Goal: Information Seeking & Learning: Learn about a topic

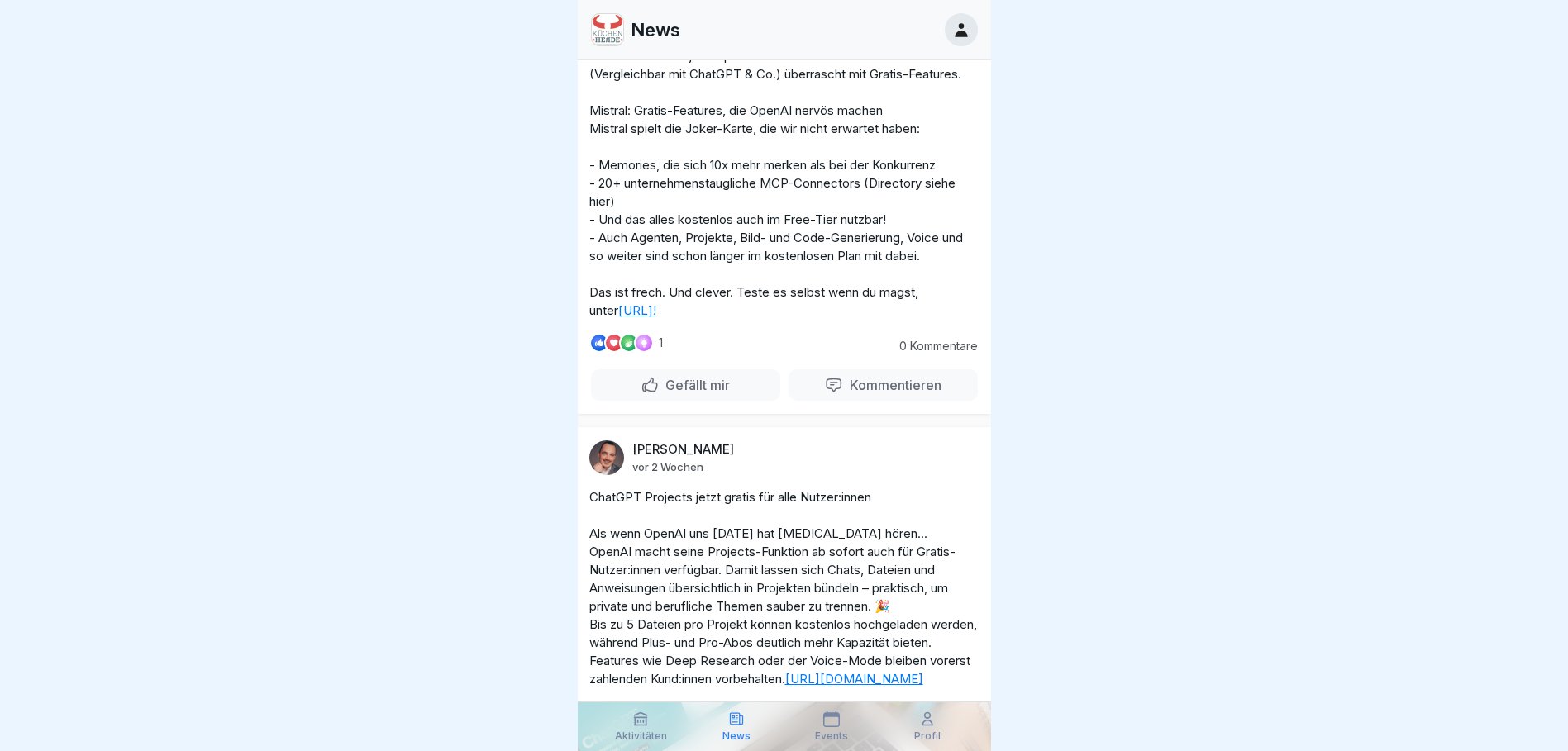
scroll to position [2893, 0]
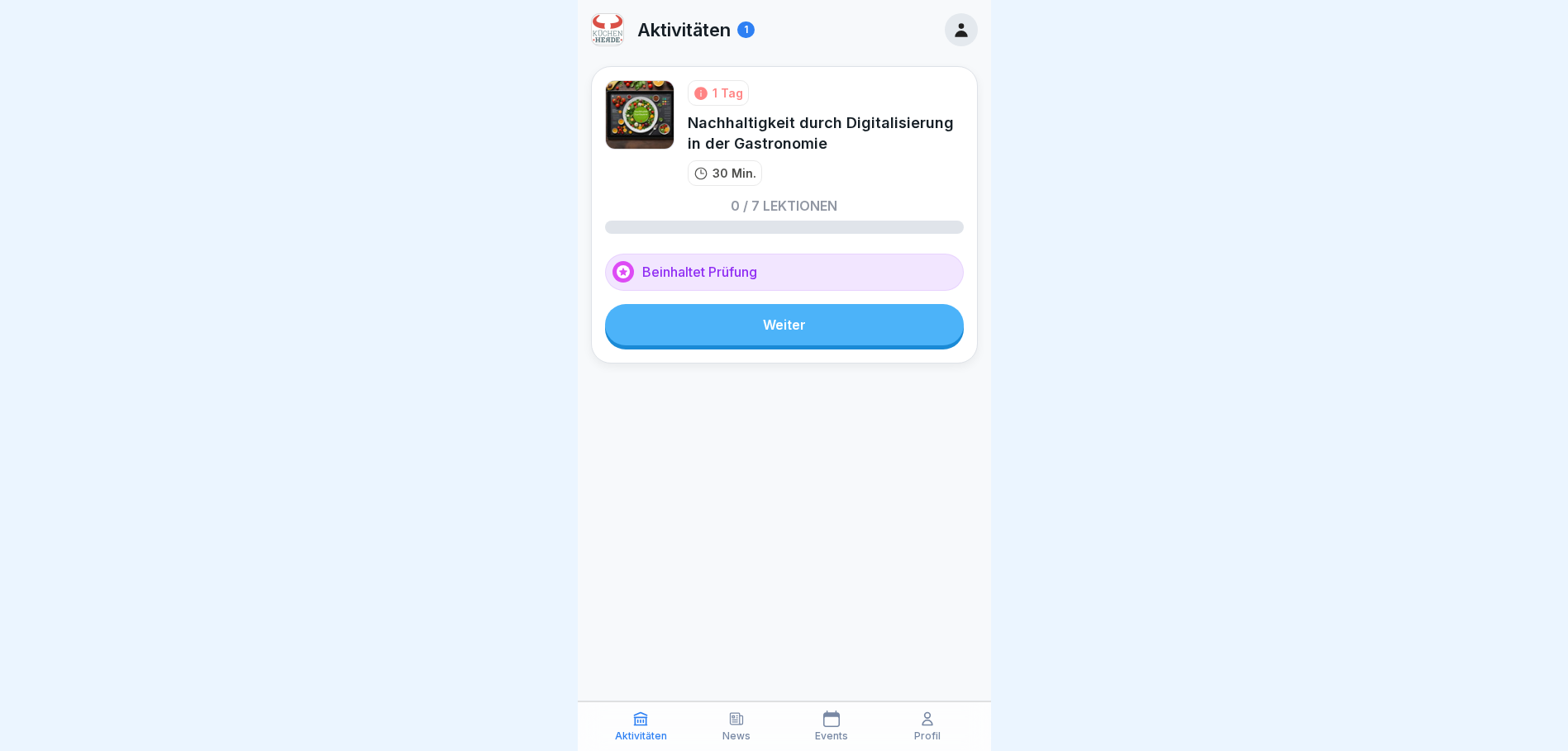
click at [772, 329] on link "Weiter" at bounding box center [784, 325] width 359 height 41
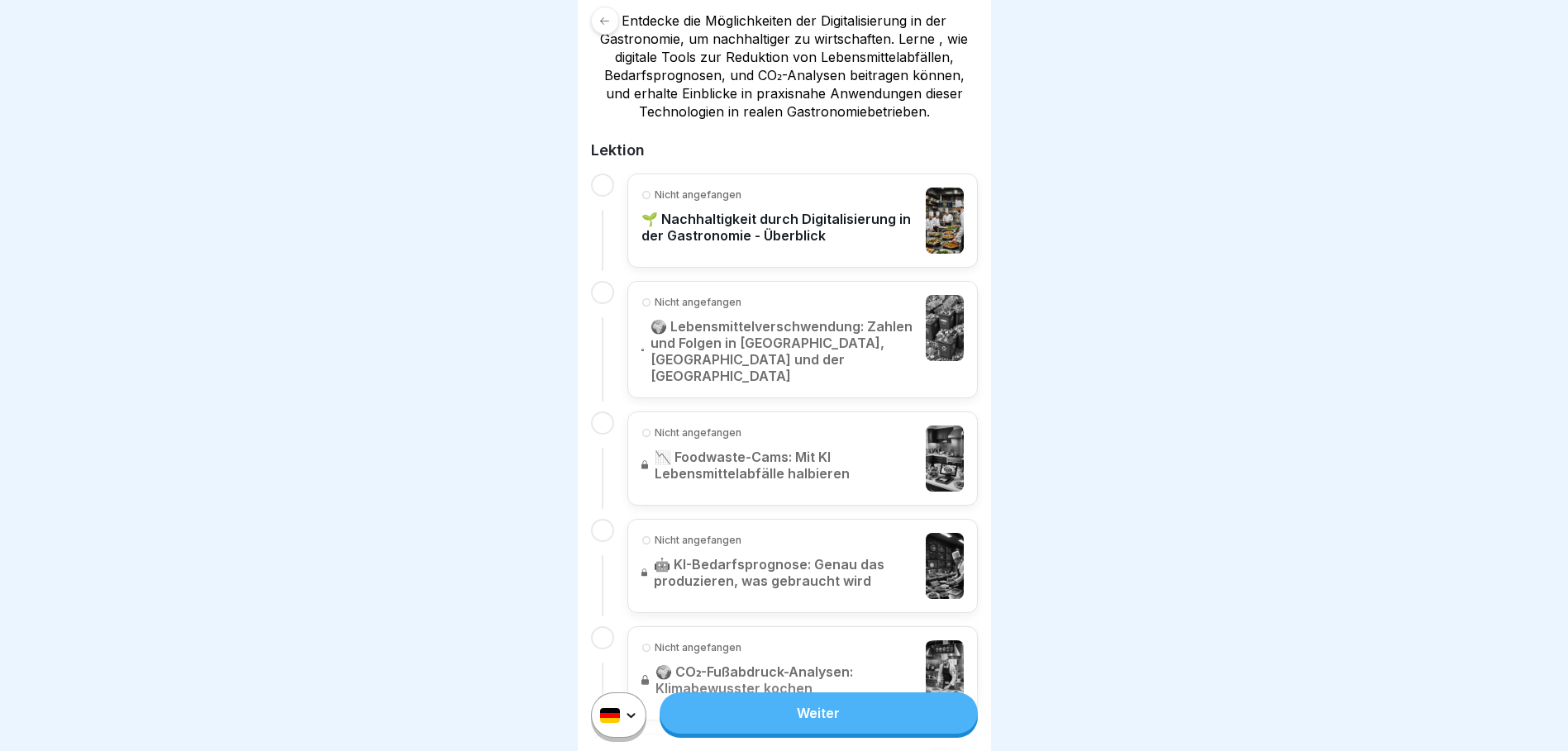
scroll to position [331, 0]
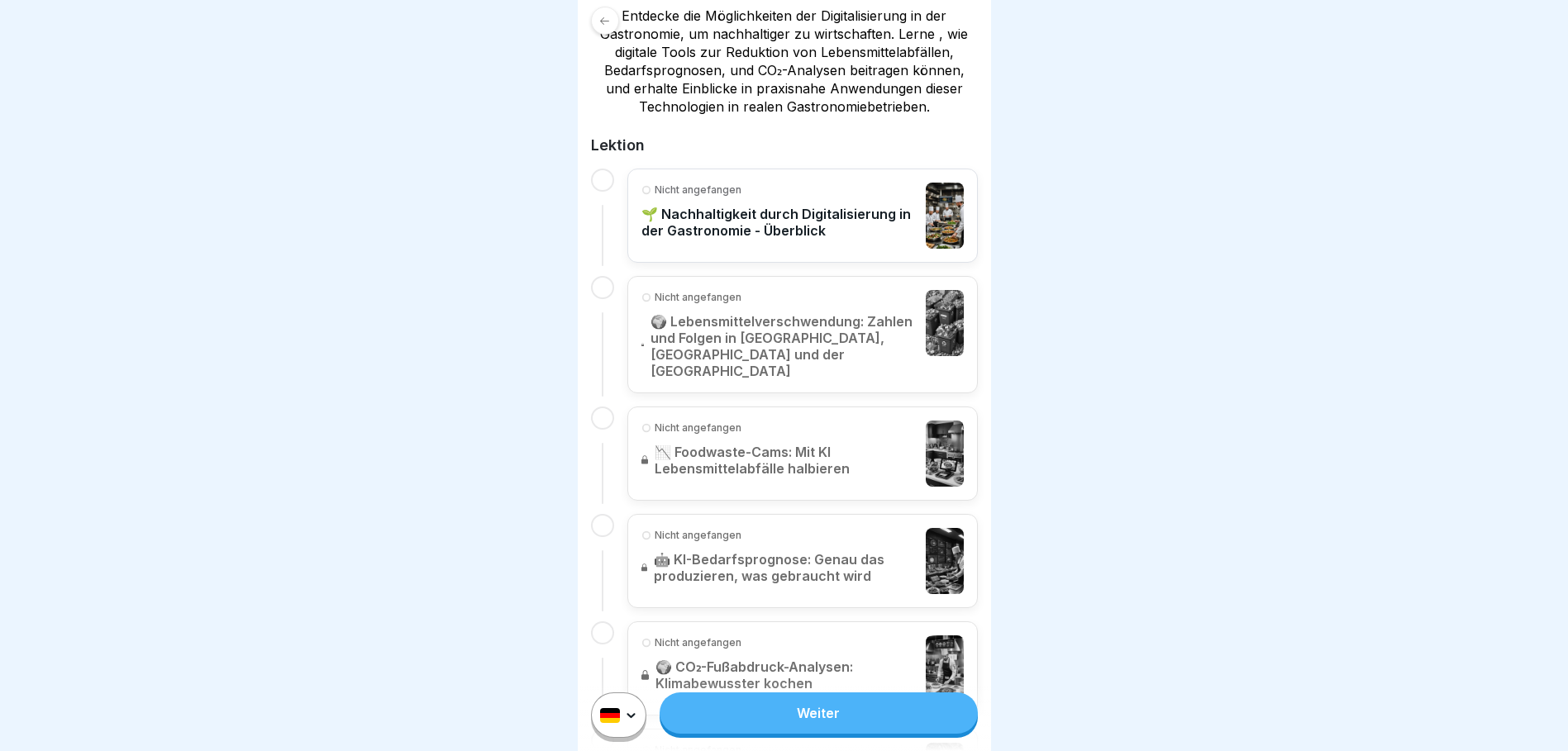
click at [838, 721] on link "Weiter" at bounding box center [818, 713] width 317 height 41
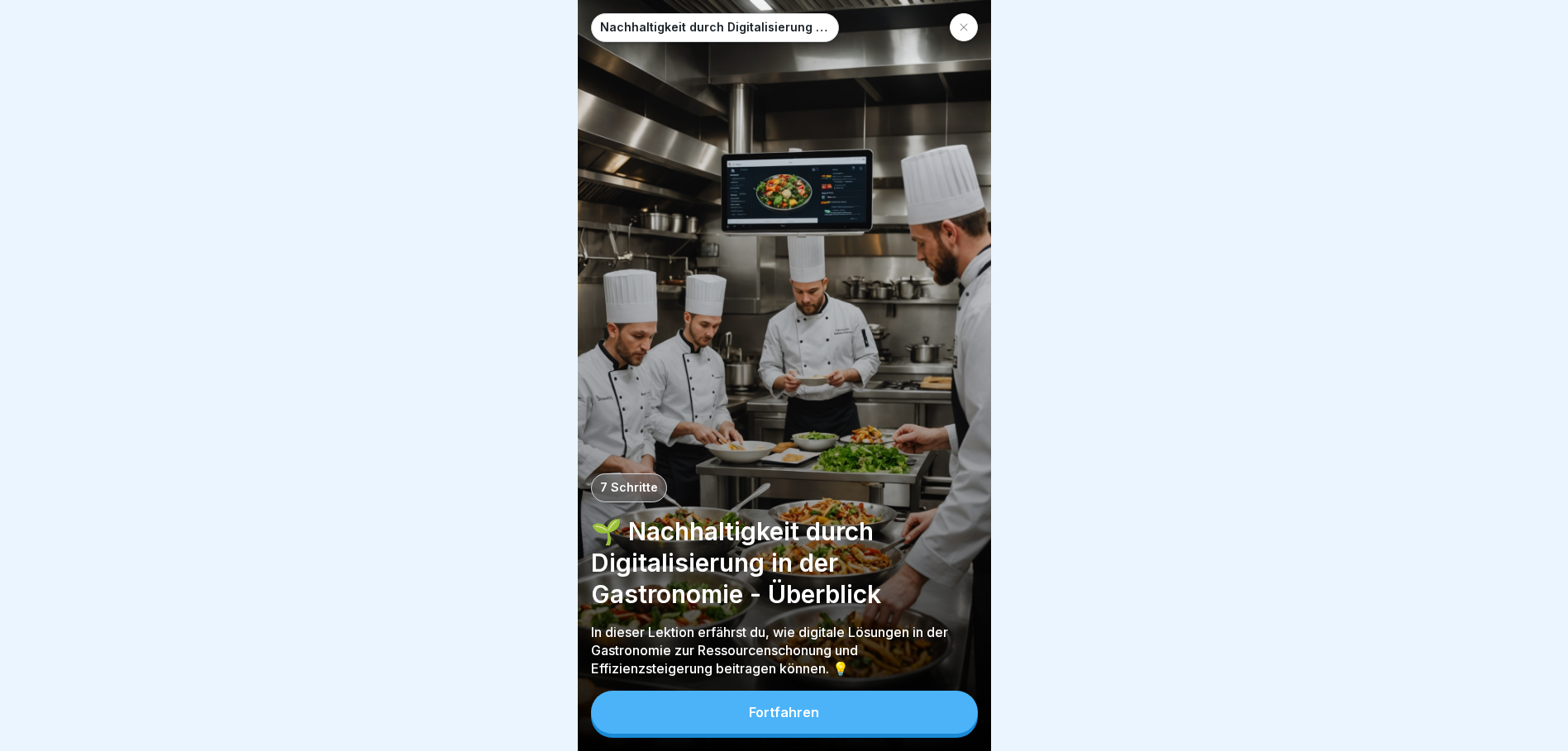
click at [767, 719] on div "Fortfahren" at bounding box center [783, 713] width 70 height 15
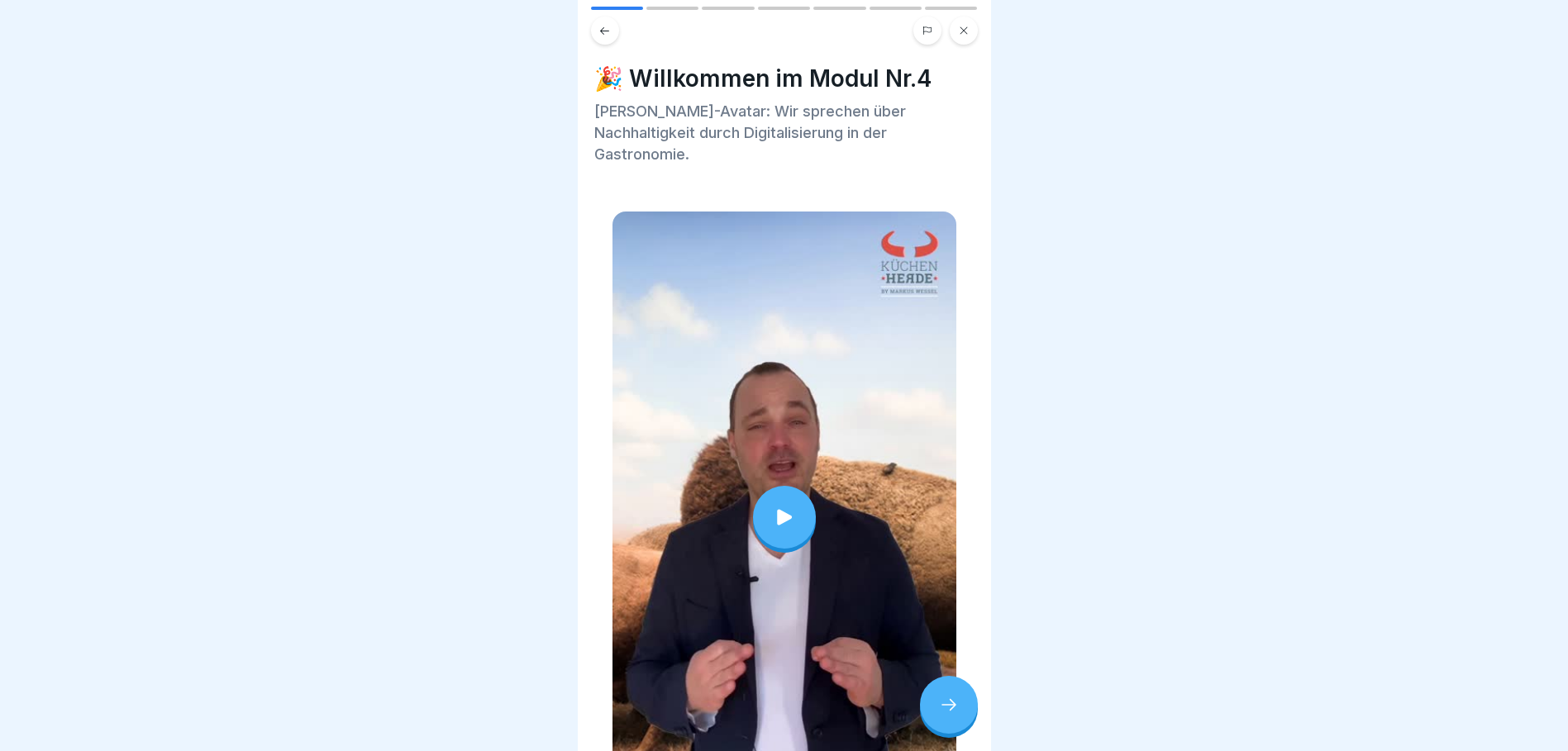
click at [782, 527] on div at bounding box center [784, 518] width 63 height 63
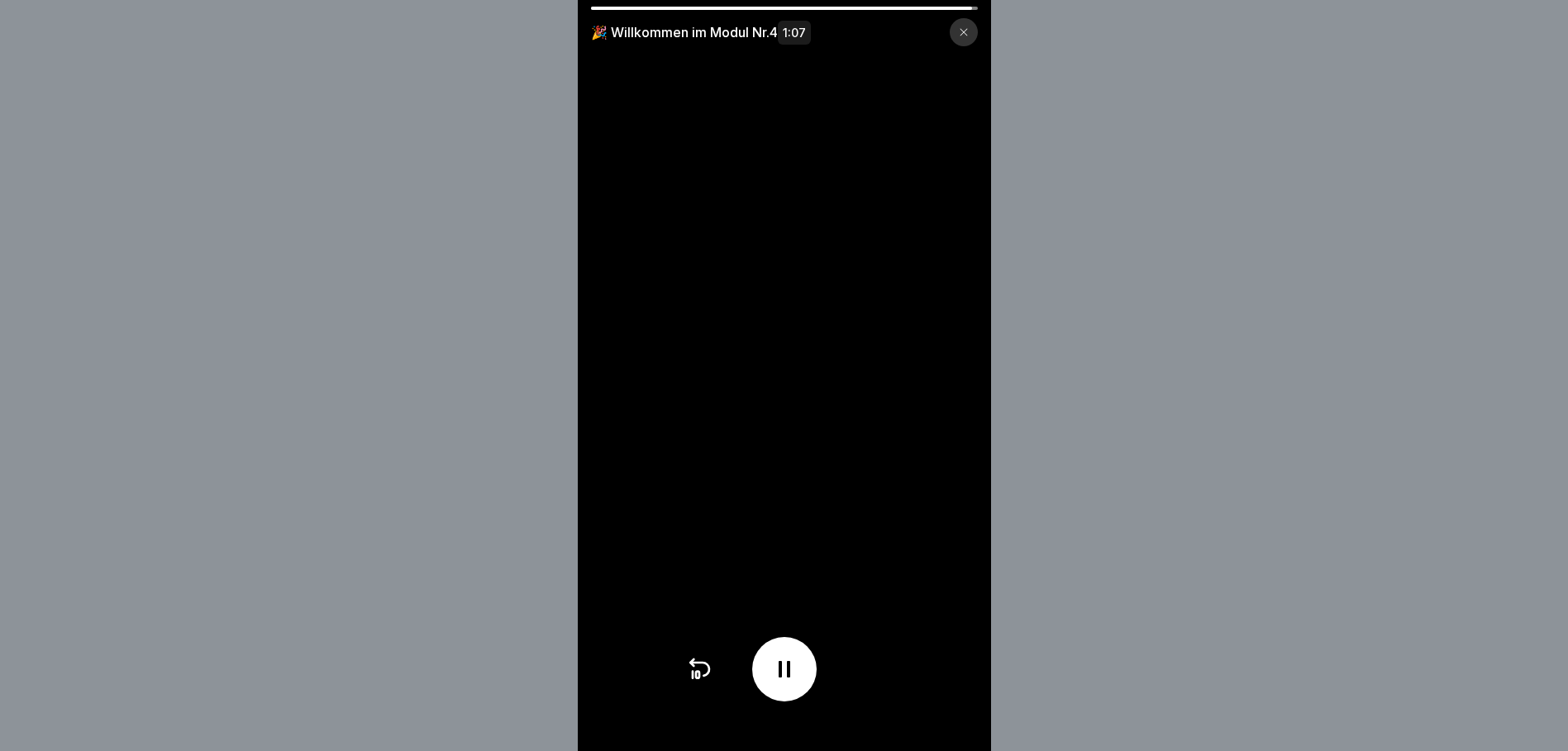
click at [790, 677] on icon at bounding box center [785, 670] width 12 height 17
click at [806, 670] on div at bounding box center [784, 670] width 64 height 64
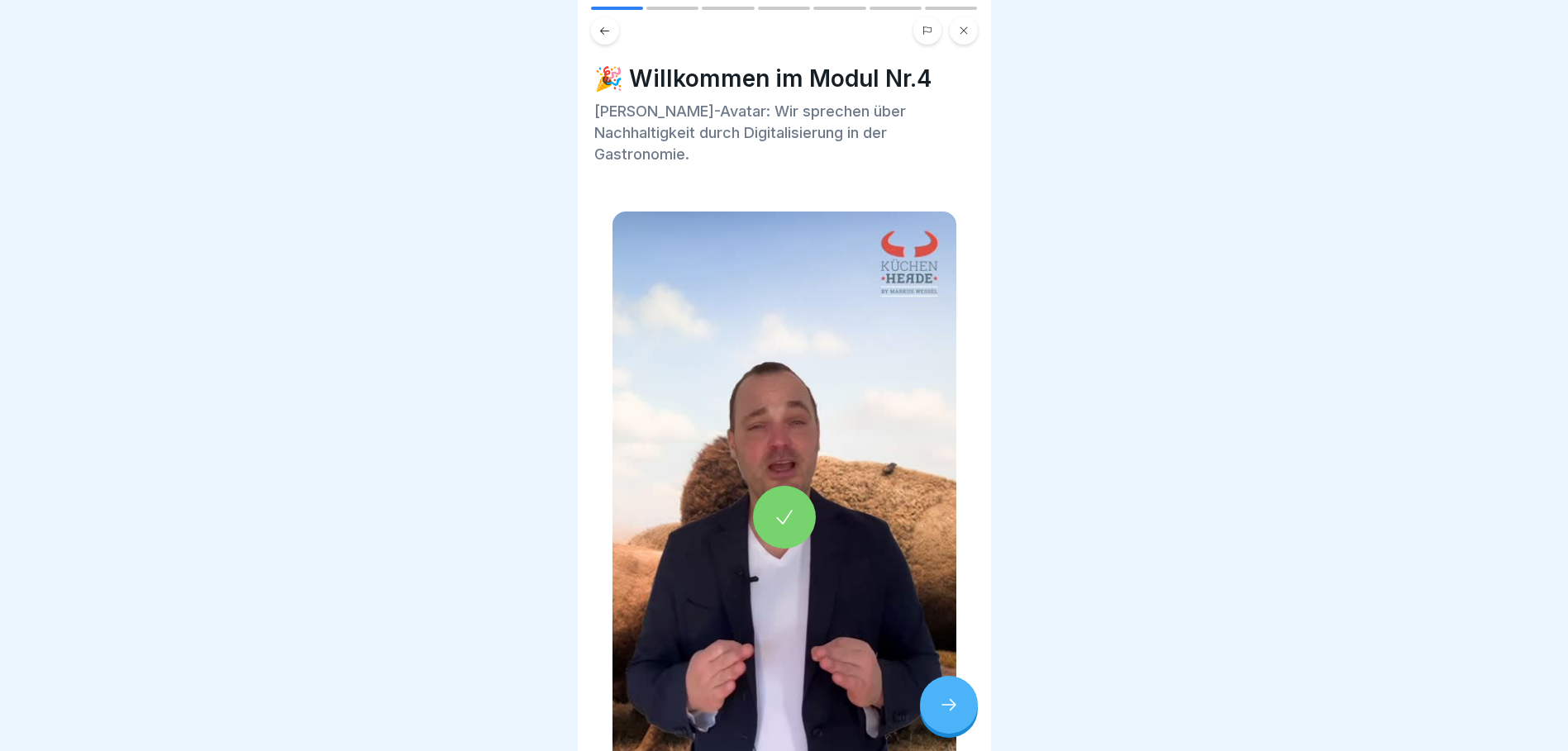
click at [955, 712] on icon at bounding box center [948, 704] width 19 height 19
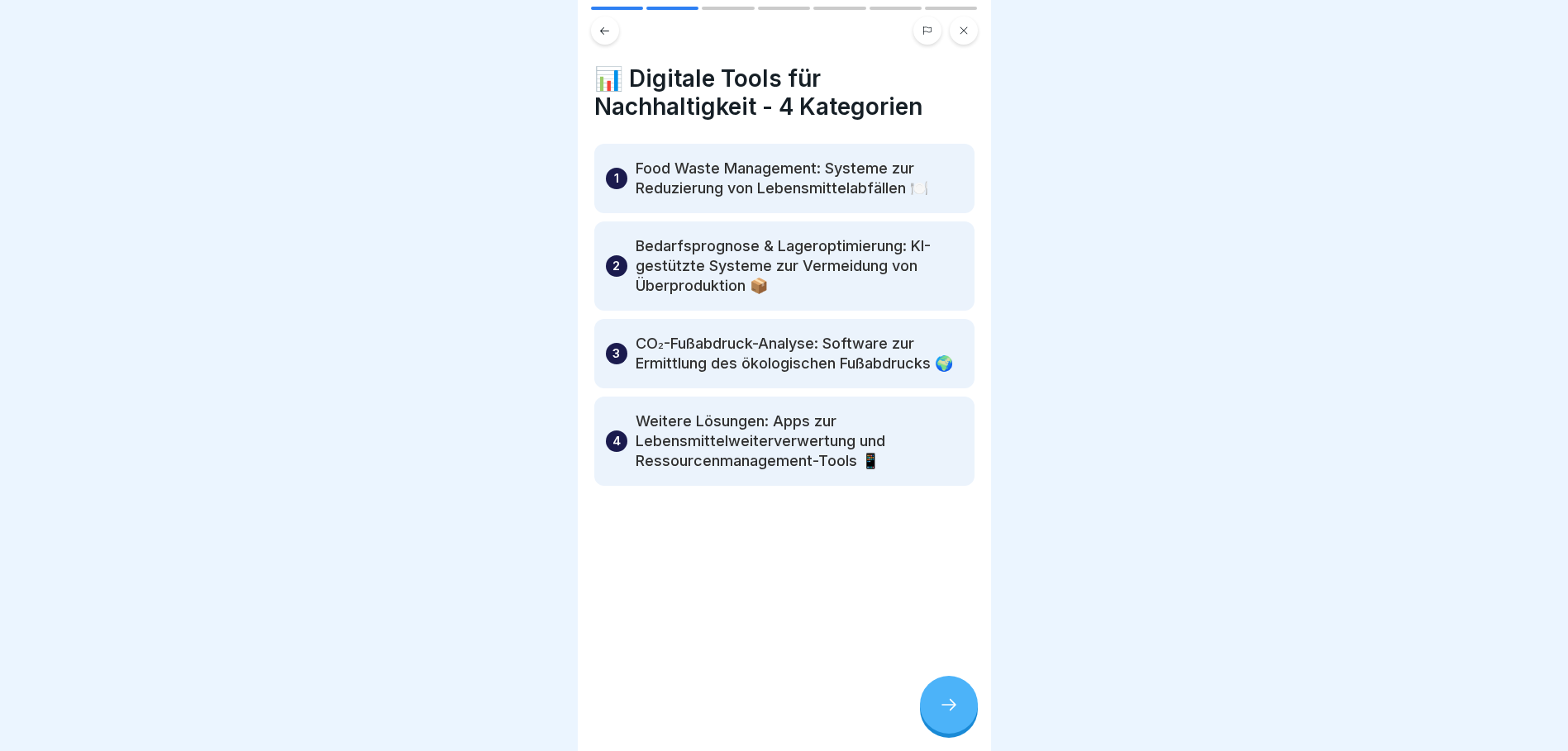
click at [940, 715] on icon at bounding box center [948, 704] width 19 height 19
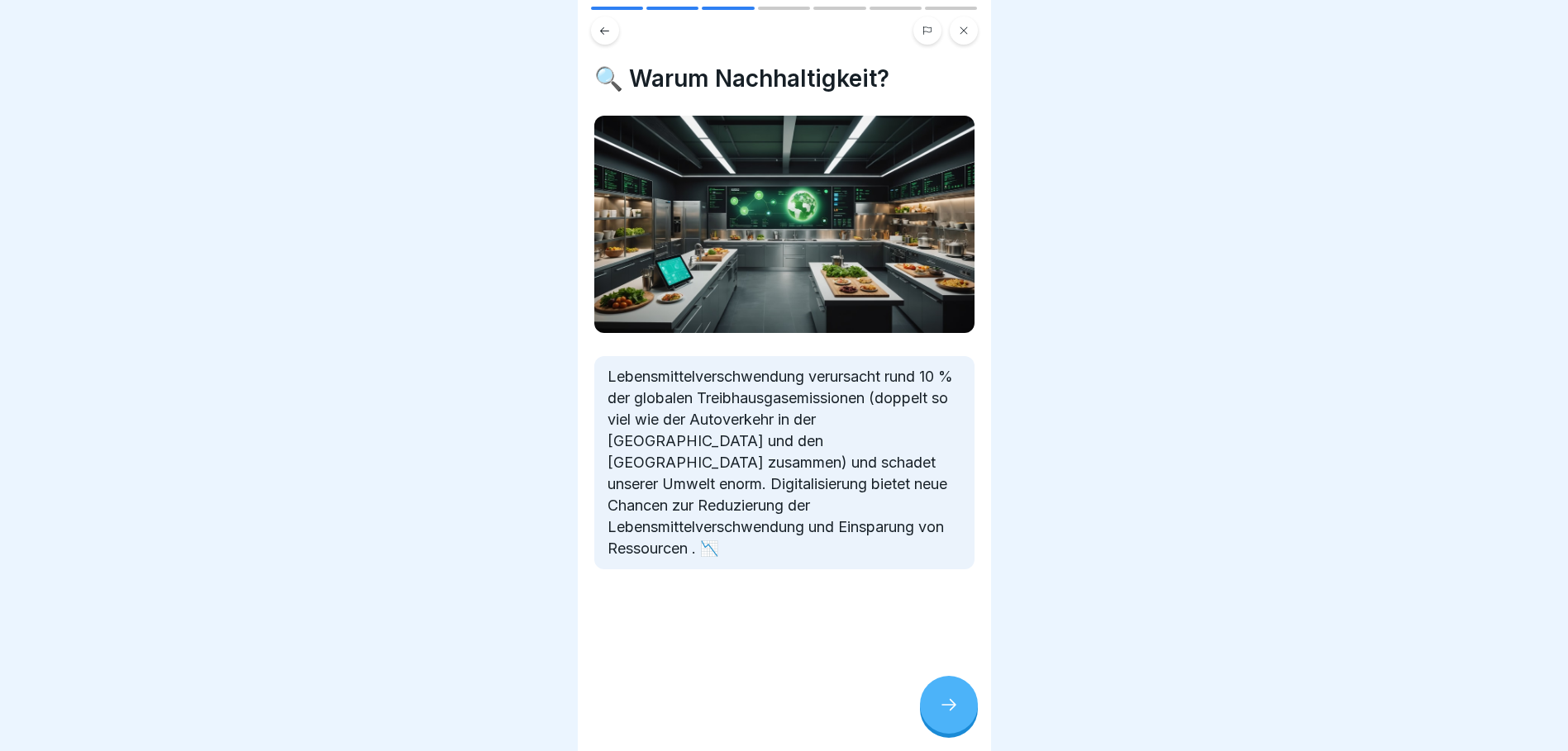
click at [949, 710] on icon at bounding box center [948, 704] width 19 height 19
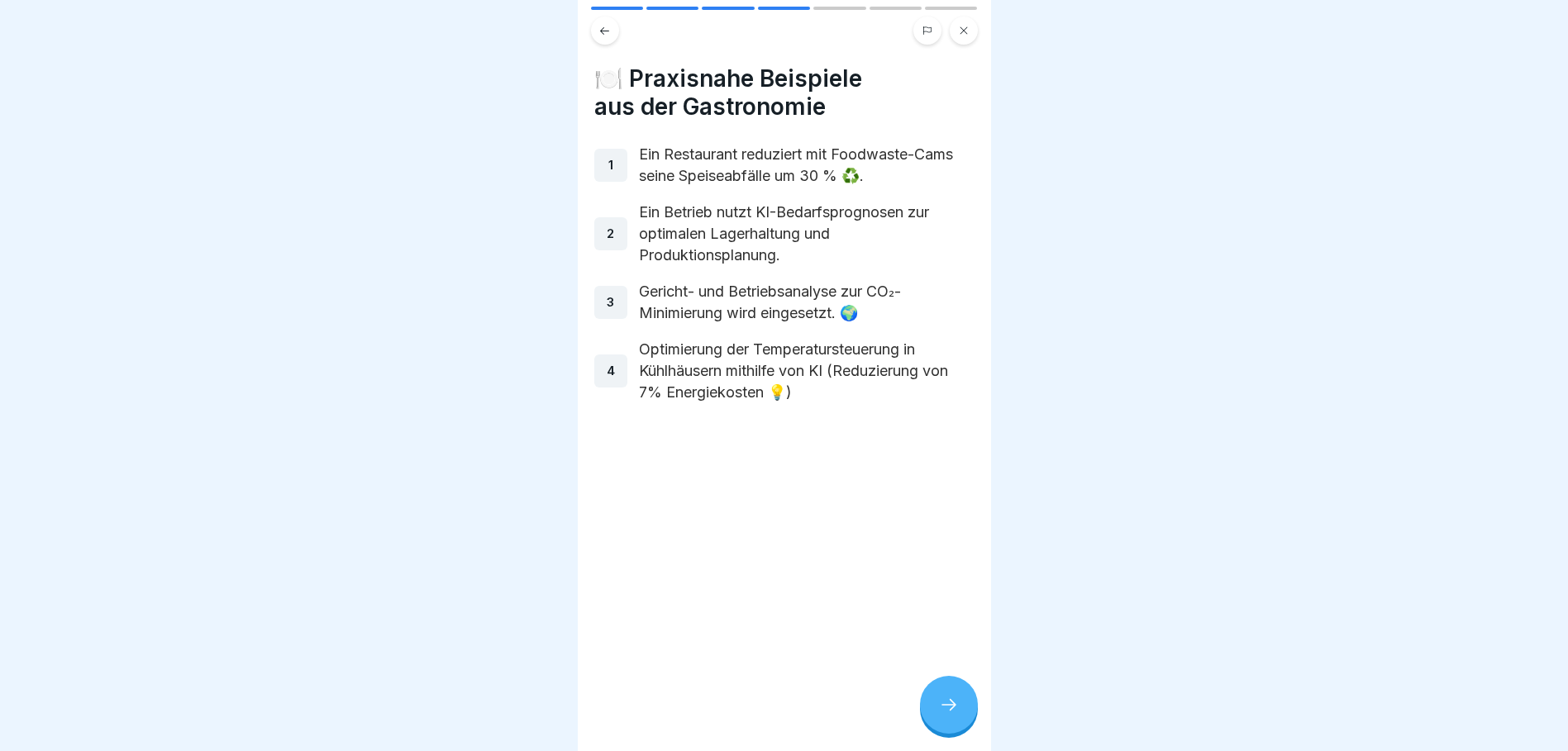
click at [955, 715] on icon at bounding box center [948, 704] width 19 height 19
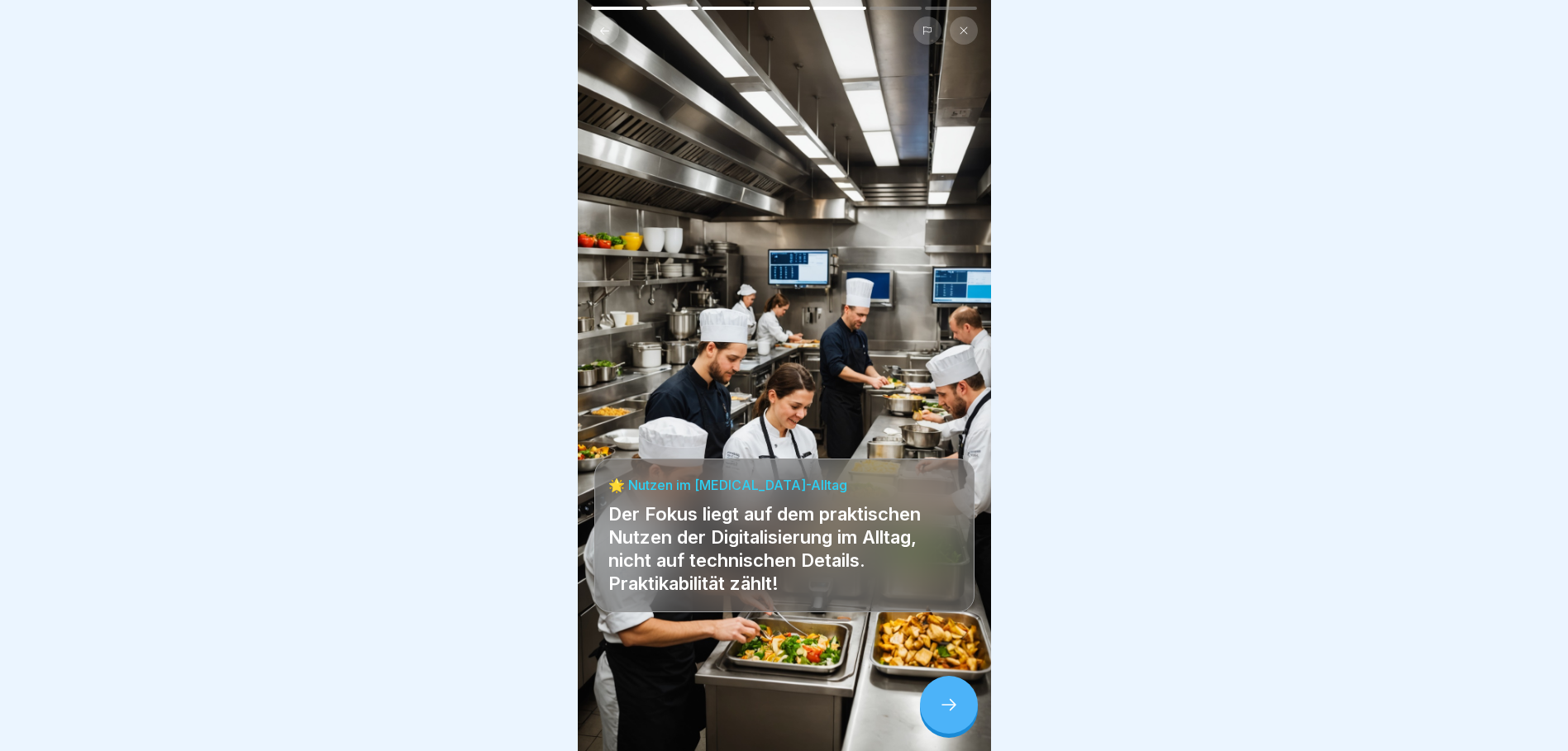
click at [970, 723] on div at bounding box center [949, 704] width 58 height 58
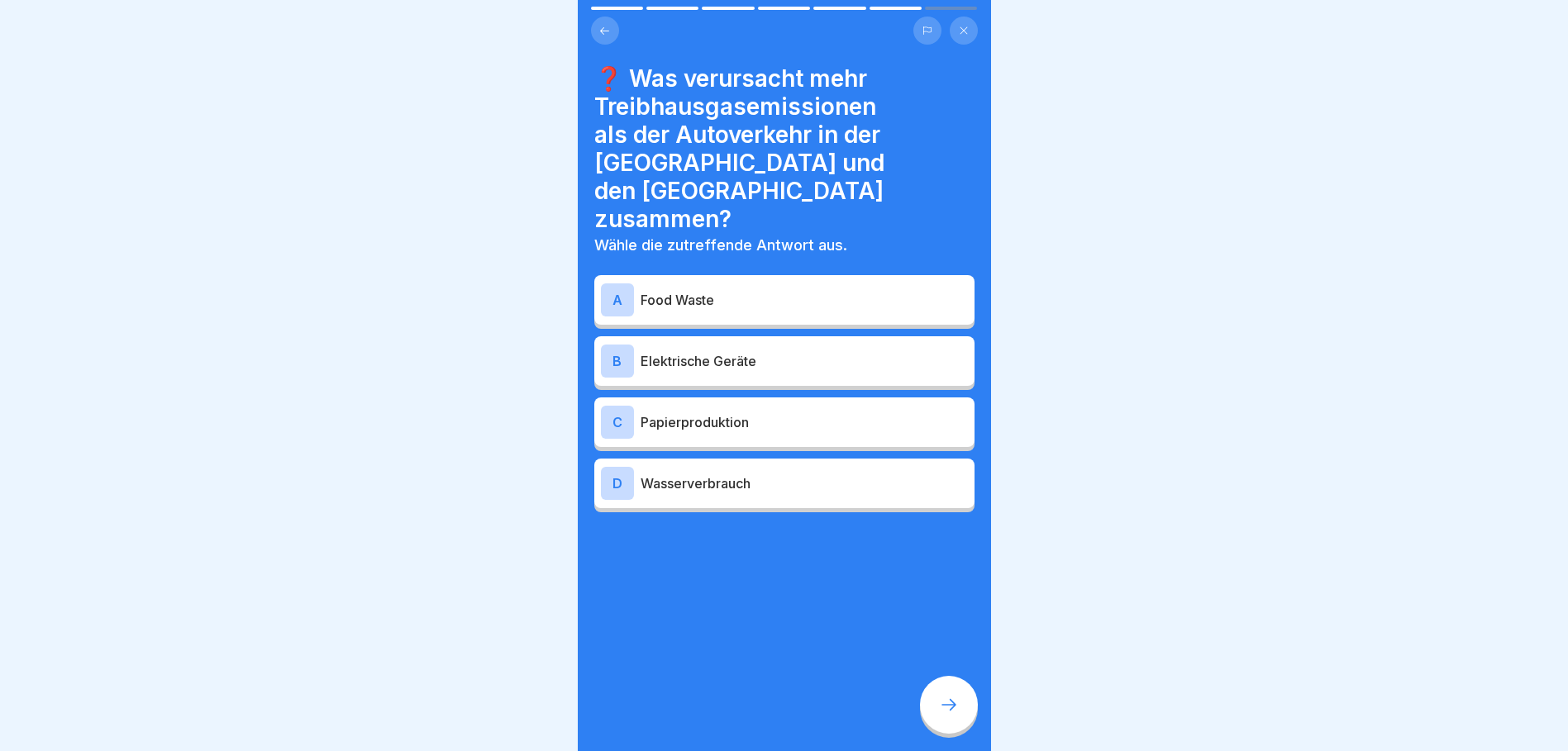
click at [836, 283] on div "A Food Waste" at bounding box center [785, 299] width 367 height 33
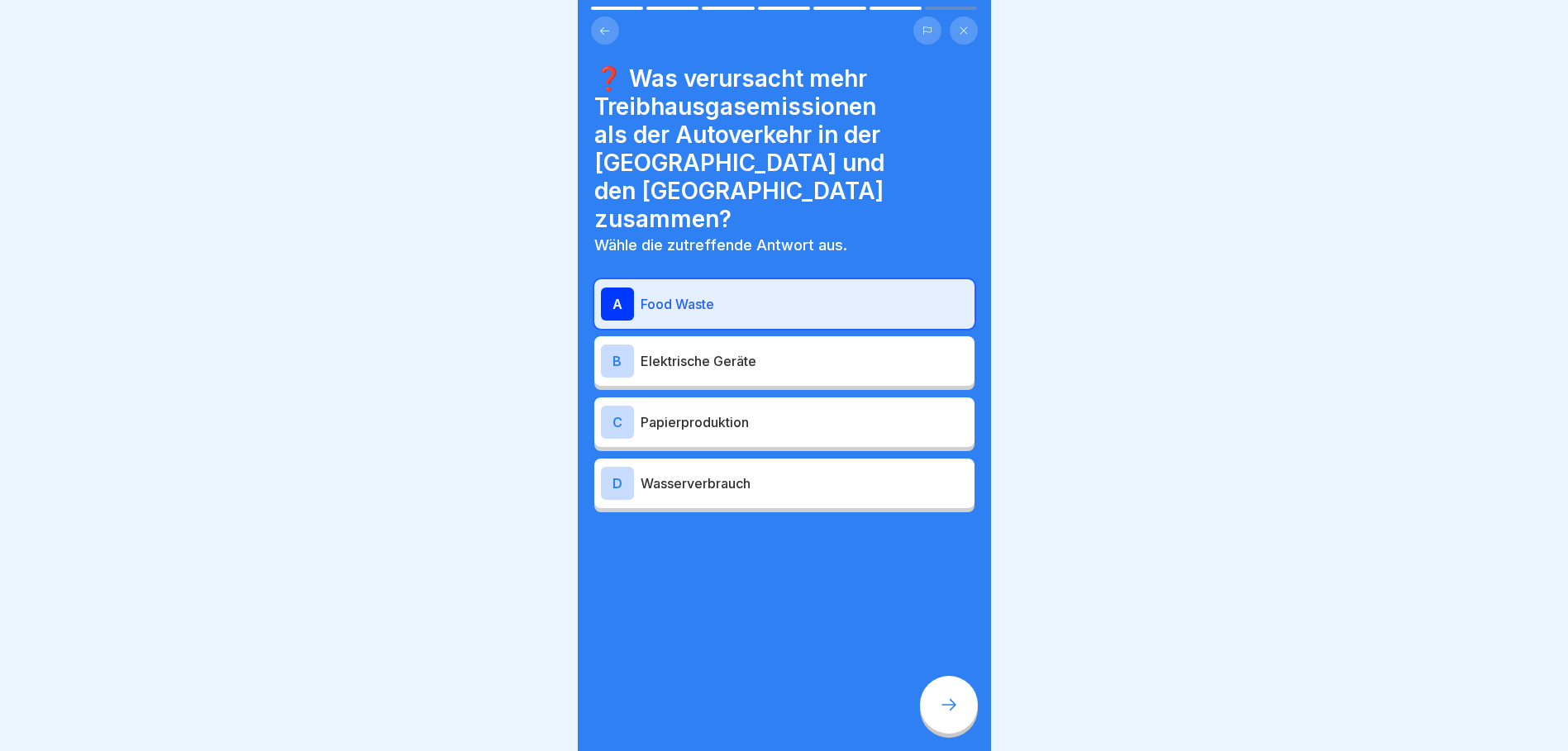
click at [968, 728] on div at bounding box center [949, 704] width 58 height 58
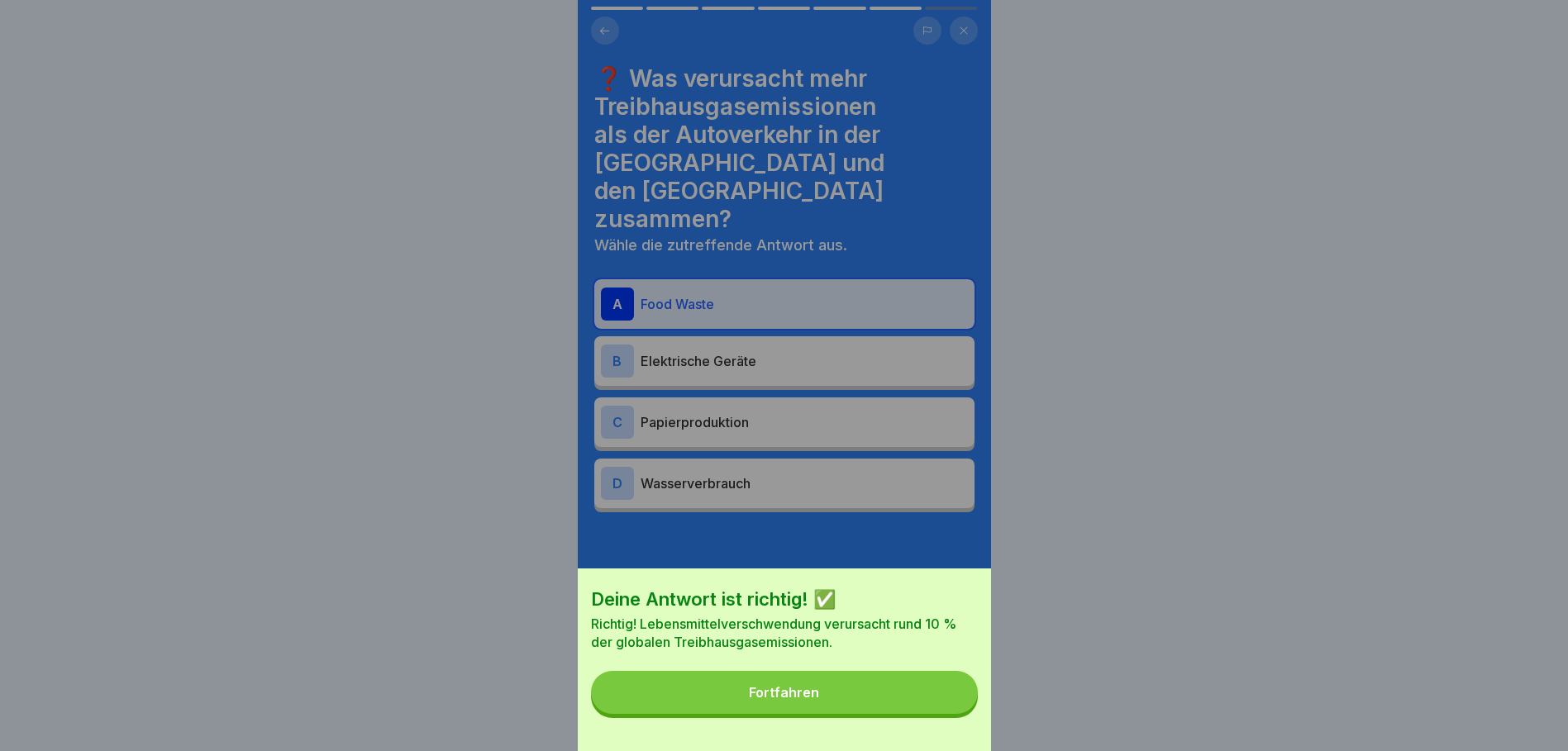
click at [866, 710] on button "Fortfahren" at bounding box center [784, 693] width 387 height 43
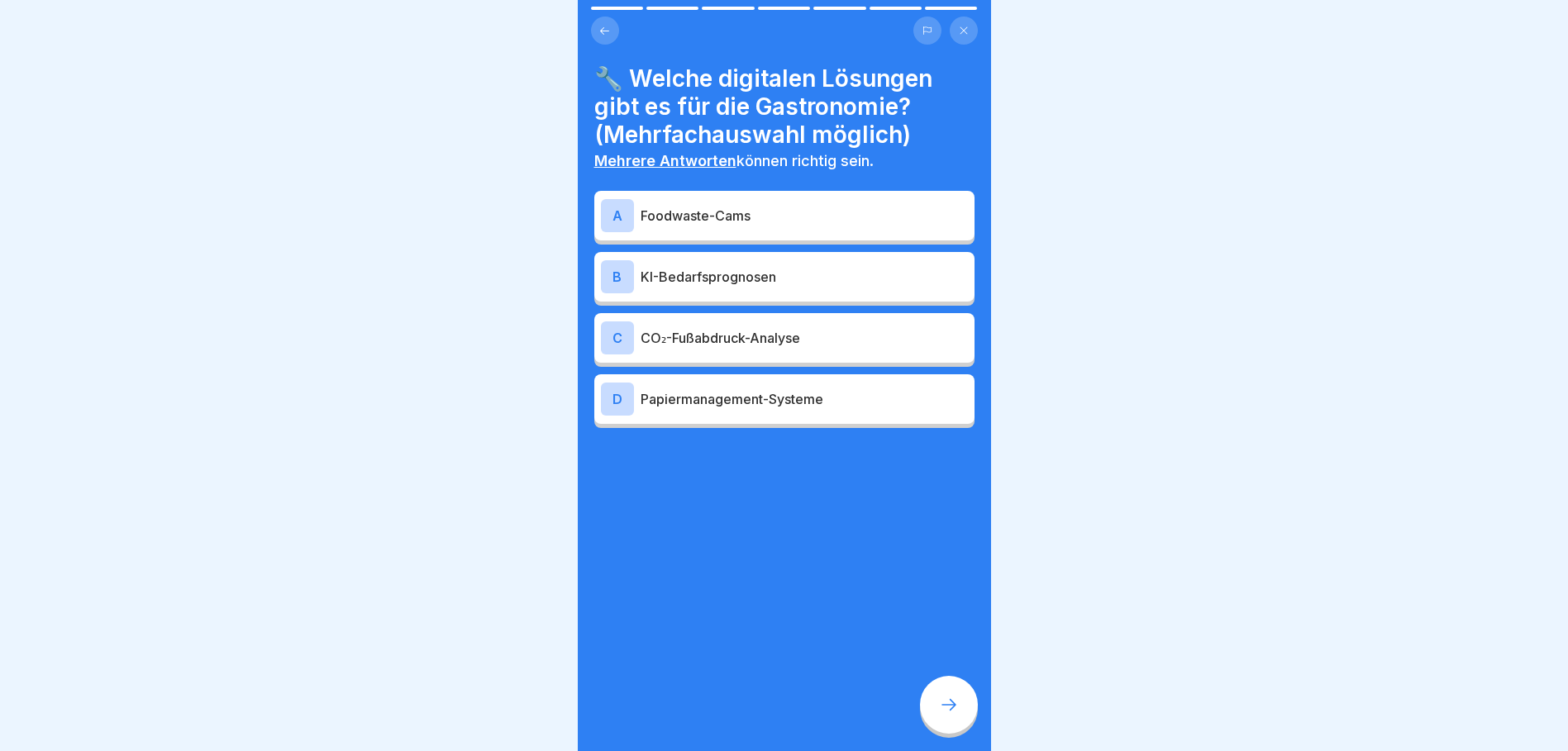
click at [705, 222] on p "Foodwaste-Cams" at bounding box center [803, 215] width 327 height 19
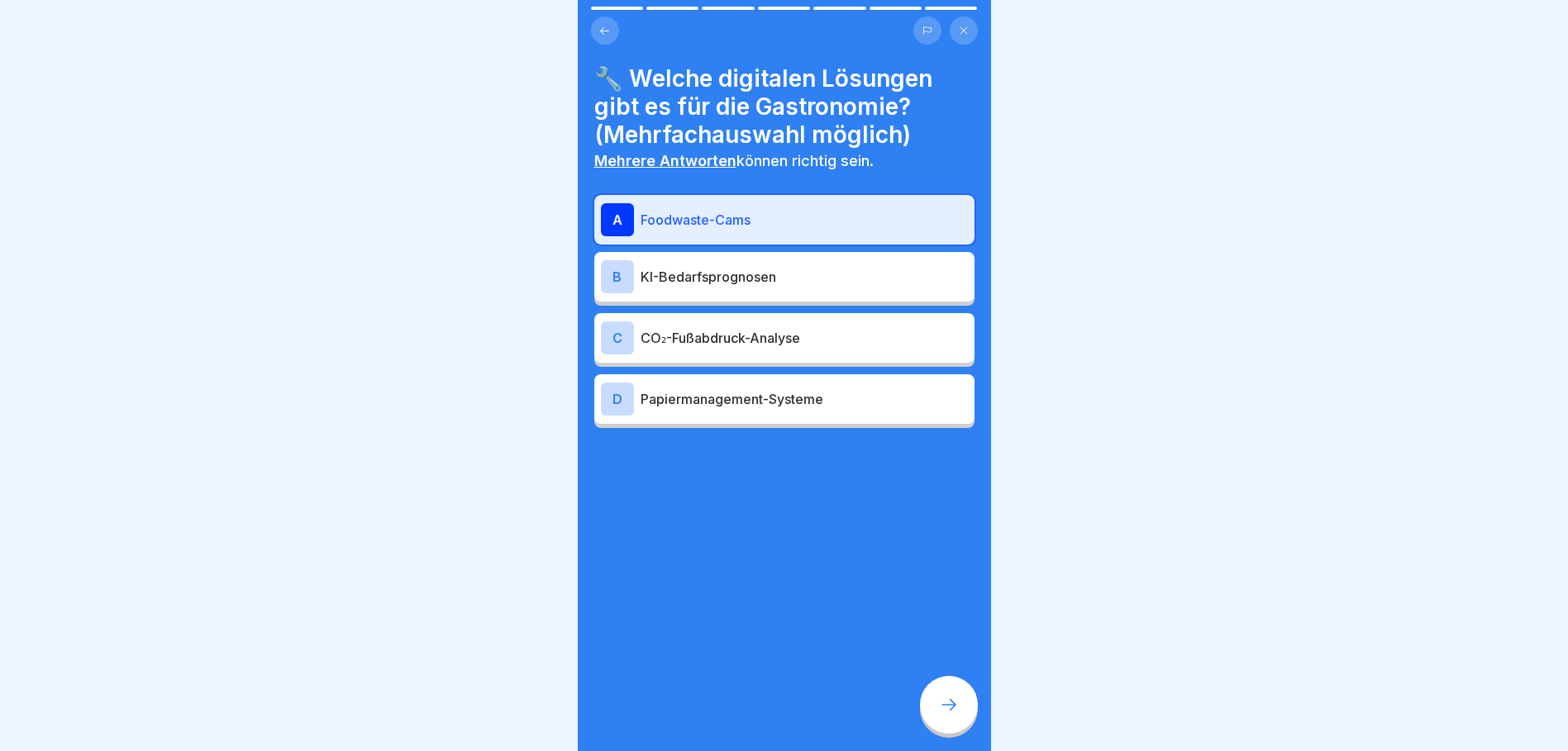
click at [705, 273] on p "KI-Bedarfsprognosen" at bounding box center [803, 277] width 327 height 19
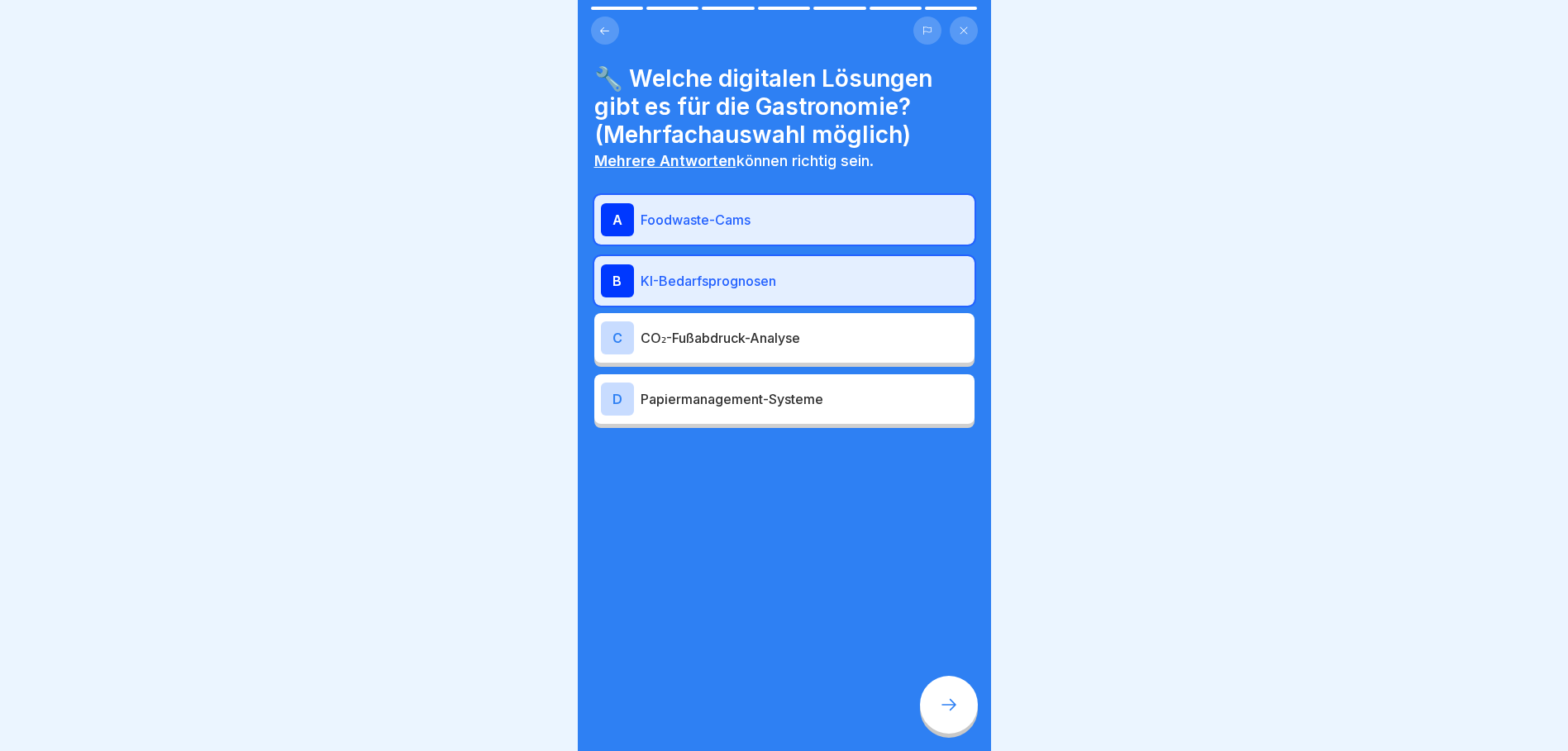
click at [722, 347] on p "CO₂-Fußabdruck-Analyse" at bounding box center [803, 337] width 327 height 19
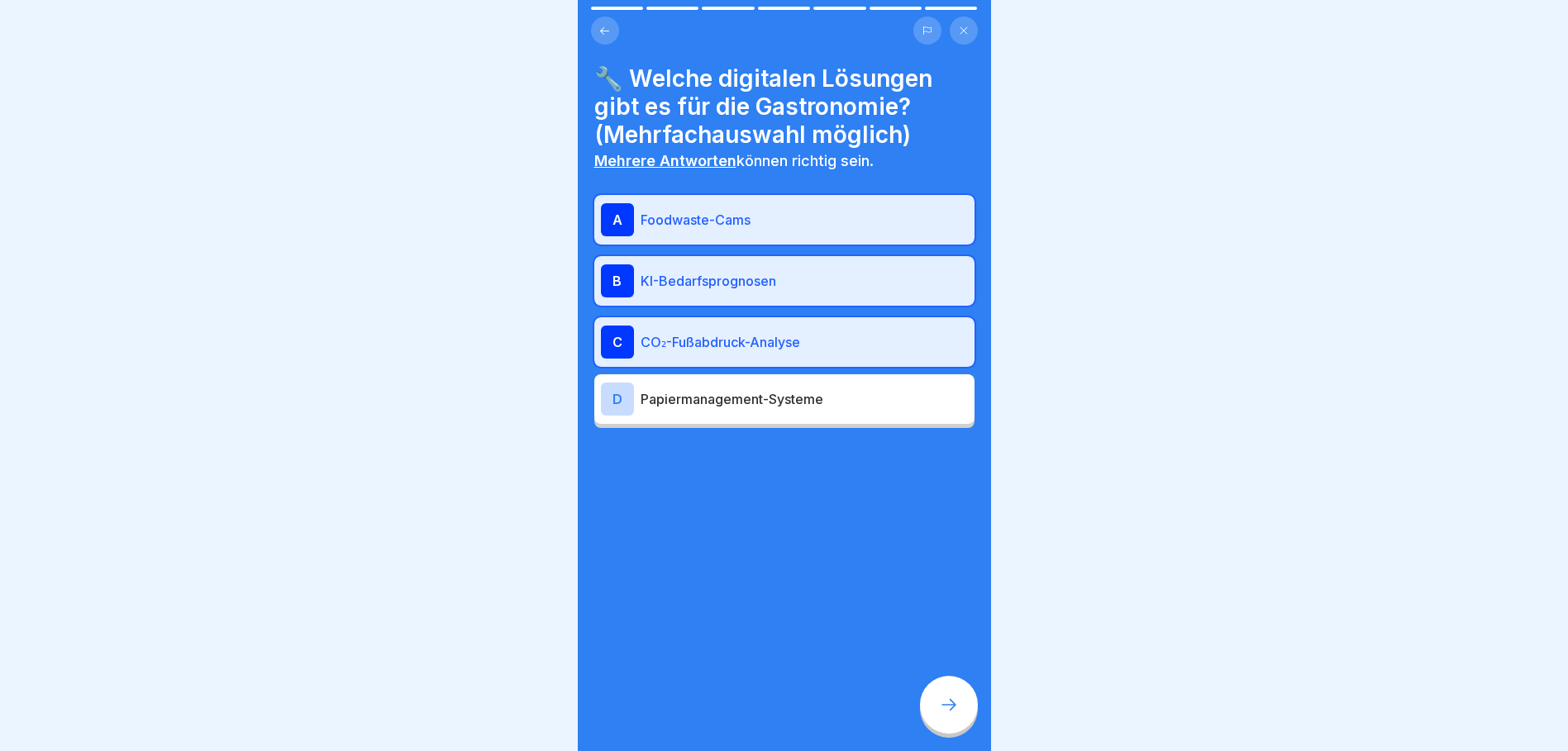
click at [957, 715] on icon at bounding box center [948, 704] width 19 height 19
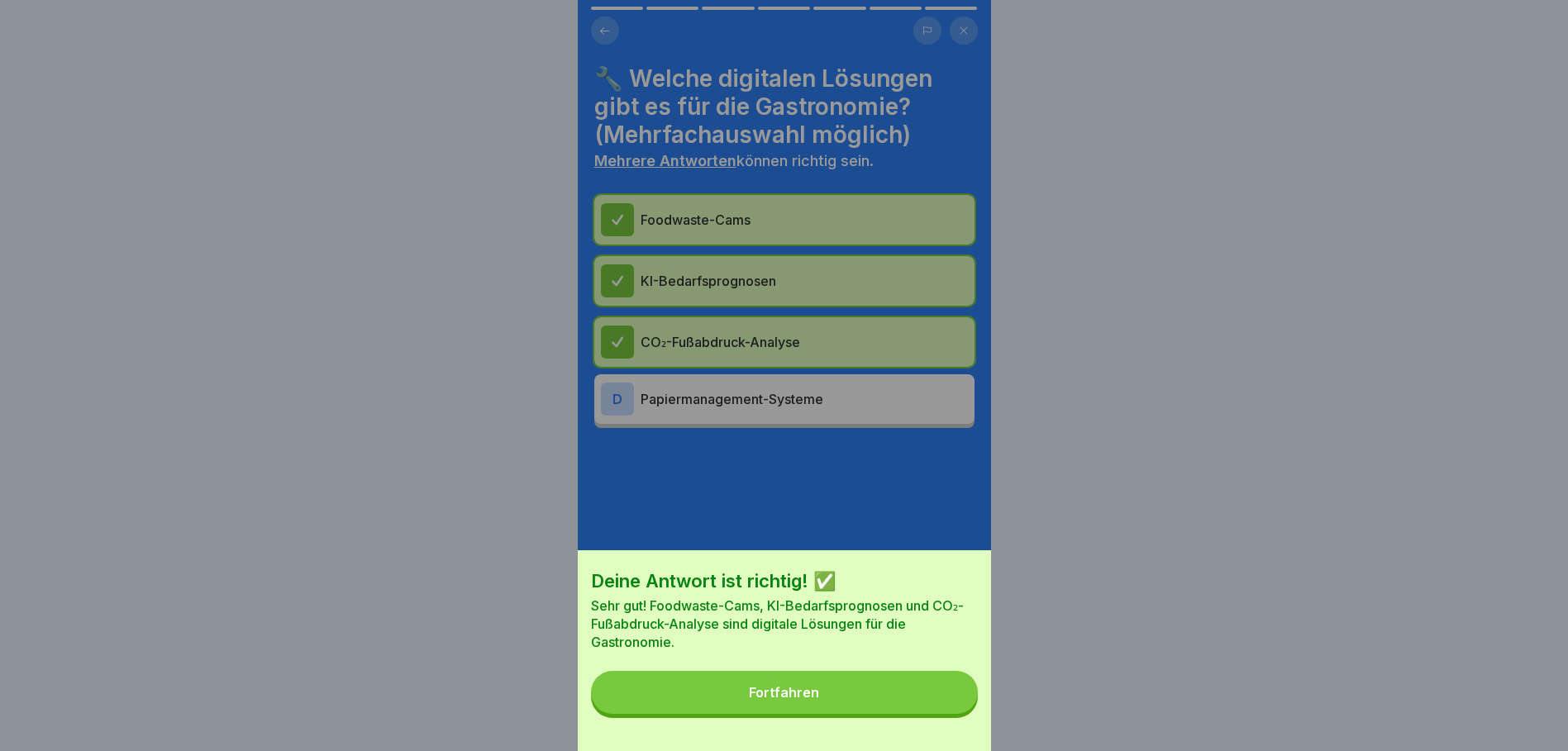
click at [914, 709] on button "Fortfahren" at bounding box center [784, 693] width 387 height 43
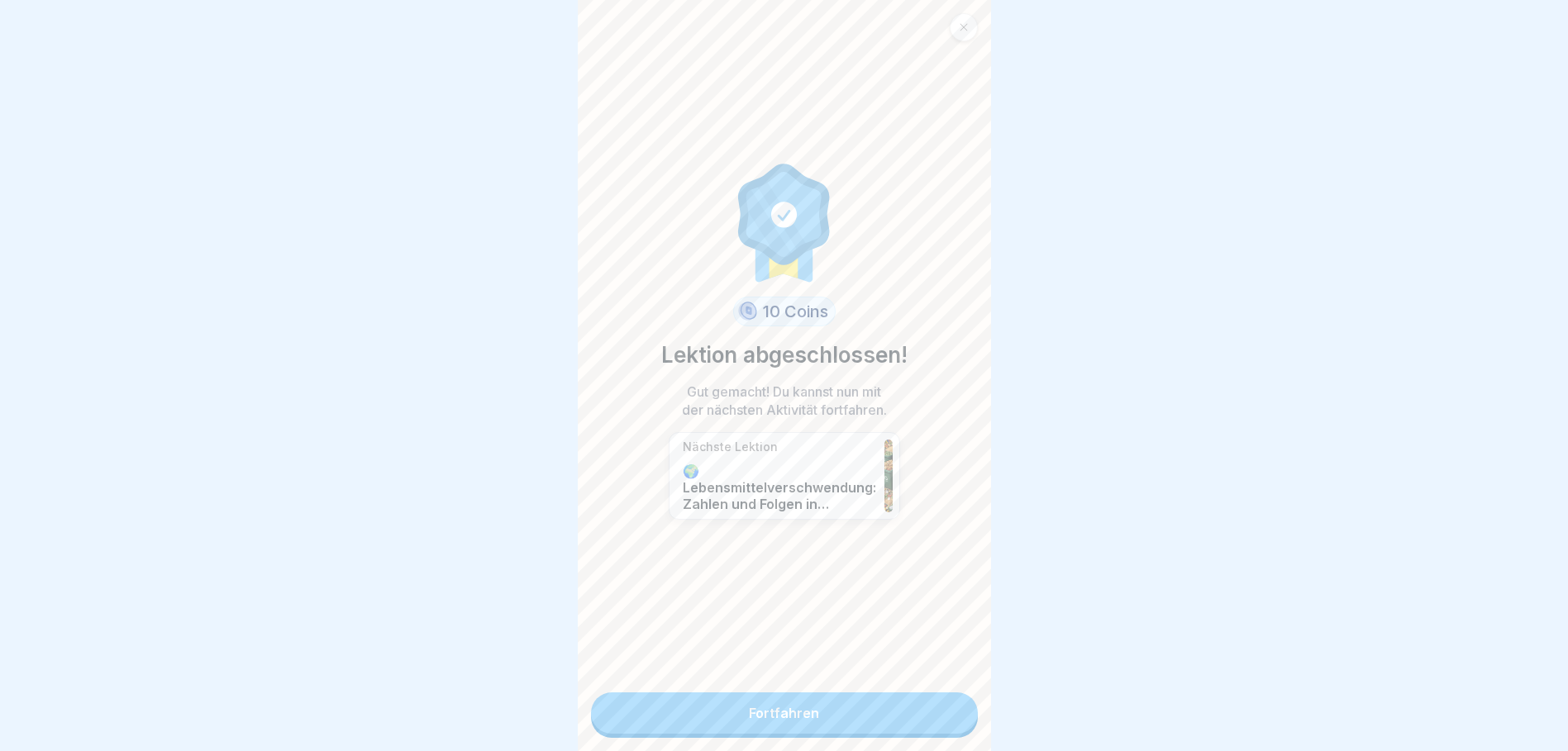
click at [811, 710] on link "Fortfahren" at bounding box center [784, 713] width 387 height 41
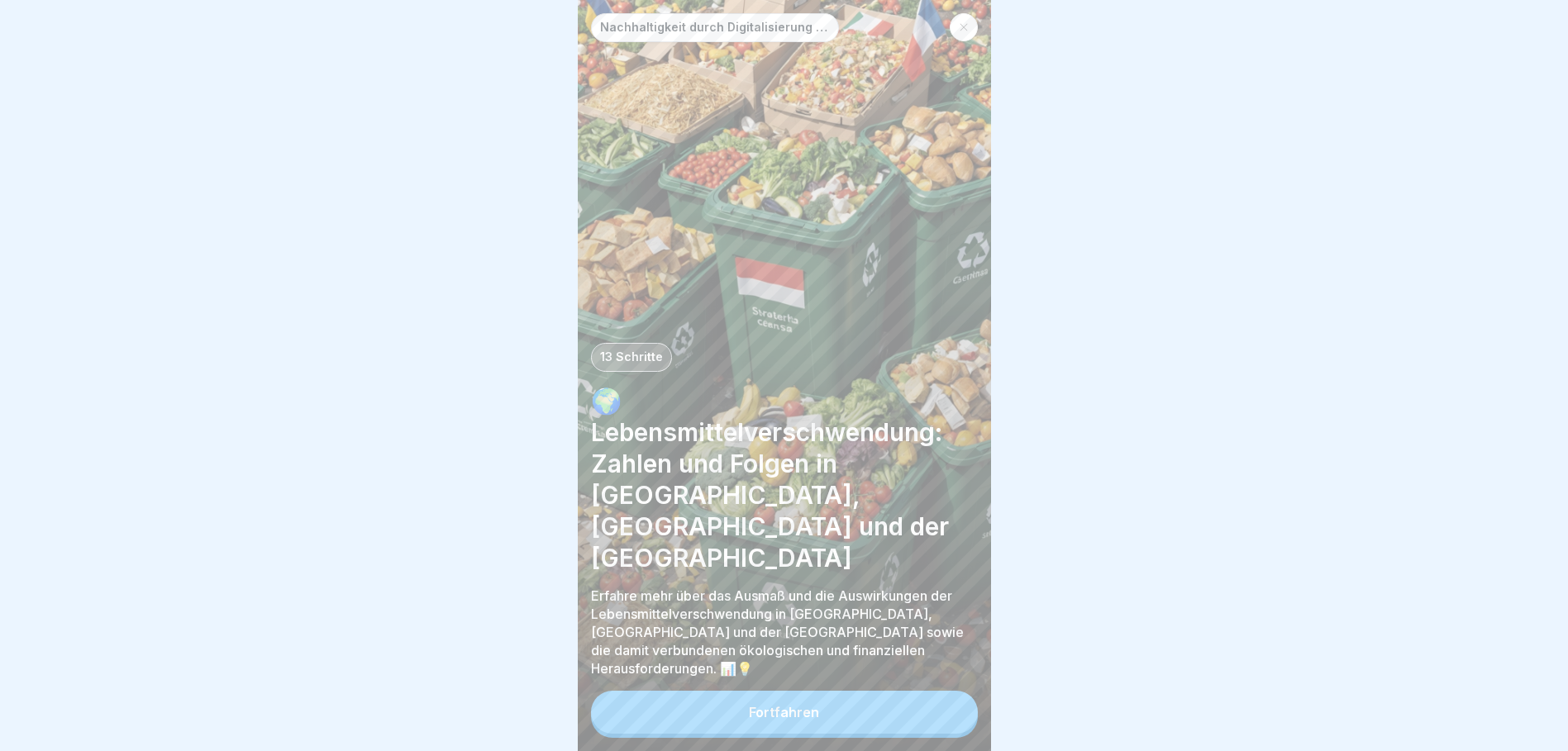
click at [824, 728] on button "Fortfahren" at bounding box center [784, 712] width 387 height 43
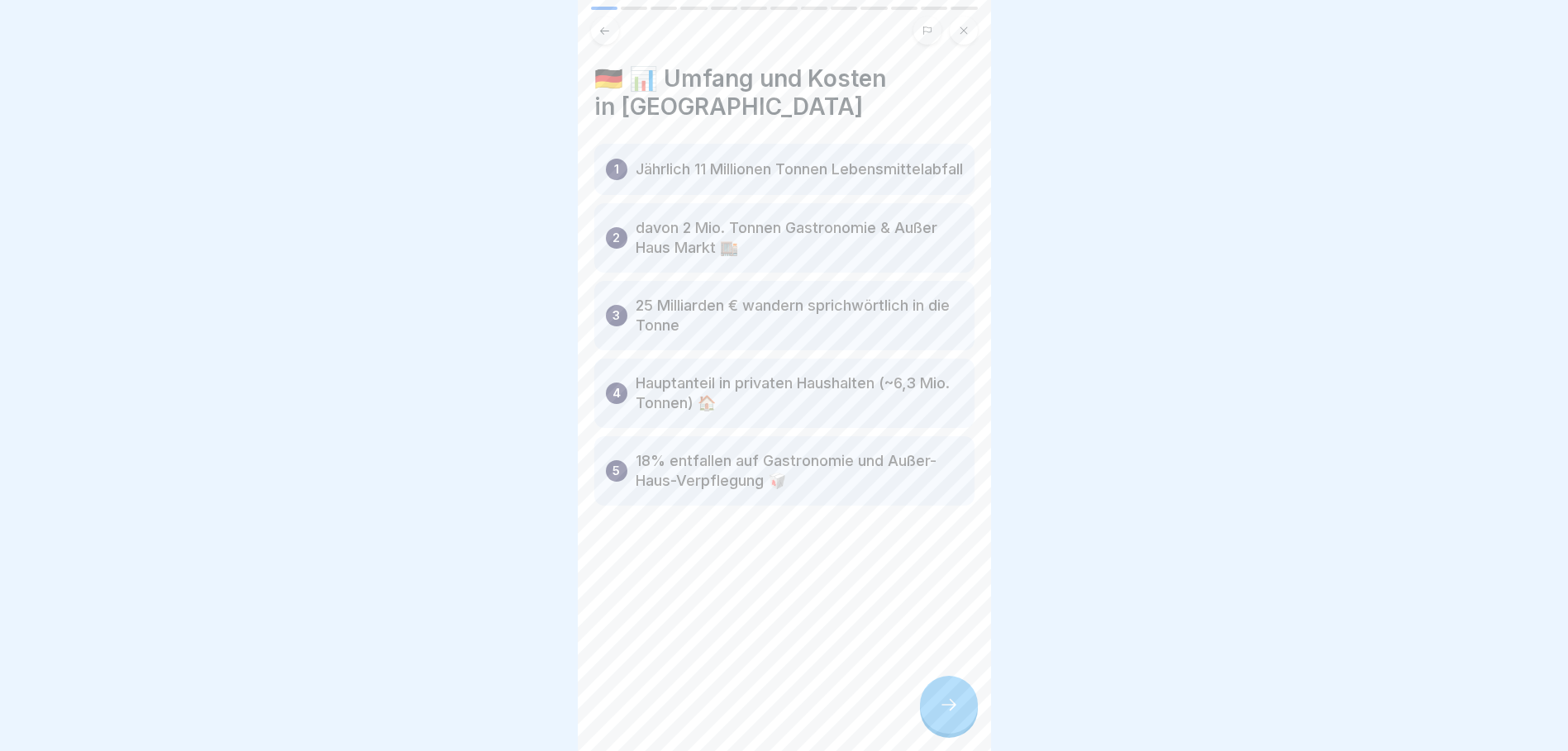
click at [953, 715] on icon at bounding box center [948, 704] width 19 height 19
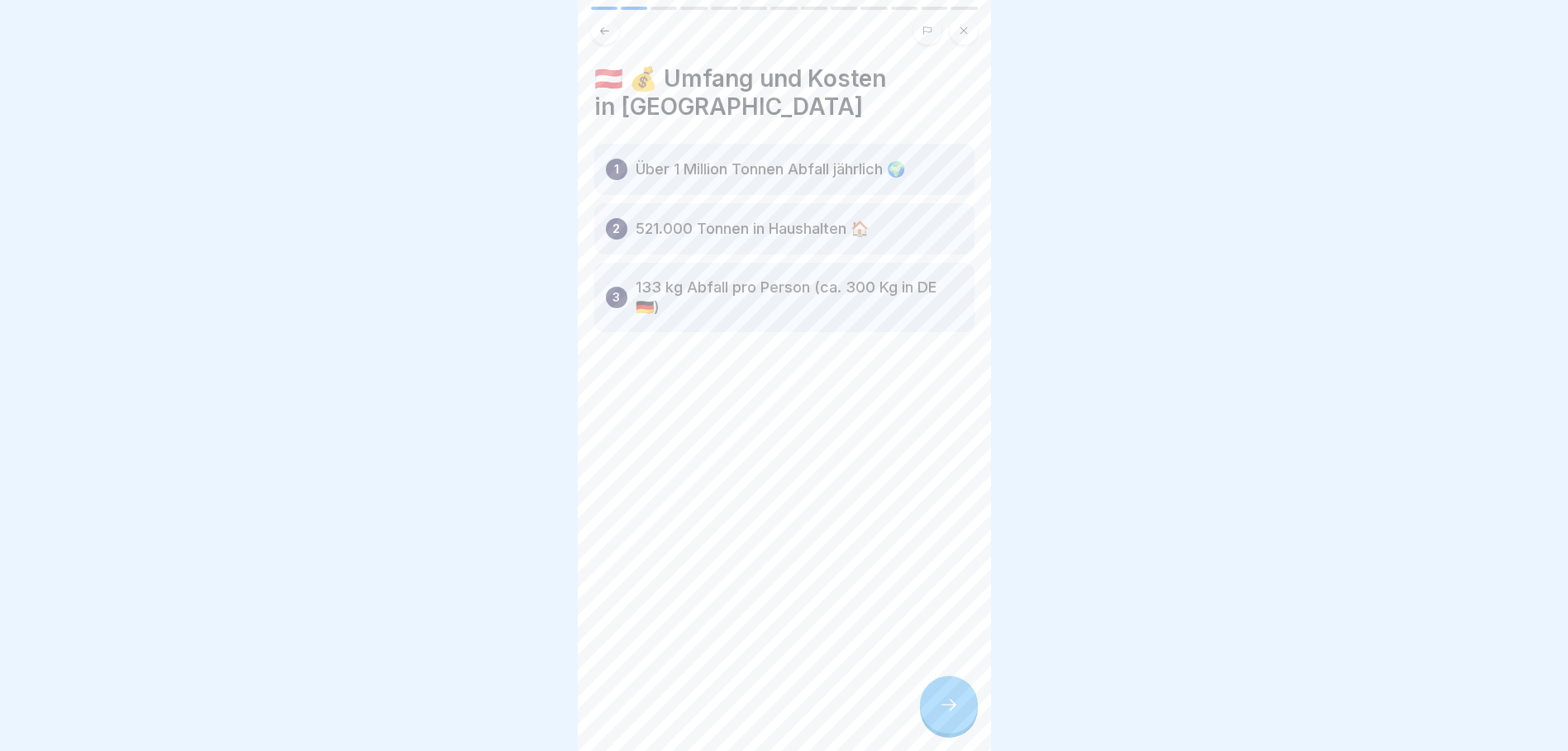
click at [953, 715] on icon at bounding box center [948, 704] width 19 height 19
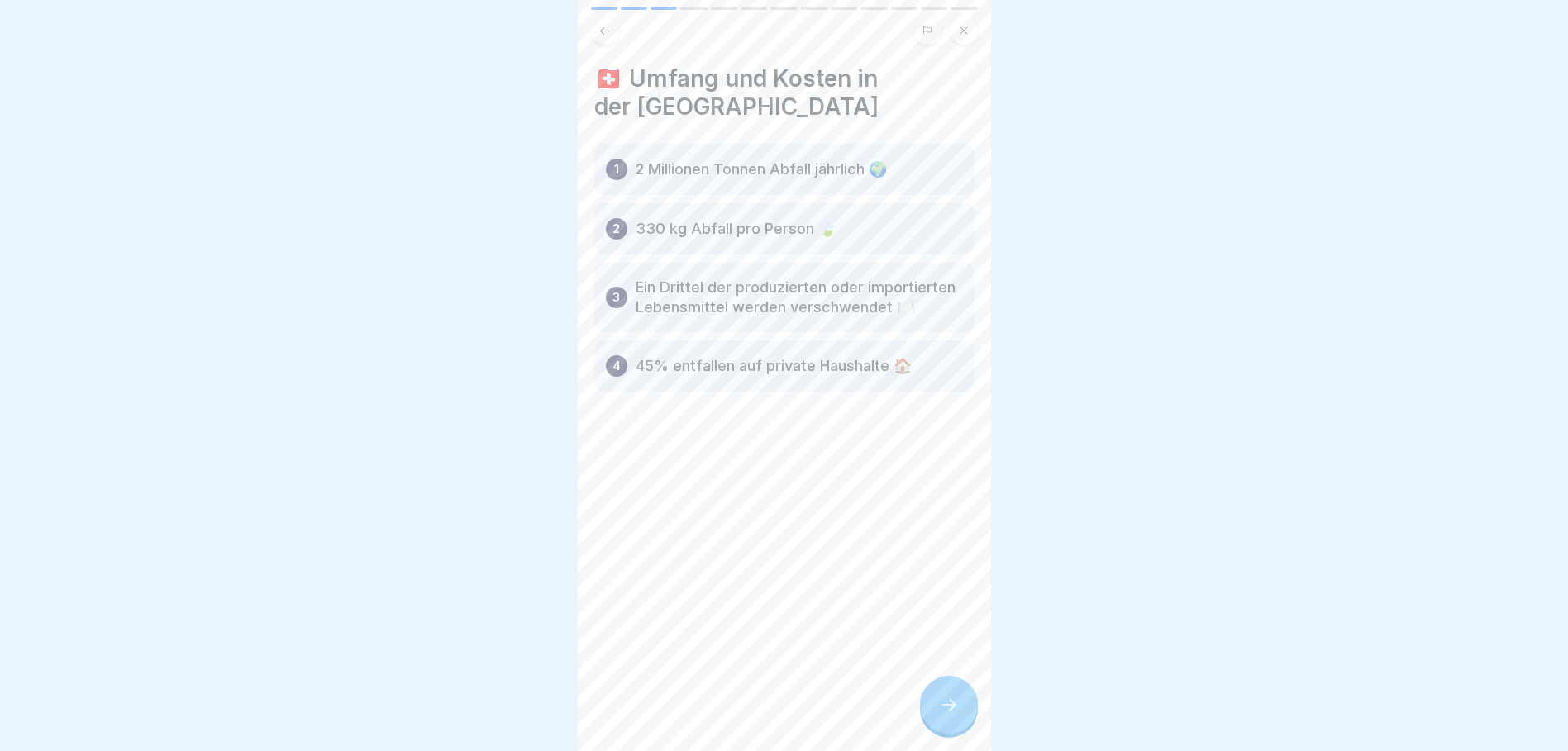
click at [954, 715] on icon at bounding box center [948, 704] width 19 height 19
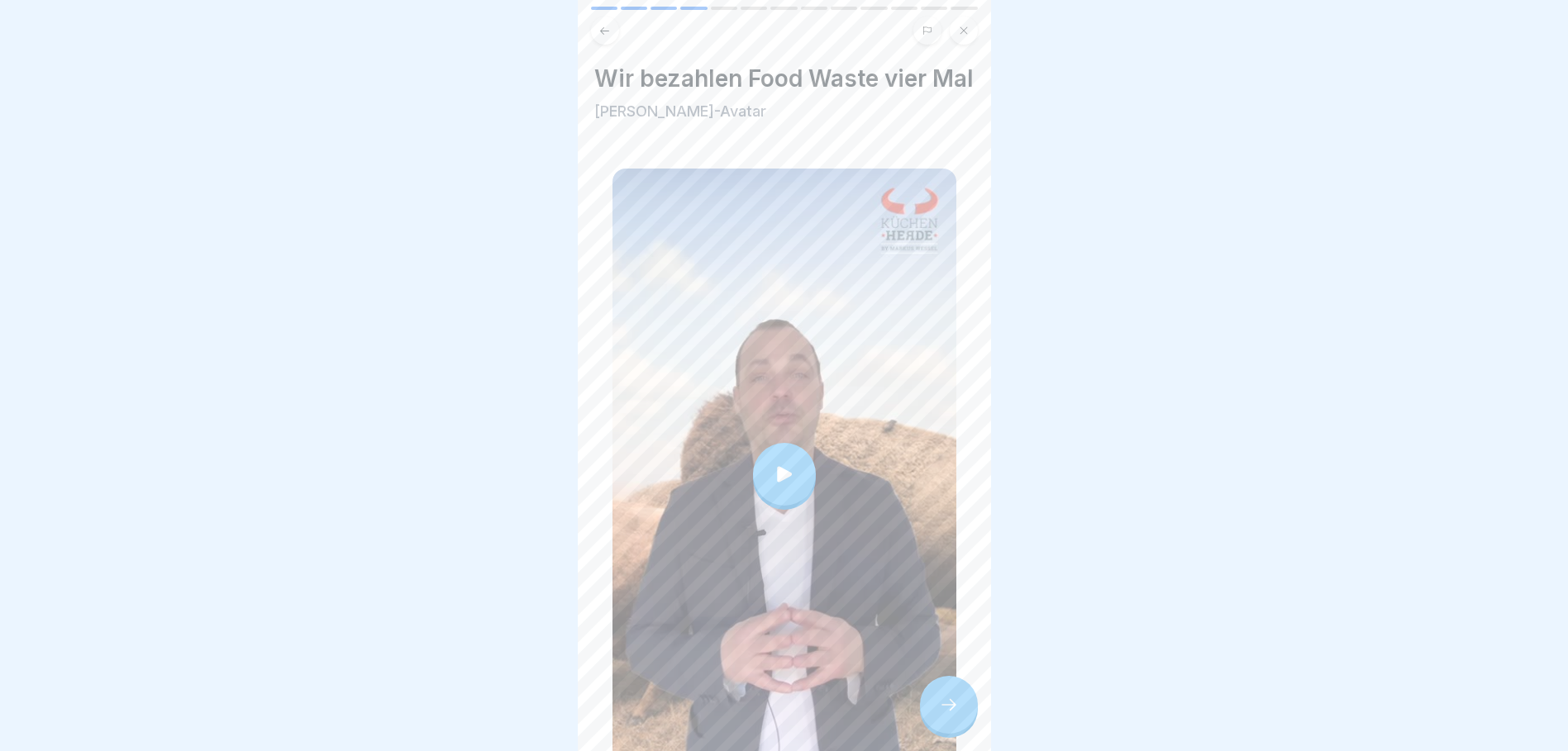
click at [787, 506] on div at bounding box center [784, 474] width 63 height 63
click at [932, 710] on div at bounding box center [949, 704] width 58 height 58
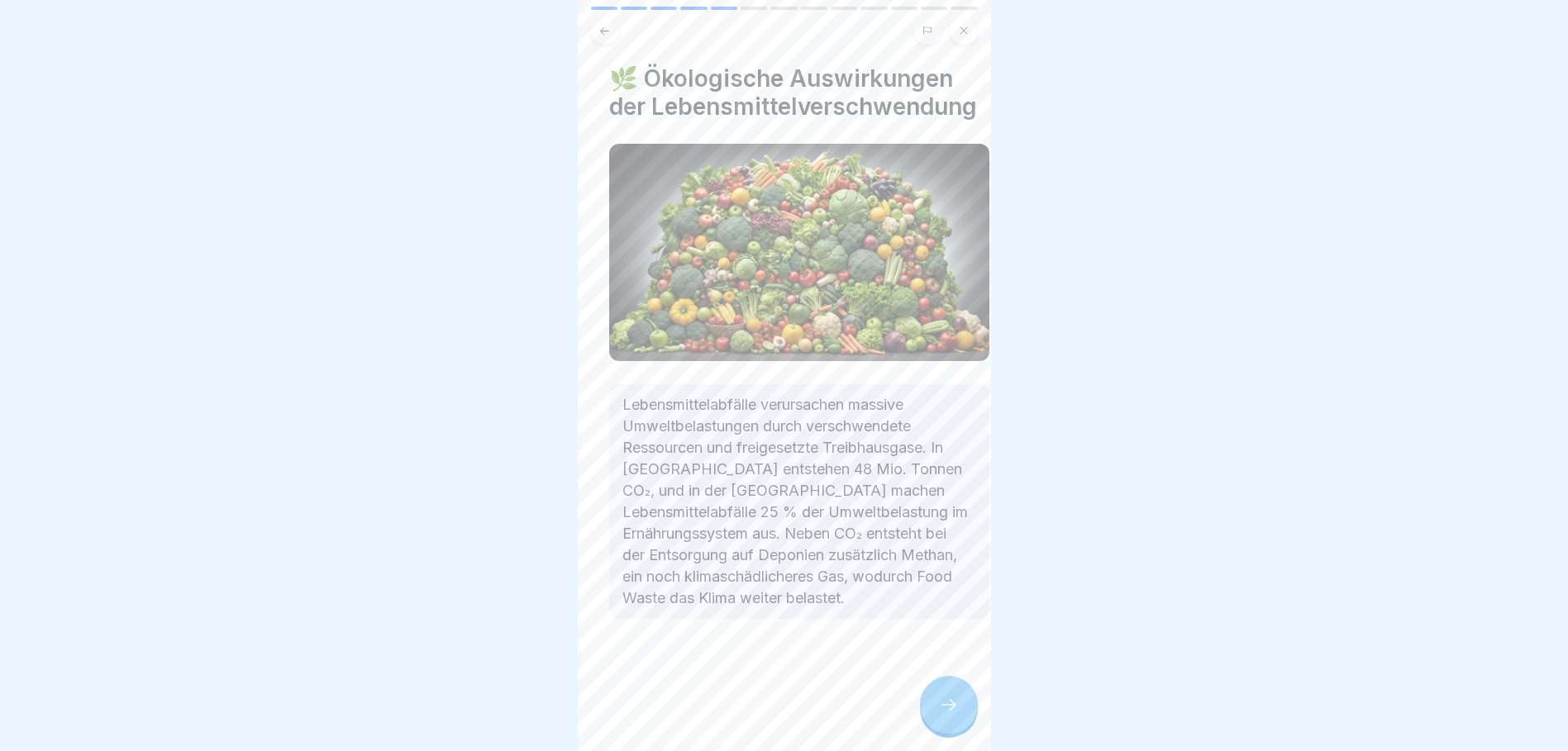
click at [685, 410] on div "Lebensmittelabfälle verursachen massive Umweltbelastungen durch verschwendete R…" at bounding box center [799, 502] width 381 height 235
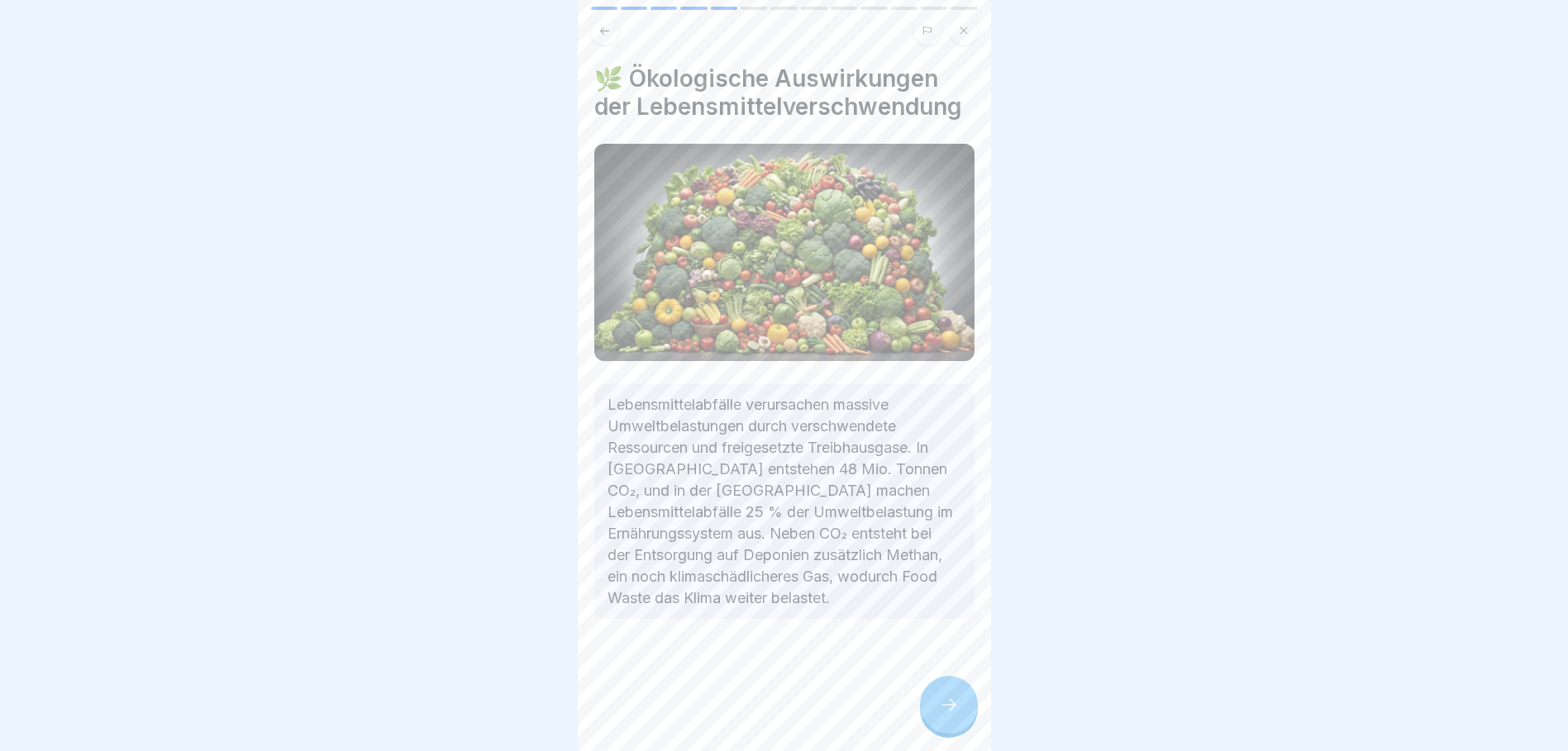
click at [951, 709] on div at bounding box center [949, 704] width 58 height 58
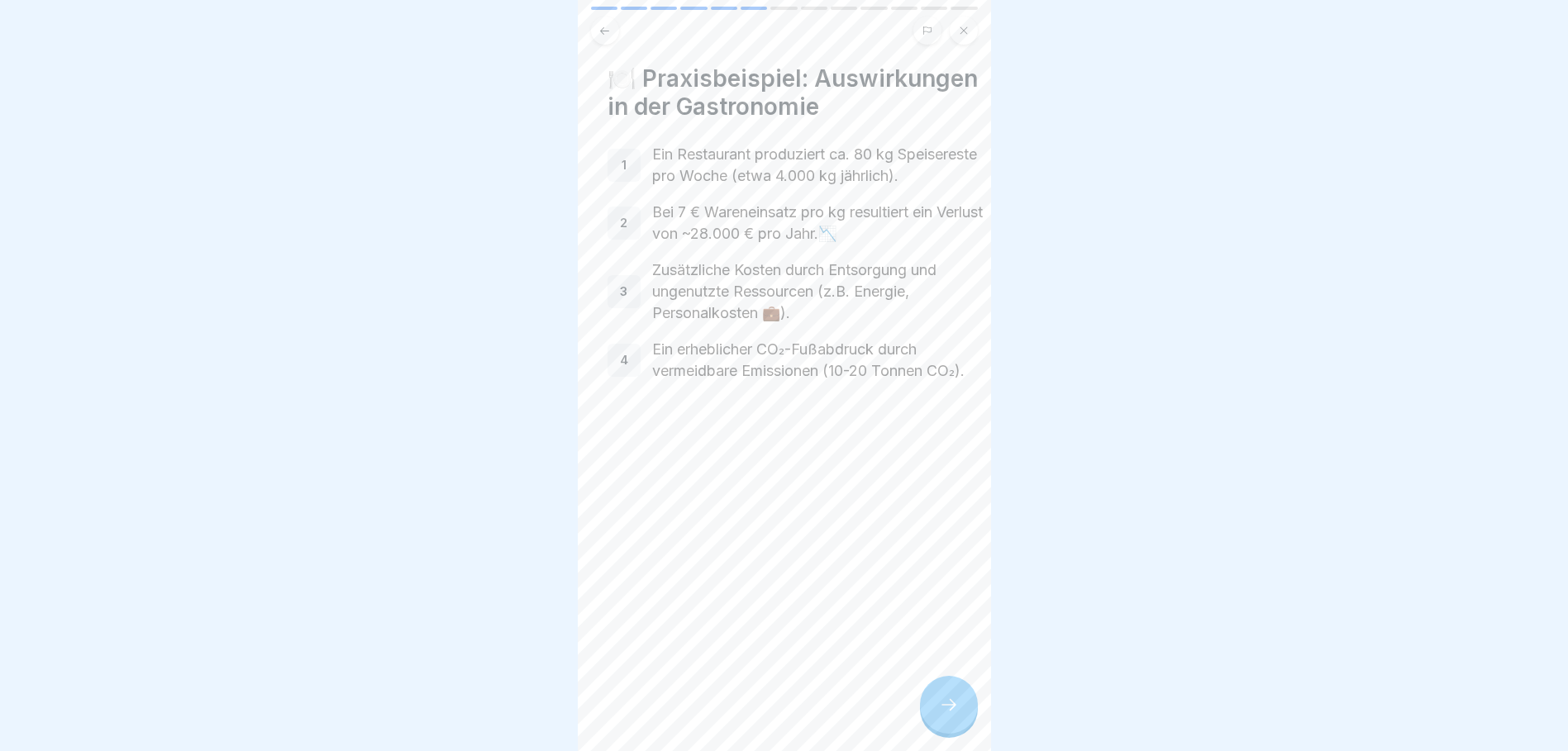
click at [683, 181] on p "Ein Restaurant produziert ca. 80 kg Speisereste pro Woche (etwa 4.000 kg jährli…" at bounding box center [820, 165] width 336 height 43
click at [964, 721] on div at bounding box center [949, 704] width 58 height 58
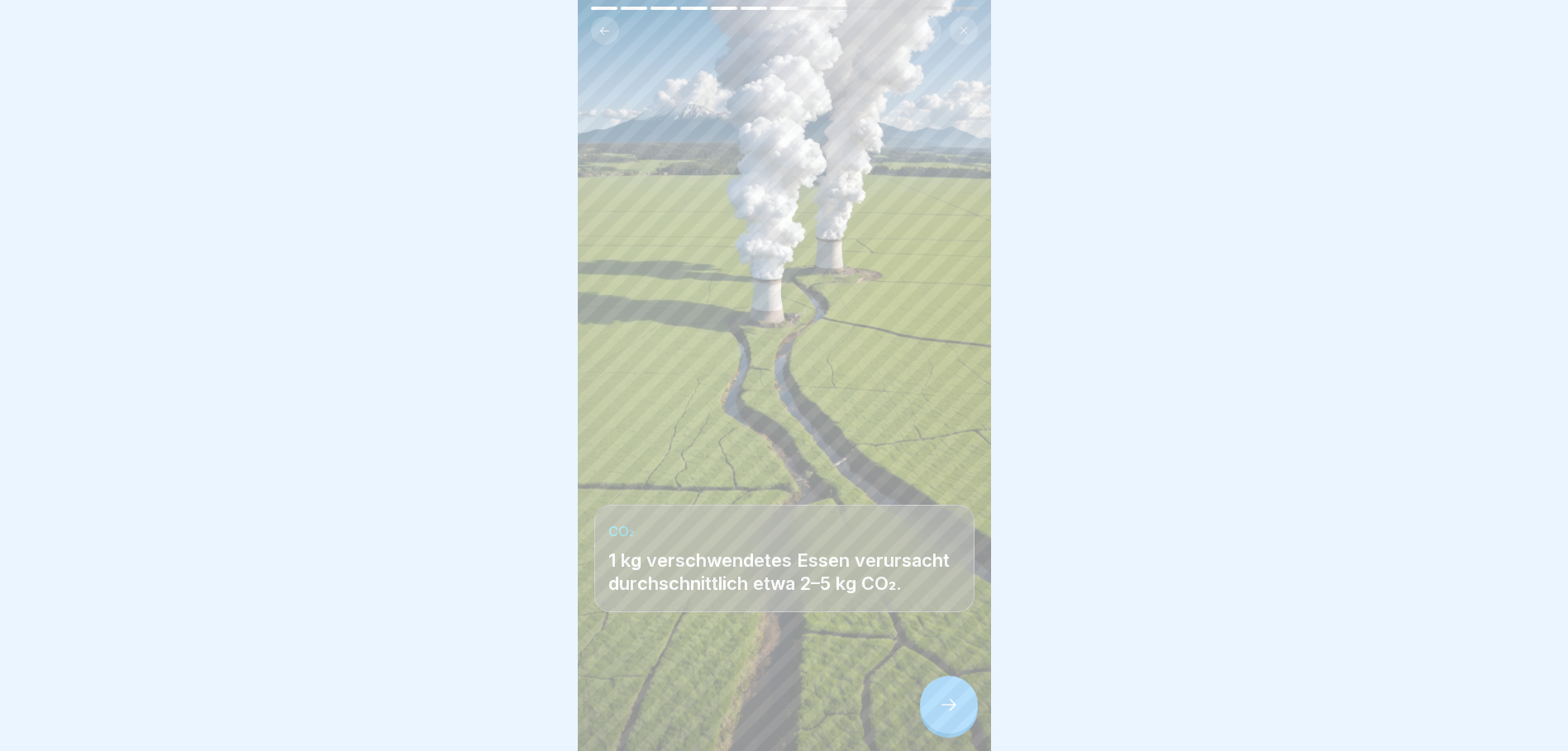
click at [958, 715] on icon at bounding box center [948, 704] width 19 height 19
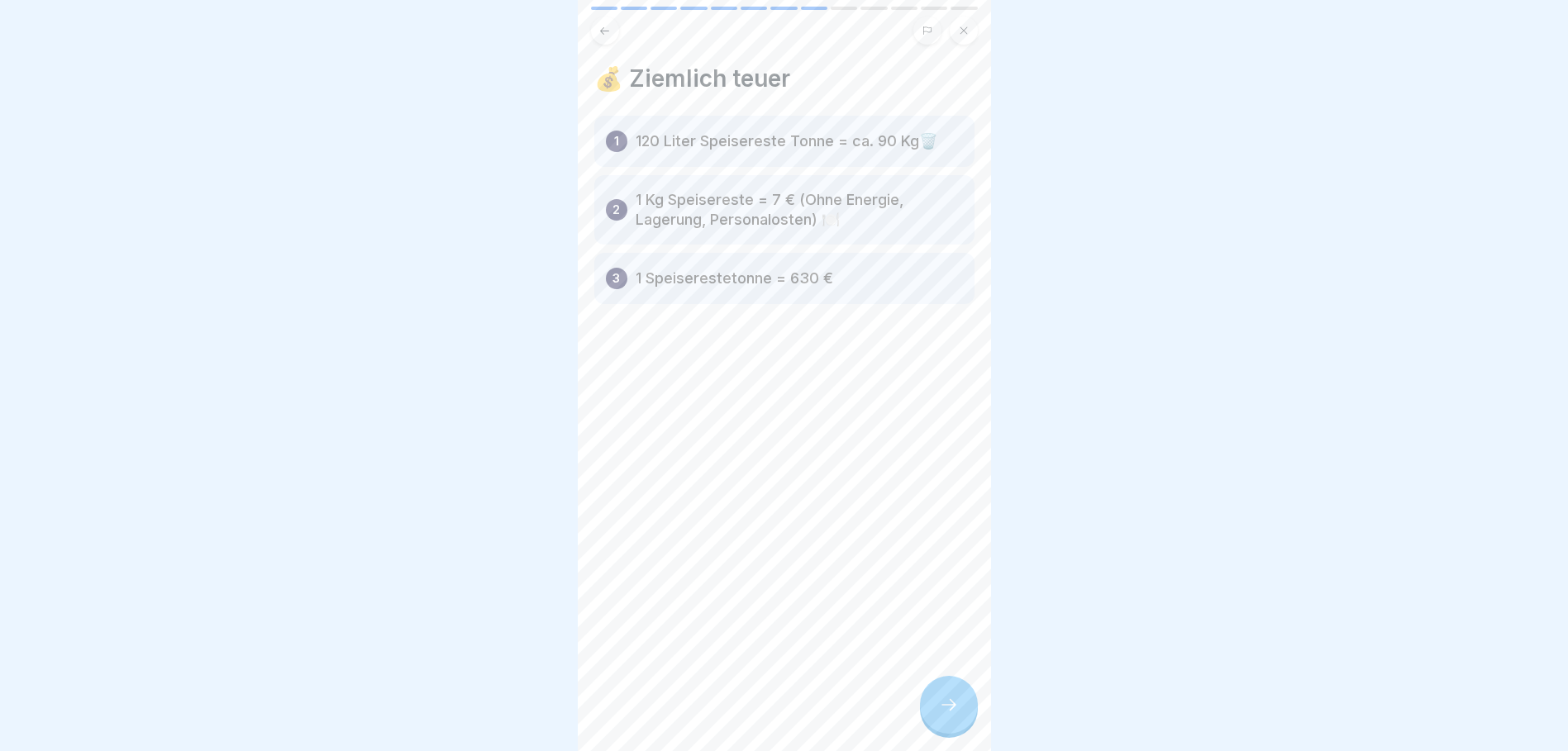
click at [950, 692] on div at bounding box center [949, 704] width 58 height 58
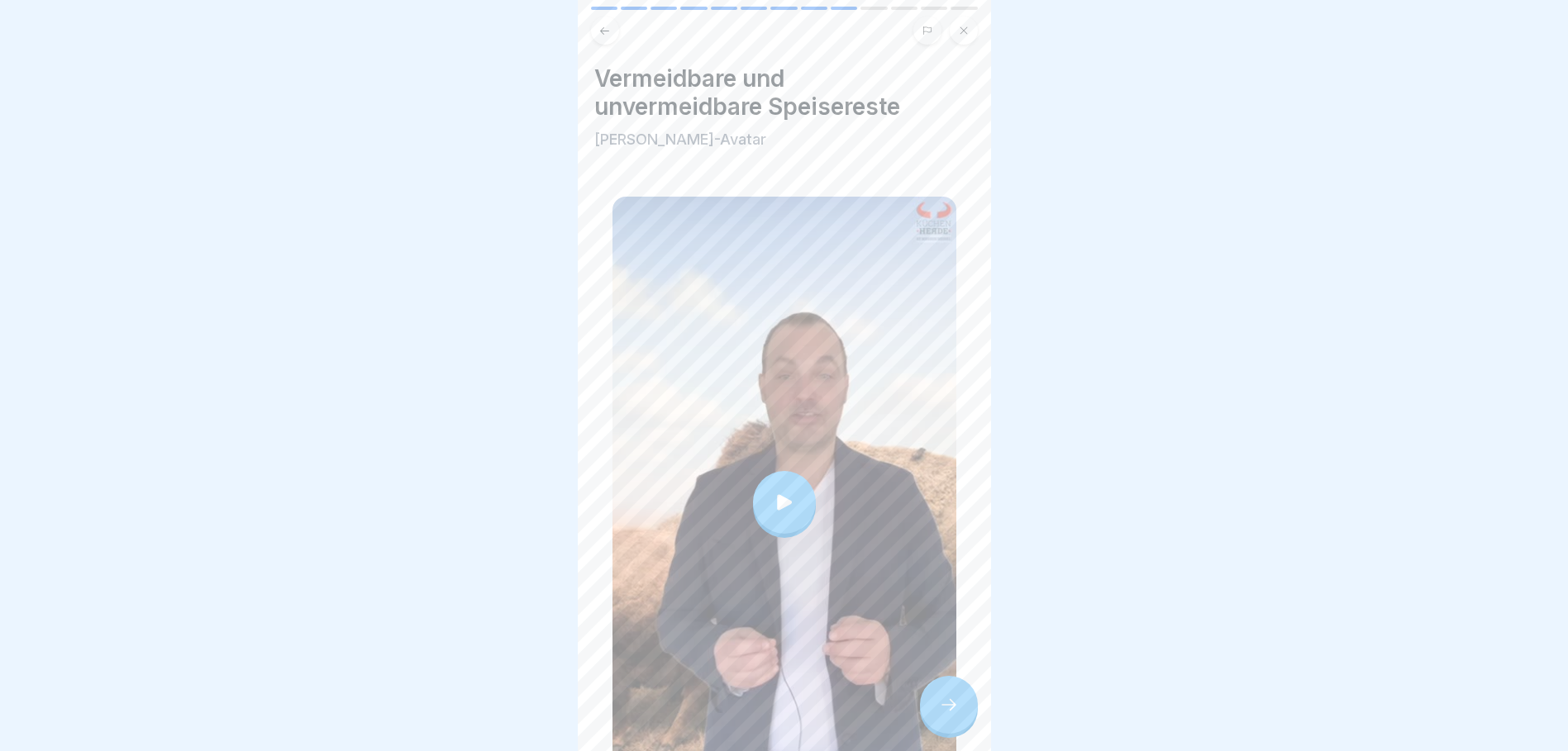
click at [793, 474] on div at bounding box center [784, 502] width 63 height 63
click at [965, 727] on div at bounding box center [949, 704] width 58 height 58
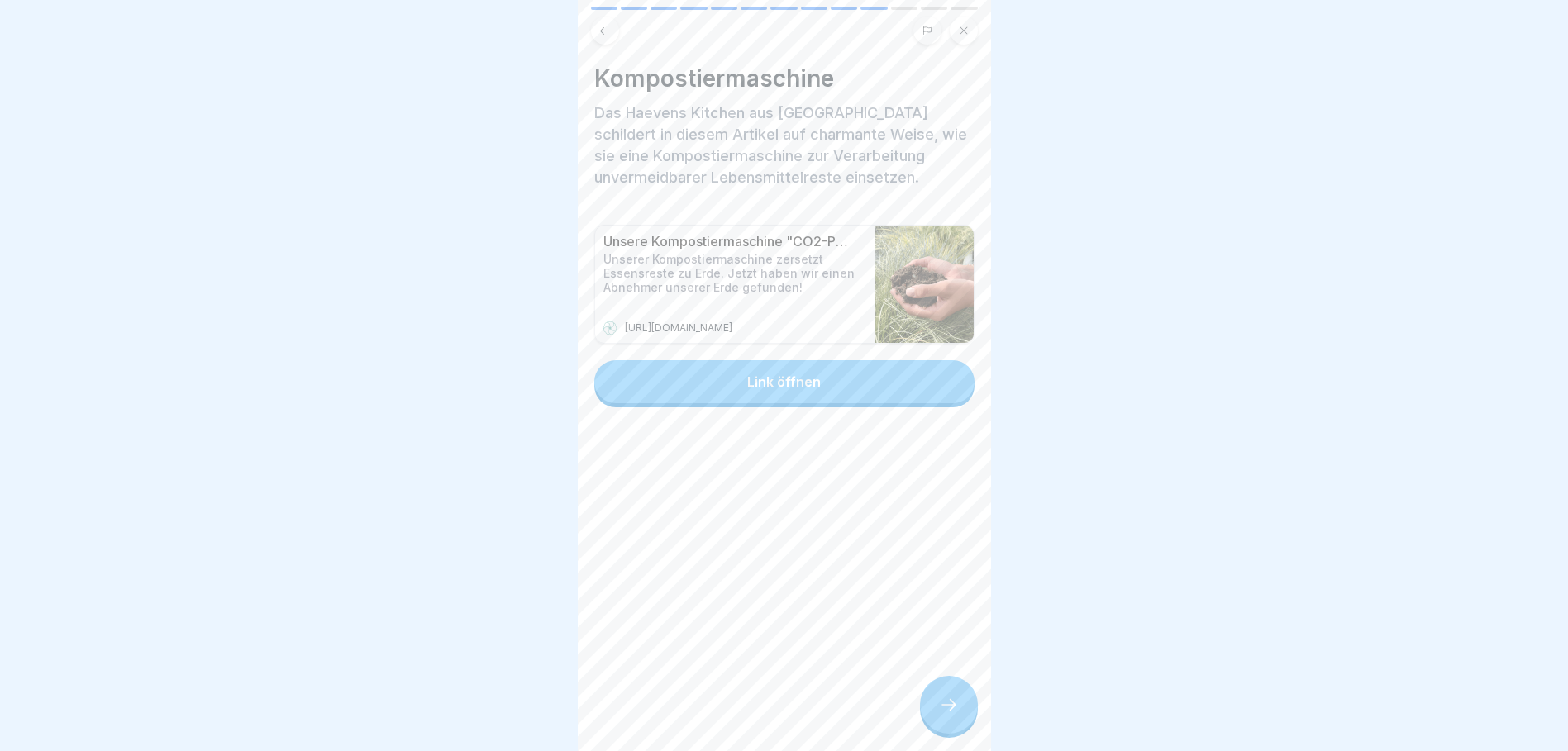
click at [797, 386] on div "Link öffnen" at bounding box center [784, 382] width 74 height 15
click at [945, 715] on icon at bounding box center [948, 704] width 19 height 19
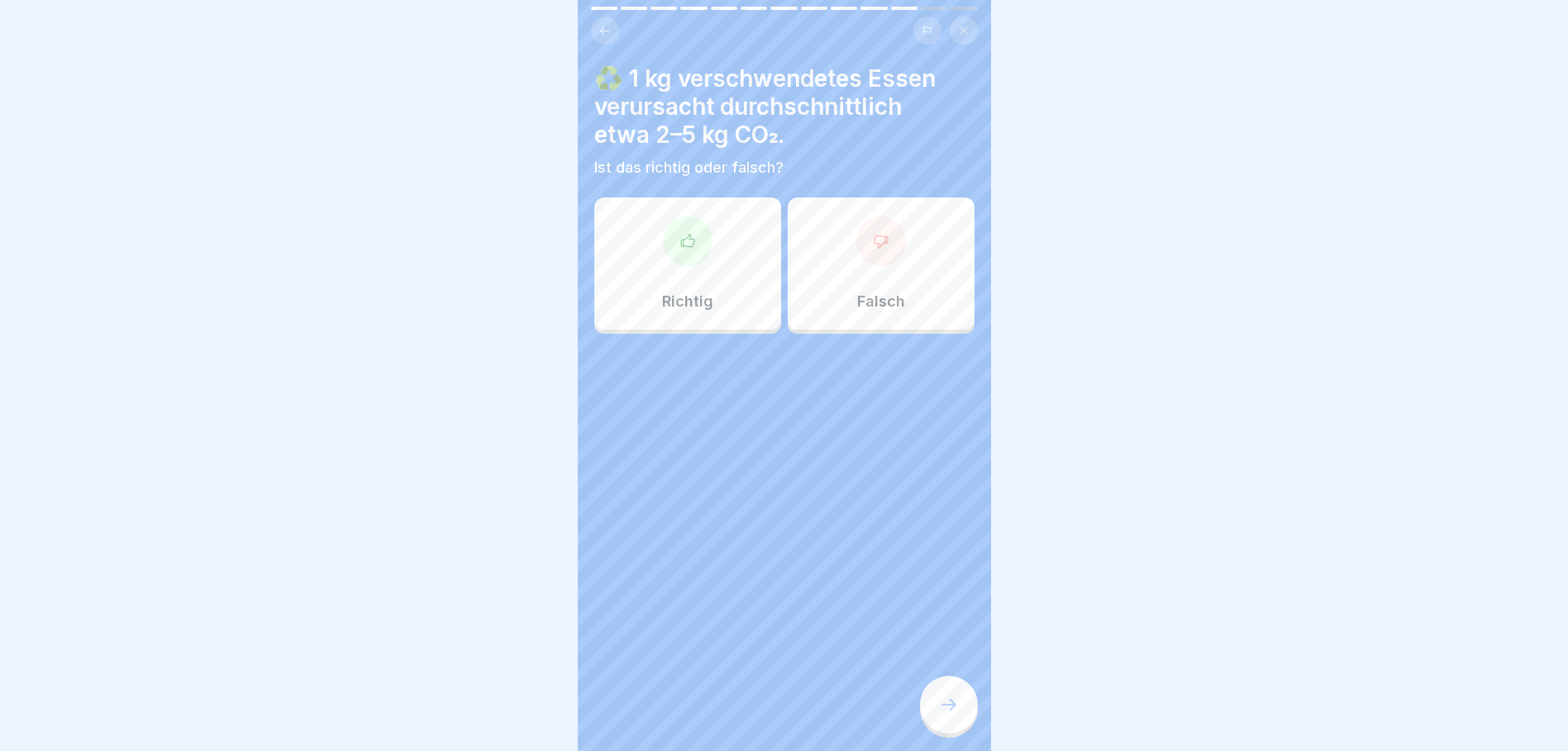
click at [714, 261] on div "Richtig" at bounding box center [688, 264] width 187 height 132
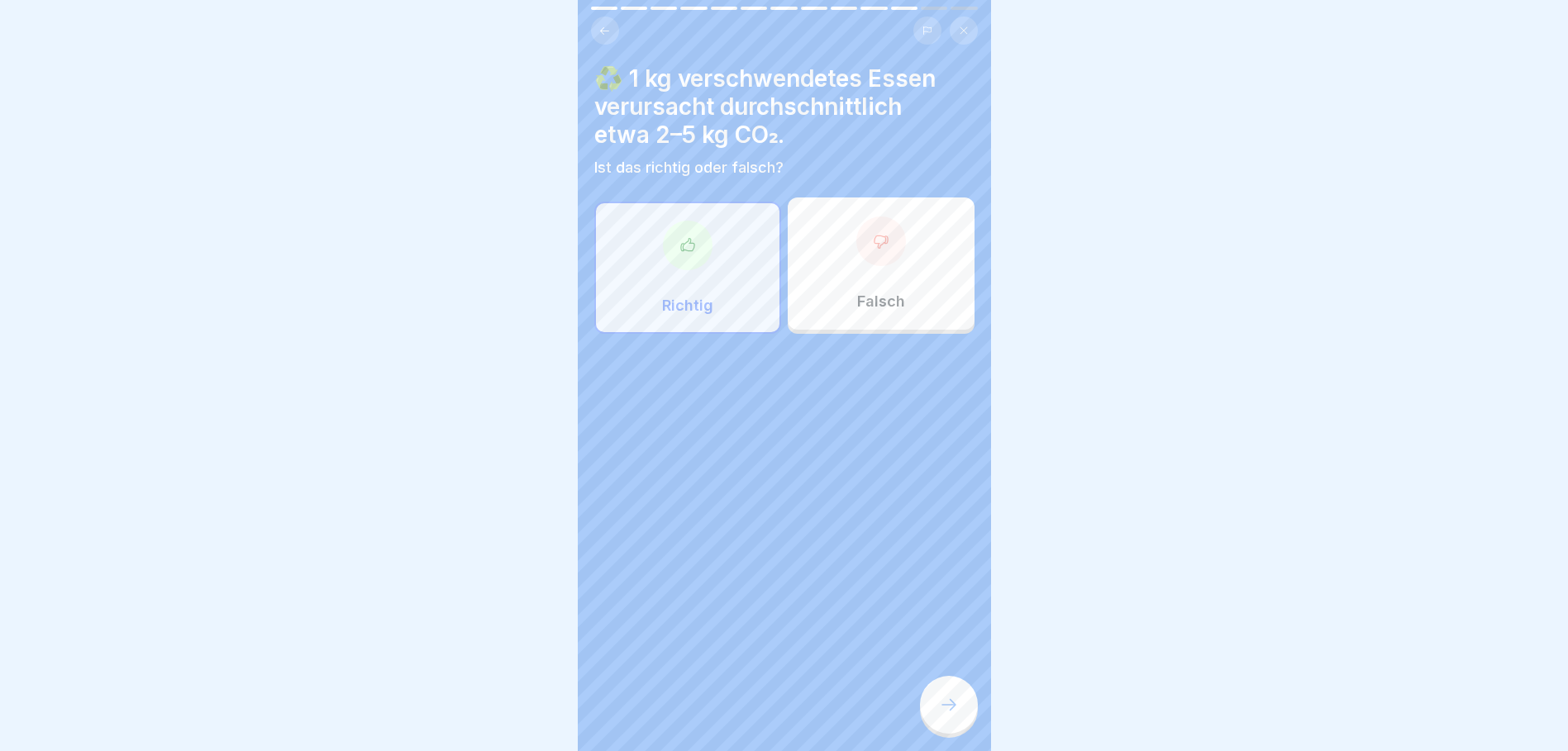
click at [974, 716] on div at bounding box center [949, 704] width 58 height 58
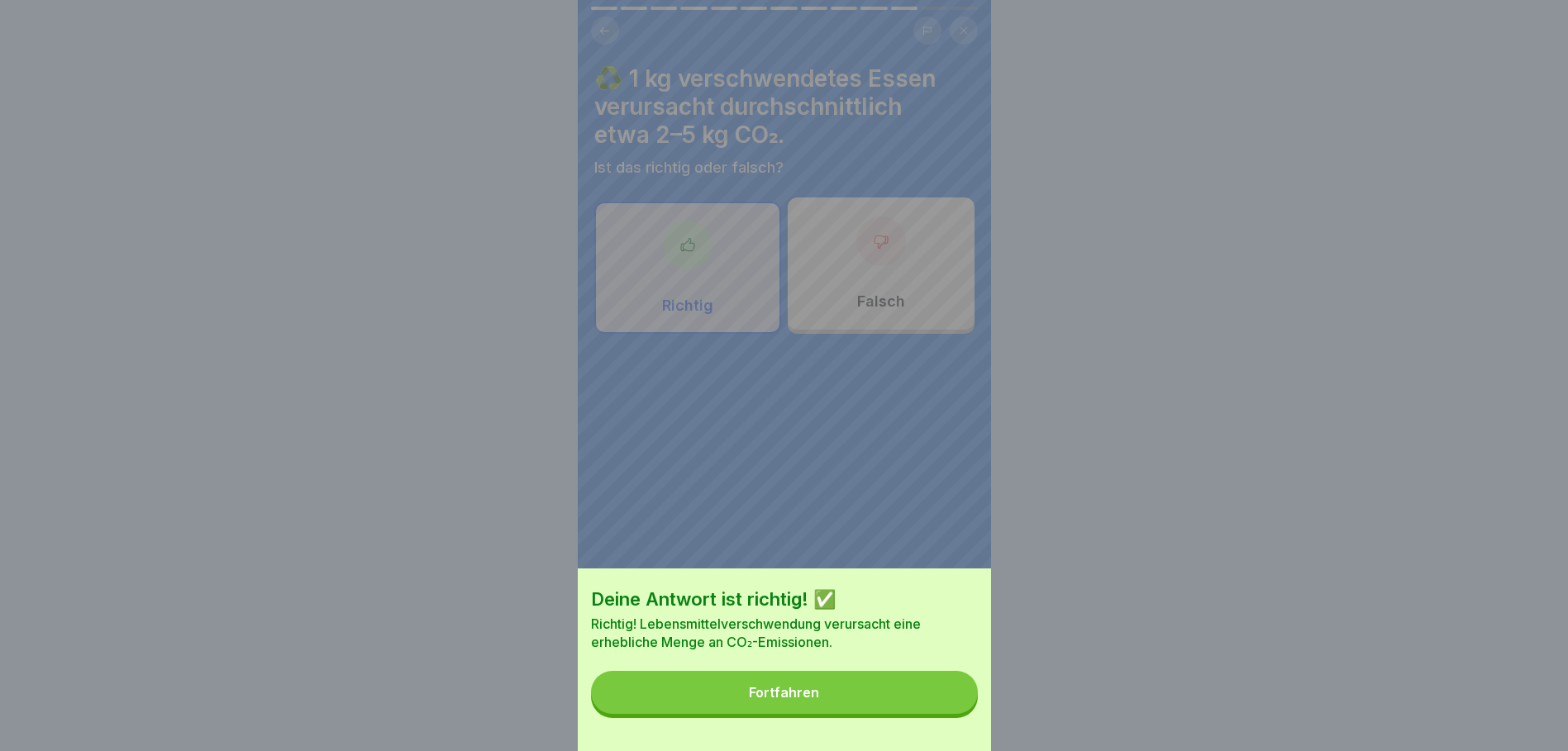
click at [901, 714] on button "Fortfahren" at bounding box center [784, 693] width 387 height 43
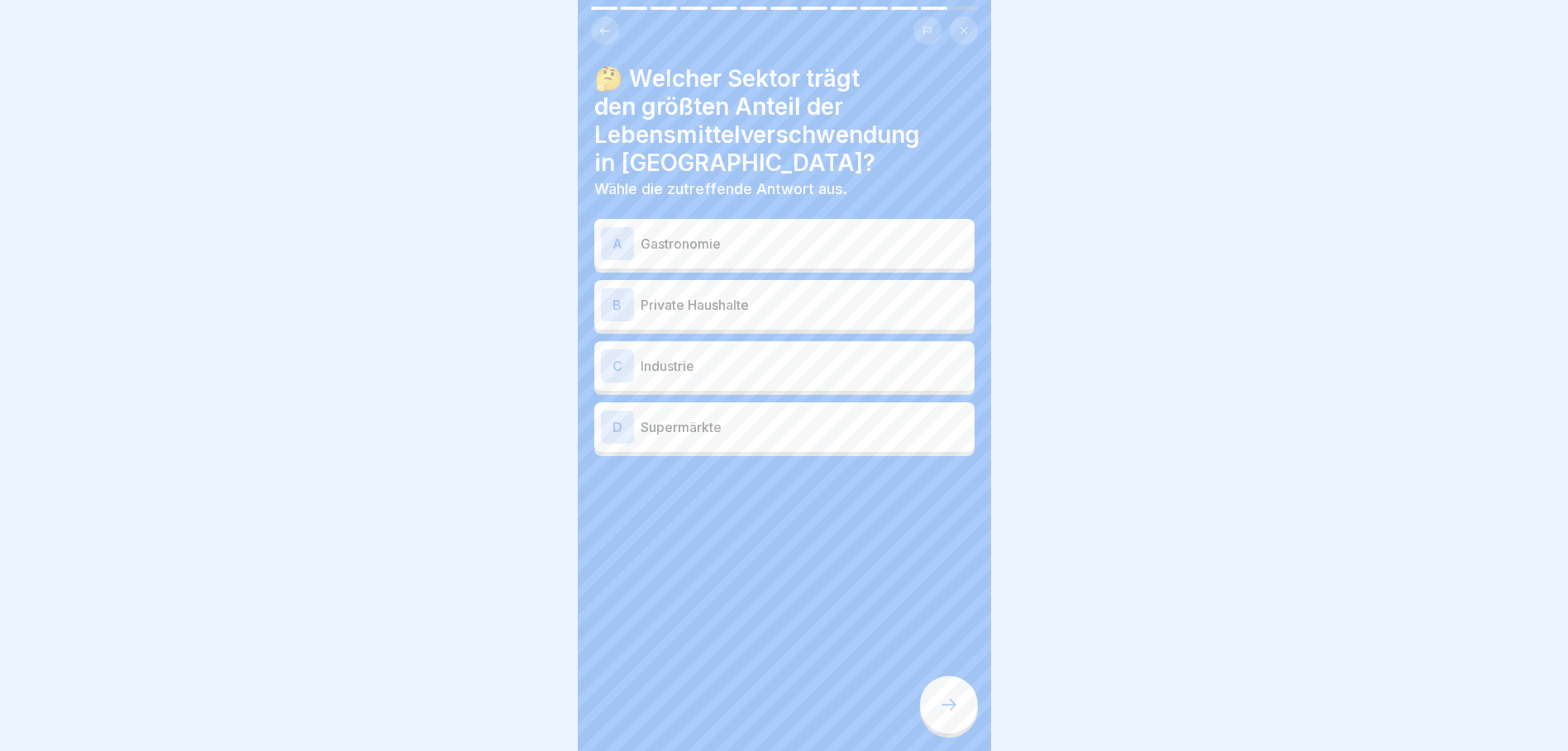
click at [705, 238] on p "Gastronomie" at bounding box center [803, 244] width 327 height 19
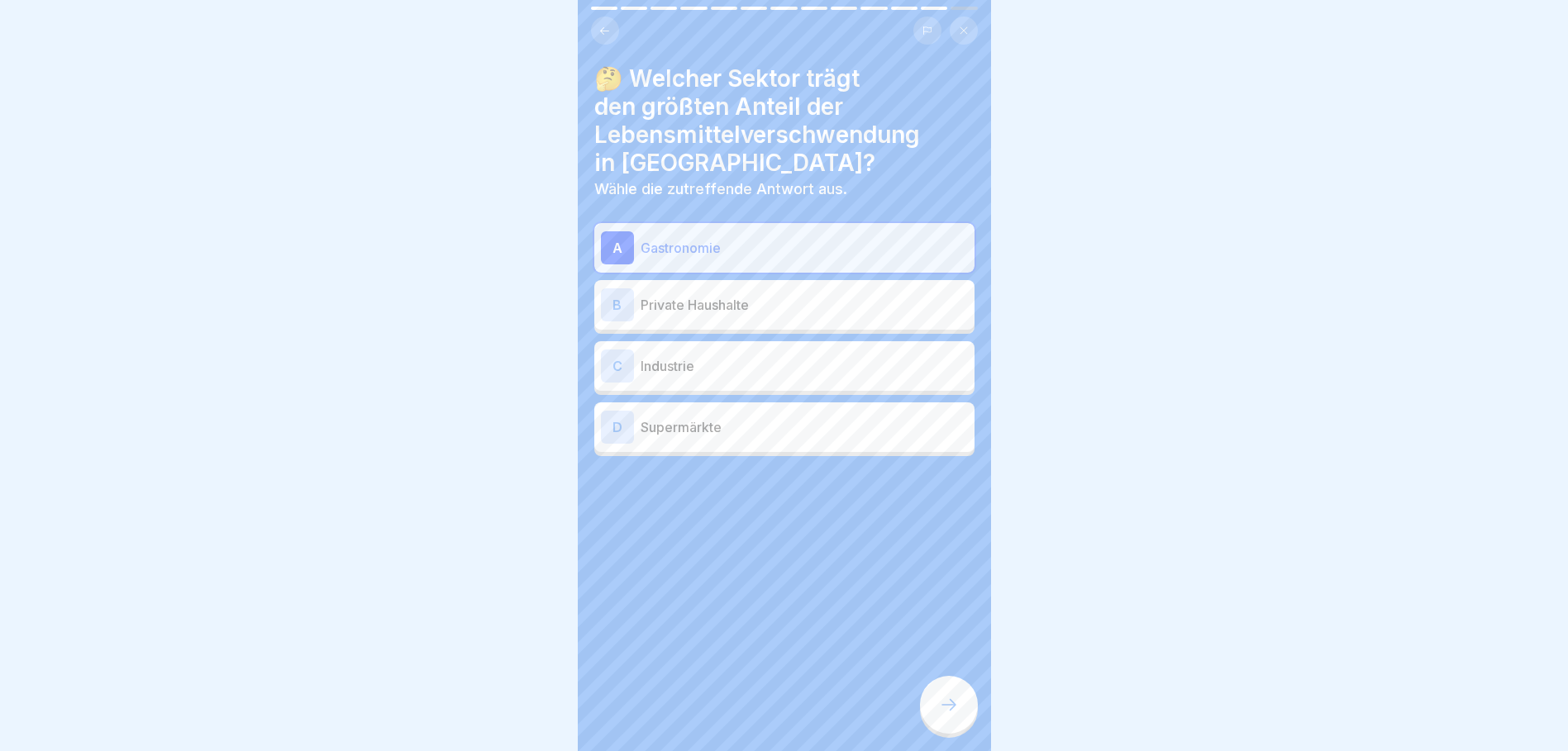
click at [962, 734] on div at bounding box center [949, 704] width 58 height 58
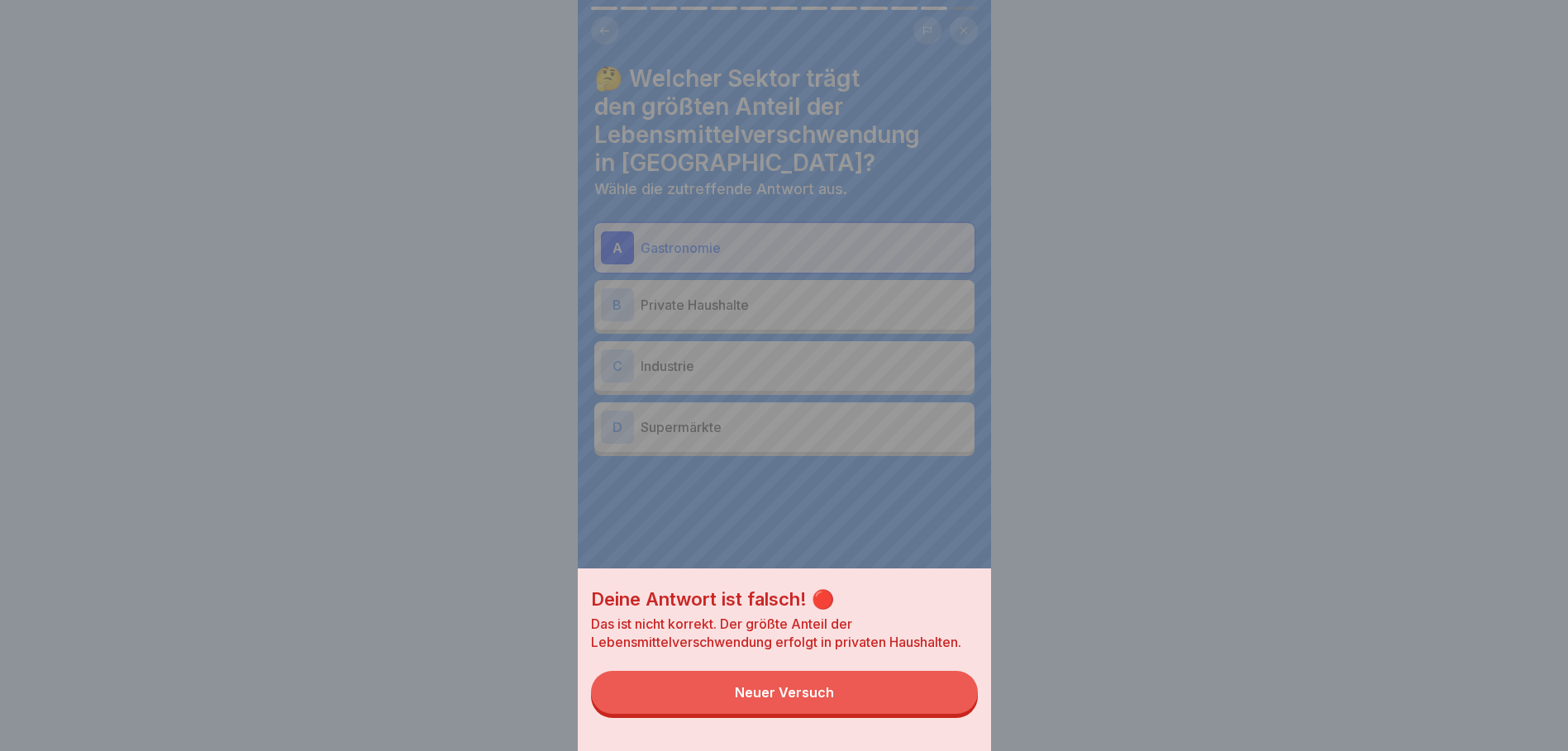
click at [877, 706] on button "Neuer Versuch" at bounding box center [784, 693] width 387 height 43
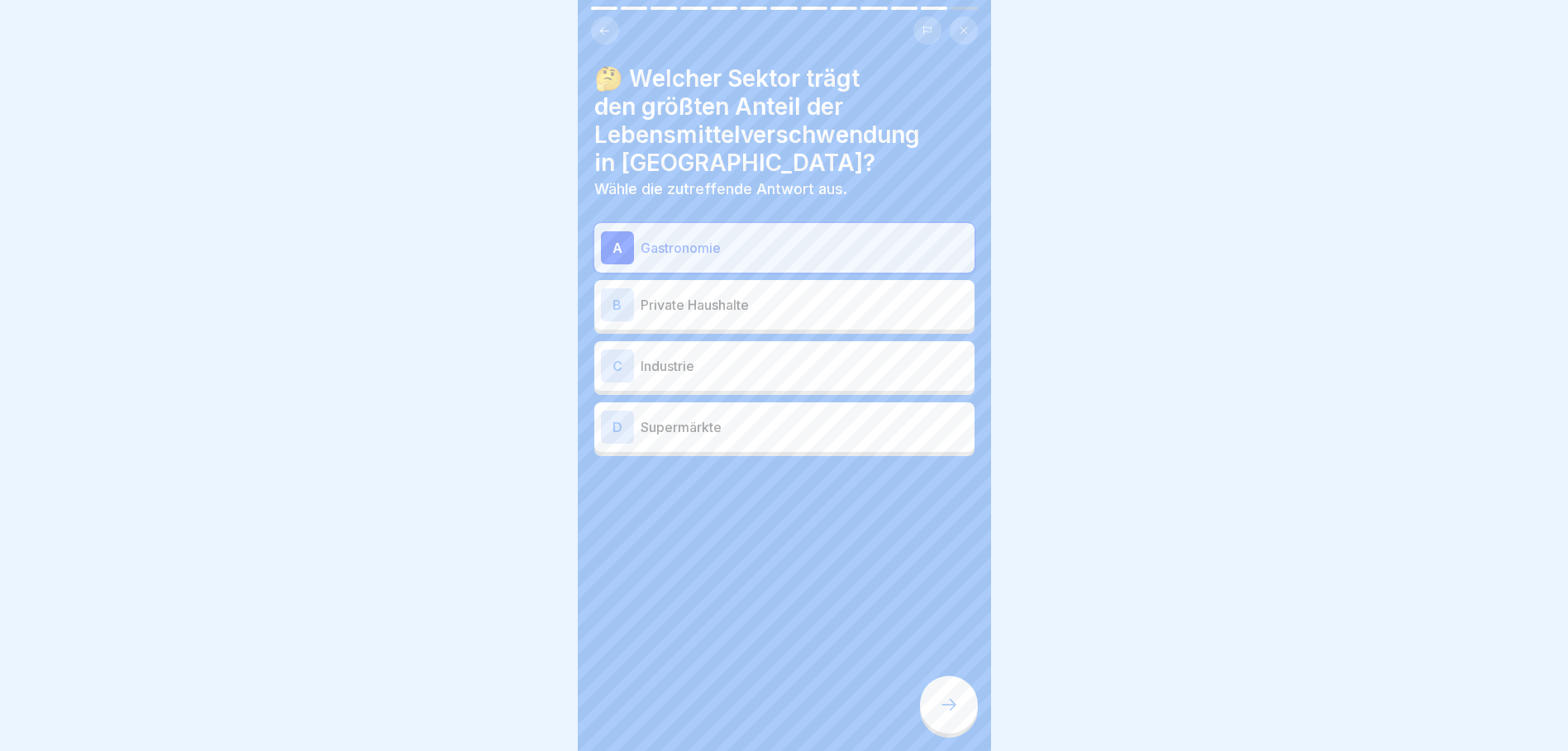
click at [683, 303] on p "Private Haushalte" at bounding box center [803, 304] width 327 height 19
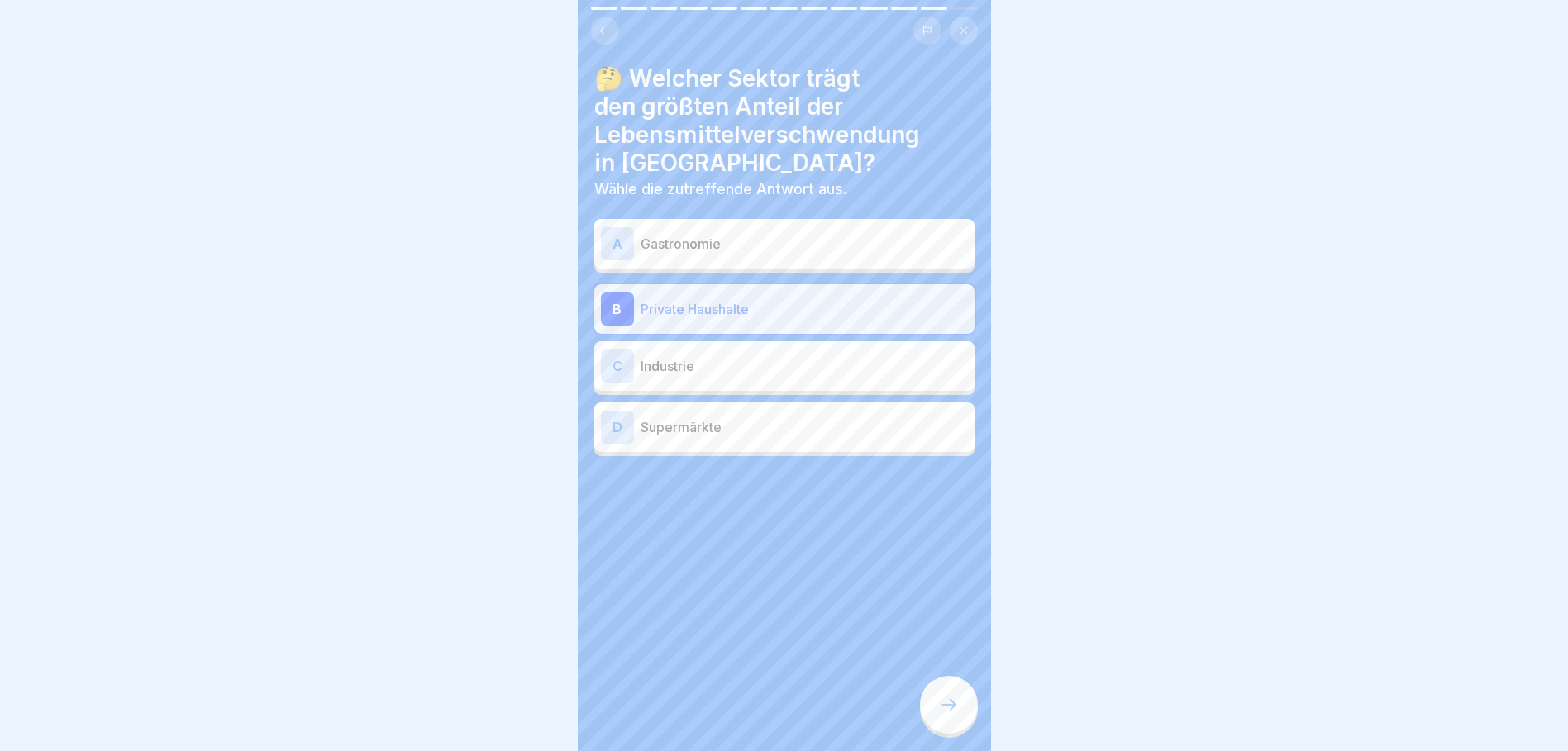
click at [952, 715] on icon at bounding box center [948, 704] width 19 height 19
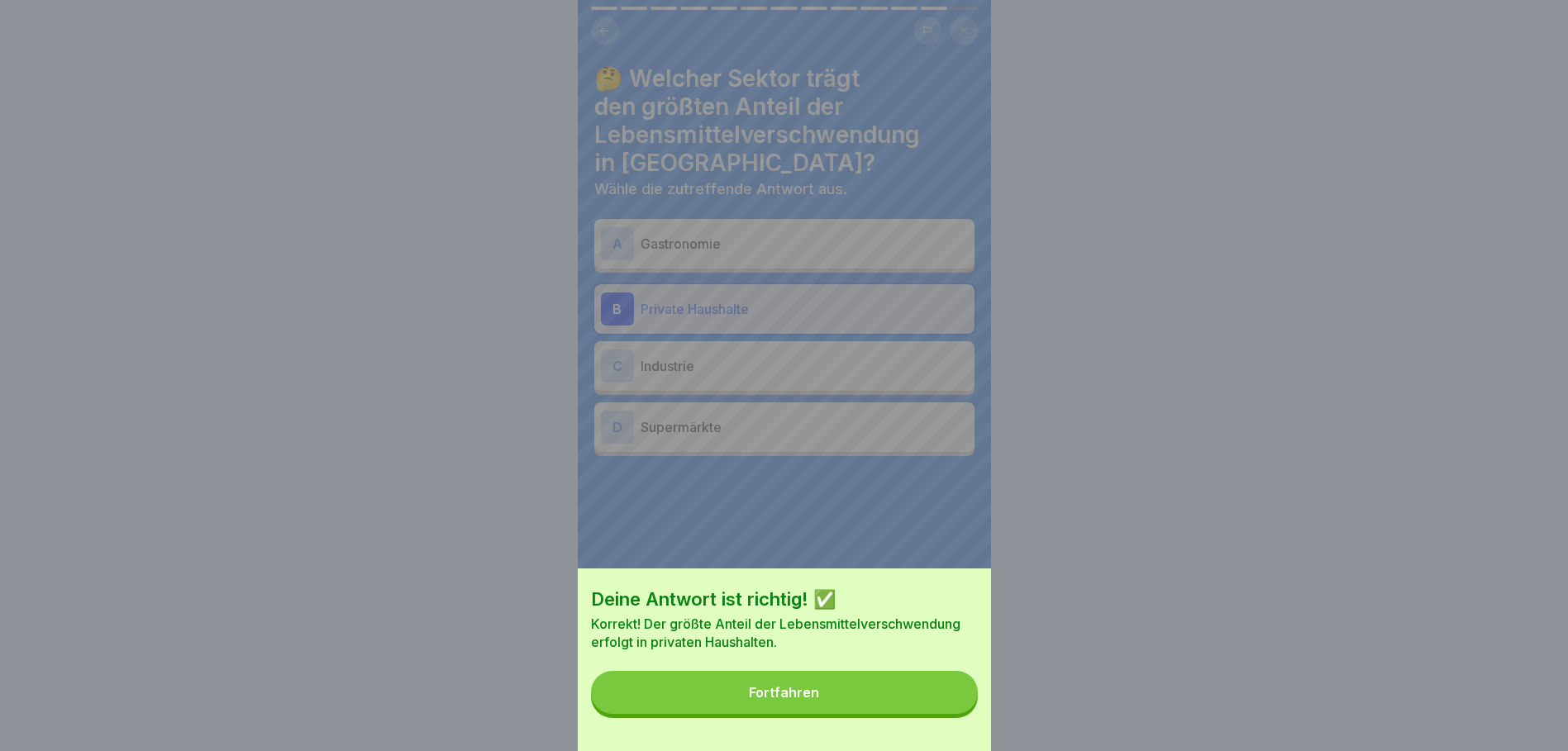
click at [935, 711] on button "Fortfahren" at bounding box center [784, 693] width 387 height 43
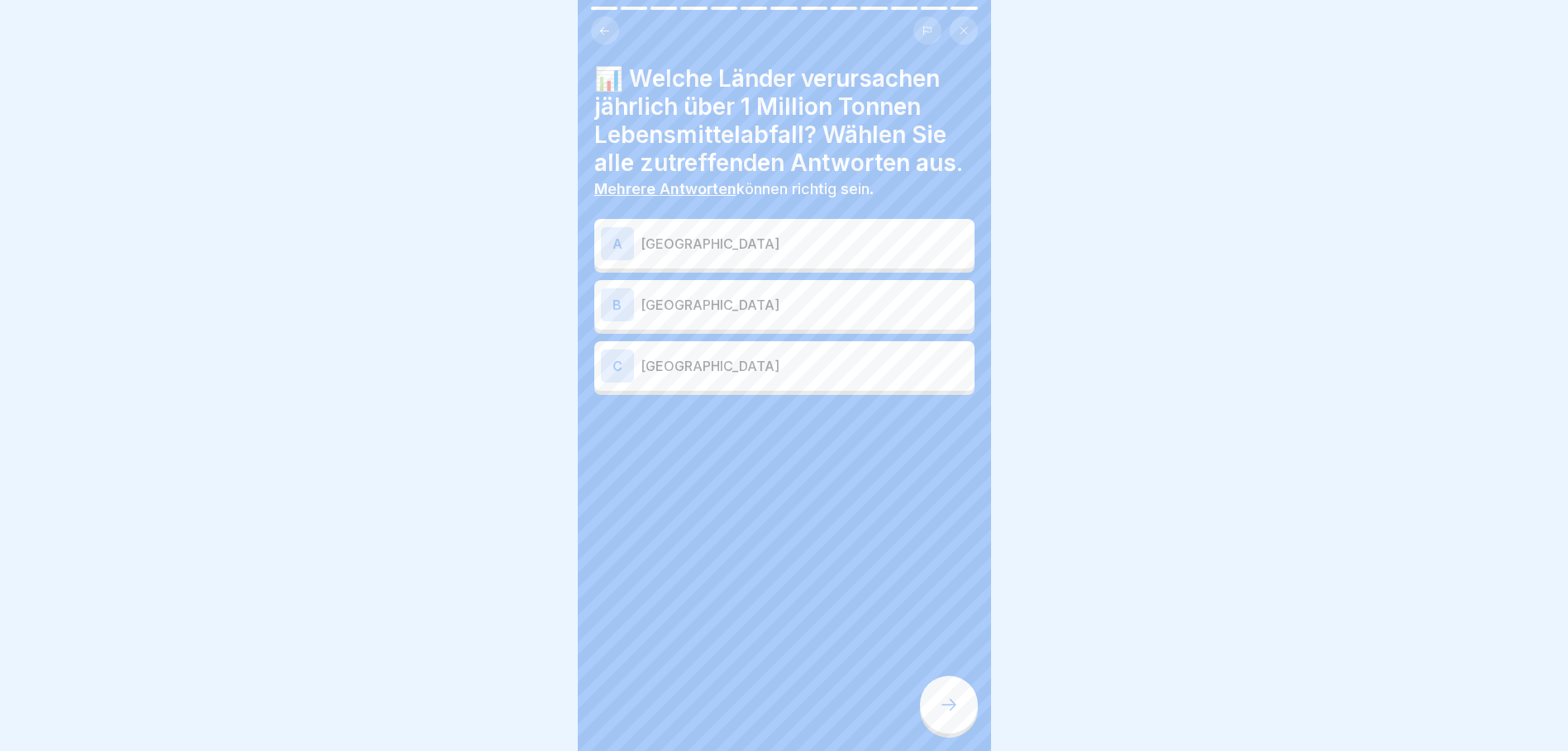
click at [683, 250] on p "[GEOGRAPHIC_DATA]" at bounding box center [803, 244] width 327 height 19
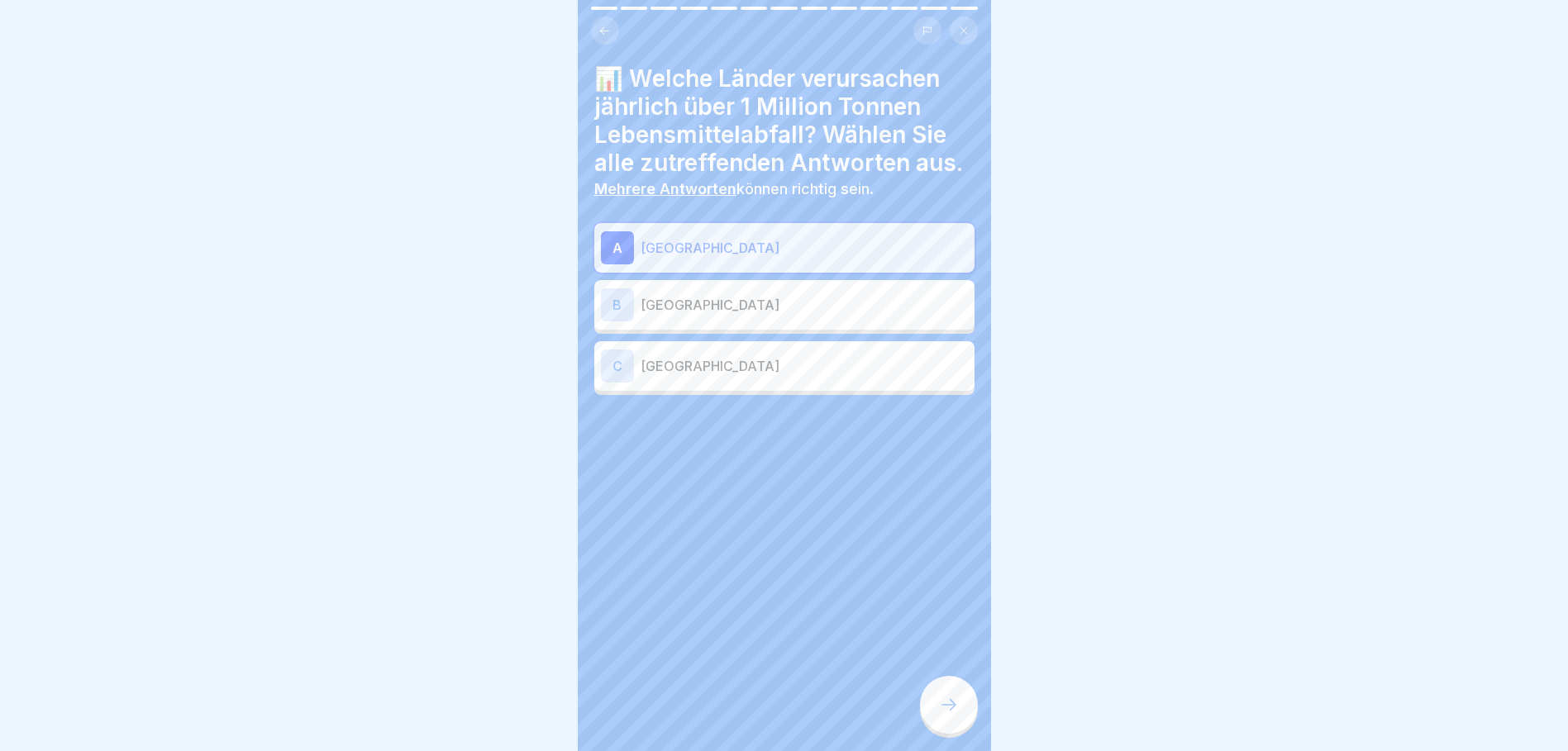
click at [712, 311] on p "[GEOGRAPHIC_DATA]" at bounding box center [803, 304] width 327 height 19
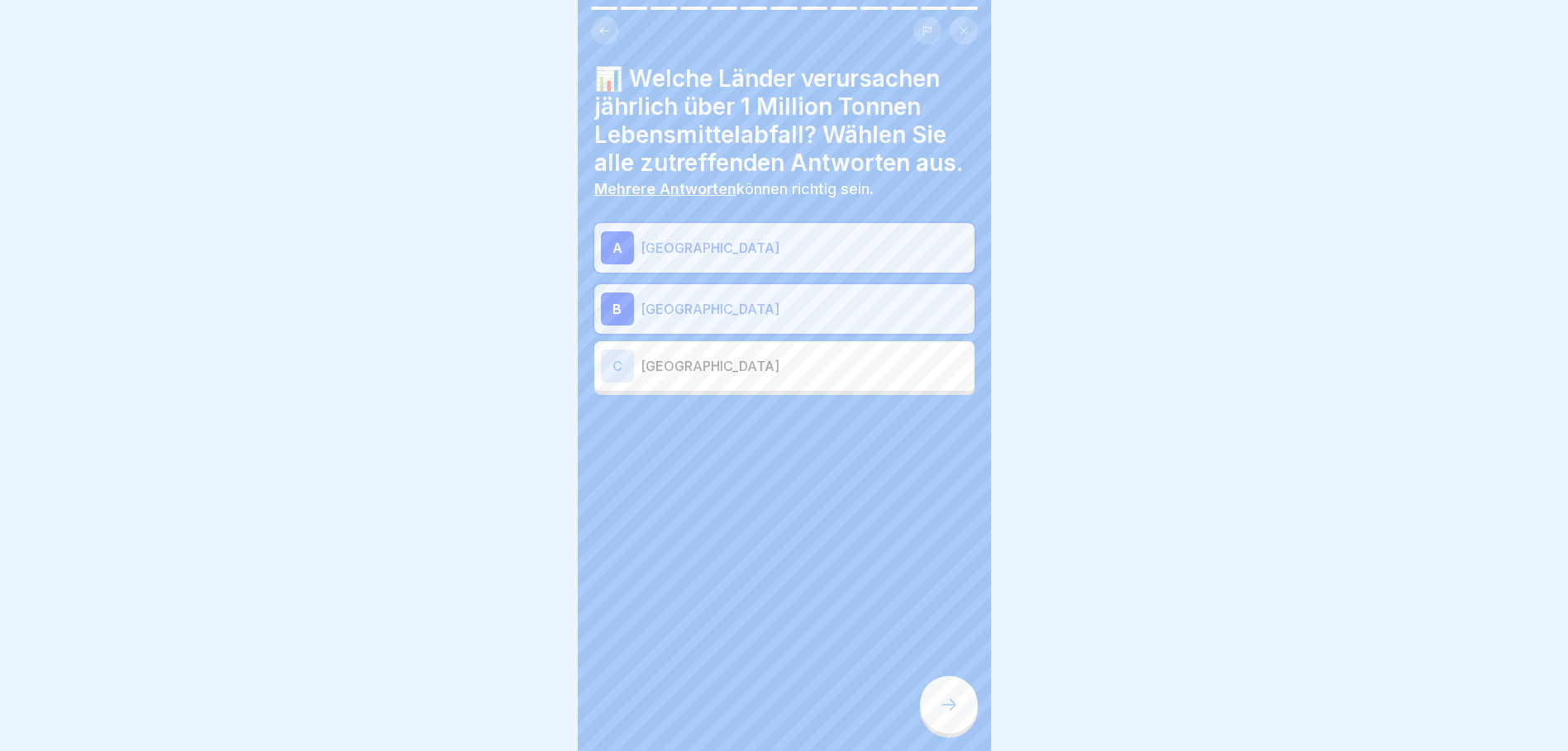
click at [730, 373] on p "[GEOGRAPHIC_DATA]" at bounding box center [803, 365] width 327 height 19
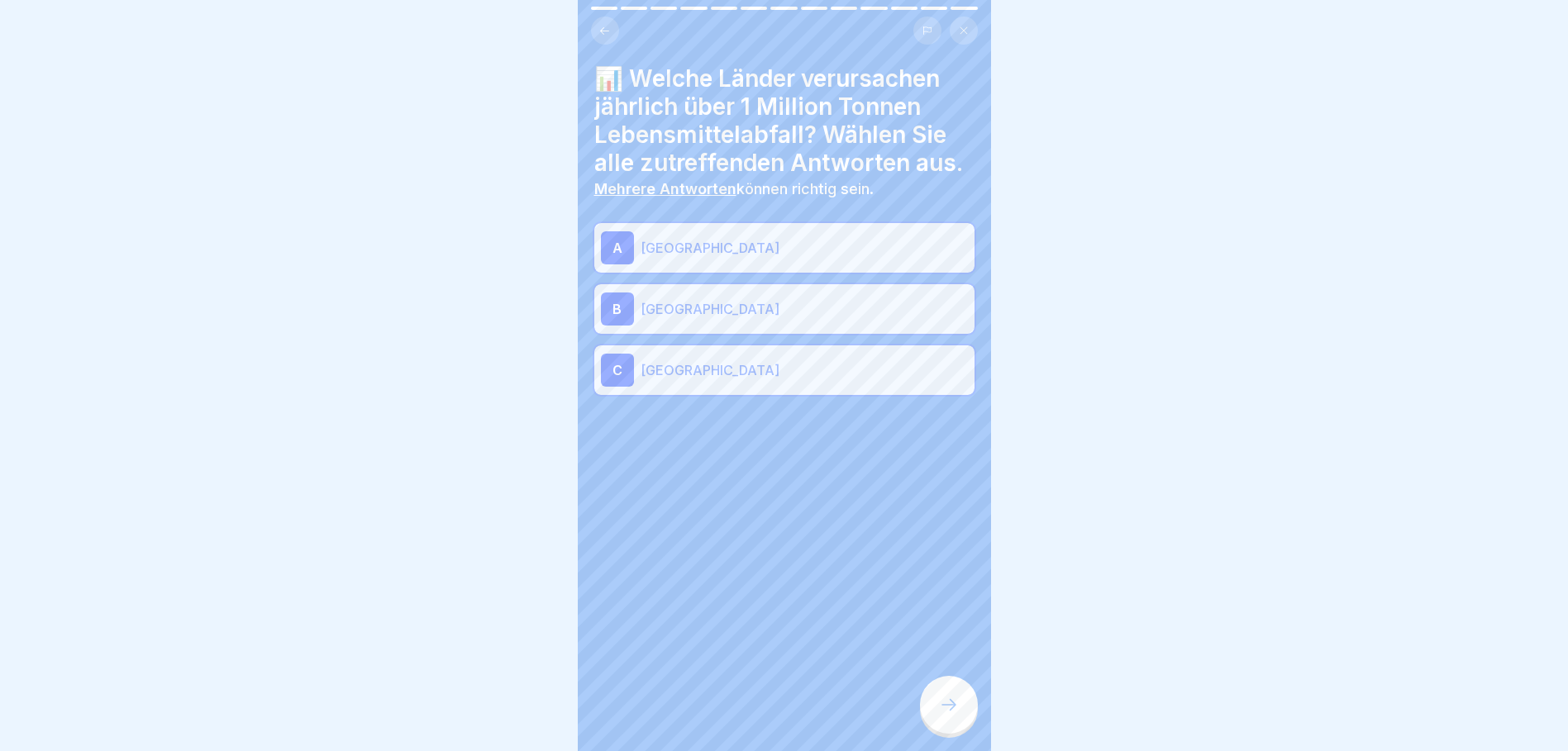
click at [953, 710] on div at bounding box center [949, 704] width 58 height 58
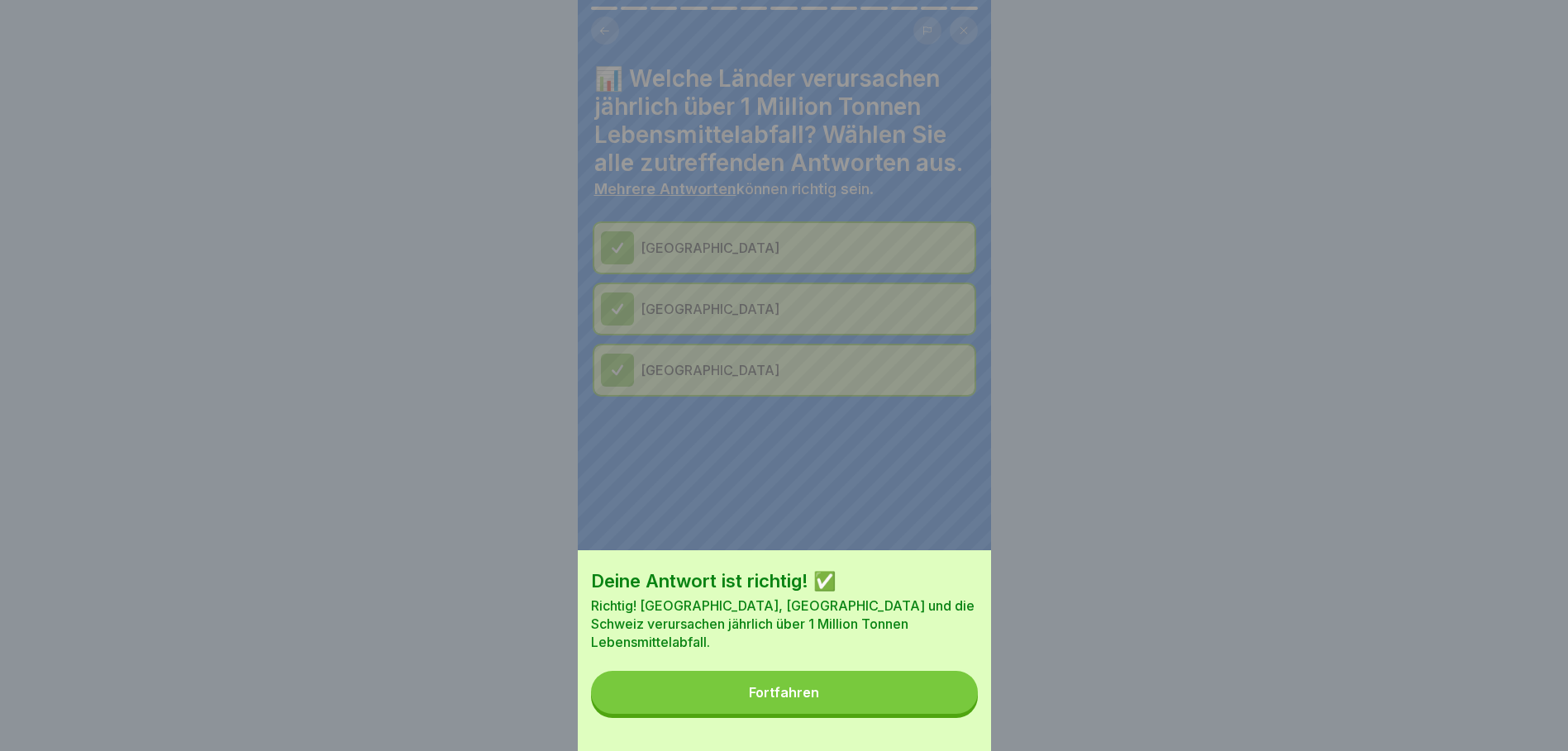
click at [934, 711] on button "Fortfahren" at bounding box center [784, 693] width 387 height 43
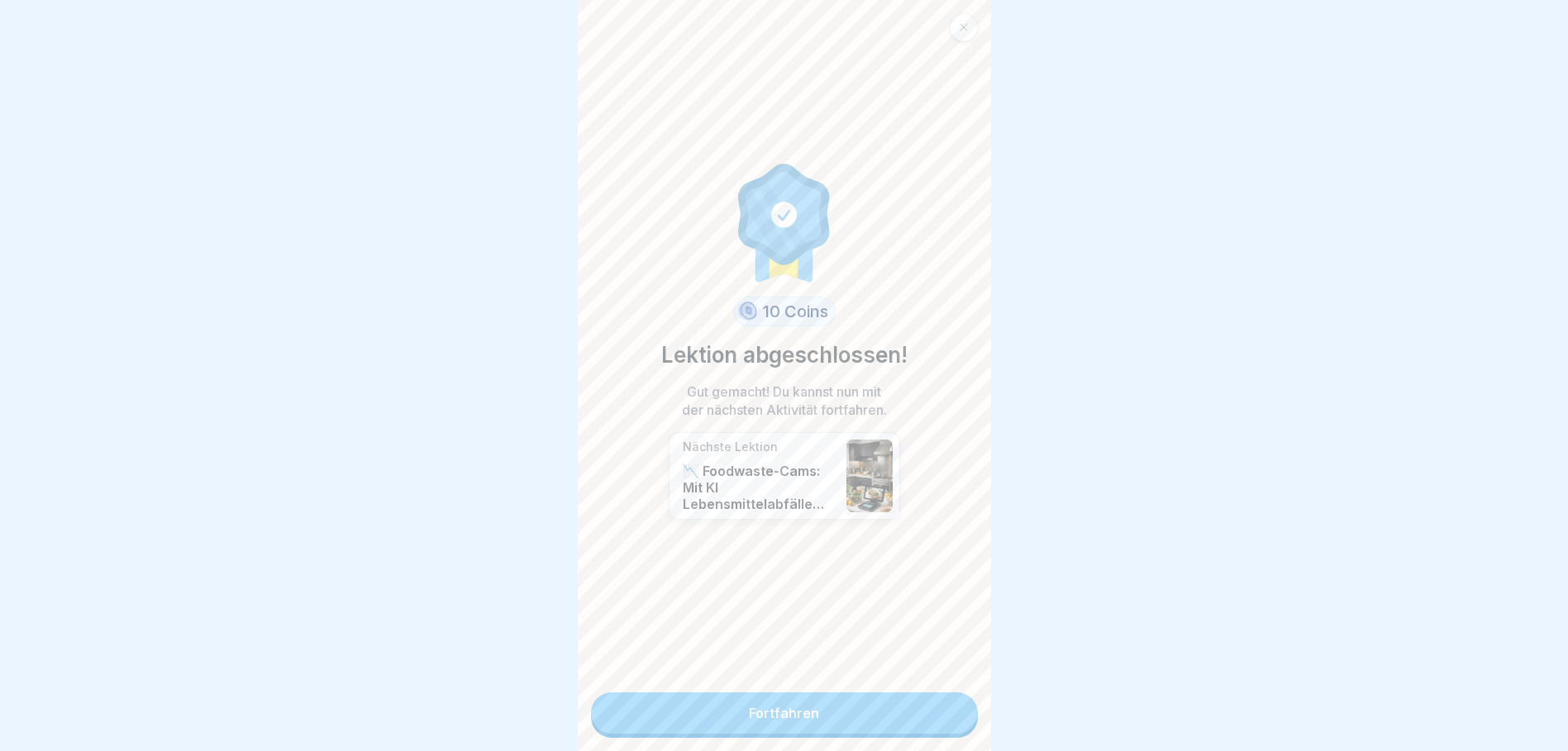
click at [837, 699] on link "Fortfahren" at bounding box center [784, 713] width 387 height 41
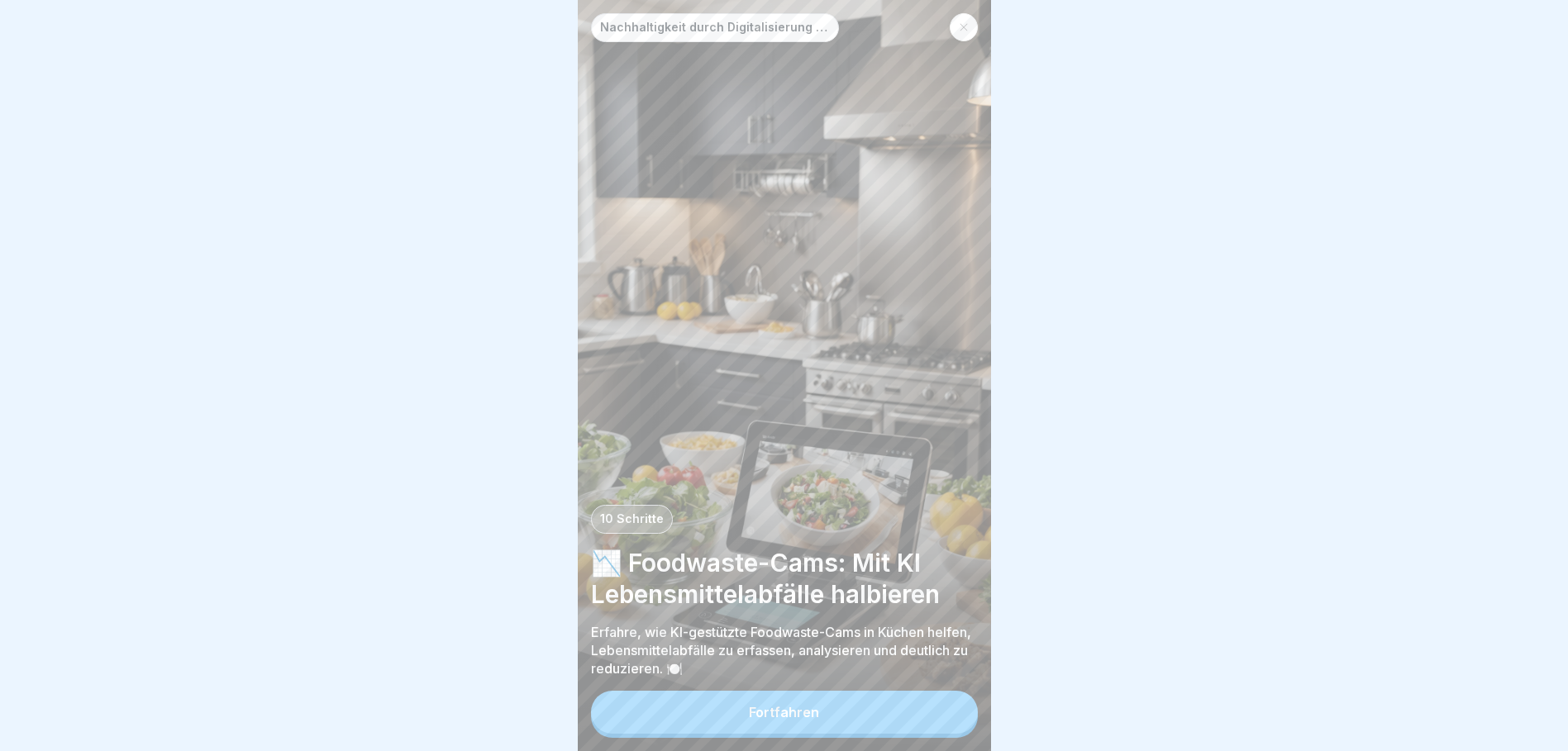
click at [845, 714] on button "Fortfahren" at bounding box center [784, 712] width 387 height 43
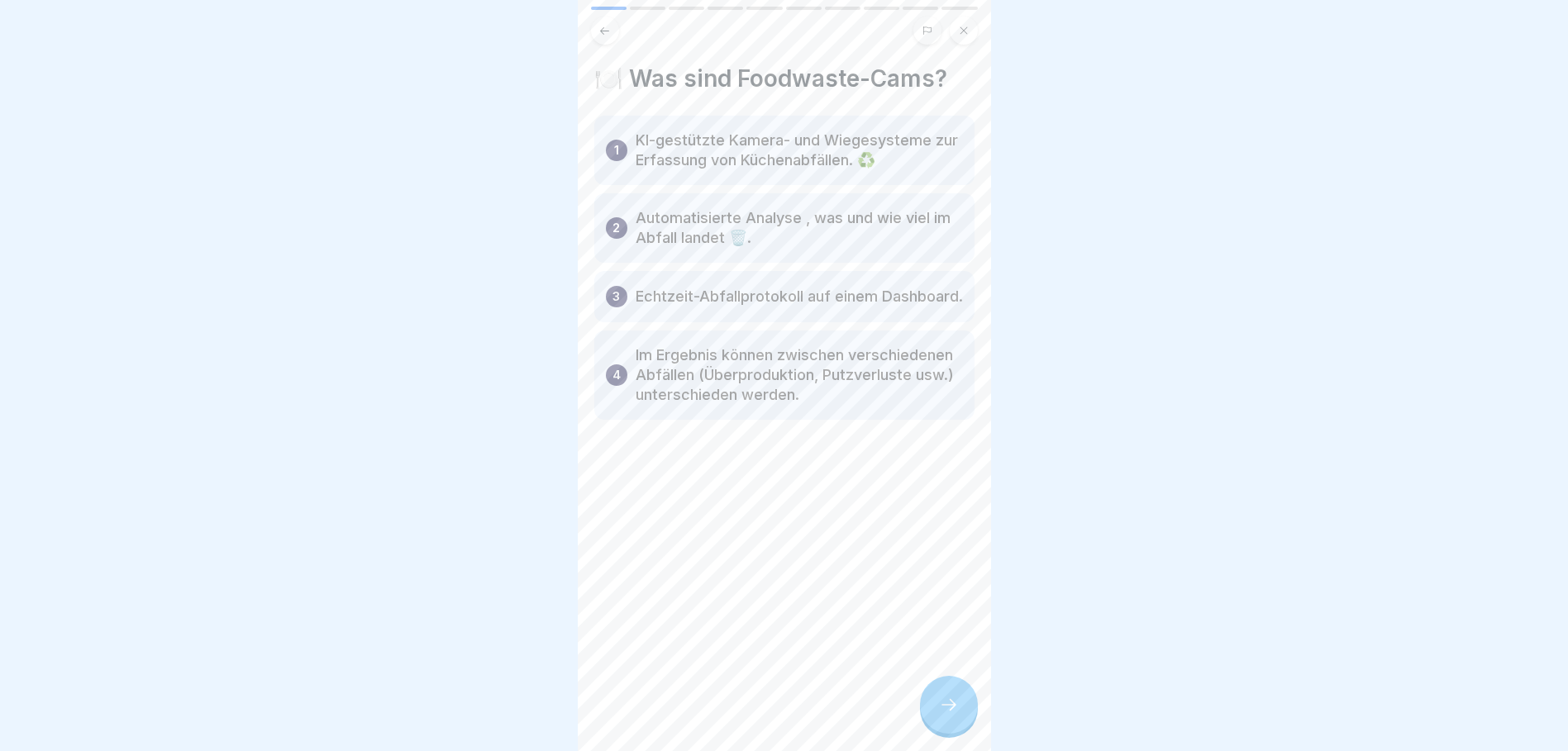
click at [951, 715] on icon at bounding box center [948, 704] width 19 height 19
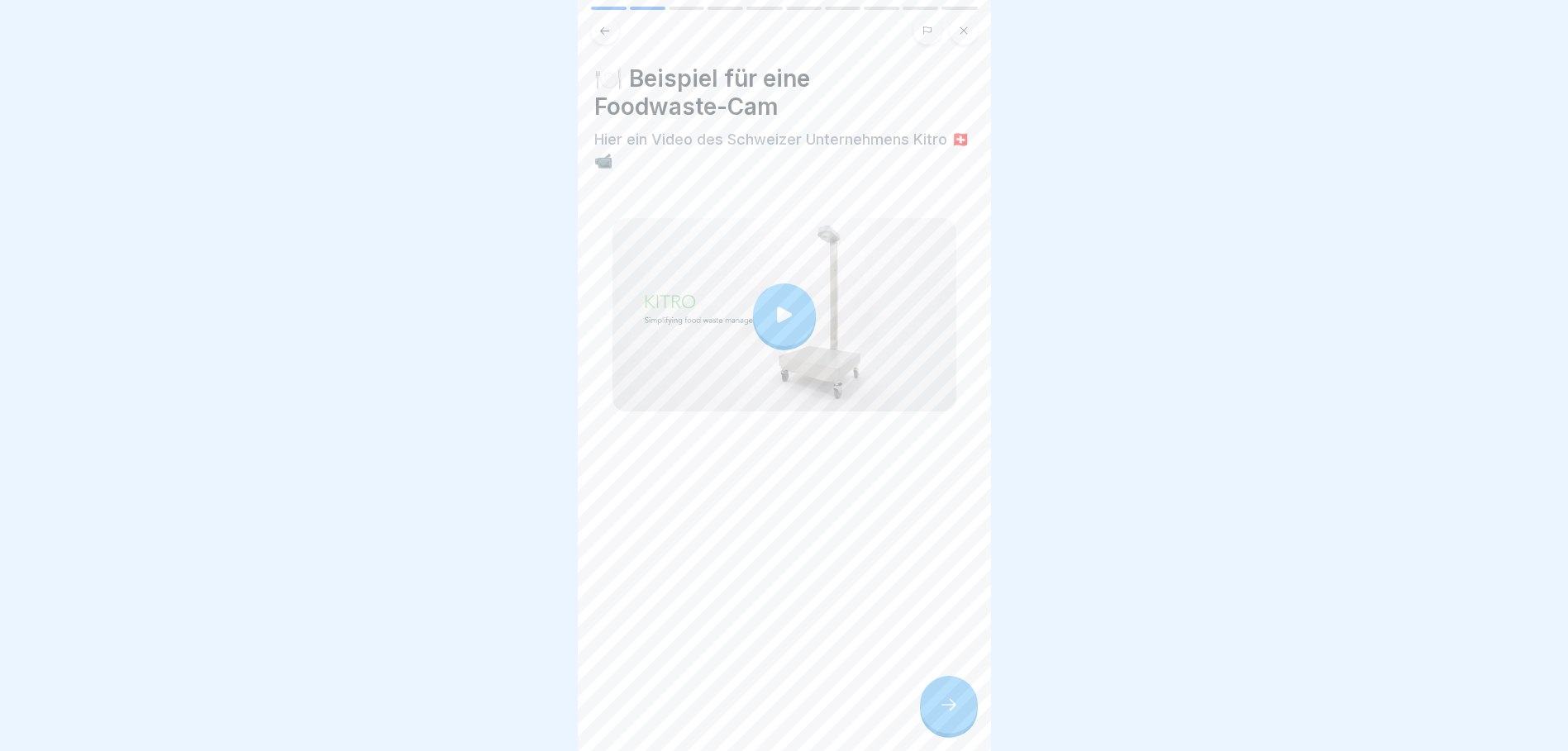
click at [788, 311] on icon at bounding box center [784, 315] width 23 height 23
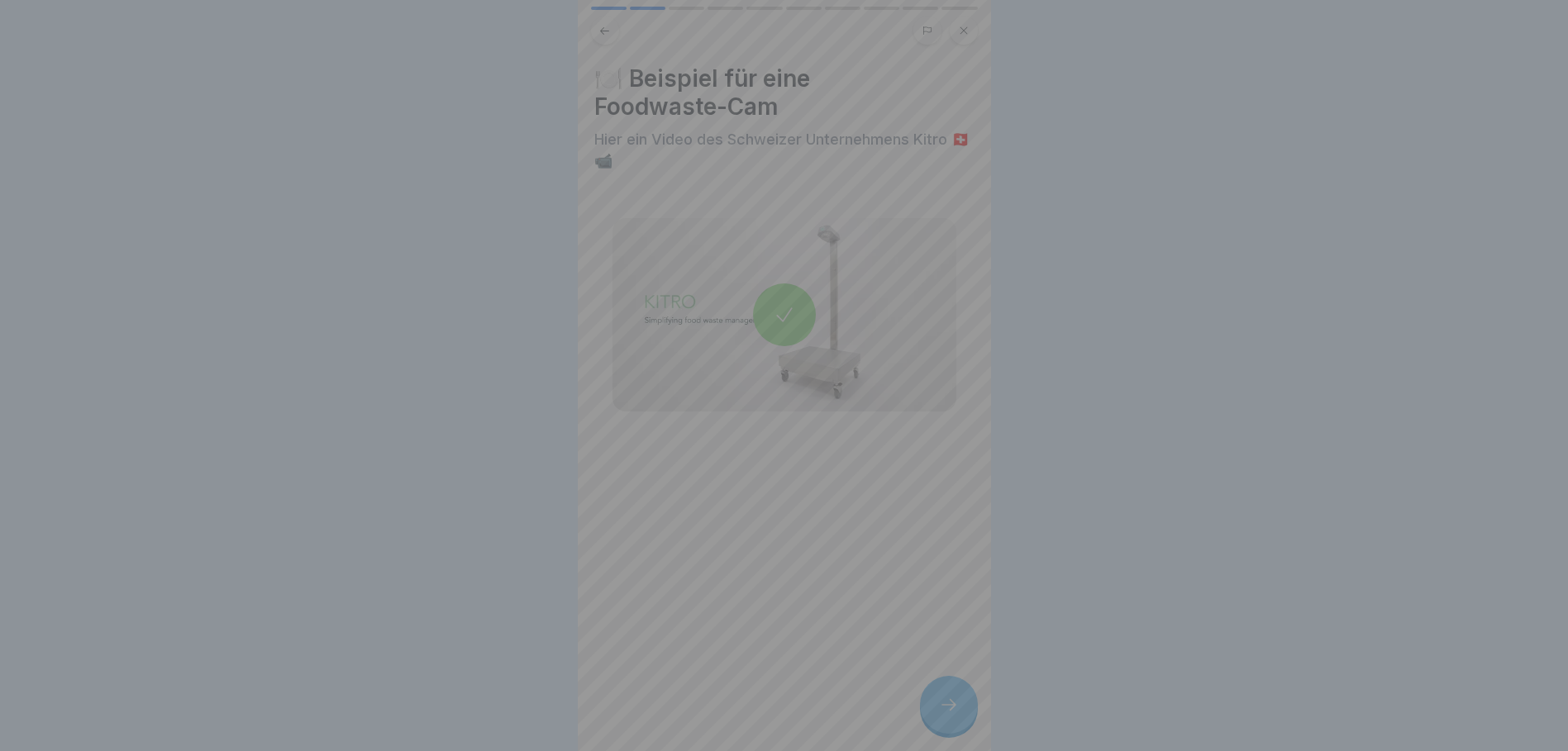
click at [812, 681] on div at bounding box center [784, 670] width 64 height 64
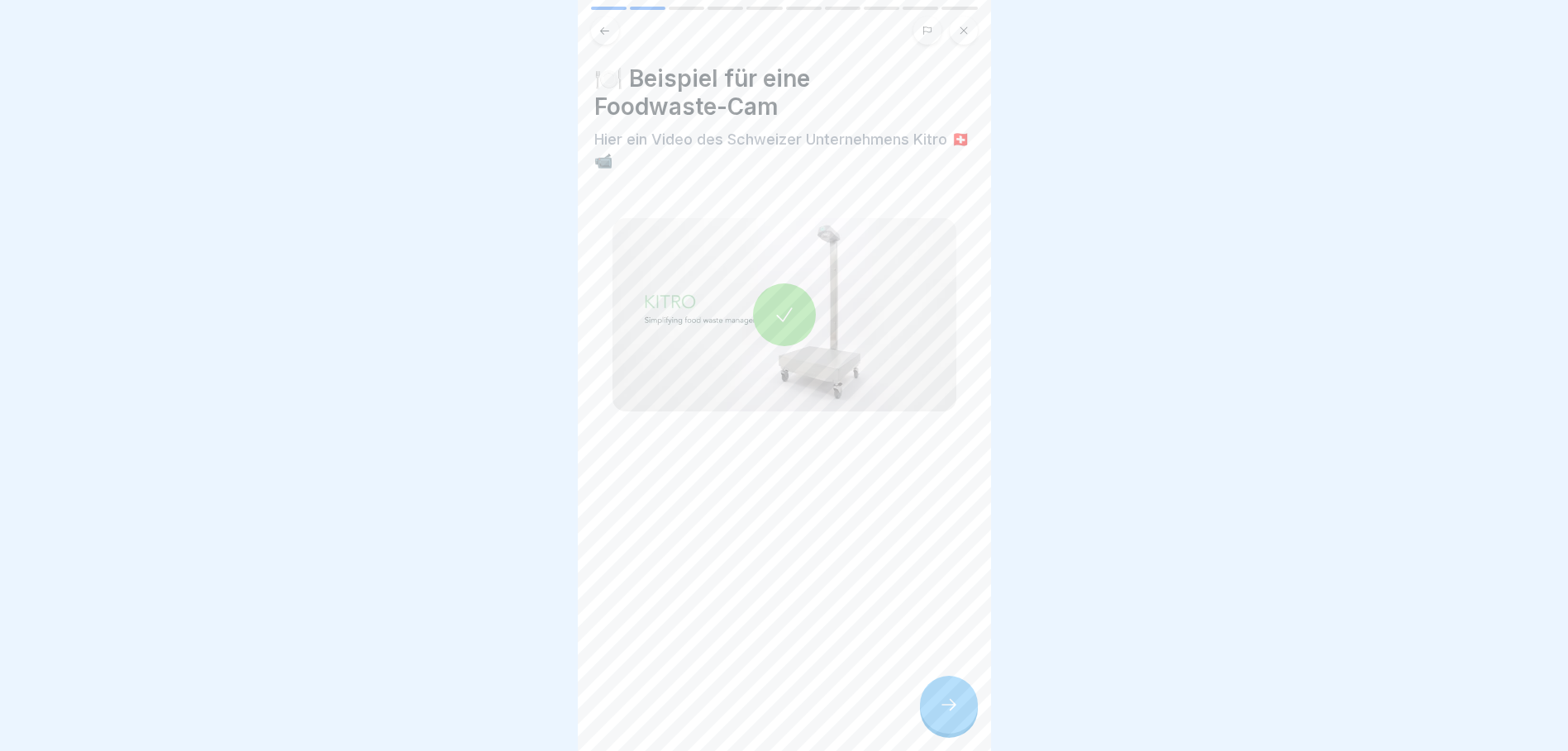
click at [931, 702] on div at bounding box center [949, 704] width 58 height 58
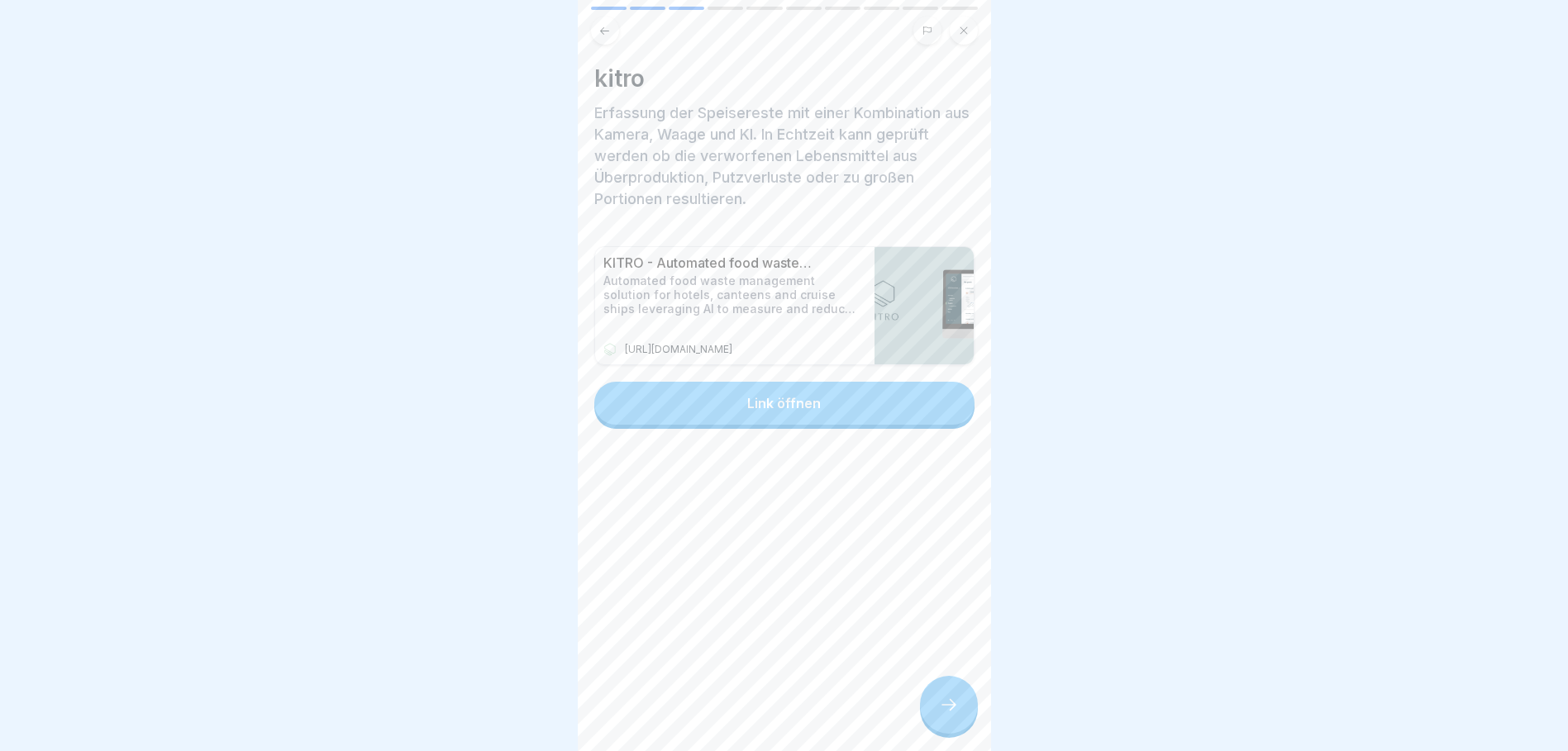
click at [803, 420] on button "Link öffnen" at bounding box center [785, 403] width 381 height 43
click at [967, 746] on div "kitro Erfassung der Speisereste mit einer Kombination aus Kamera, Waage und KI.…" at bounding box center [784, 376] width 414 height 751
click at [965, 723] on div at bounding box center [949, 704] width 58 height 58
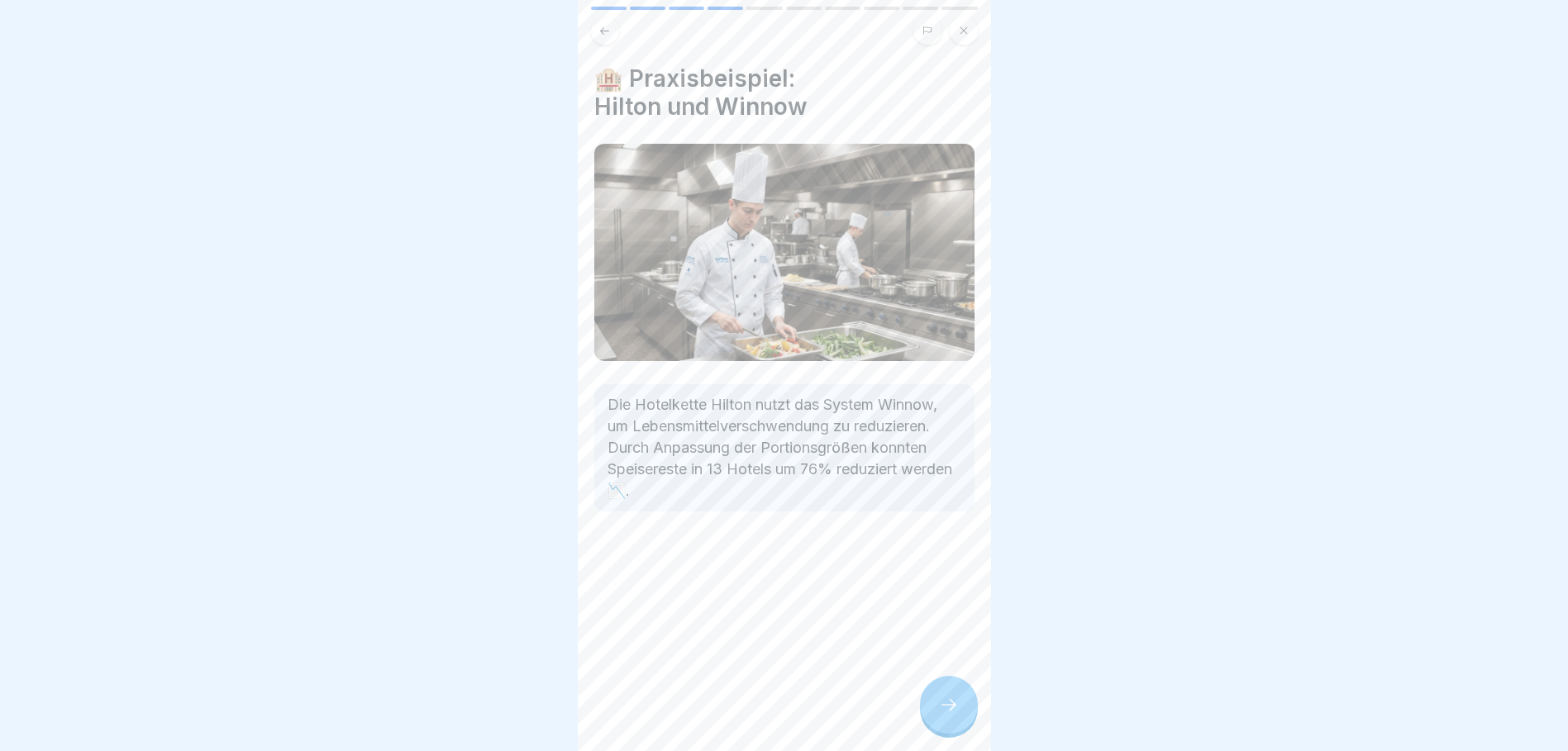
click at [854, 394] on p "Die Hotelkette Hilton nutzt das System Winnow, um Lebensmittelverschwendung zu …" at bounding box center [784, 447] width 354 height 107
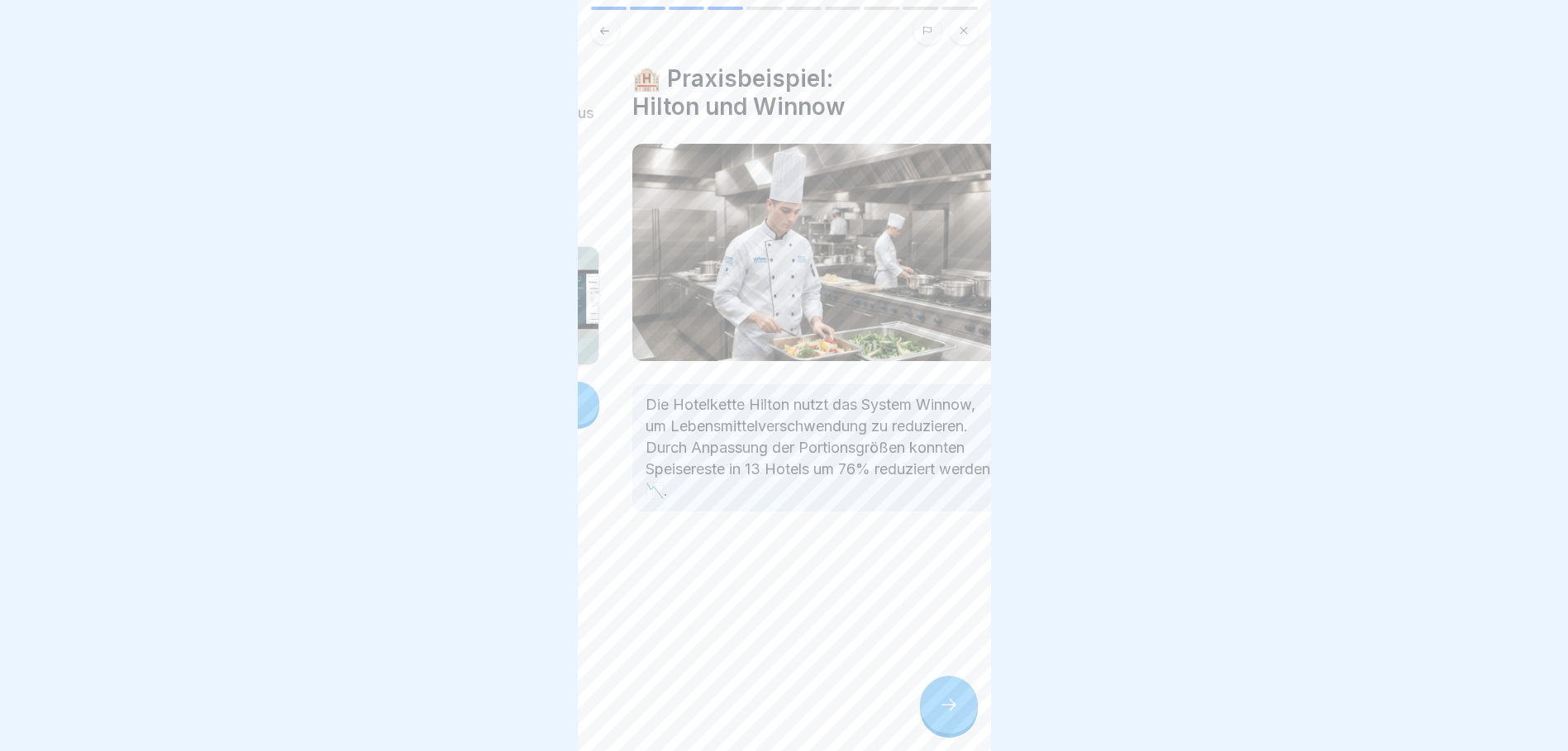
click at [896, 395] on p "Die Hotelkette Hilton nutzt das System Winnow, um Lebensmittelverschwendung zu …" at bounding box center [822, 447] width 354 height 107
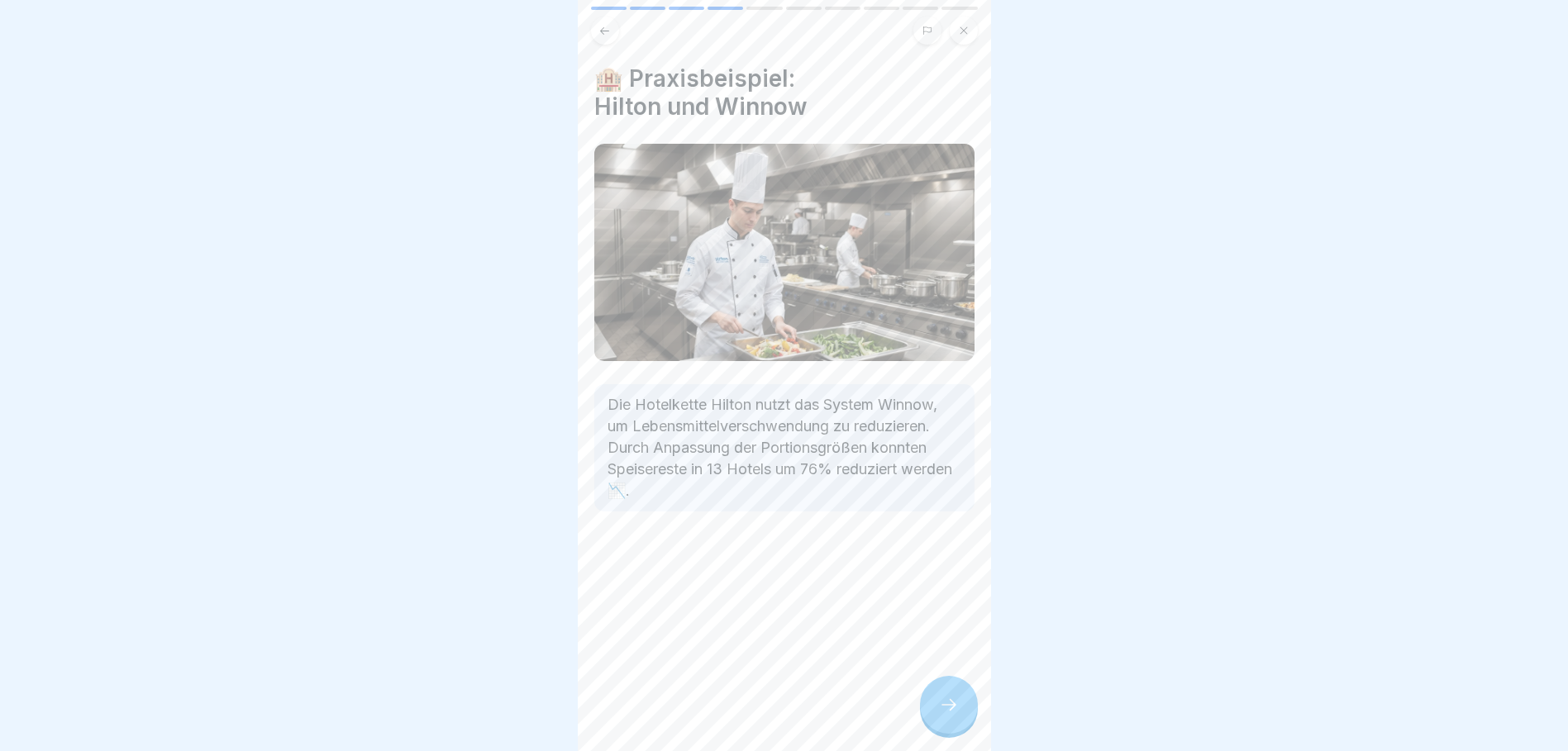
click at [858, 403] on p "Die Hotelkette Hilton nutzt das System Winnow, um Lebensmittelverschwendung zu …" at bounding box center [784, 447] width 354 height 107
click at [992, 726] on div at bounding box center [784, 376] width 1568 height 751
click at [951, 715] on icon at bounding box center [948, 704] width 19 height 19
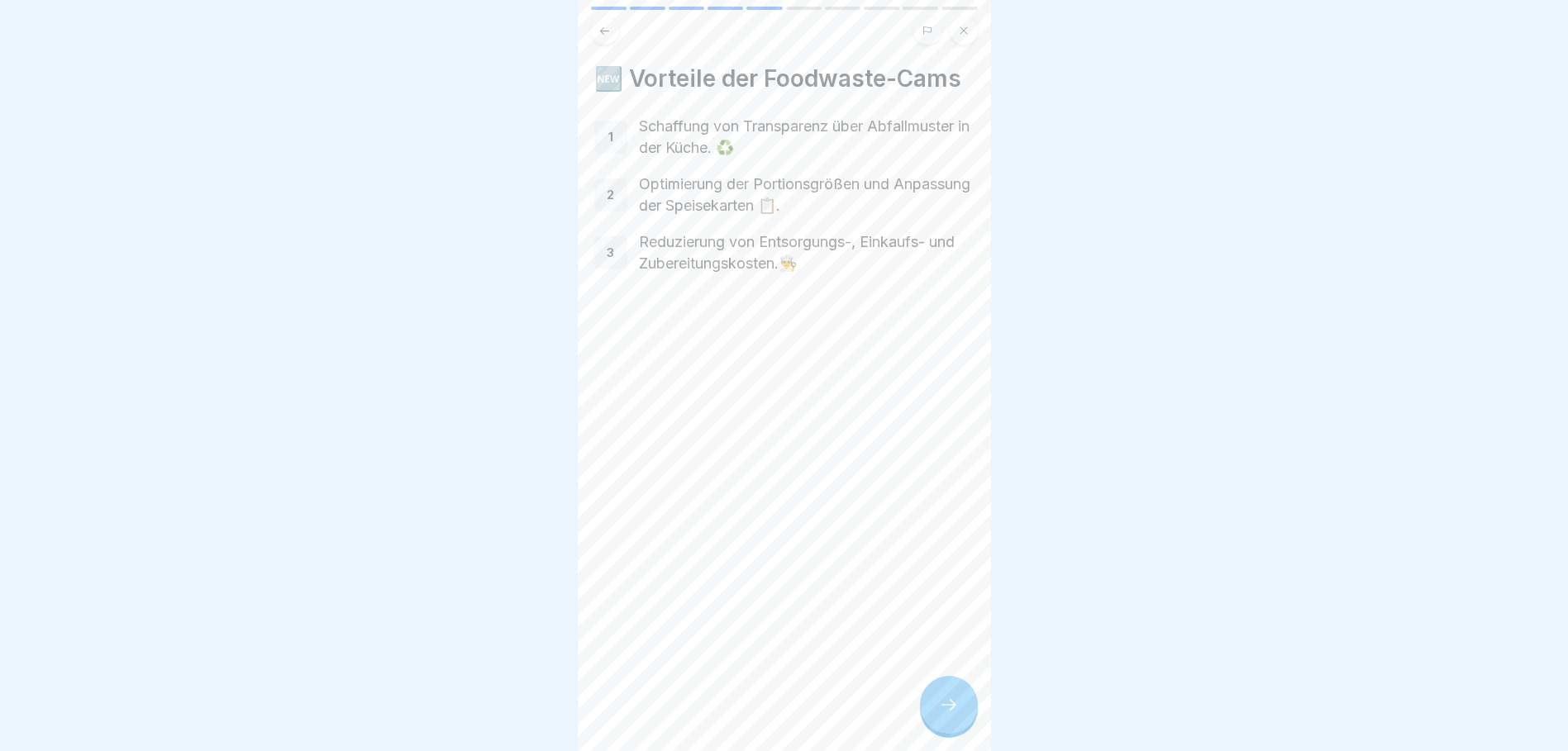
click at [946, 728] on div at bounding box center [949, 704] width 58 height 58
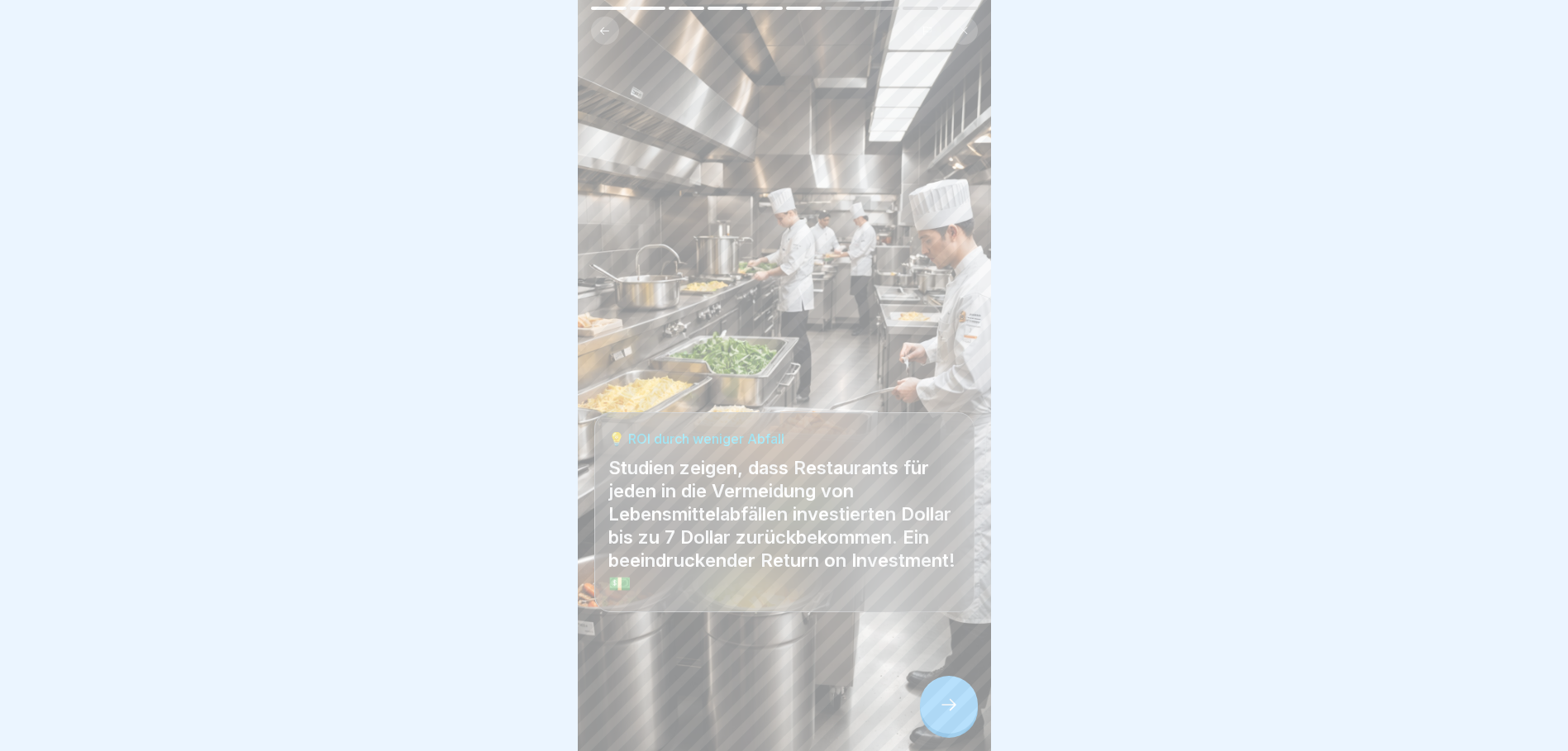
click at [946, 715] on icon at bounding box center [948, 704] width 19 height 19
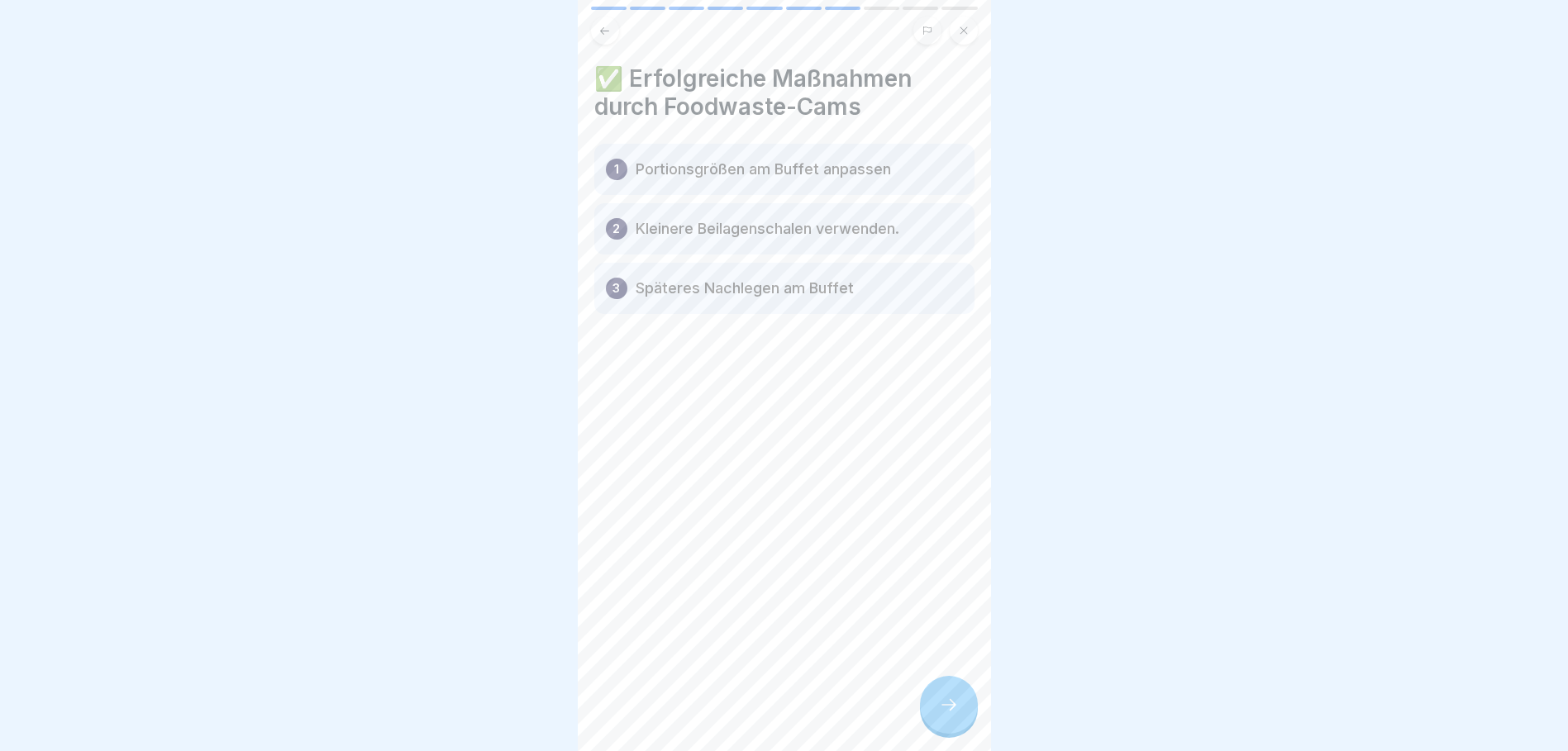
click at [942, 710] on icon at bounding box center [948, 704] width 19 height 19
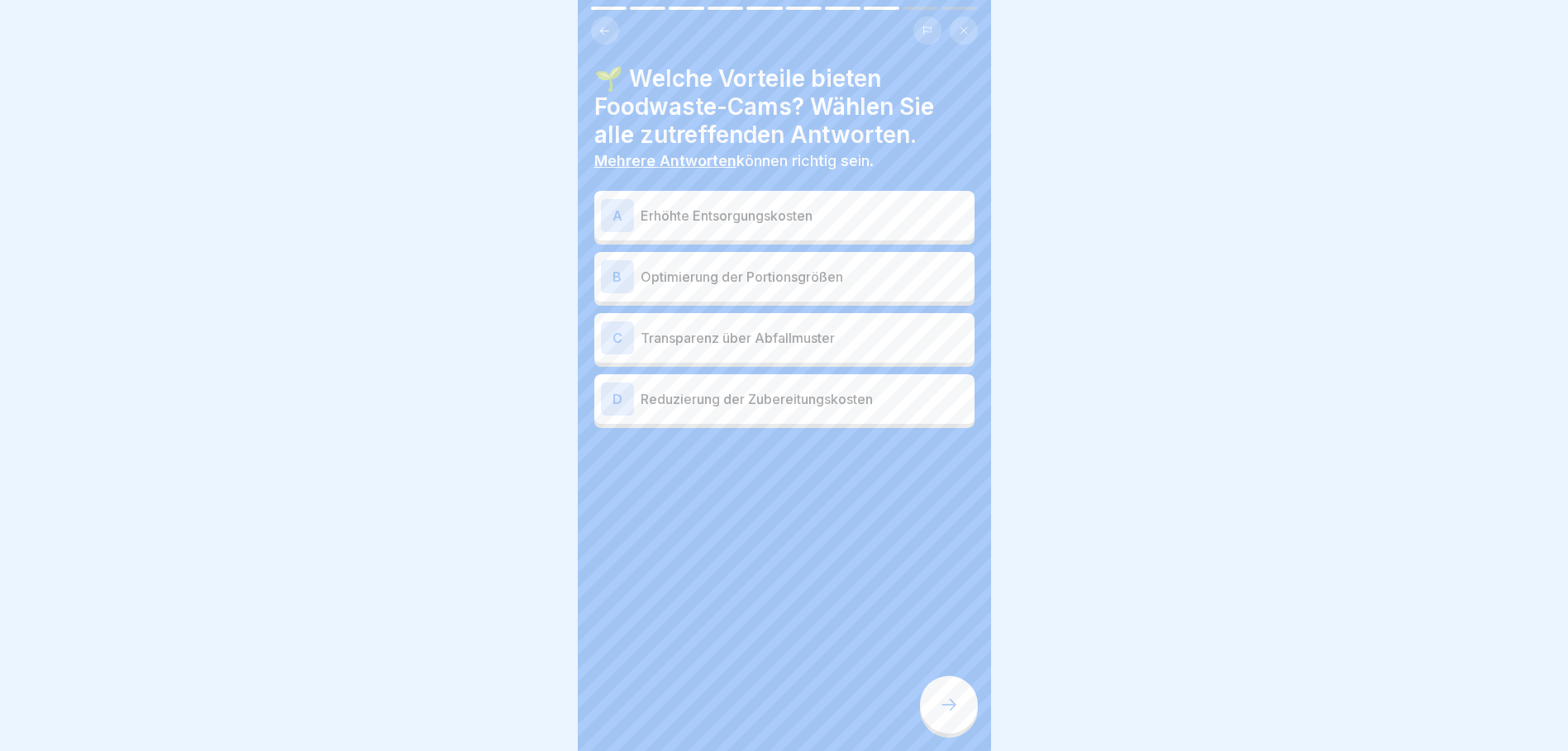
click at [693, 277] on p "Optimierung der Portionsgrößen" at bounding box center [803, 277] width 327 height 19
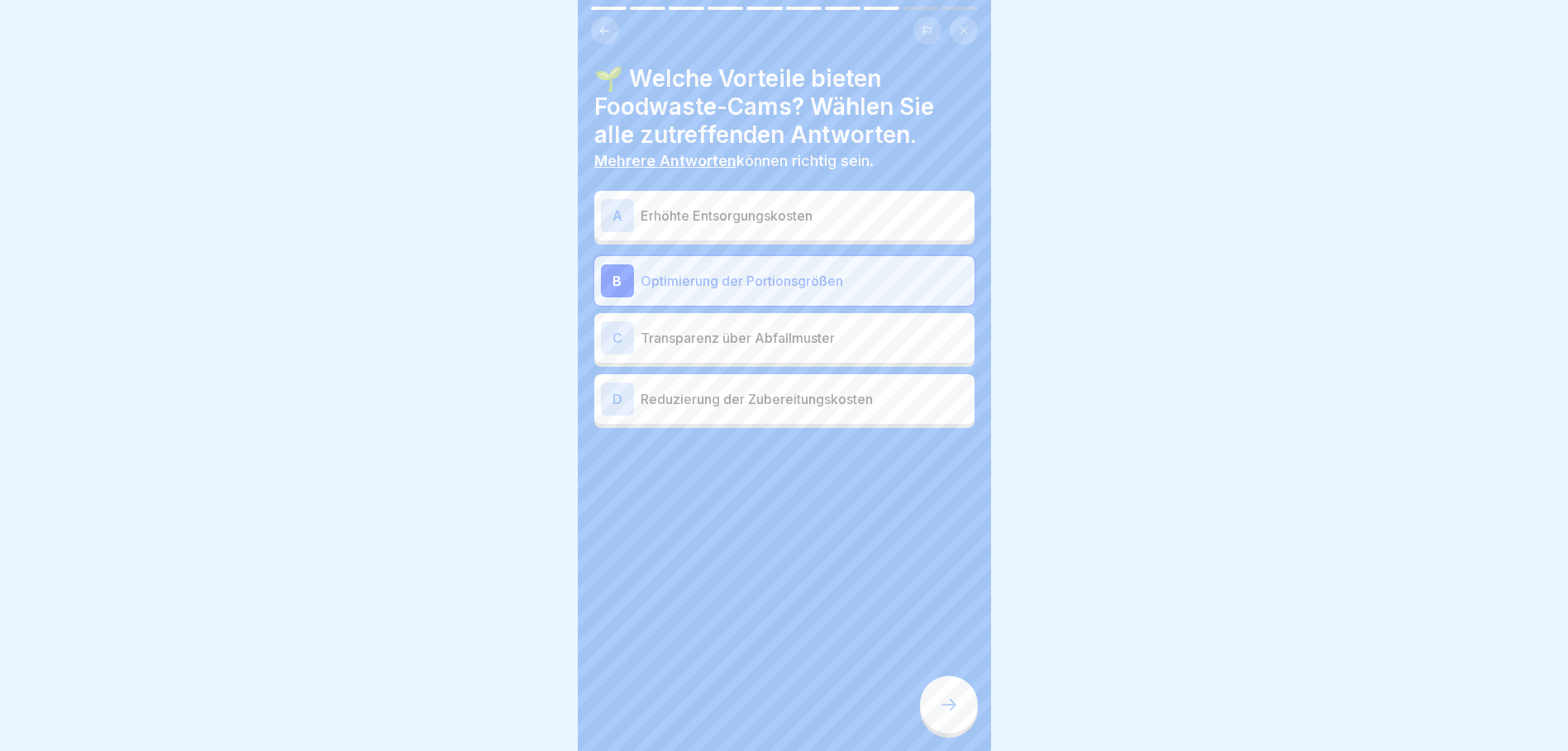
click at [710, 342] on p "Transparenz über Abfallmuster" at bounding box center [803, 337] width 327 height 19
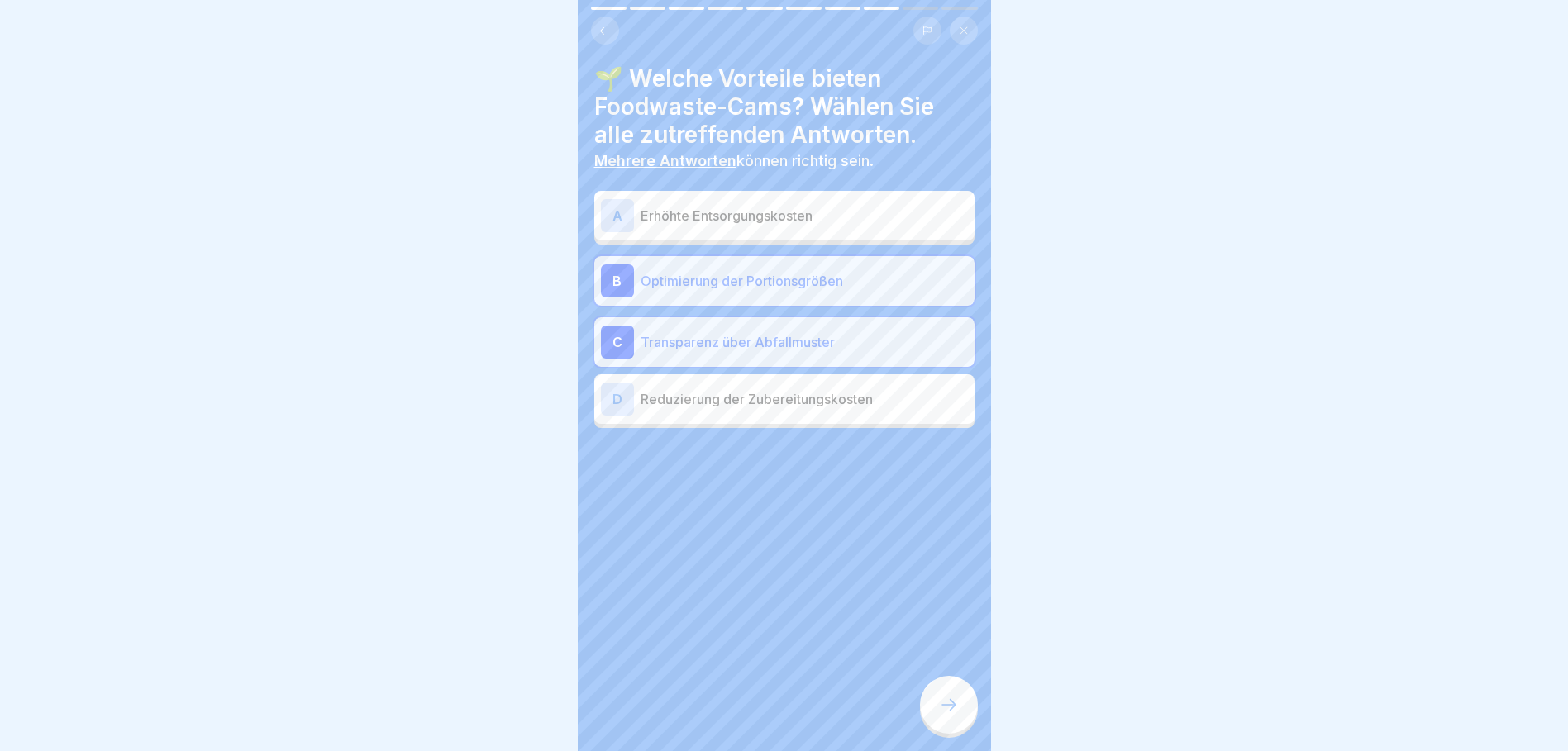
click at [741, 408] on p "Reduzierung der Zubereitungskosten" at bounding box center [803, 398] width 327 height 19
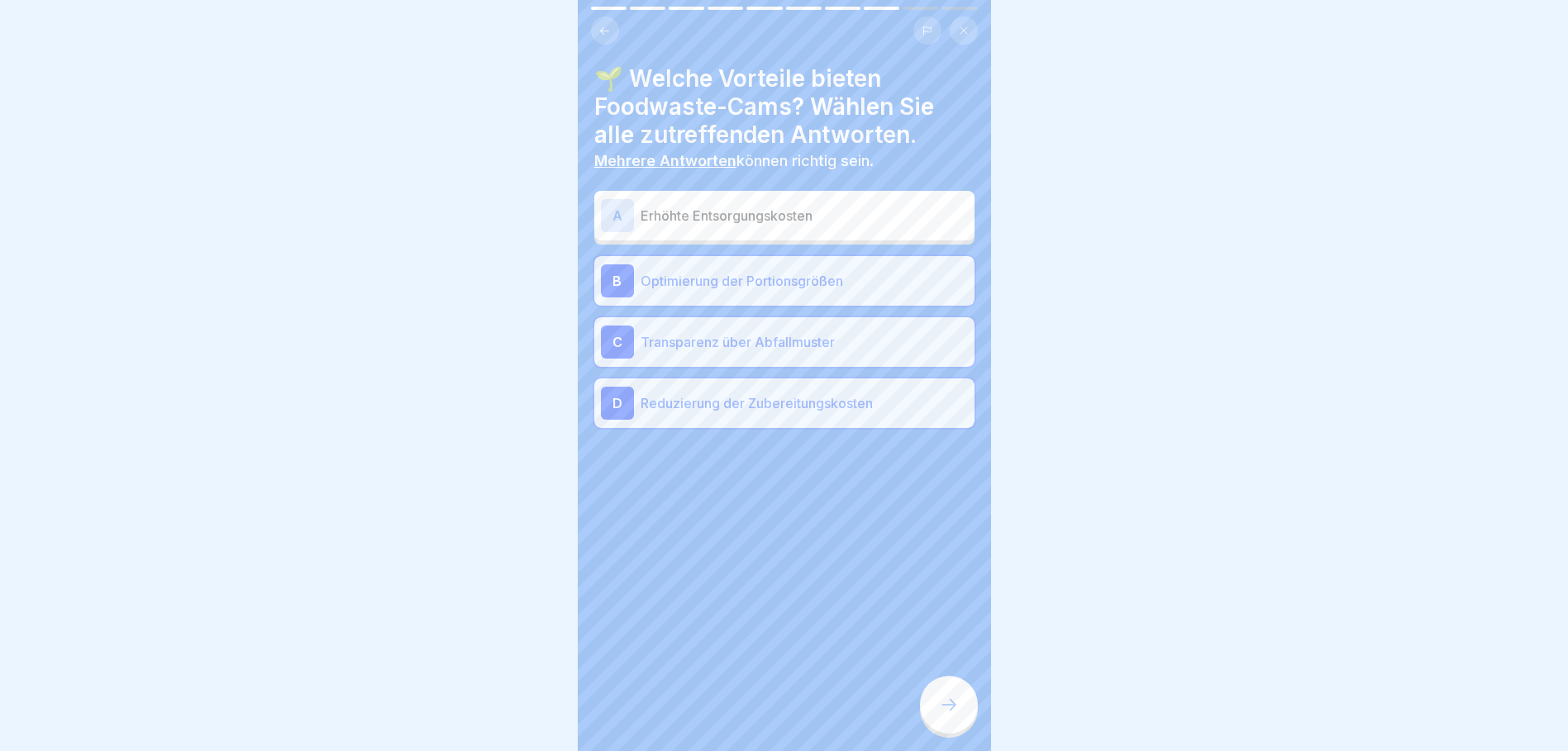
click at [947, 709] on div at bounding box center [949, 704] width 58 height 58
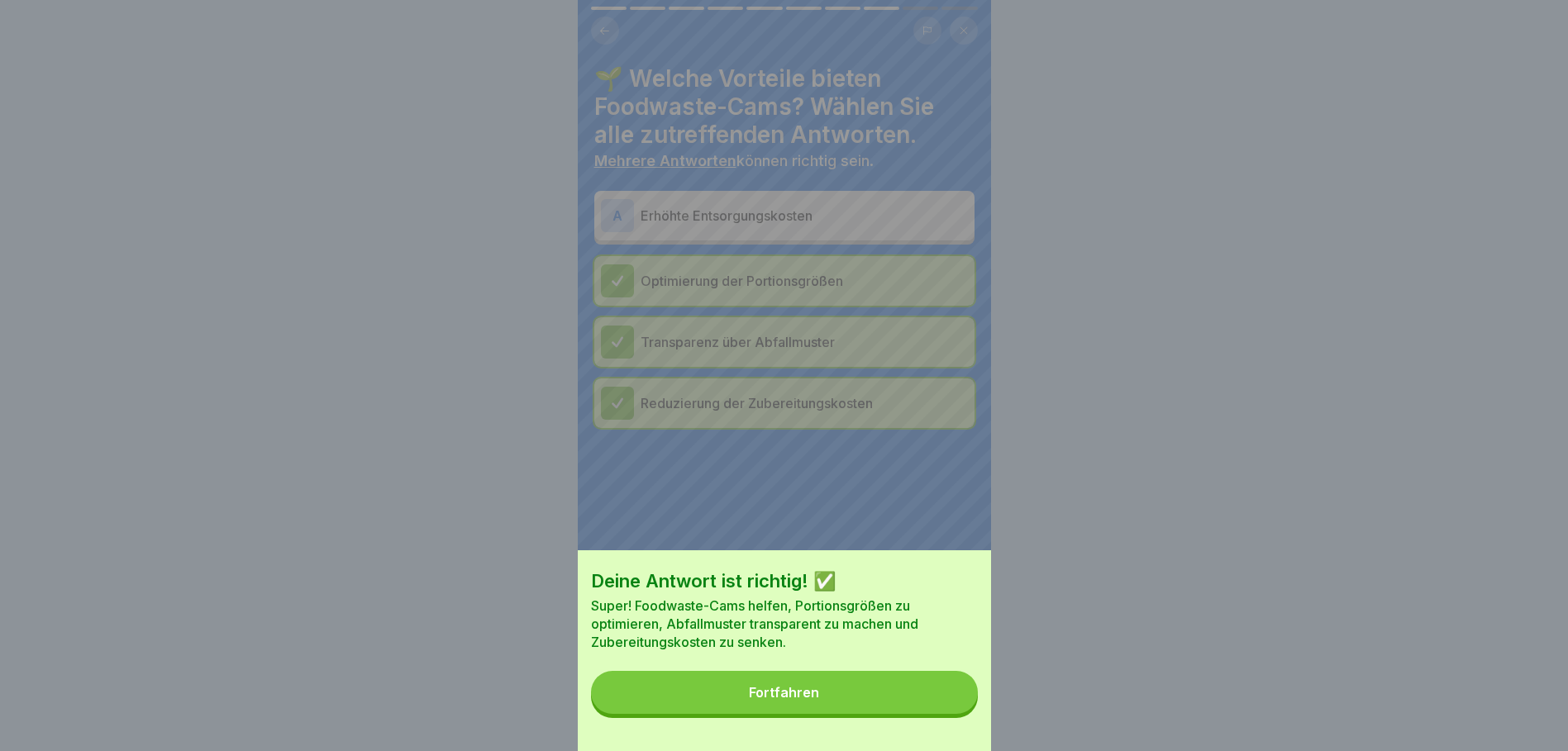
click at [886, 689] on button "Fortfahren" at bounding box center [784, 693] width 387 height 43
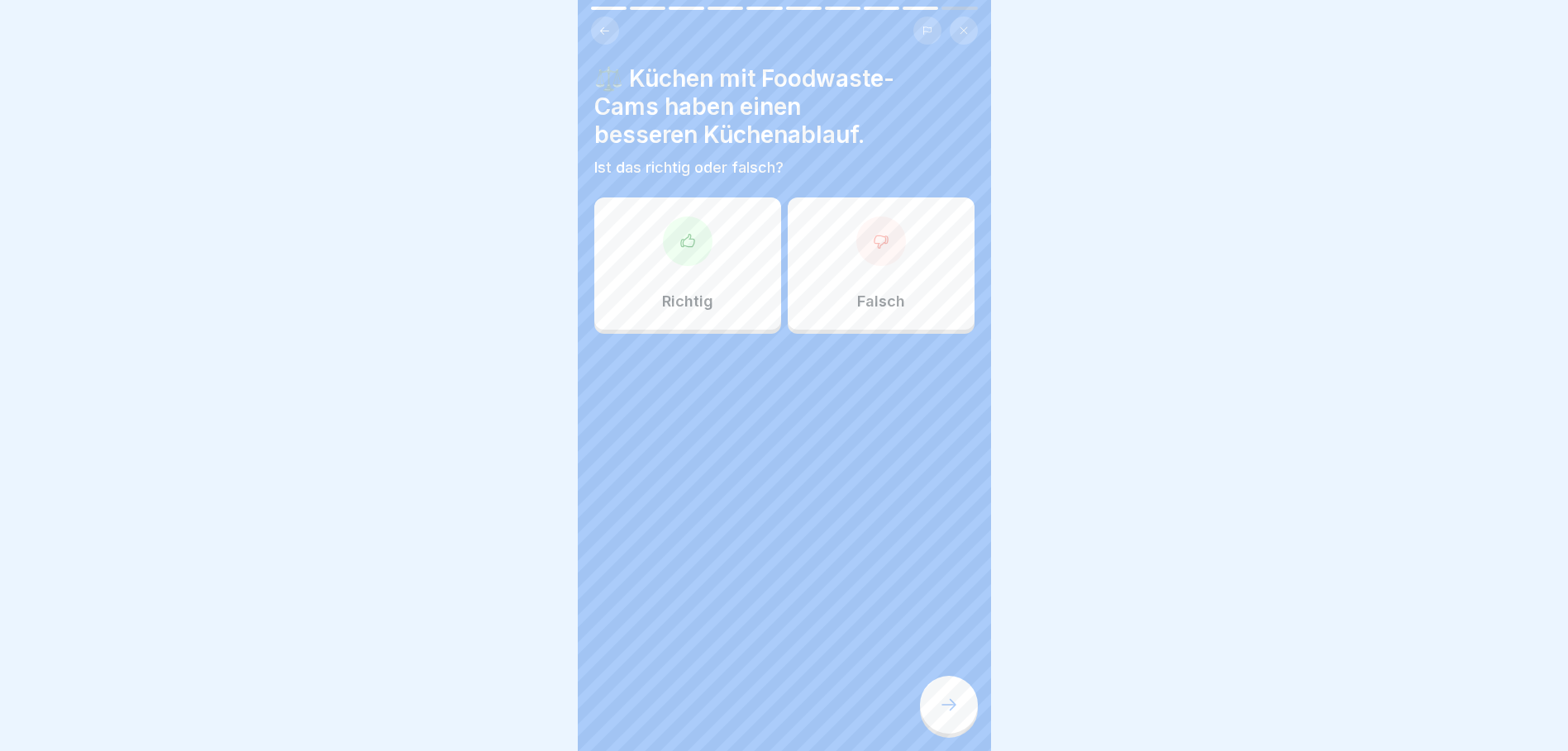
click at [679, 243] on icon at bounding box center [688, 242] width 17 height 17
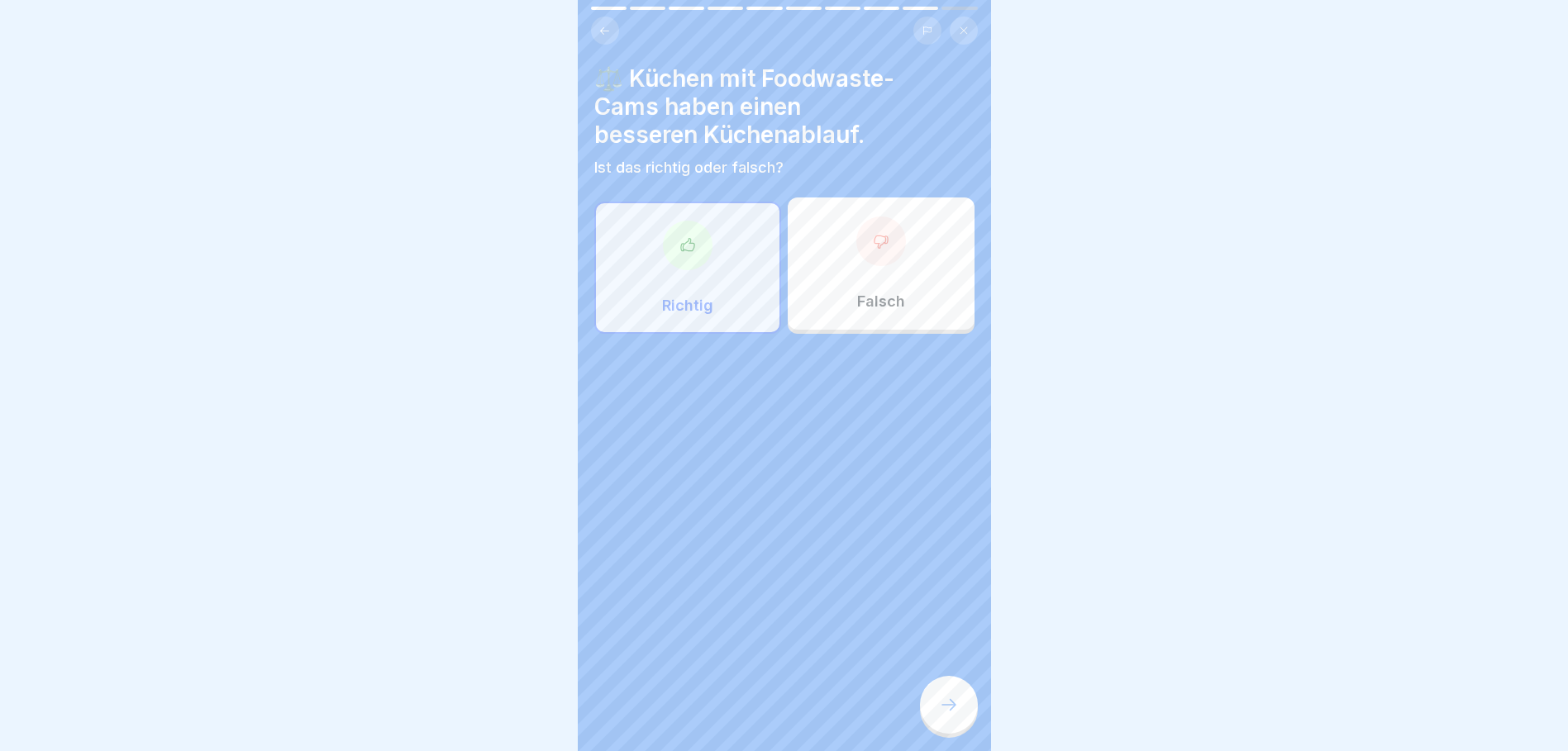
click at [942, 715] on icon at bounding box center [948, 704] width 19 height 19
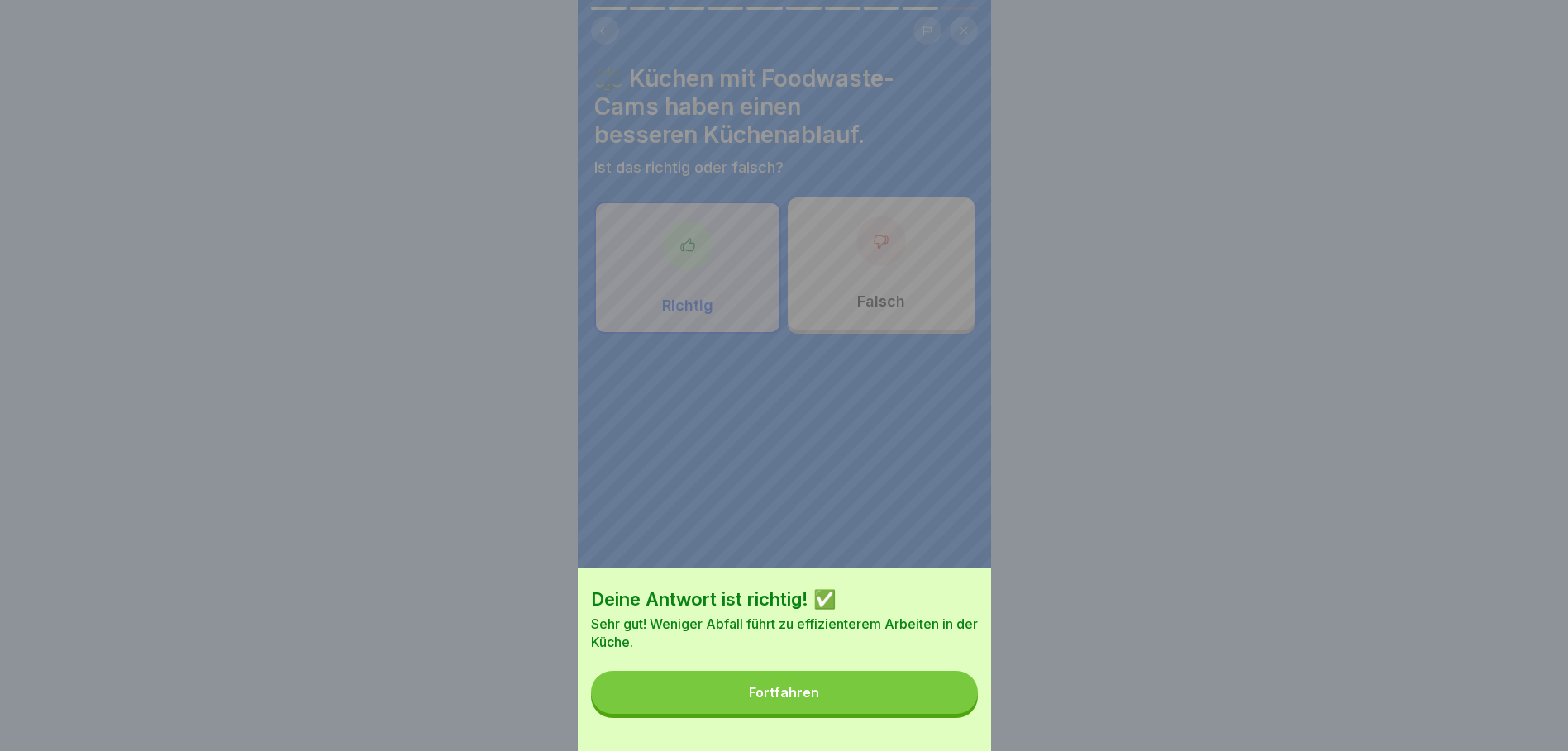
click at [899, 709] on button "Fortfahren" at bounding box center [784, 693] width 387 height 43
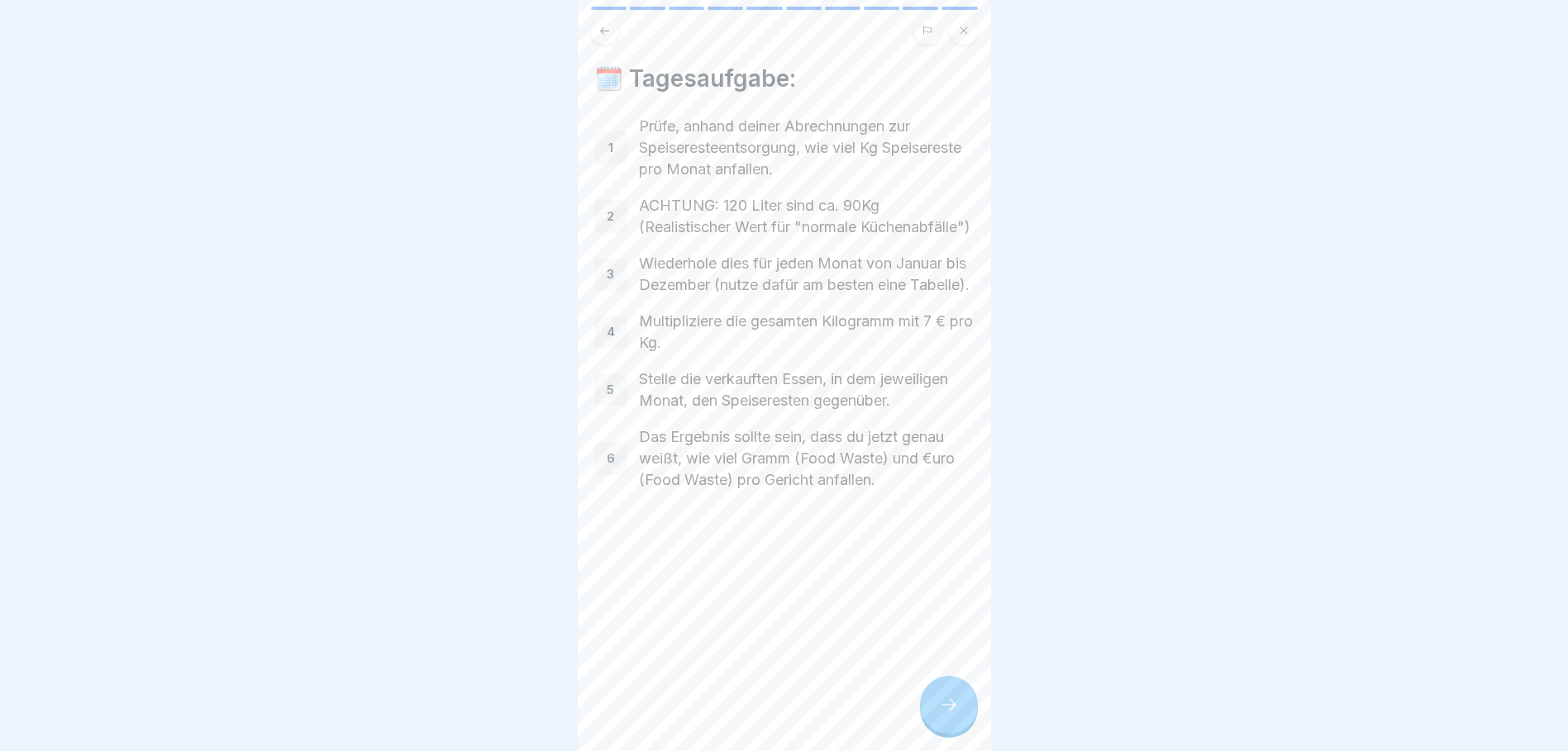
click at [949, 711] on icon at bounding box center [948, 704] width 19 height 19
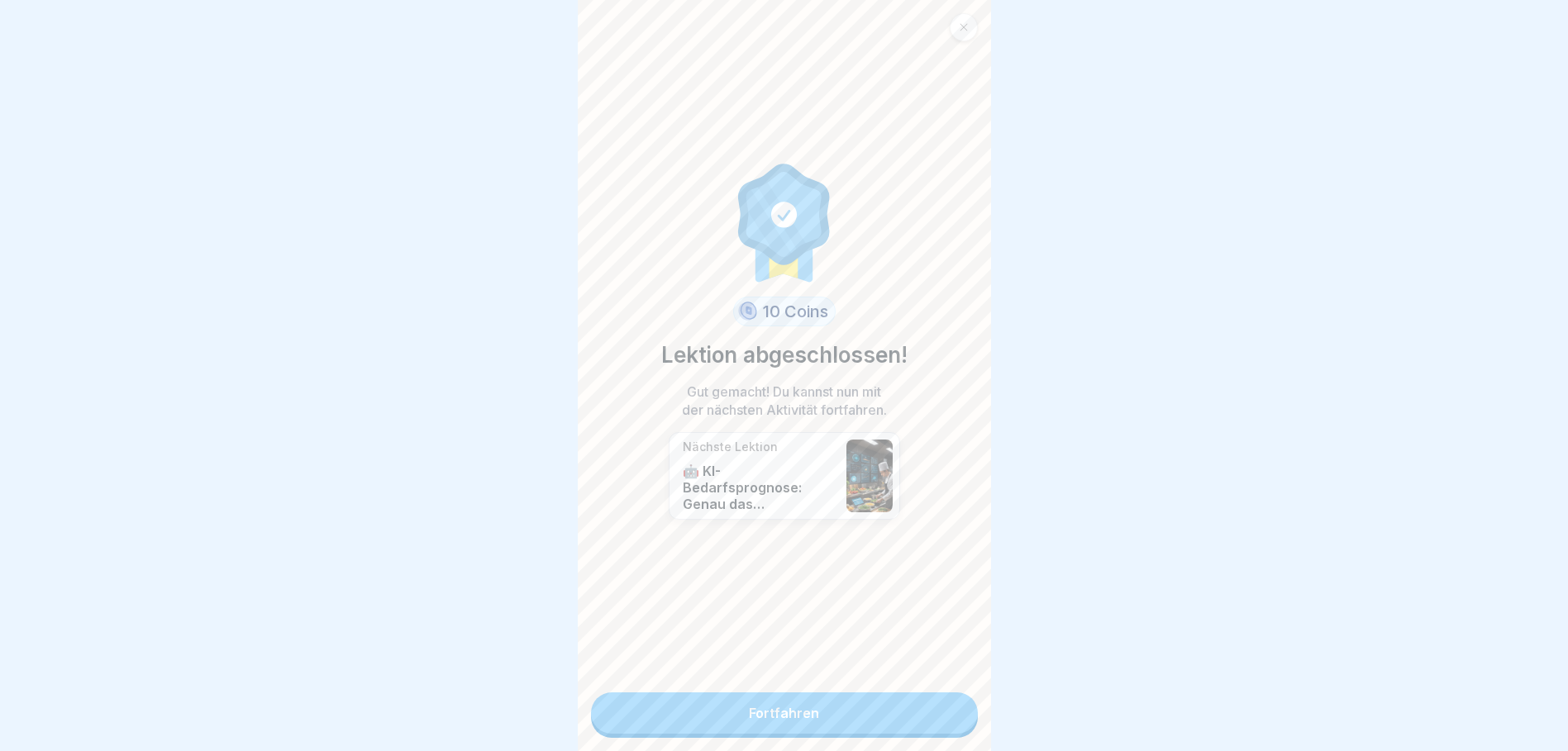
click at [796, 724] on link "Fortfahren" at bounding box center [784, 713] width 387 height 41
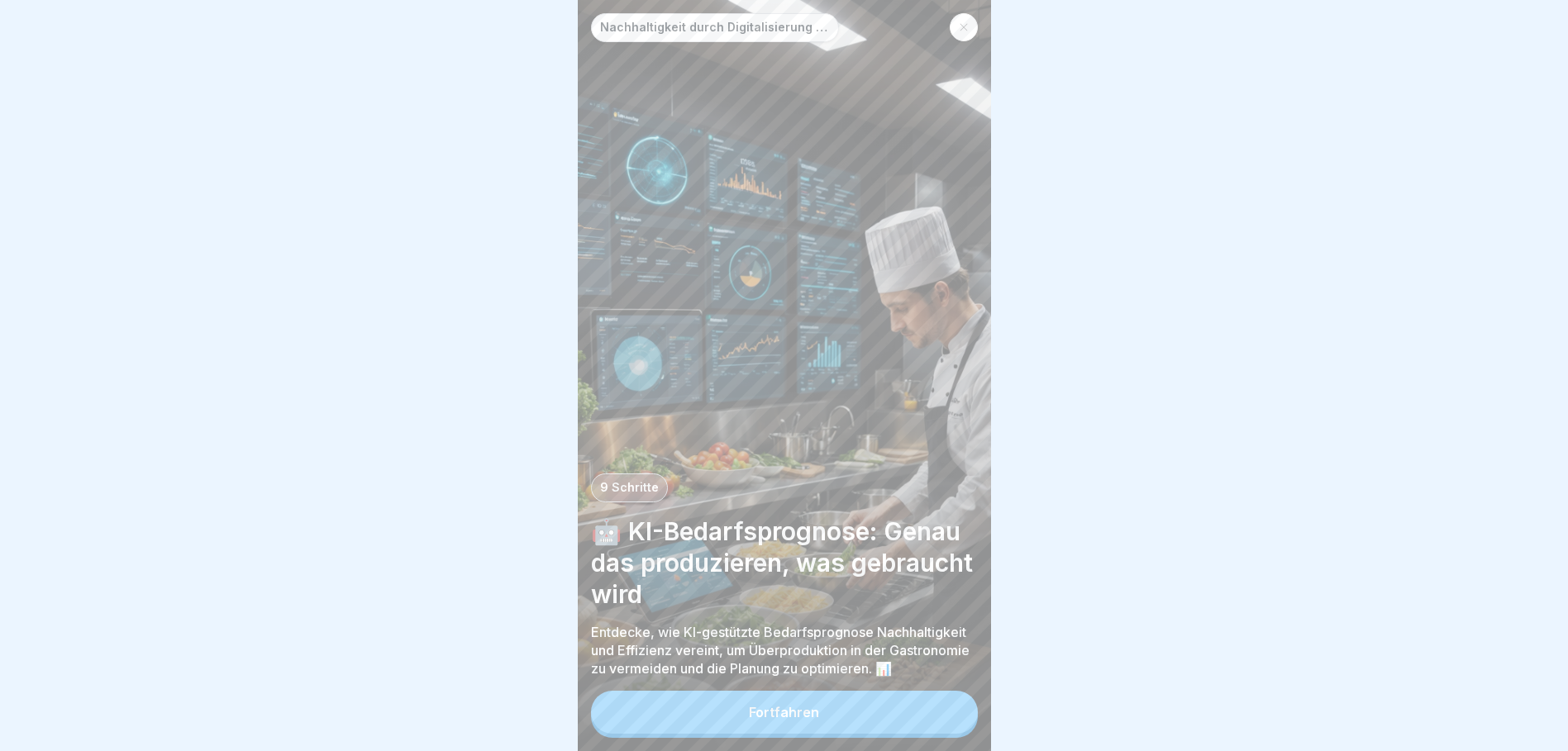
click at [818, 717] on button "Fortfahren" at bounding box center [784, 712] width 387 height 43
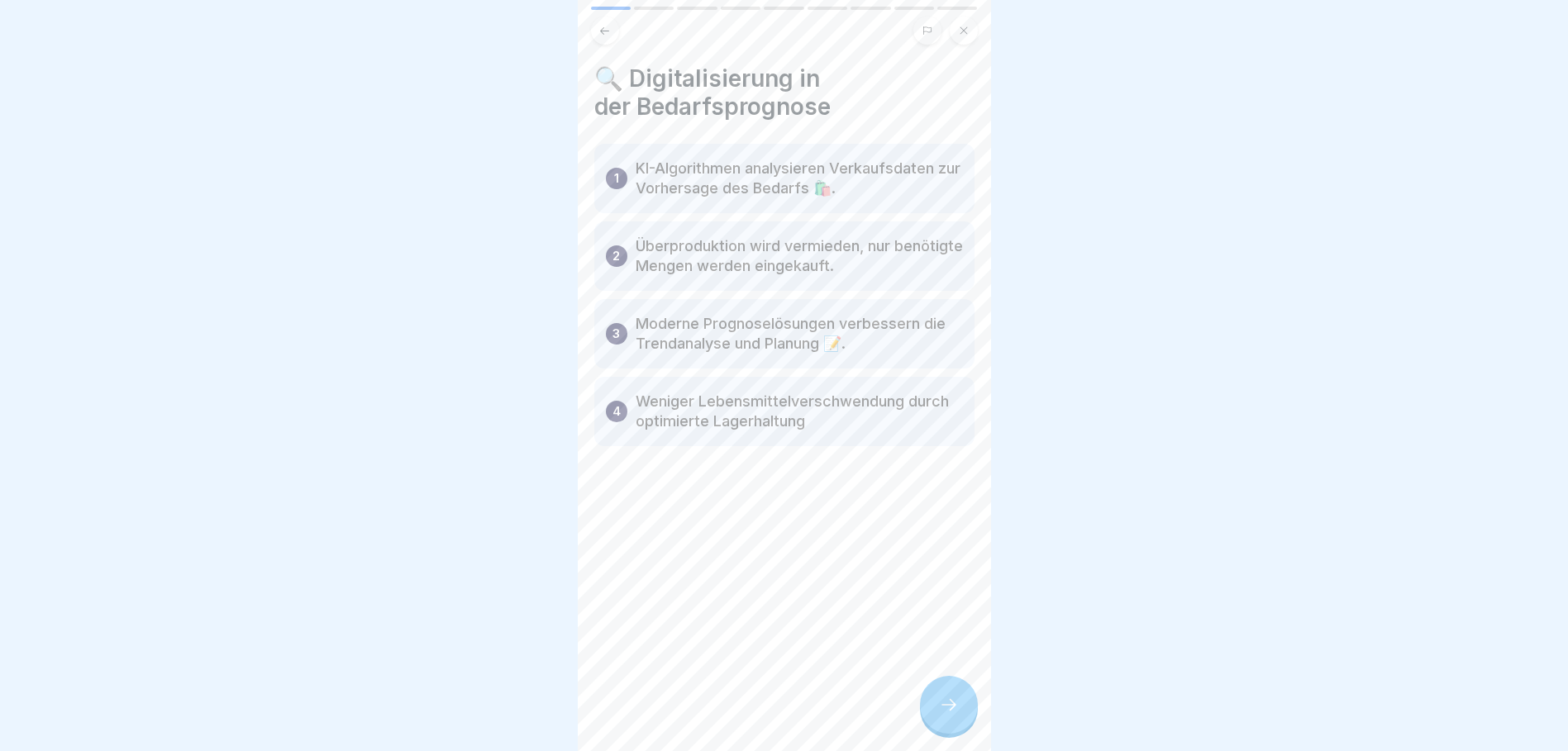
click at [958, 715] on icon at bounding box center [948, 704] width 19 height 19
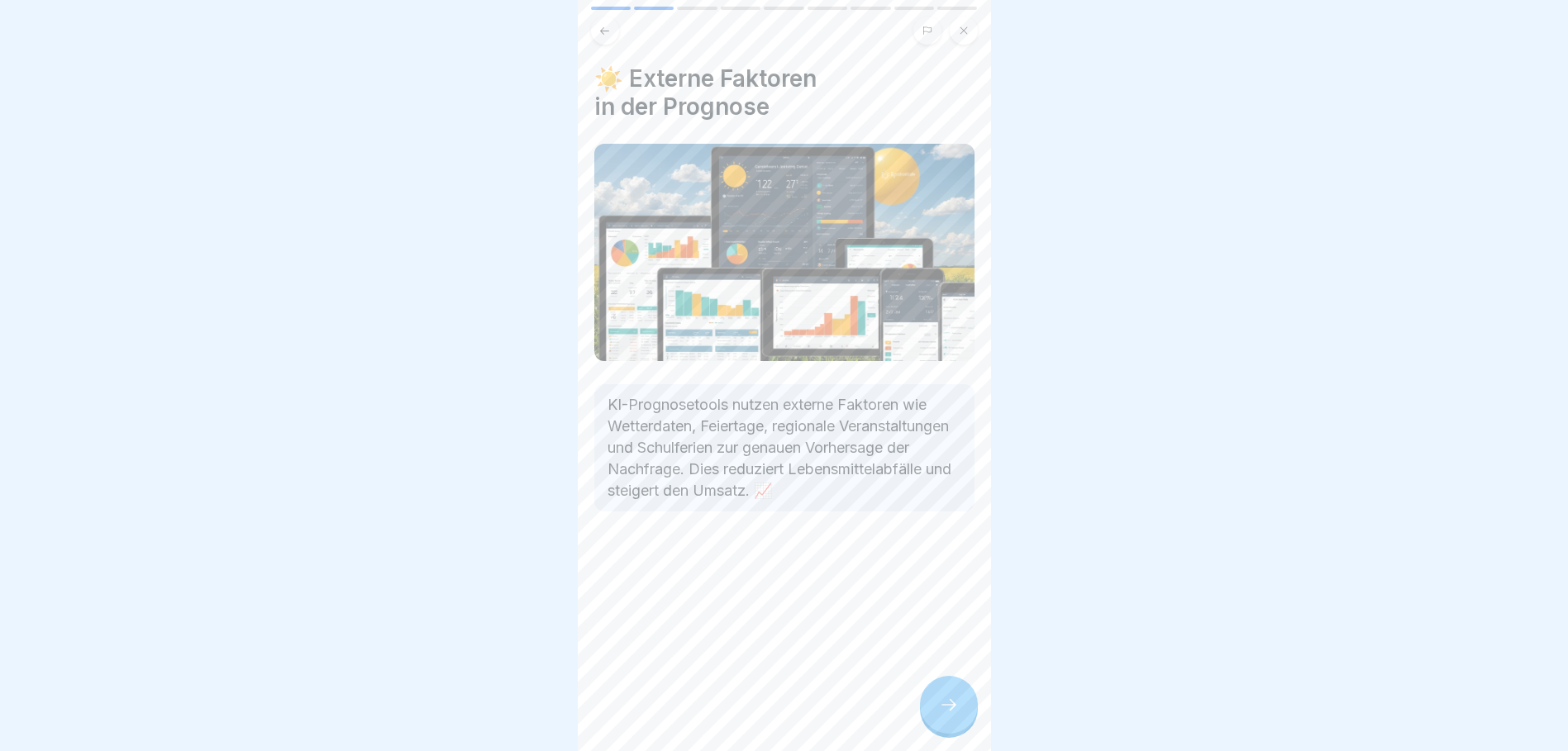
click at [943, 715] on icon at bounding box center [948, 704] width 19 height 19
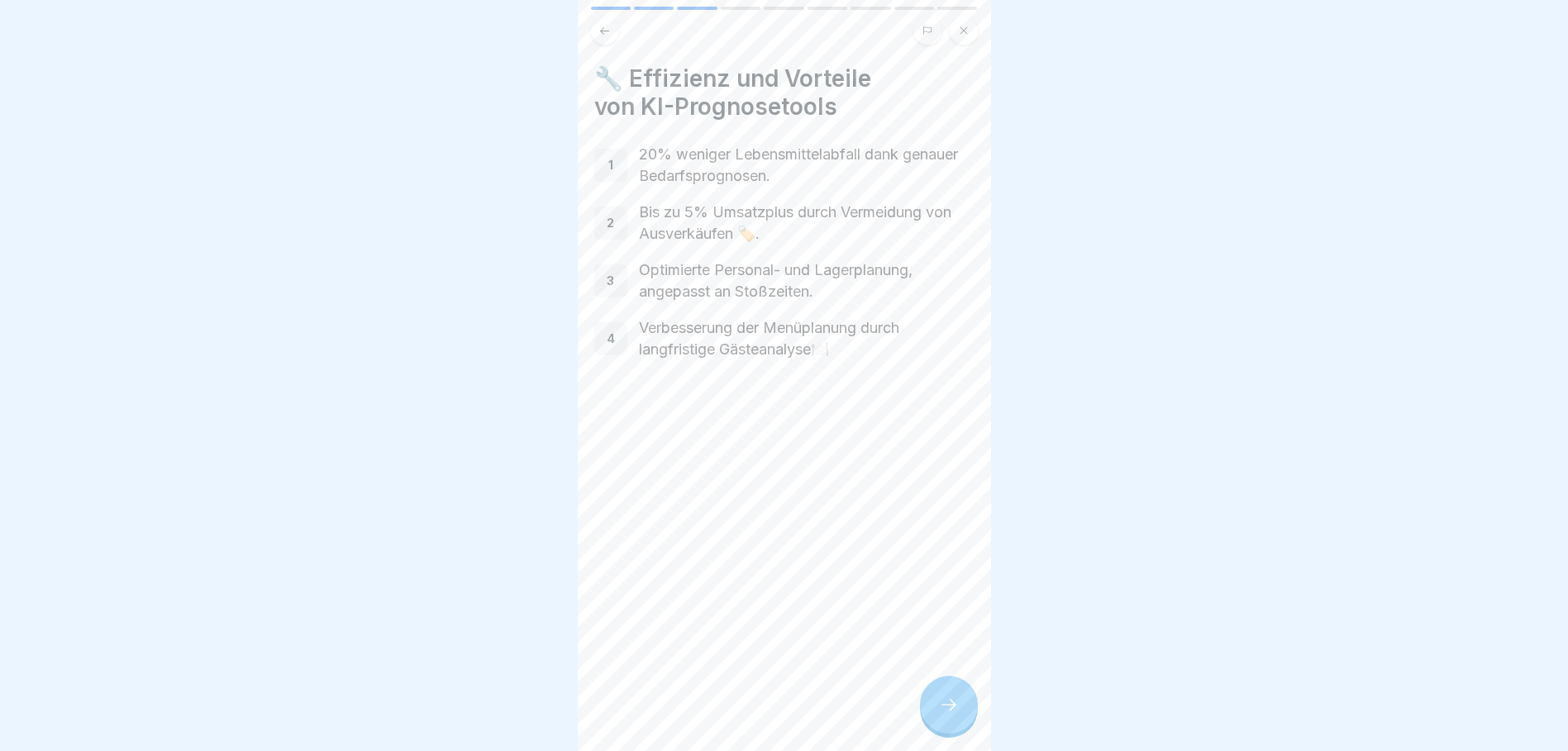
click at [943, 715] on icon at bounding box center [948, 704] width 19 height 19
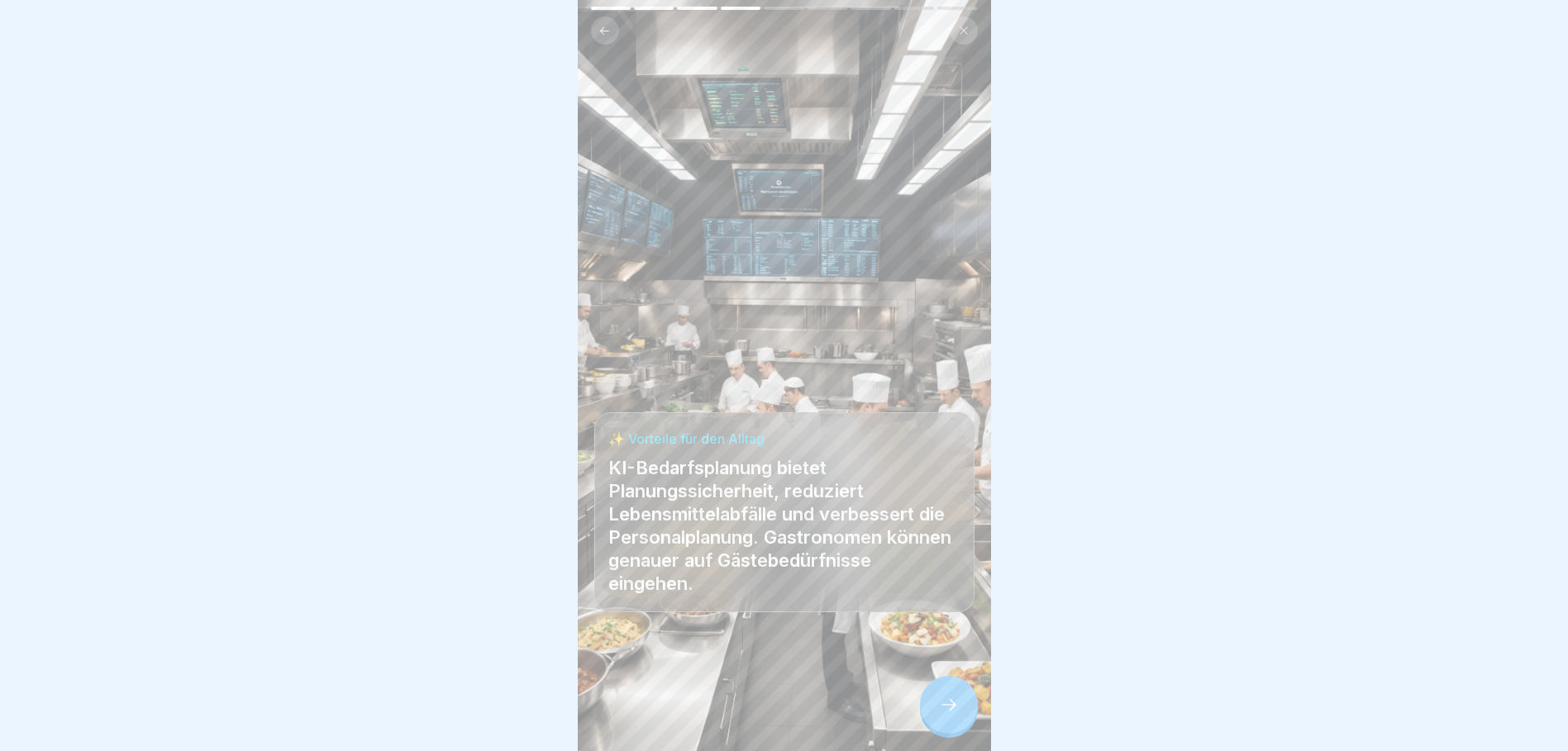
click at [954, 713] on icon at bounding box center [948, 704] width 19 height 19
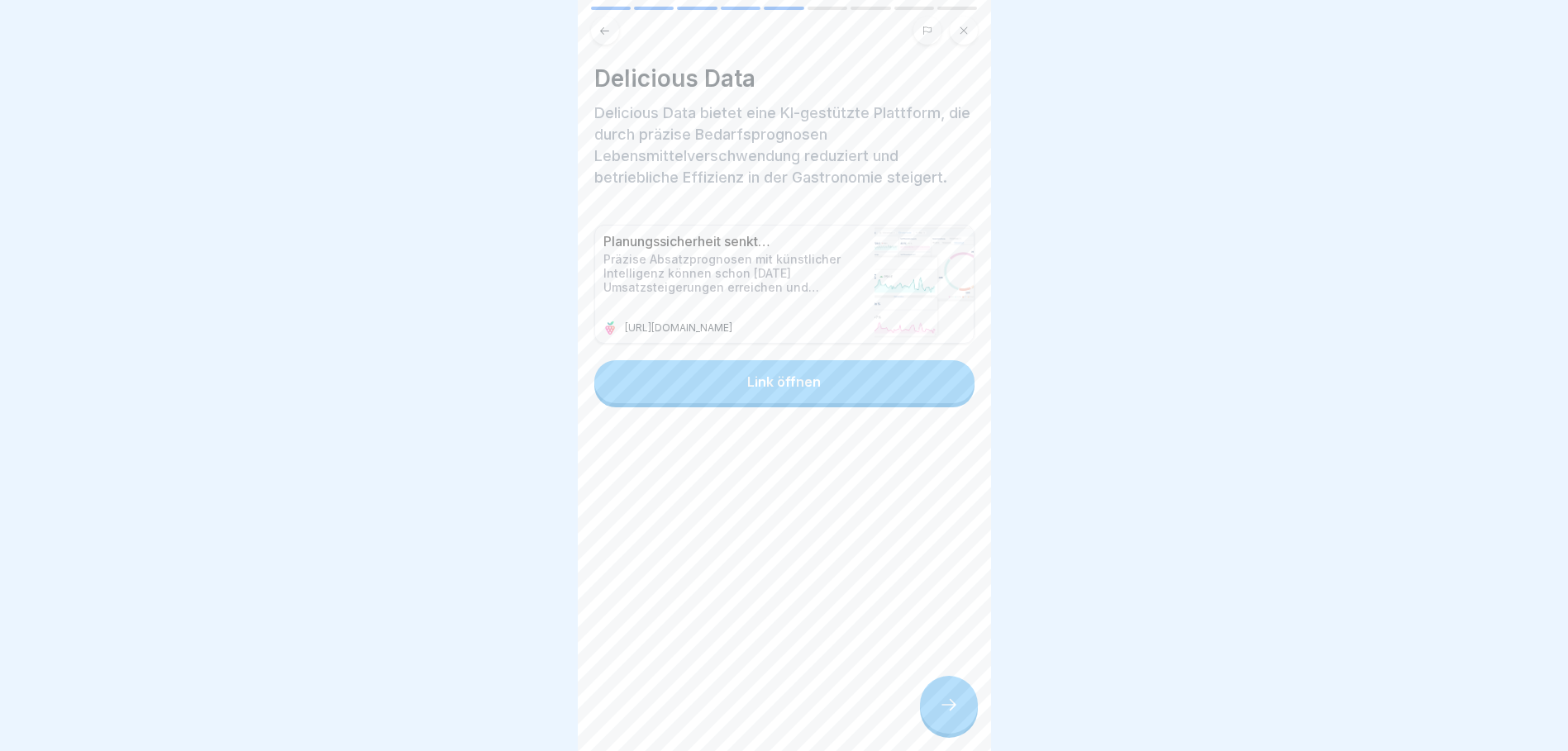
click at [948, 732] on div at bounding box center [949, 704] width 58 height 58
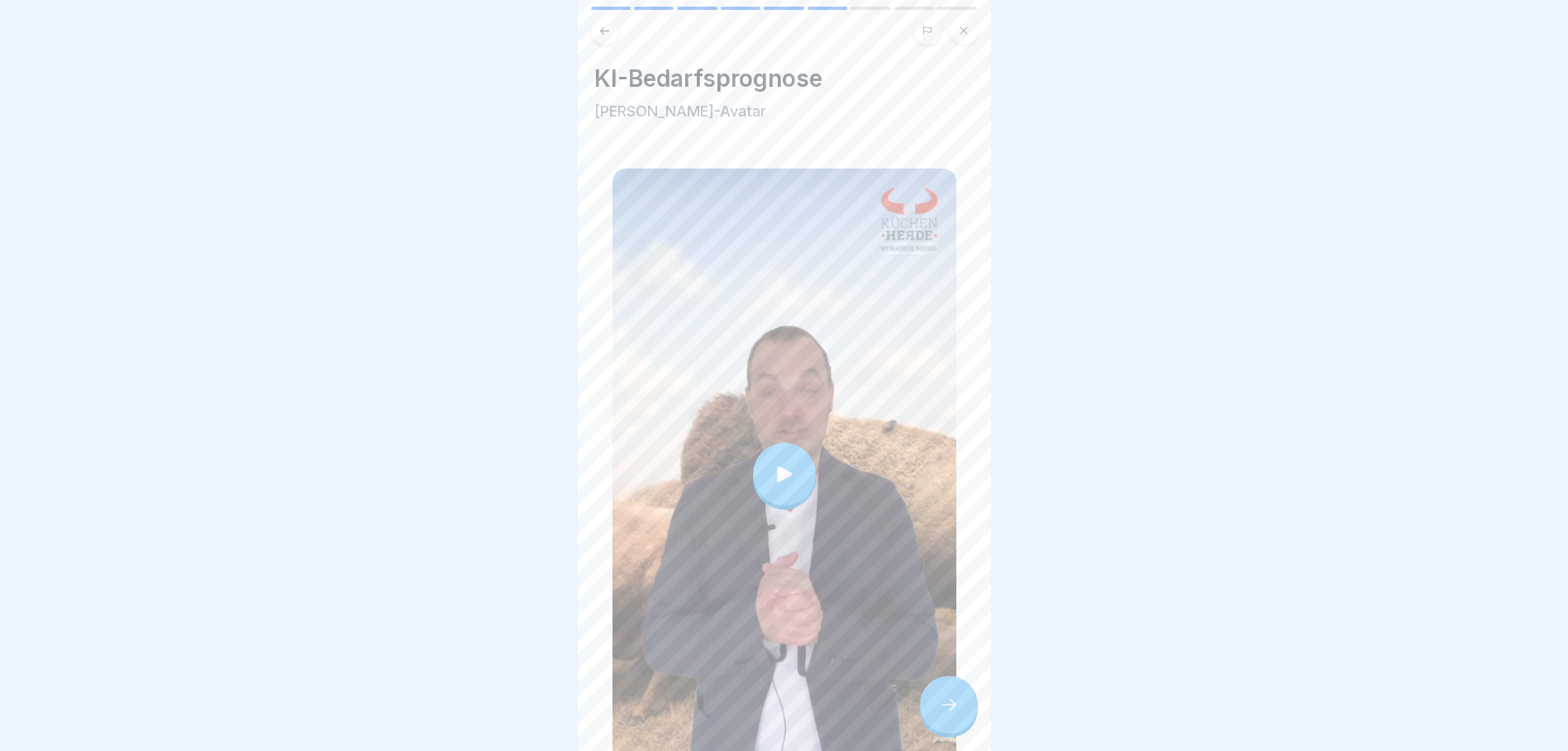
click at [776, 452] on div at bounding box center [784, 474] width 63 height 63
click at [946, 715] on icon at bounding box center [948, 704] width 19 height 19
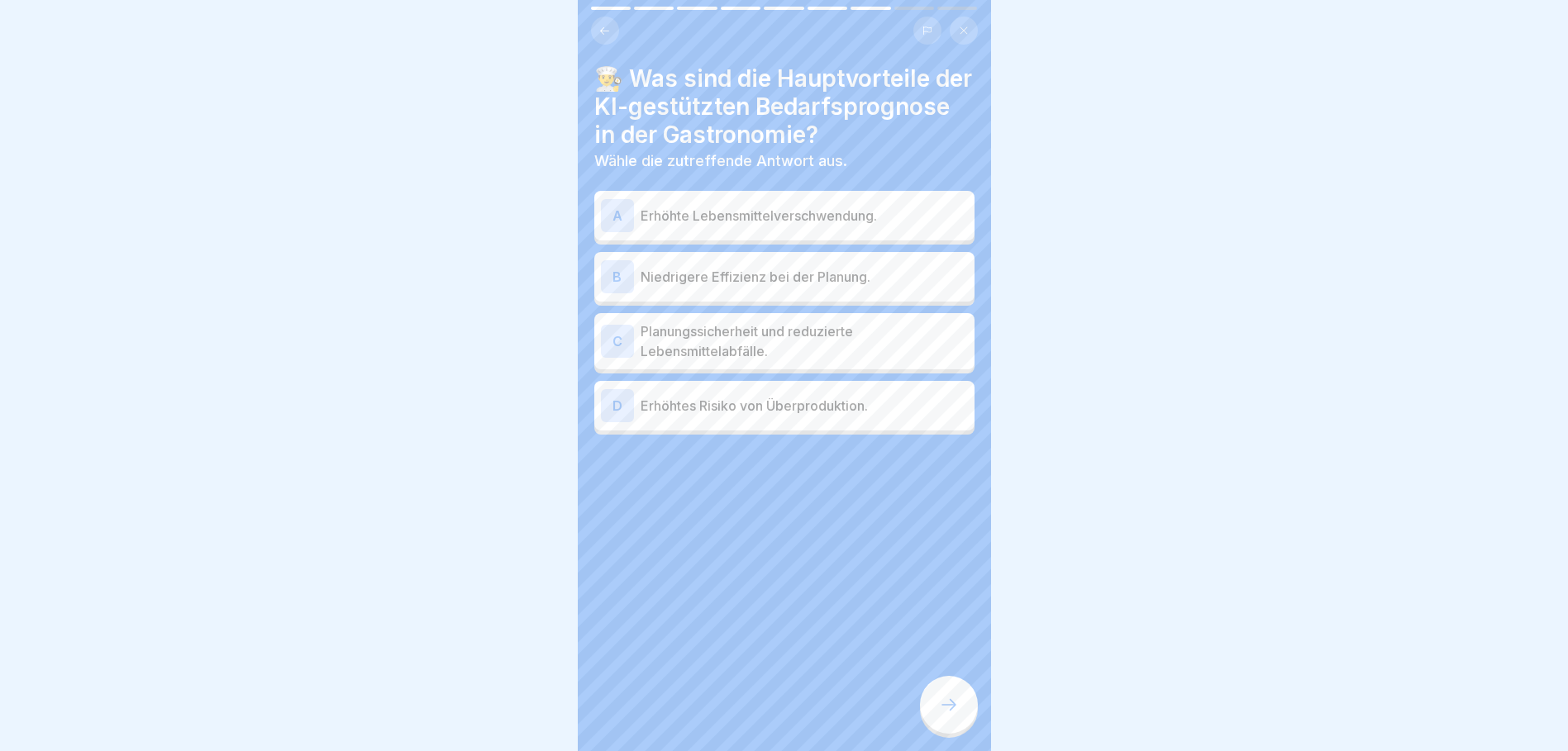
click at [771, 361] on p "Planungssicherheit und reduzierte Lebensmittelabfälle." at bounding box center [803, 341] width 327 height 40
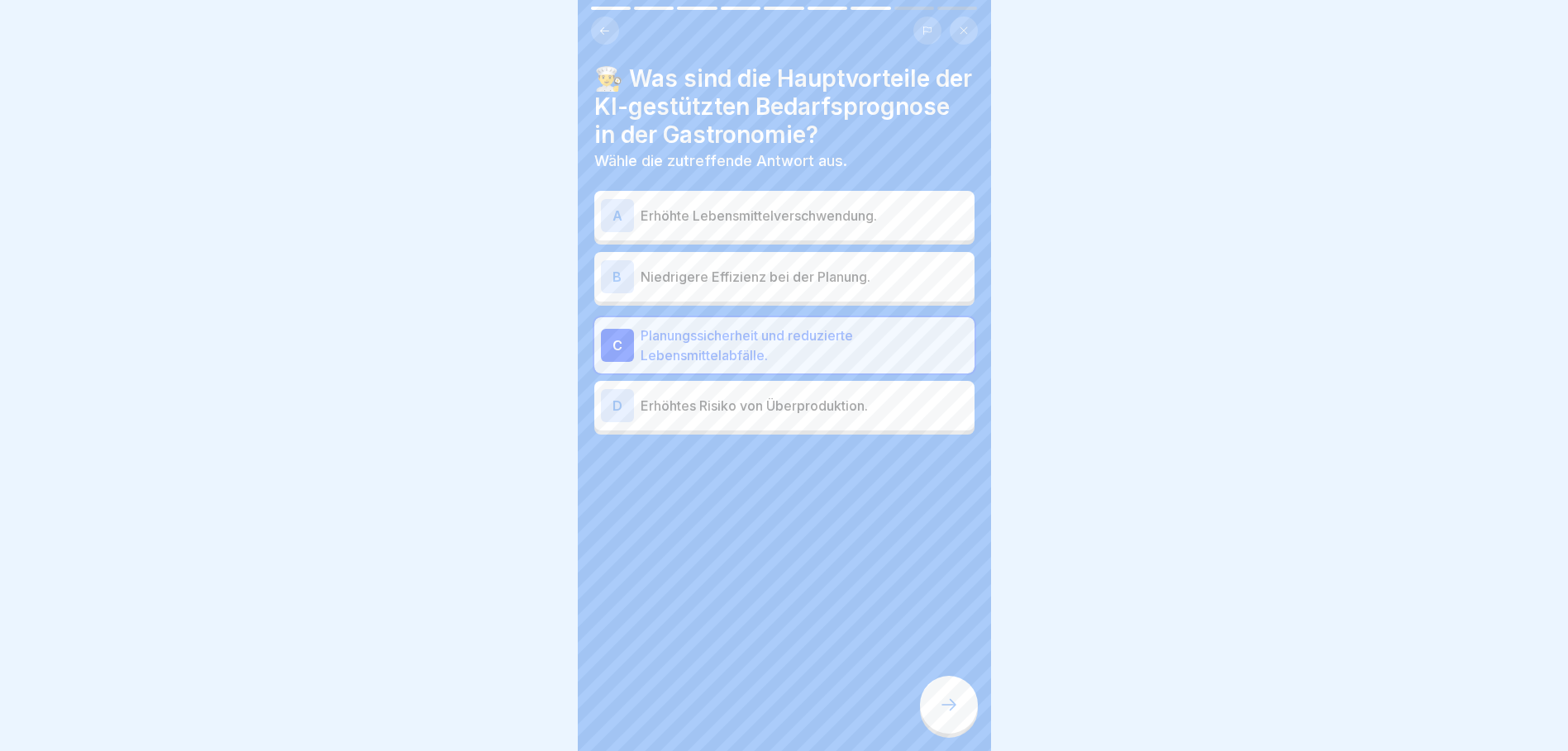
click at [946, 704] on div at bounding box center [949, 704] width 58 height 58
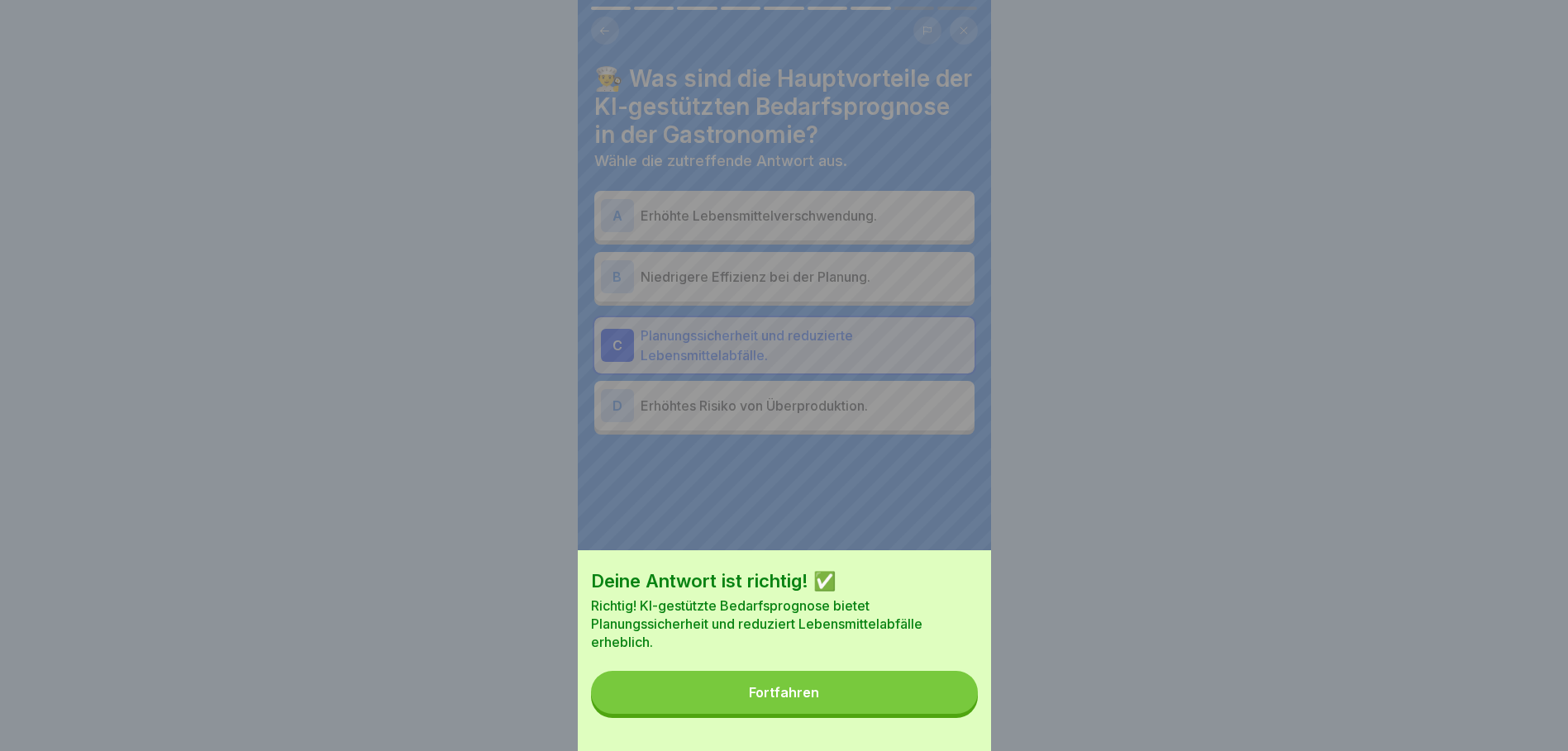
click at [908, 704] on button "Fortfahren" at bounding box center [784, 693] width 387 height 43
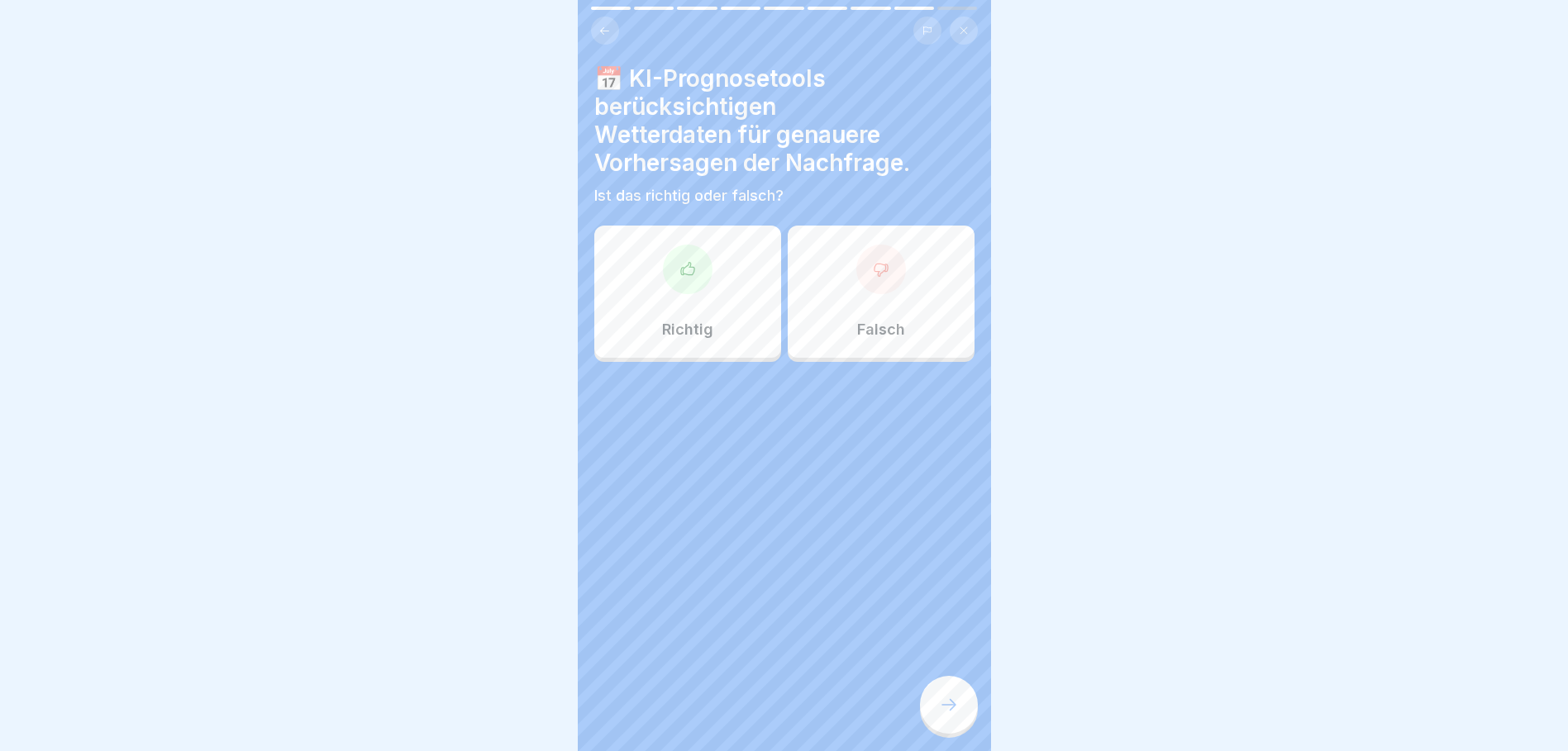
click at [721, 301] on div "Richtig" at bounding box center [688, 292] width 187 height 132
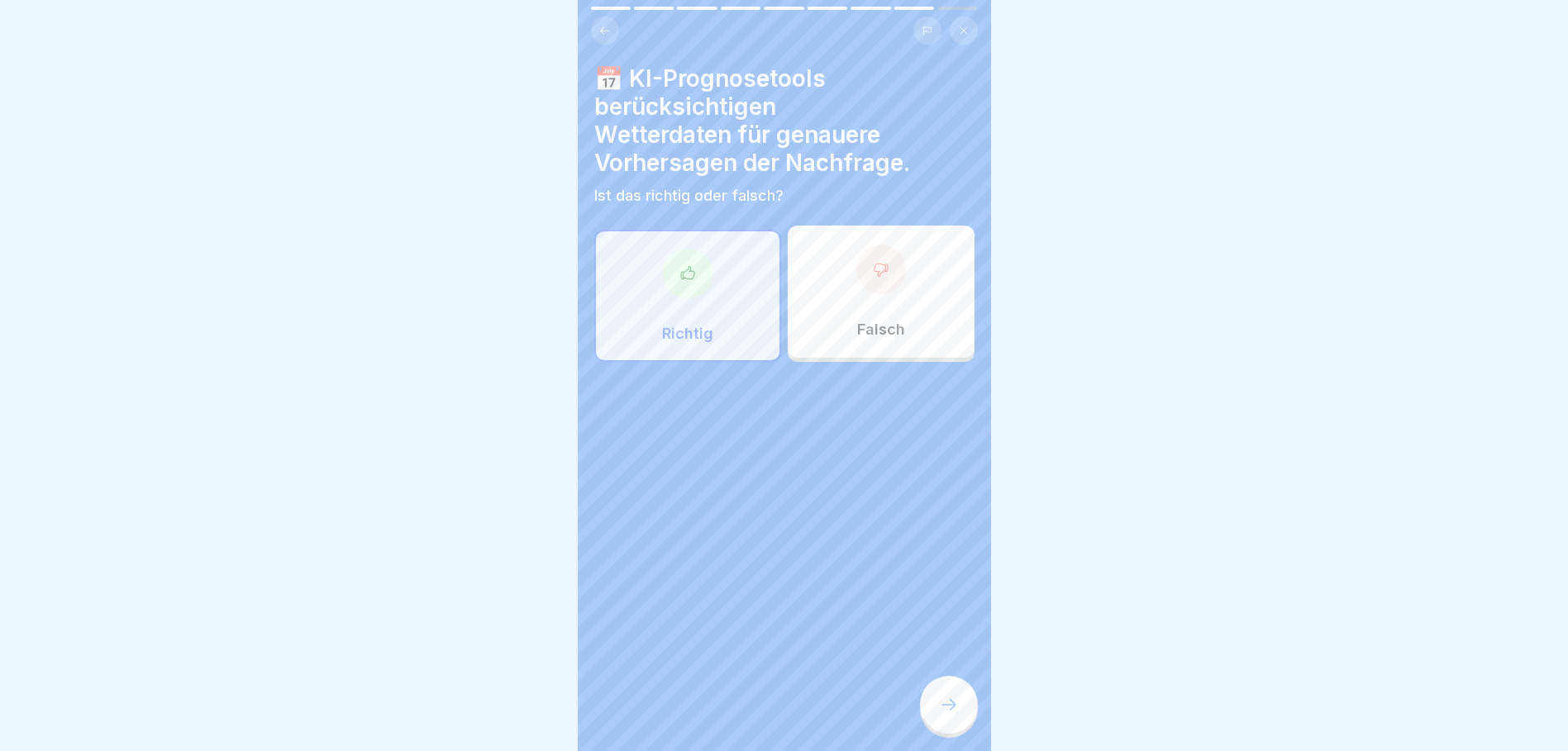
click at [954, 712] on icon at bounding box center [948, 704] width 19 height 19
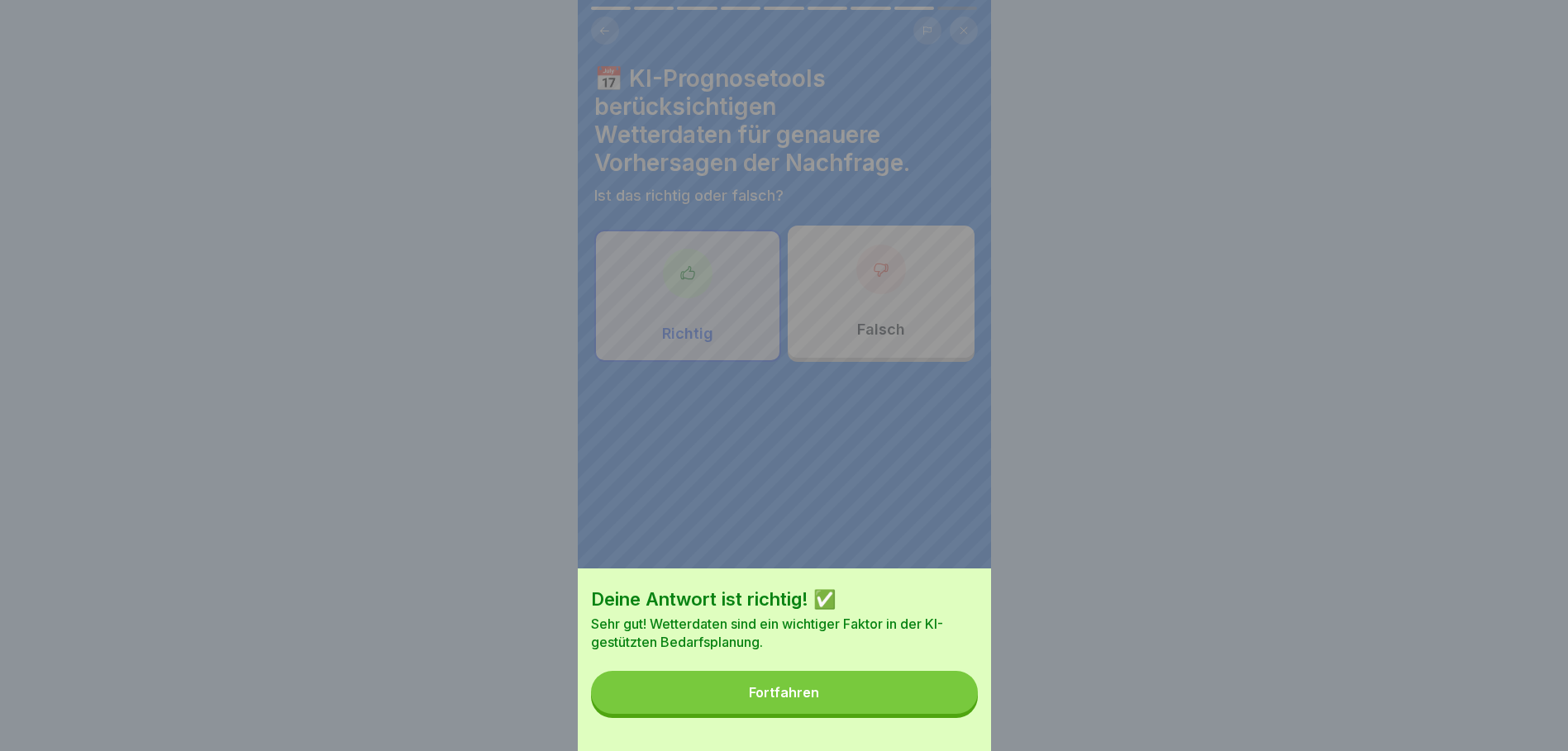
click at [893, 685] on button "Fortfahren" at bounding box center [784, 693] width 387 height 43
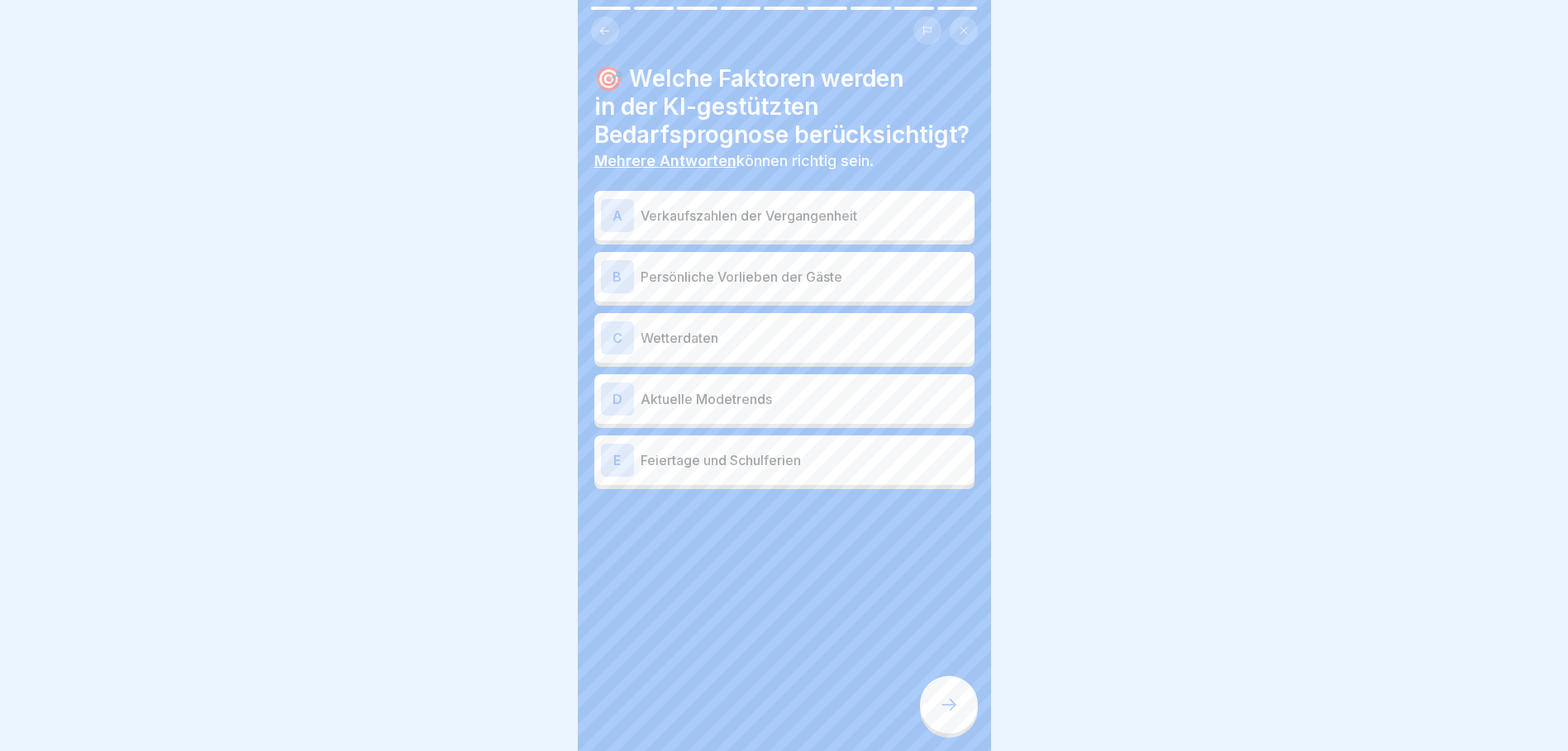
click at [754, 226] on p "Verkaufszahlen der Vergangenheit" at bounding box center [803, 215] width 327 height 19
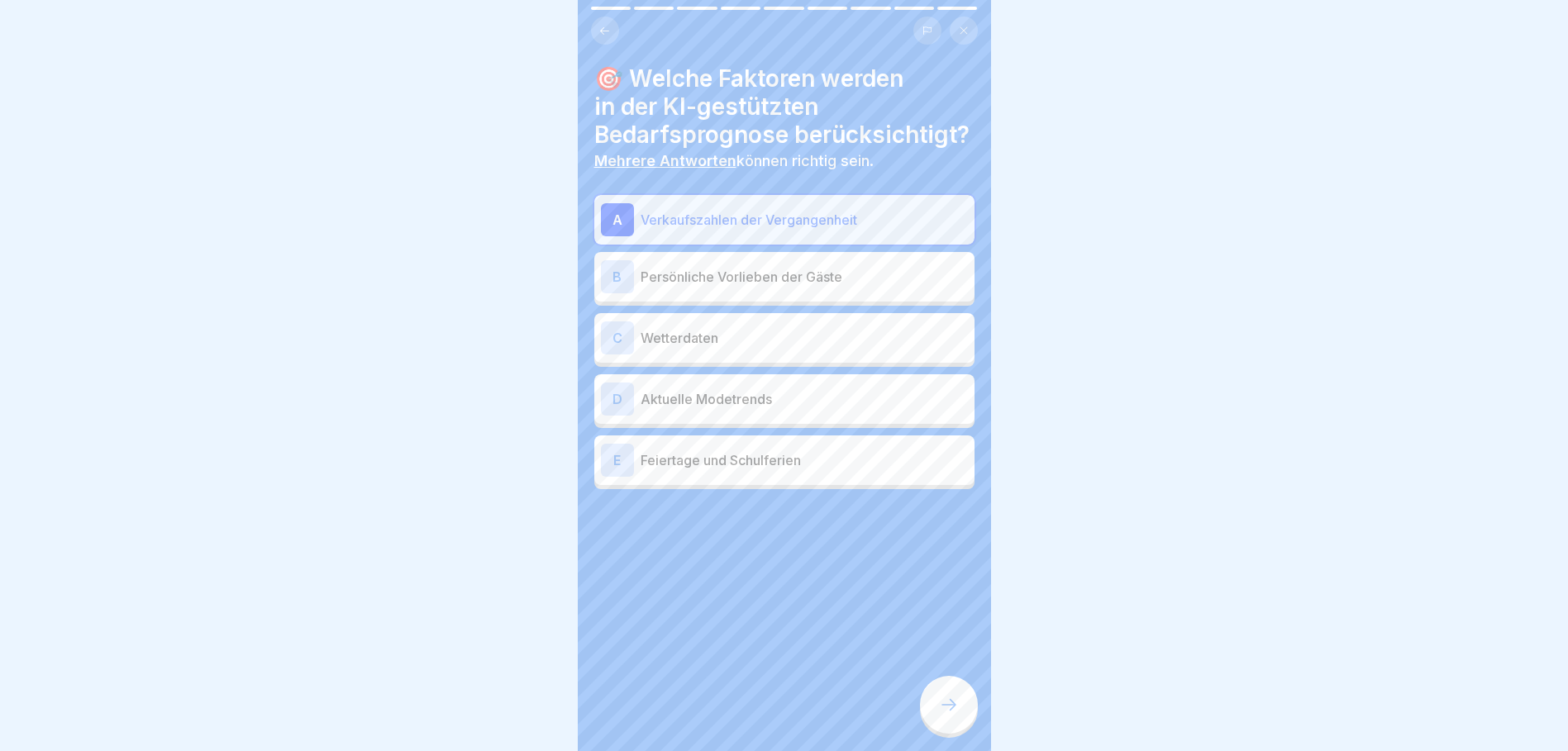
click at [694, 348] on p "Wetterdaten" at bounding box center [803, 337] width 327 height 19
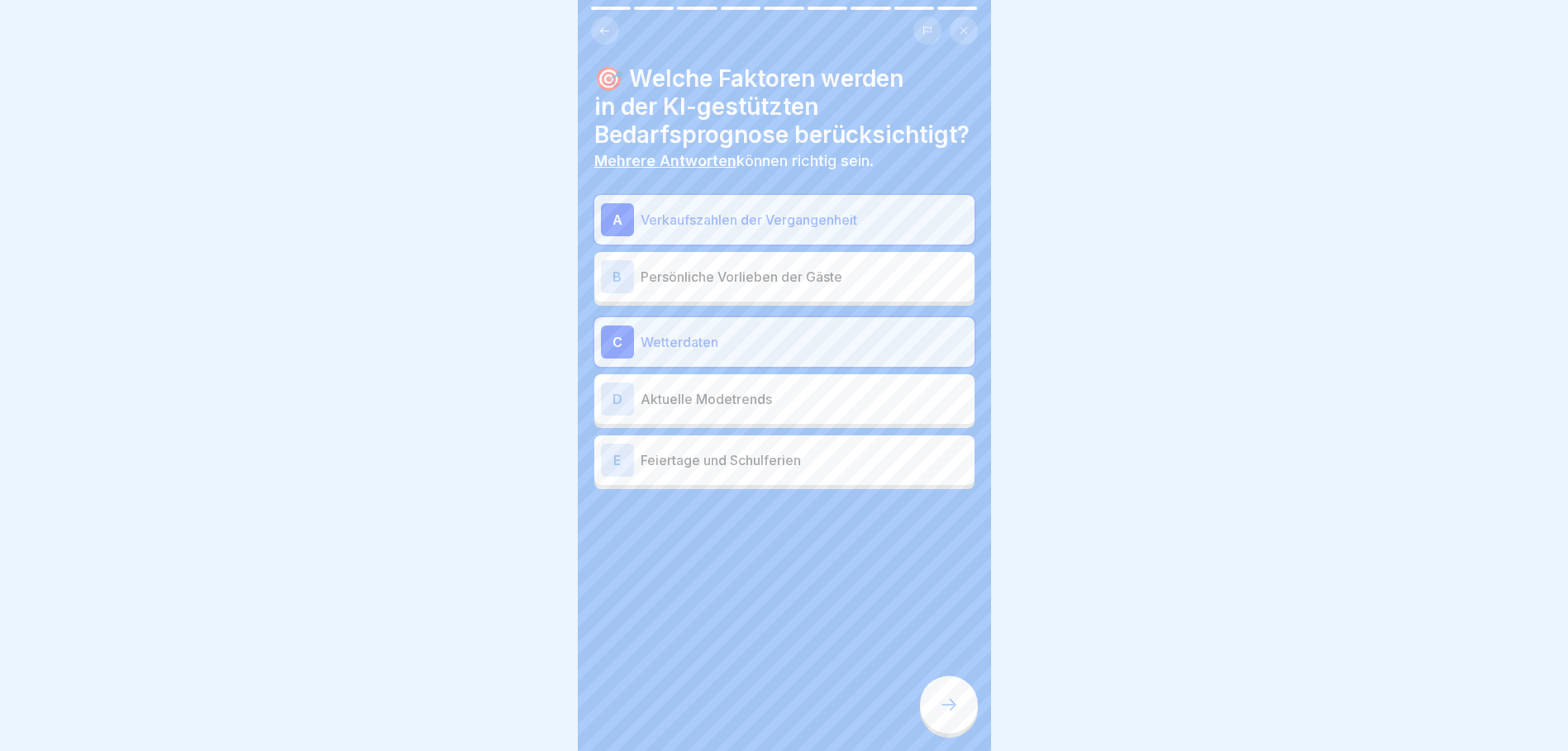
click at [732, 477] on div "E Feiertage und Schulferien" at bounding box center [785, 460] width 367 height 33
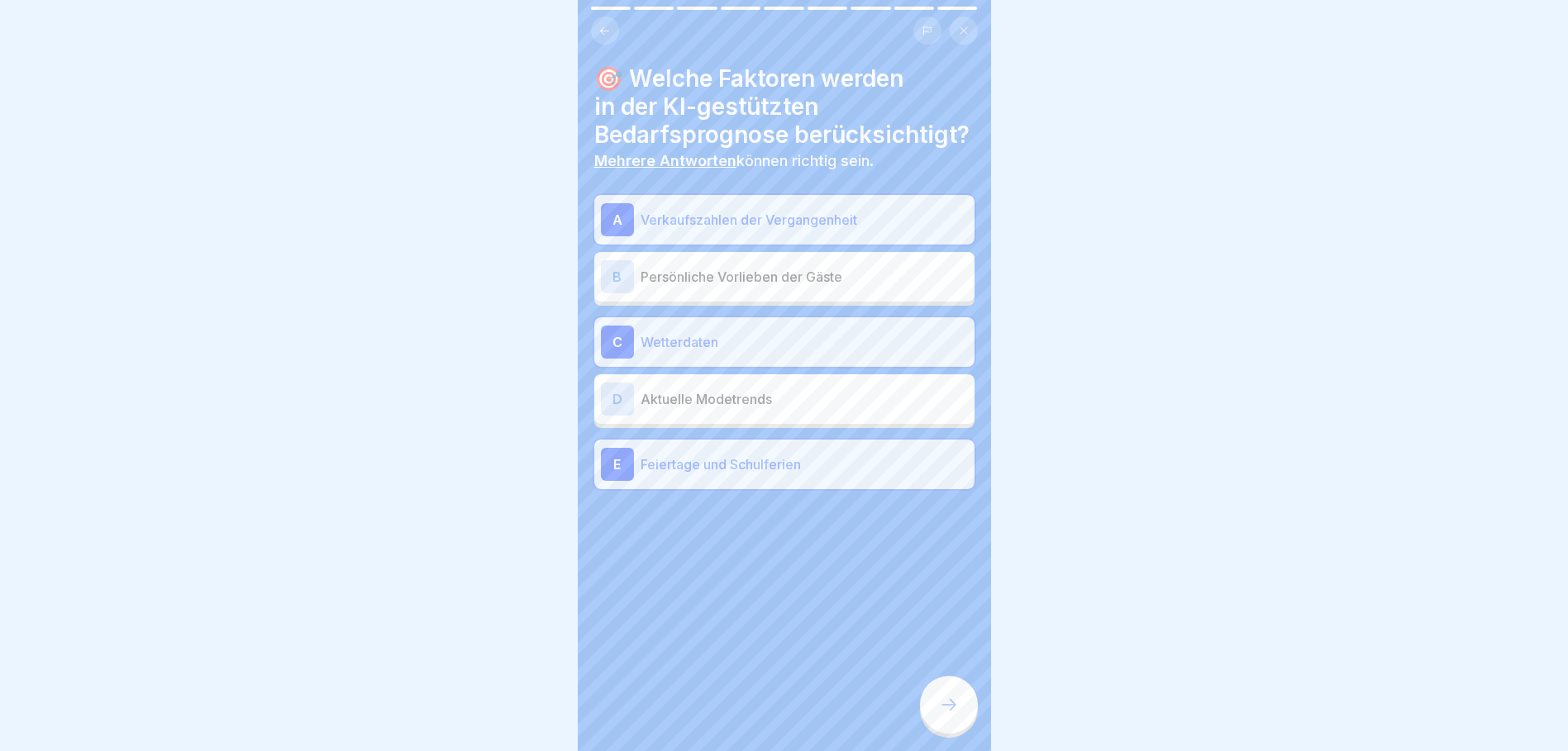
click at [950, 712] on icon at bounding box center [948, 704] width 19 height 19
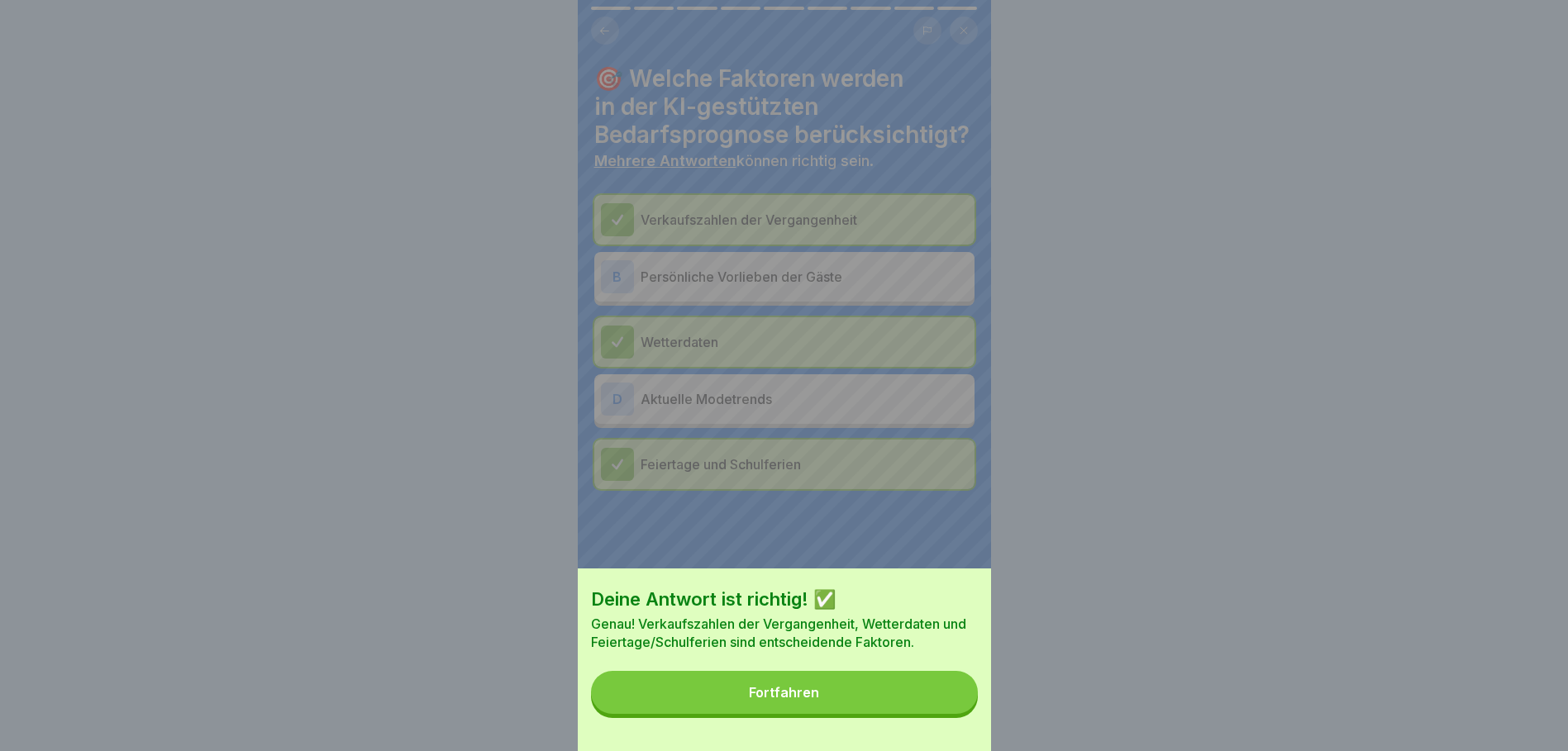
click at [897, 695] on button "Fortfahren" at bounding box center [784, 693] width 387 height 43
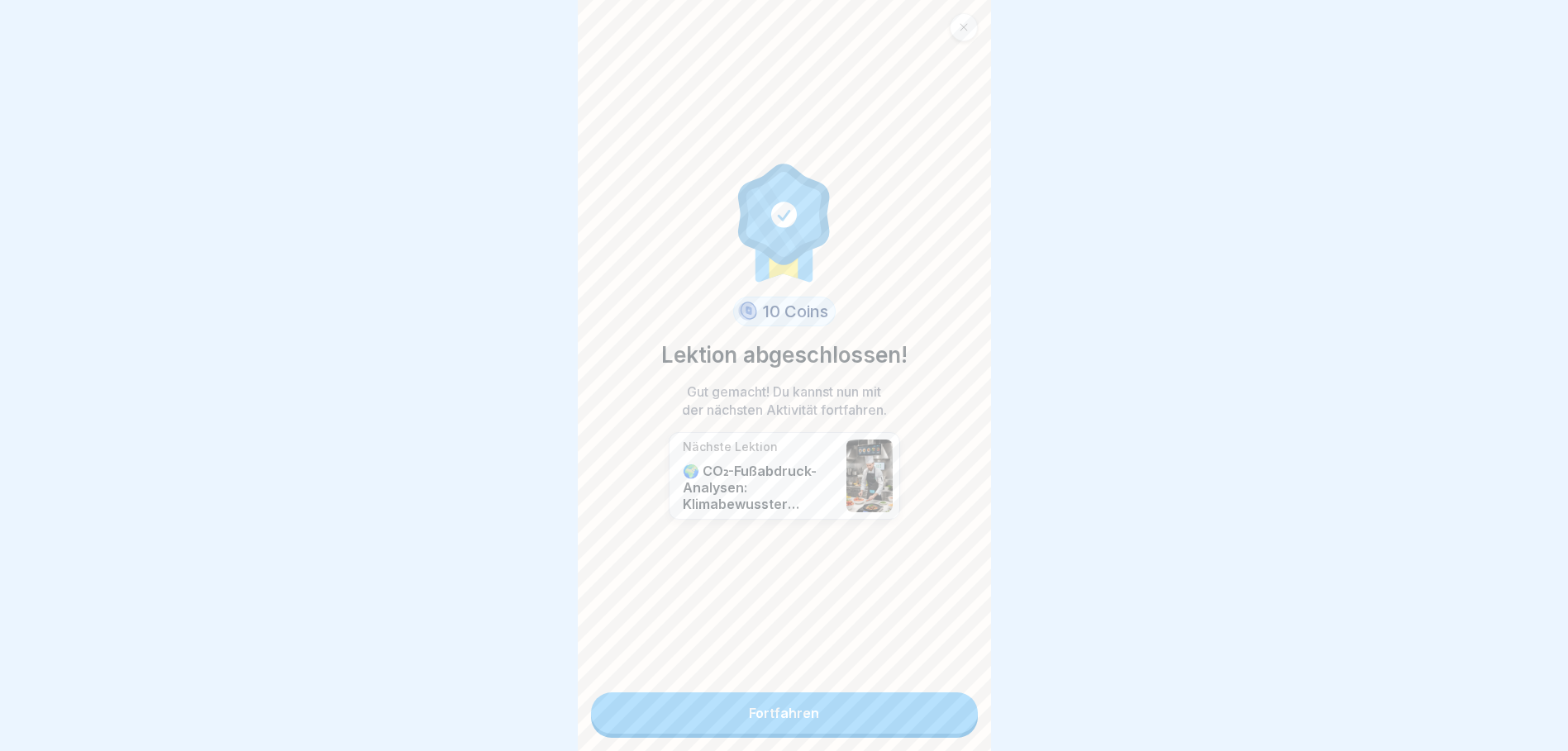
click at [813, 712] on link "Fortfahren" at bounding box center [784, 713] width 387 height 41
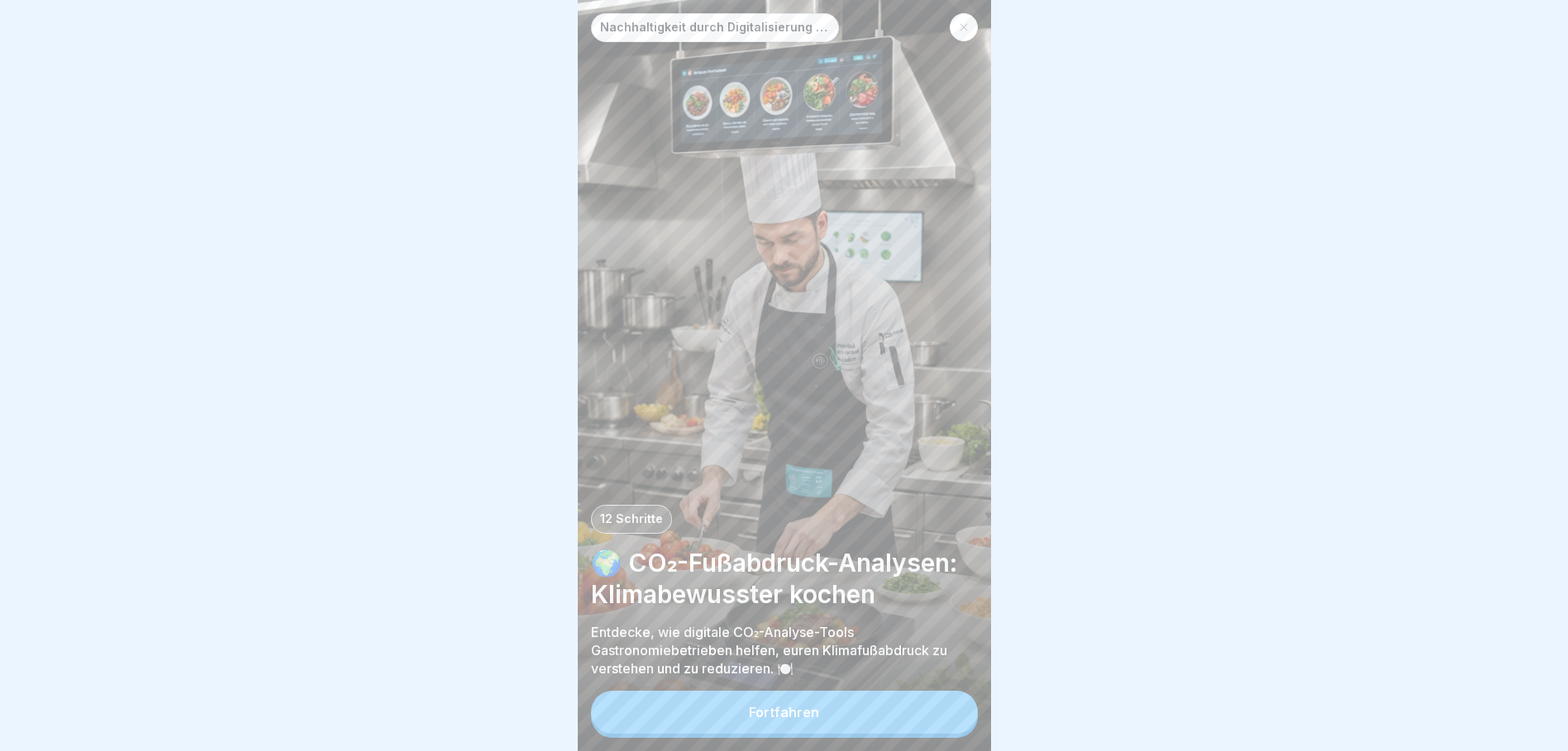
click at [815, 720] on div "Fortfahren" at bounding box center [783, 713] width 70 height 15
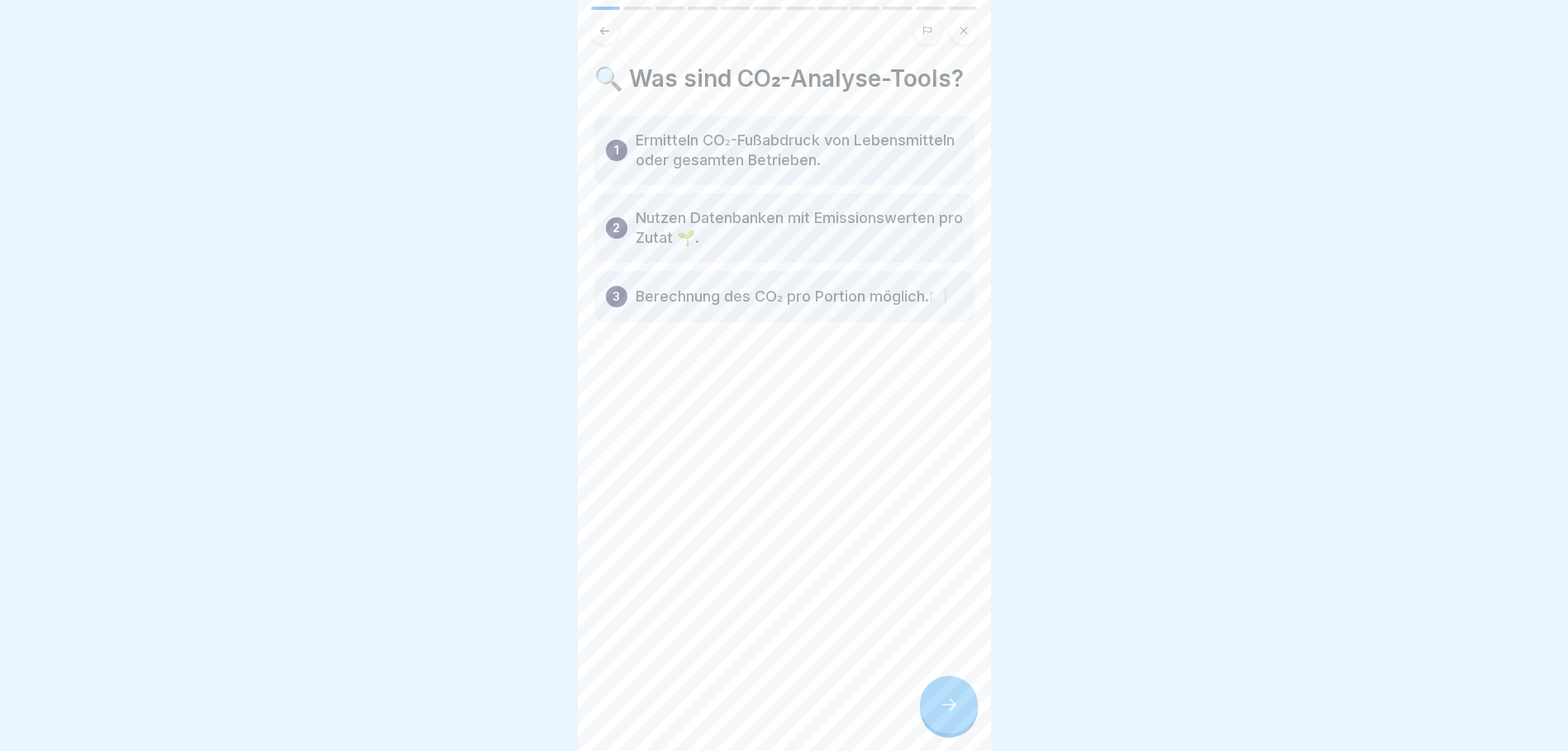
click at [931, 725] on div at bounding box center [949, 704] width 58 height 58
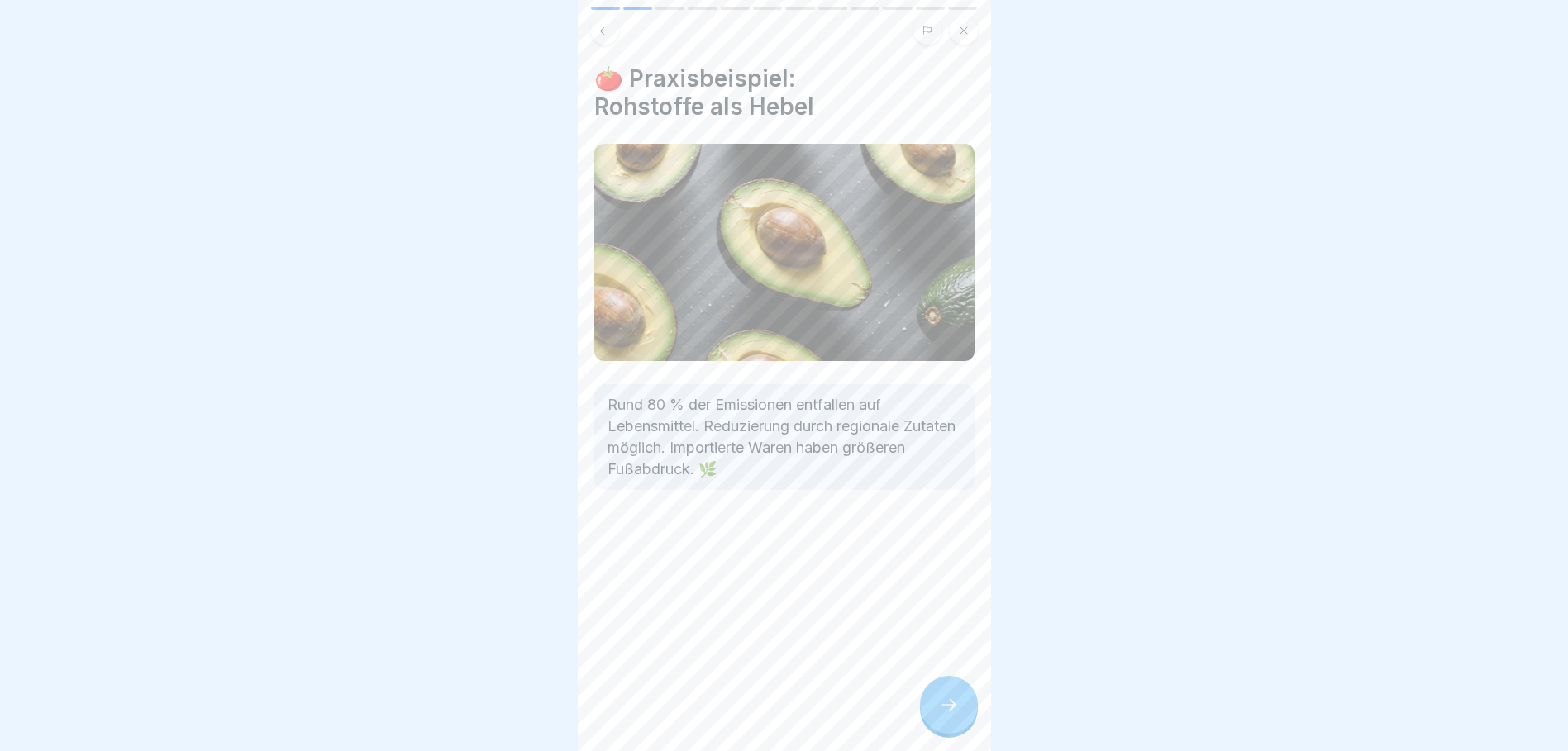
click at [953, 715] on icon at bounding box center [948, 704] width 19 height 19
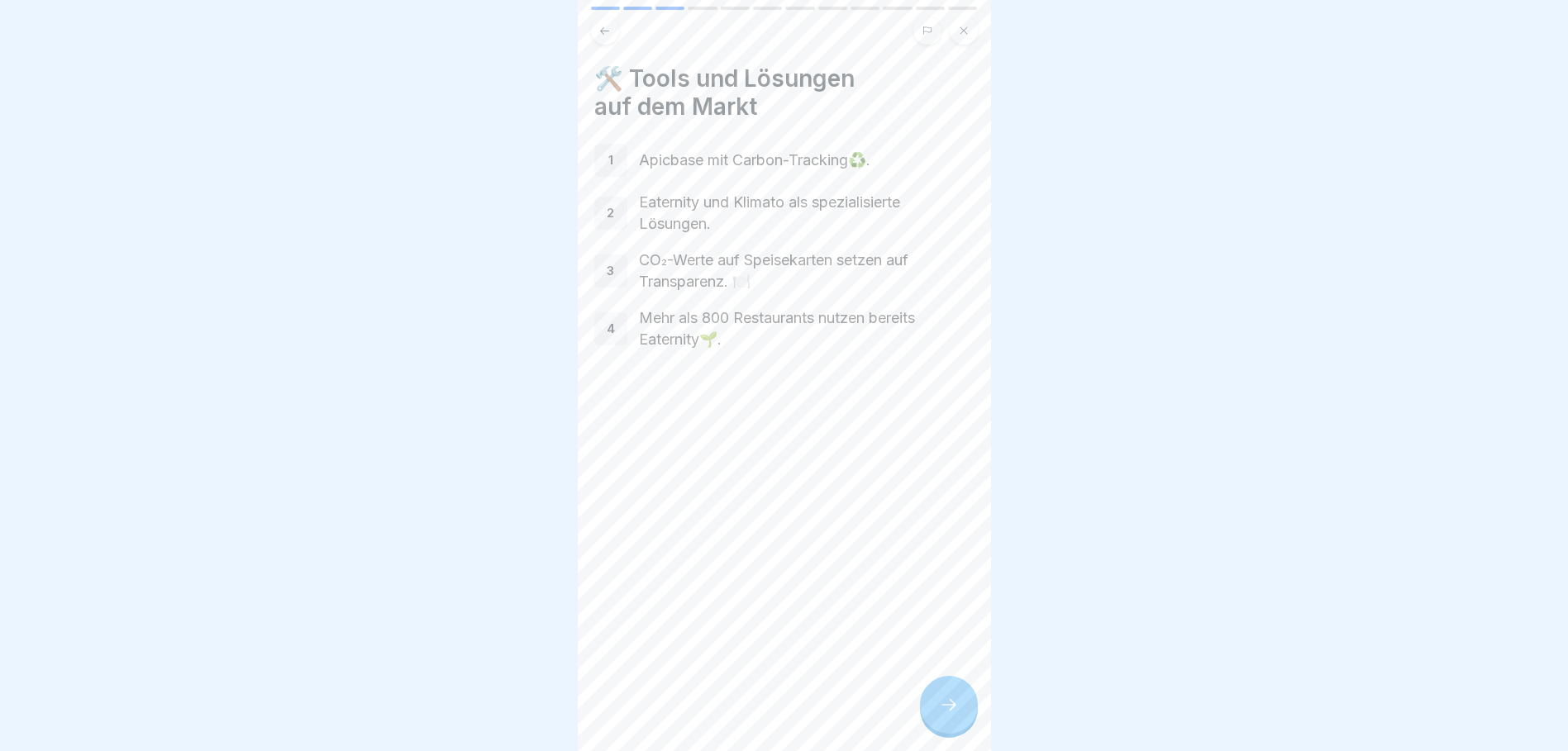
click at [946, 710] on div at bounding box center [949, 704] width 58 height 58
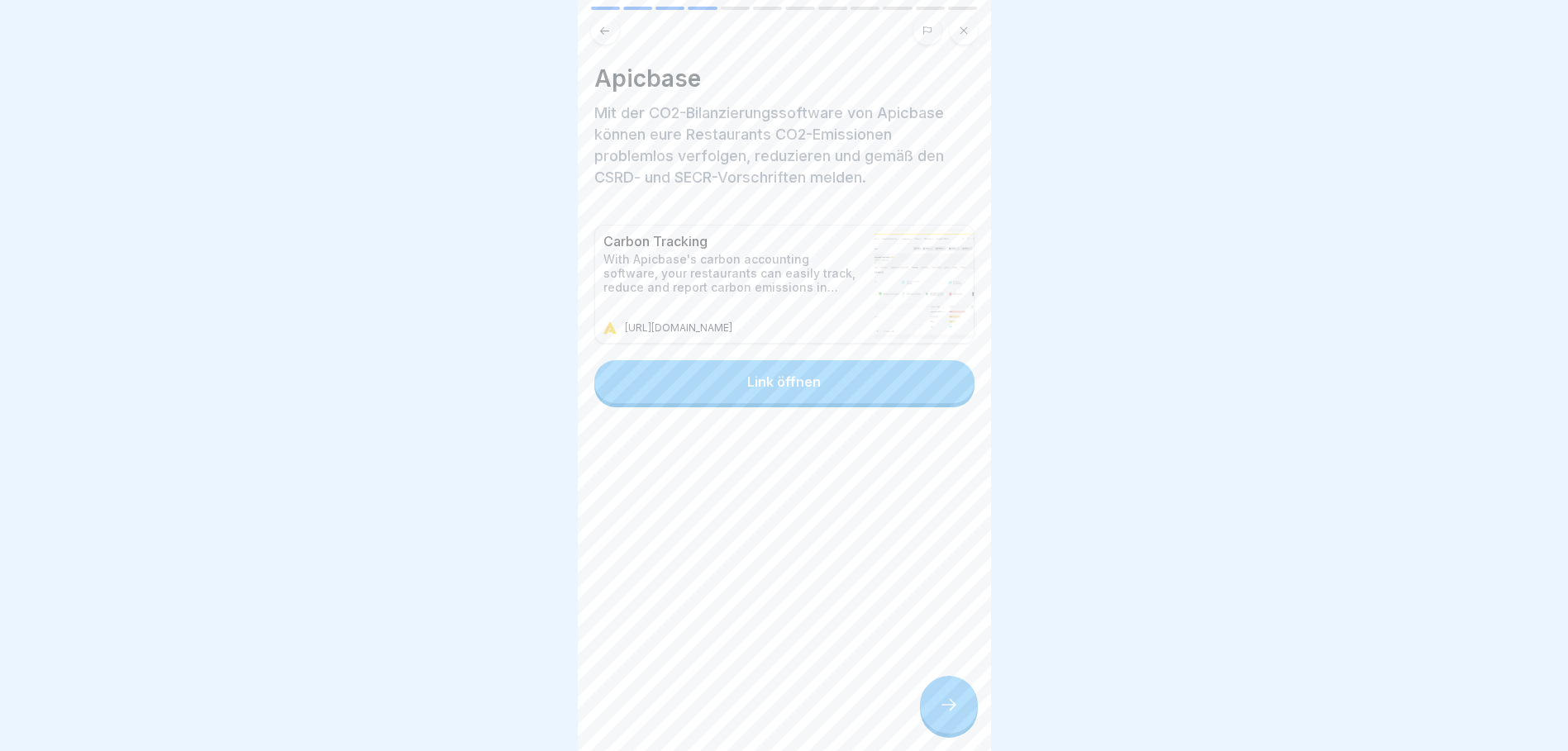
click at [815, 372] on button "Link öffnen" at bounding box center [785, 381] width 381 height 43
click at [953, 715] on icon at bounding box center [948, 704] width 19 height 19
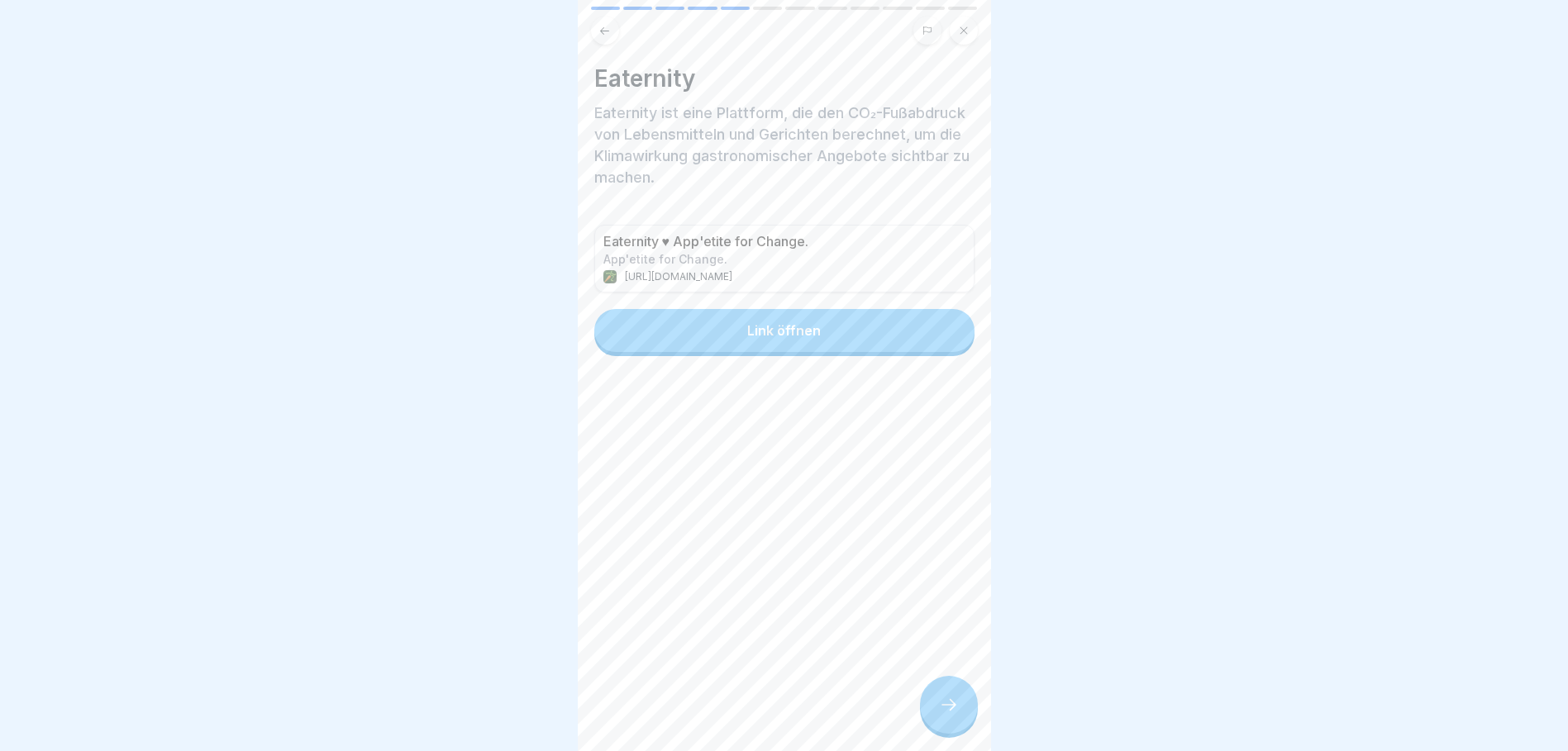
click at [806, 332] on div "Link öffnen" at bounding box center [784, 331] width 74 height 15
click at [945, 715] on icon at bounding box center [948, 704] width 19 height 19
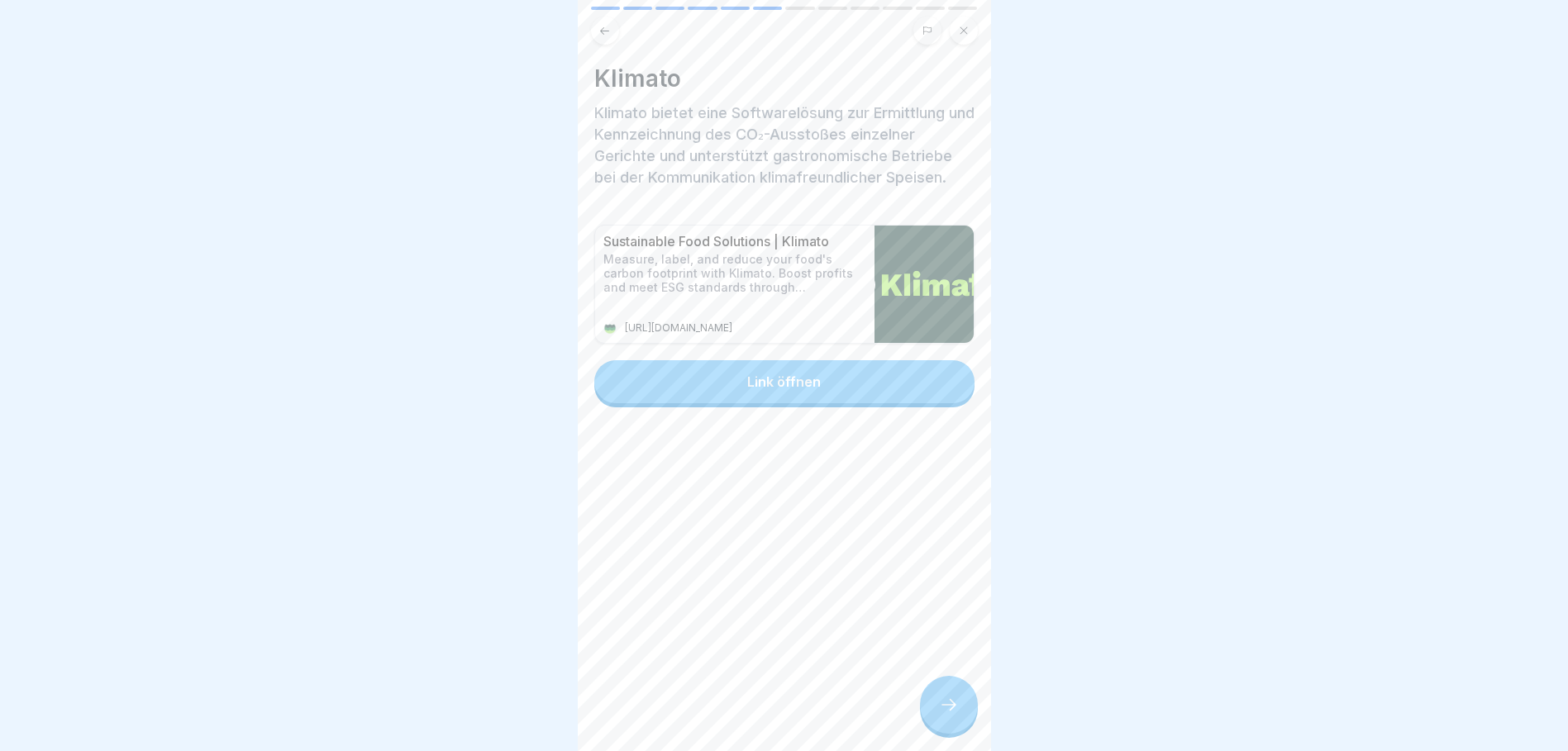
click at [785, 375] on button "Link öffnen" at bounding box center [785, 381] width 381 height 43
click at [965, 734] on div at bounding box center [949, 704] width 58 height 58
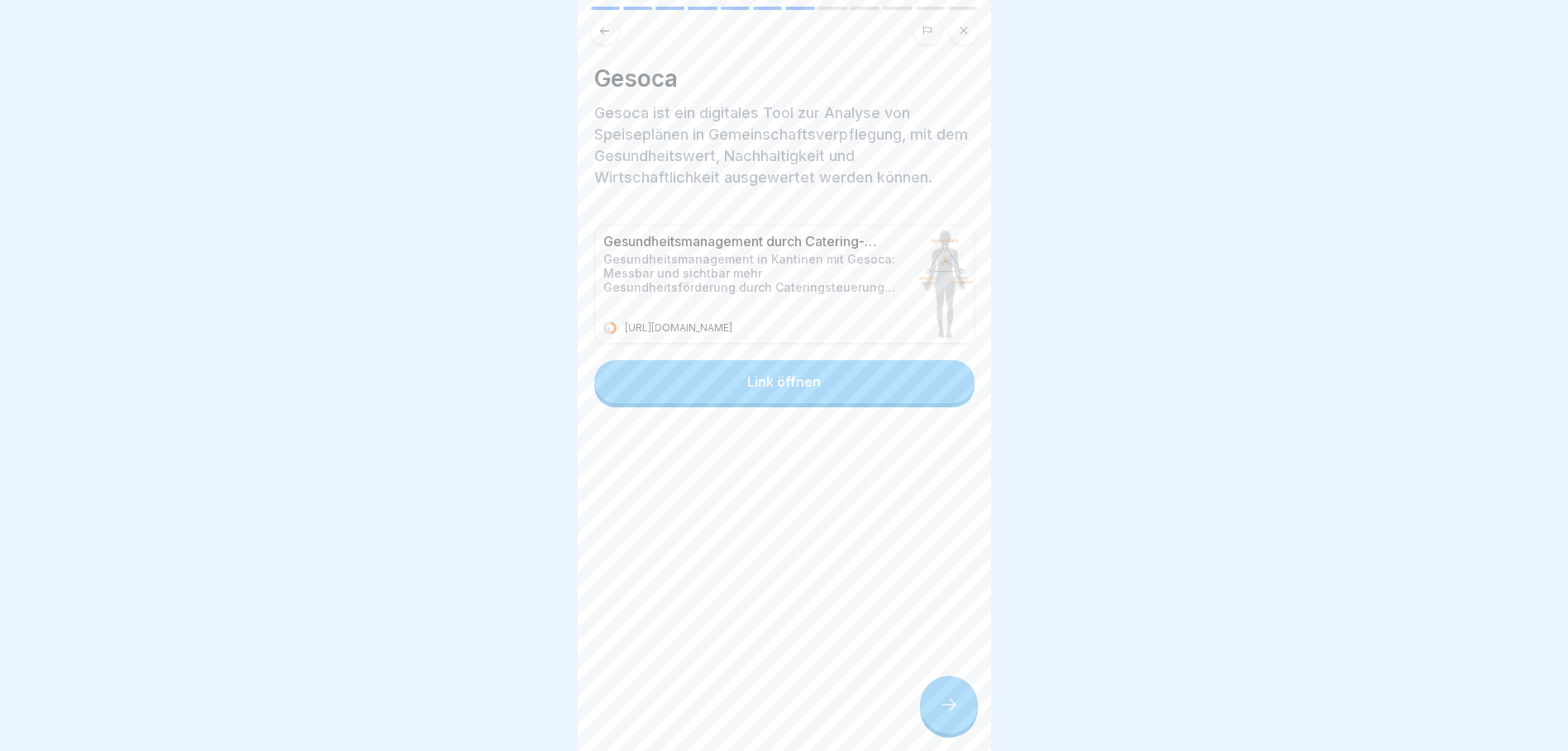
click at [839, 386] on button "Link öffnen" at bounding box center [785, 381] width 381 height 43
click at [940, 715] on icon at bounding box center [948, 704] width 19 height 19
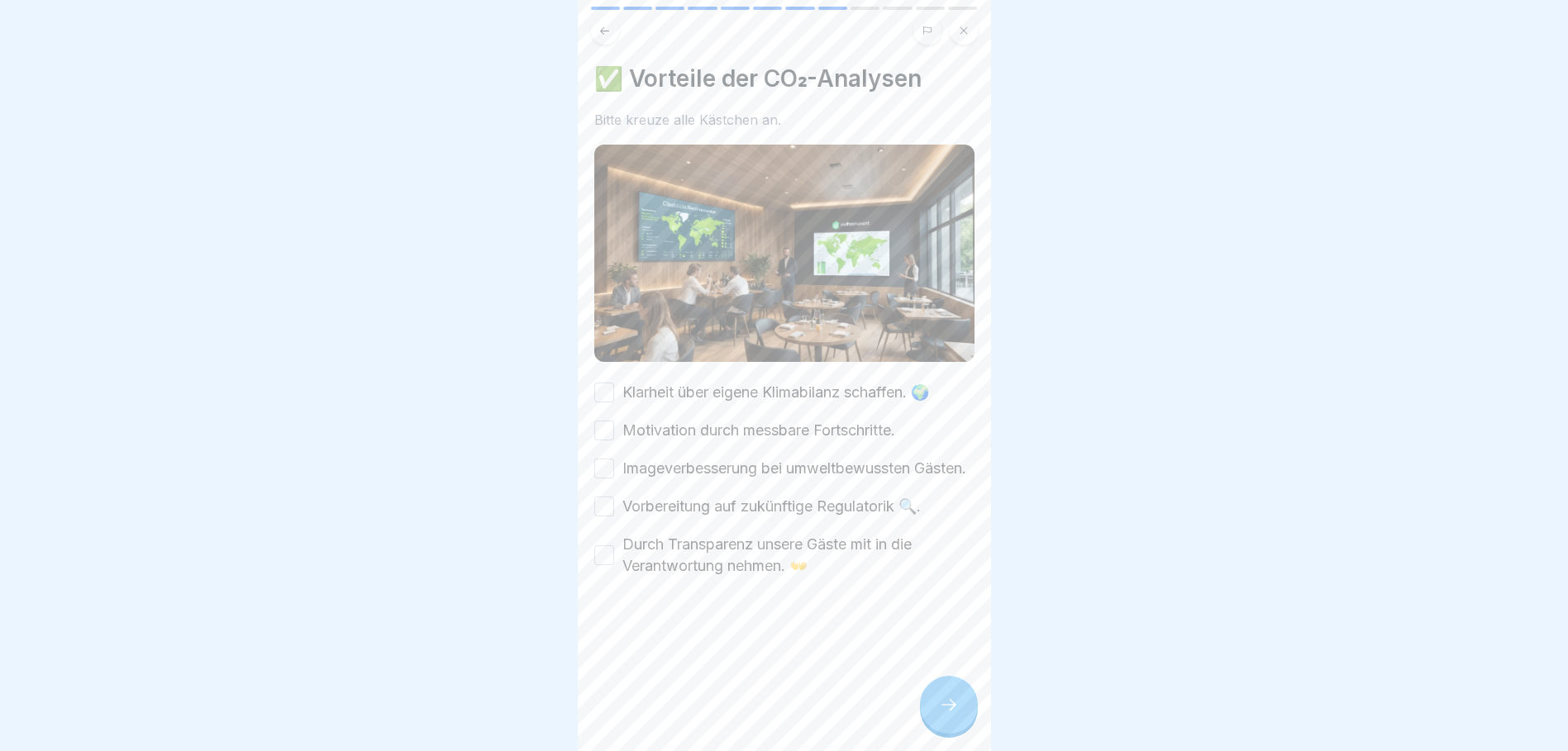
click at [604, 386] on button "Klarheit über eigene Klimabilanz schaffen. 🌍" at bounding box center [604, 392] width 19 height 19
click at [599, 383] on button "Klarheit über eigene Klimabilanz schaffen. 🌍" at bounding box center [604, 392] width 19 height 19
click at [605, 428] on button "Motivation durch messbare Fortschritte." at bounding box center [604, 430] width 19 height 19
click at [605, 471] on button "Imageverbesserung bei umweltbewussten Gästen." at bounding box center [604, 468] width 19 height 19
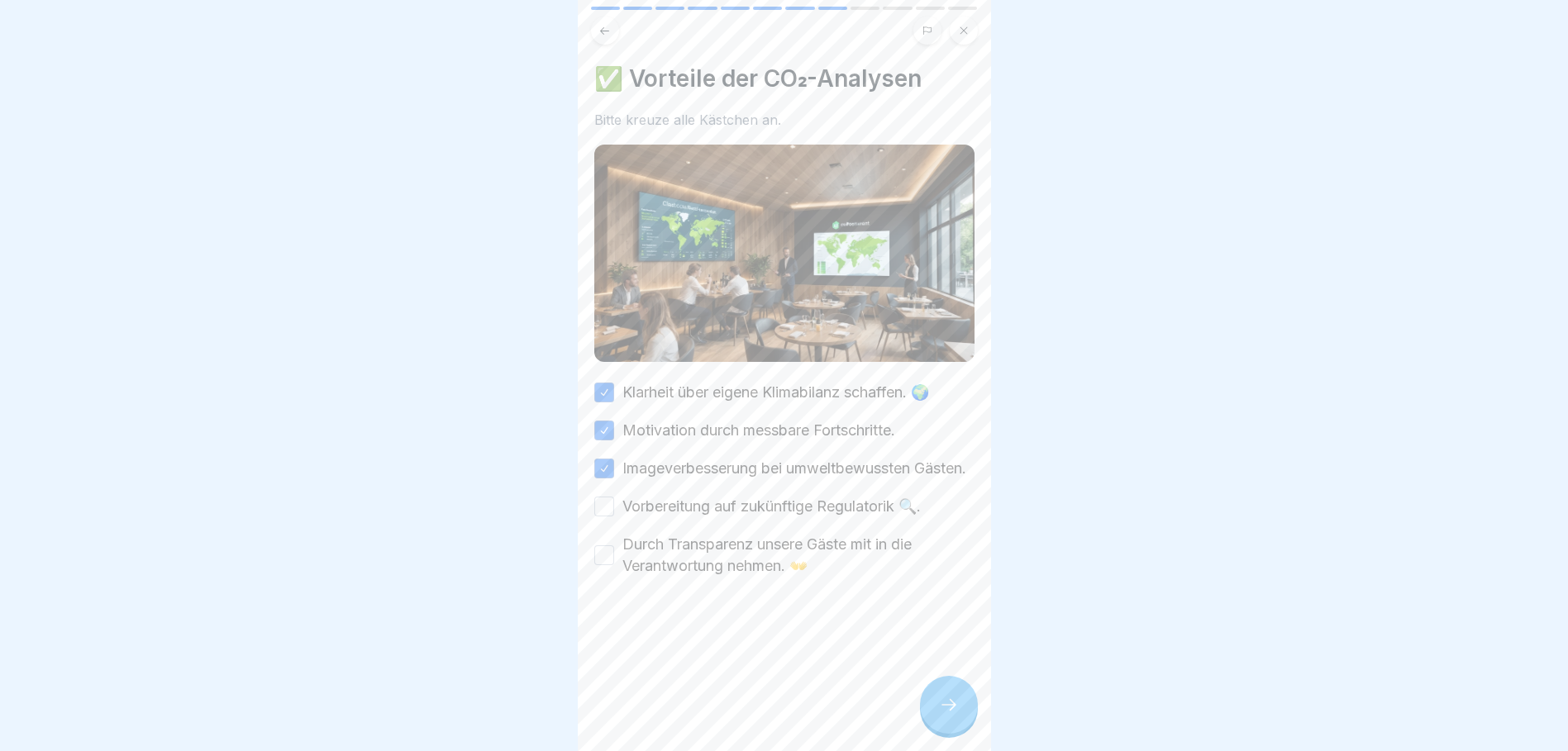
click at [587, 516] on div "✅ Vorteile der CO₂-Analysen Bitte kreuze alle Kästchen an. Klarheit über eigene…" at bounding box center [784, 376] width 414 height 751
click at [603, 517] on button "Vorbereitung auf zukünftige Regulatorik 🔍." at bounding box center [604, 506] width 19 height 19
click at [608, 566] on button "Durch Transparenz unsere Gäste mit in die Verantwortung nehmen. 👐" at bounding box center [604, 555] width 19 height 19
click at [934, 710] on div at bounding box center [949, 704] width 58 height 58
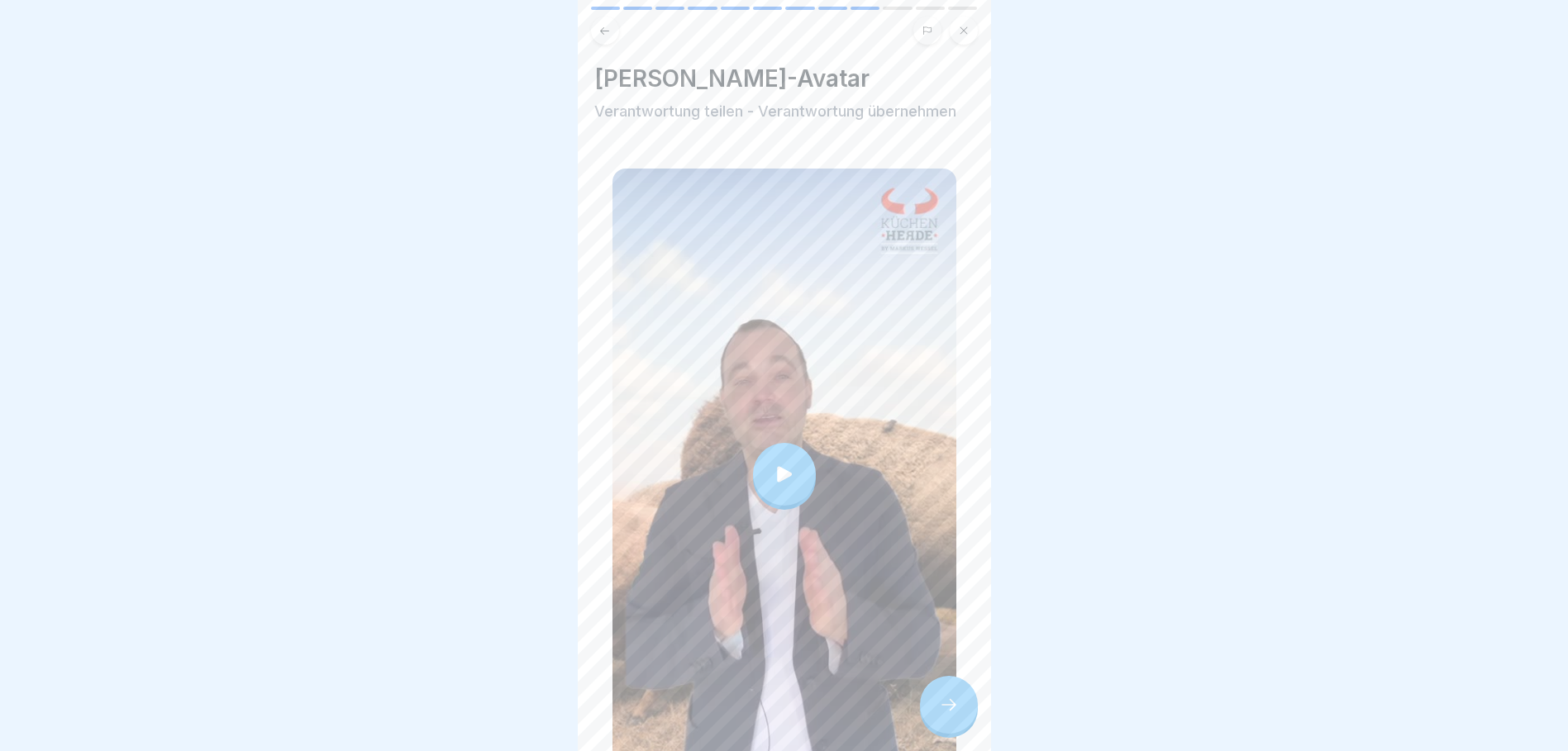
click at [781, 478] on div at bounding box center [784, 474] width 63 height 63
click at [935, 704] on div at bounding box center [949, 704] width 58 height 58
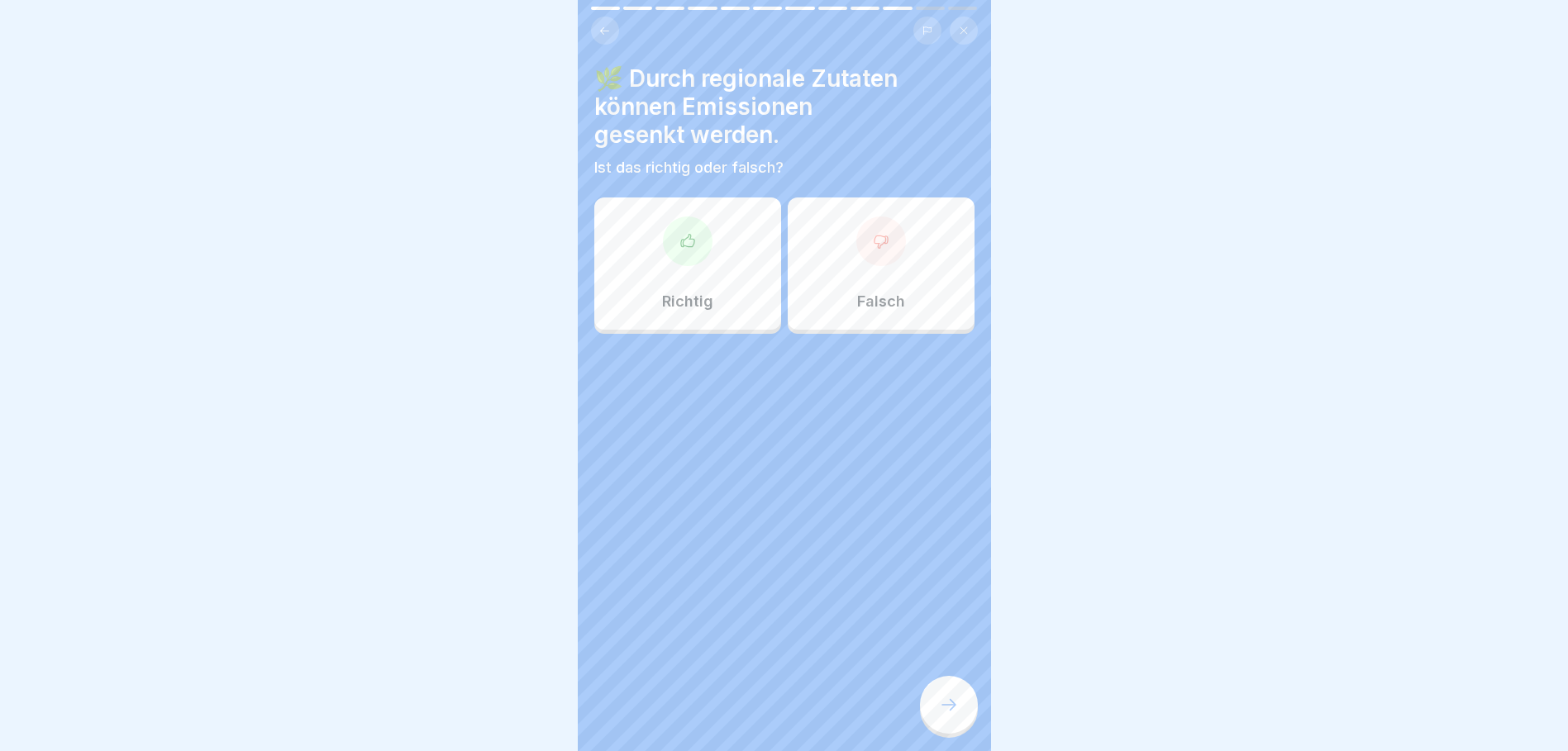
click at [704, 234] on div at bounding box center [688, 241] width 50 height 50
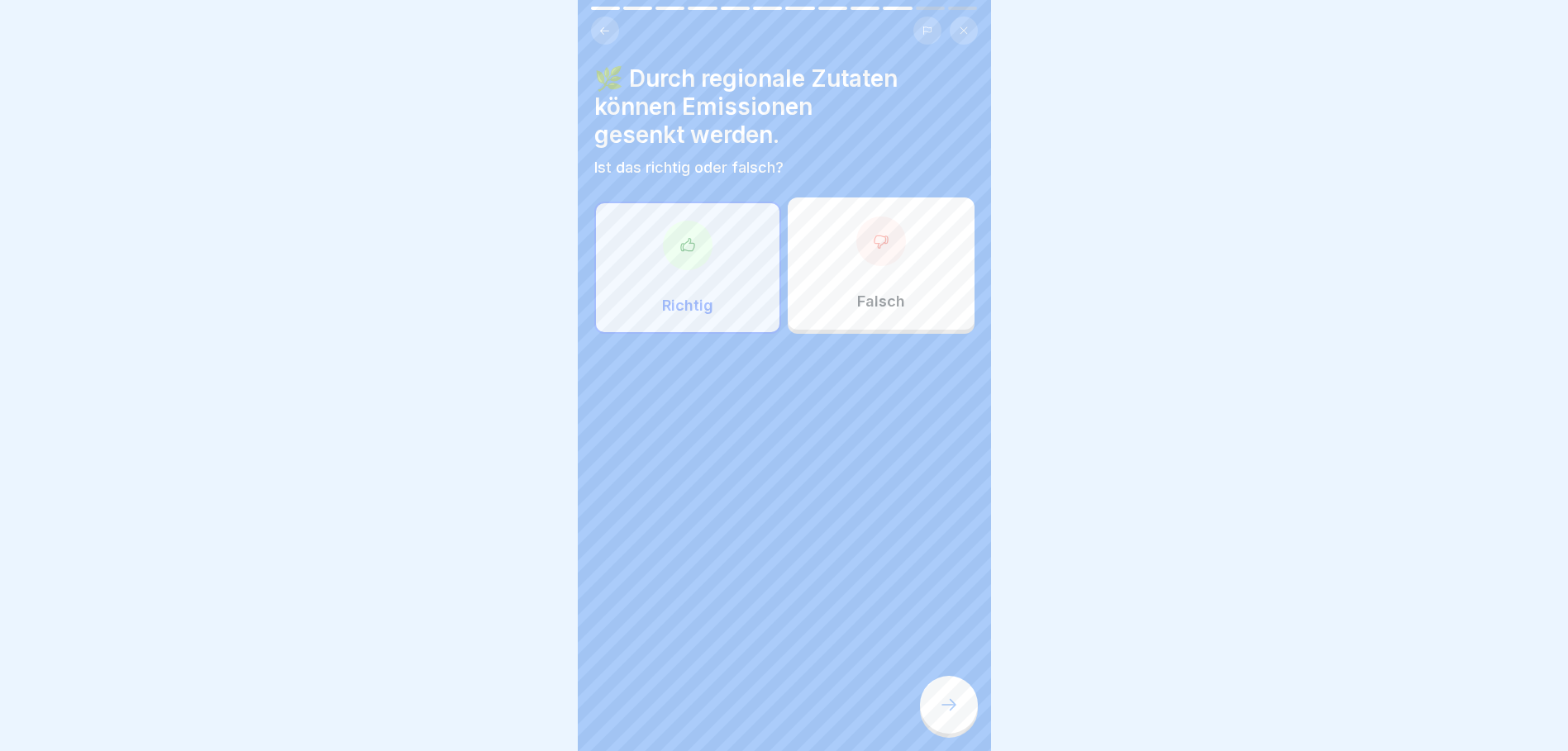
click at [947, 707] on div at bounding box center [949, 704] width 58 height 58
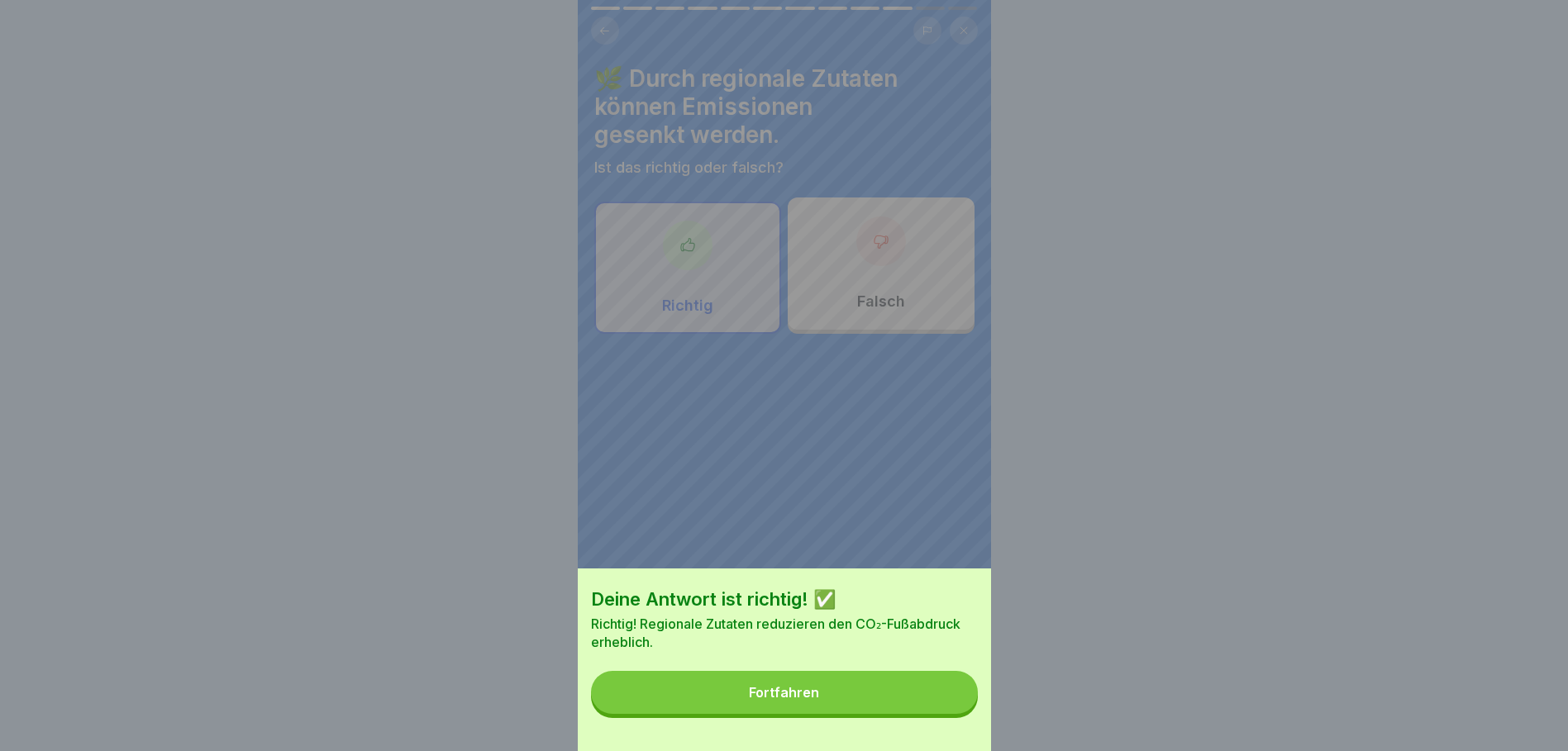
click at [884, 710] on button "Fortfahren" at bounding box center [784, 693] width 387 height 43
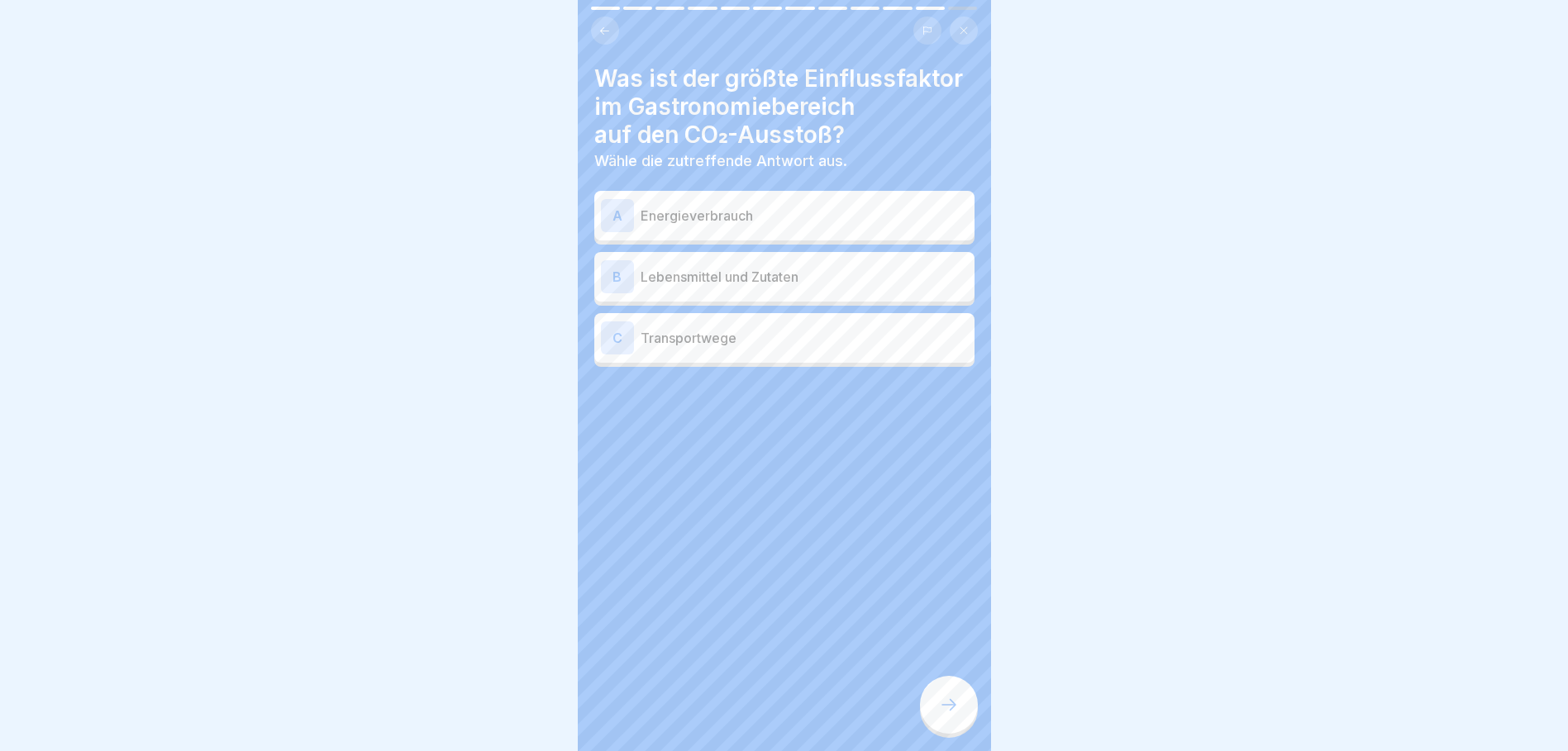
click at [711, 276] on p "Lebensmittel und Zutaten" at bounding box center [803, 277] width 327 height 19
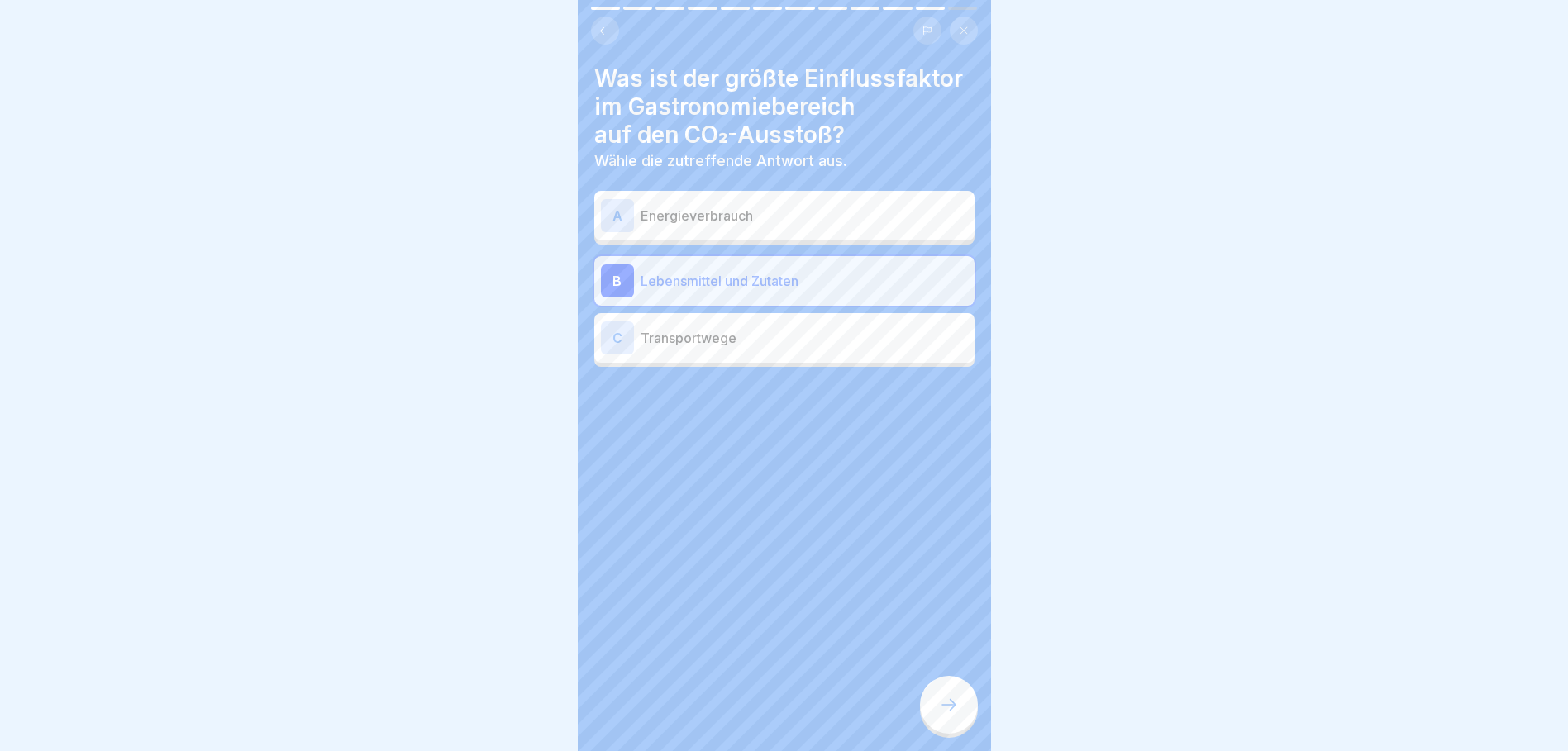
click at [946, 699] on div at bounding box center [949, 704] width 58 height 58
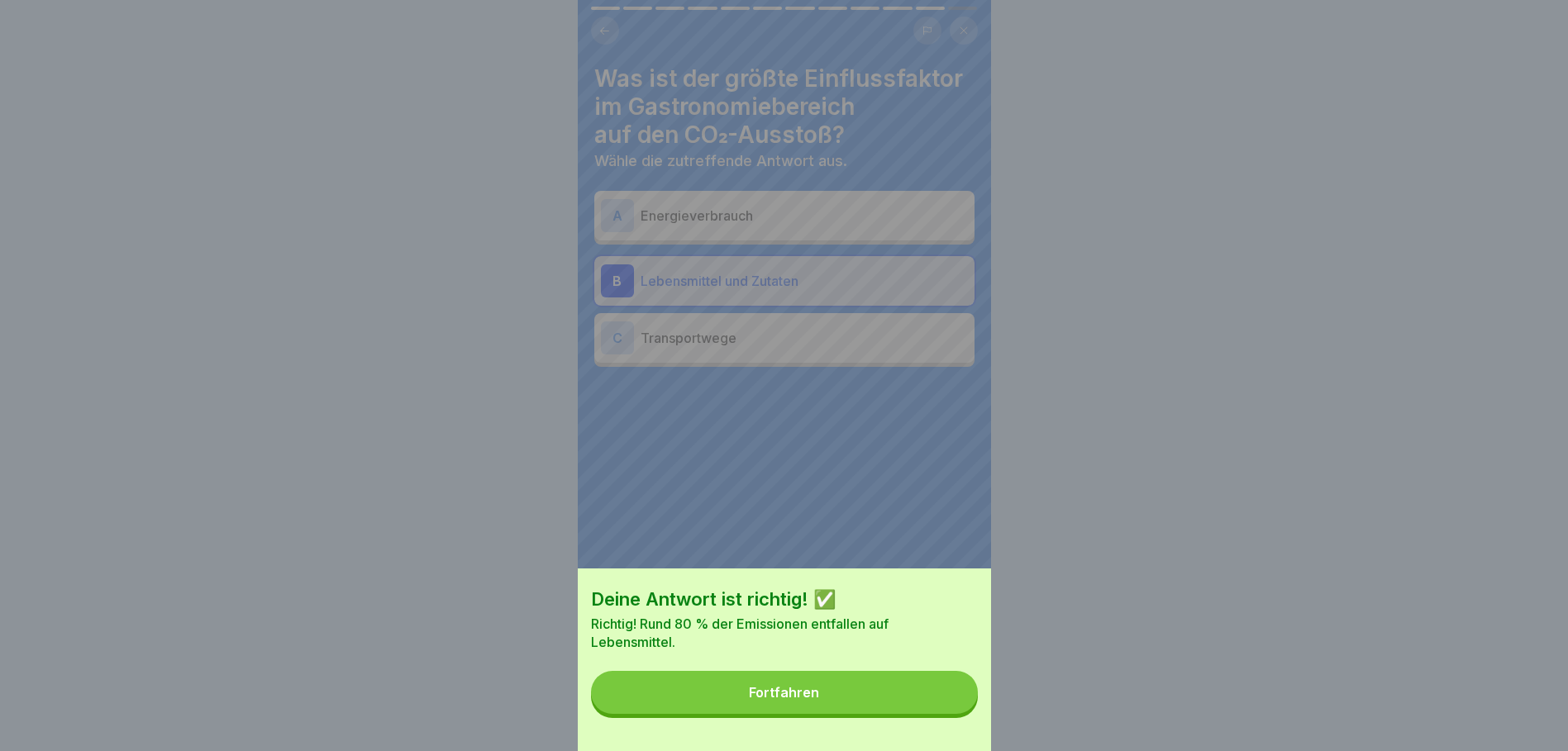
click at [911, 694] on button "Fortfahren" at bounding box center [784, 693] width 387 height 43
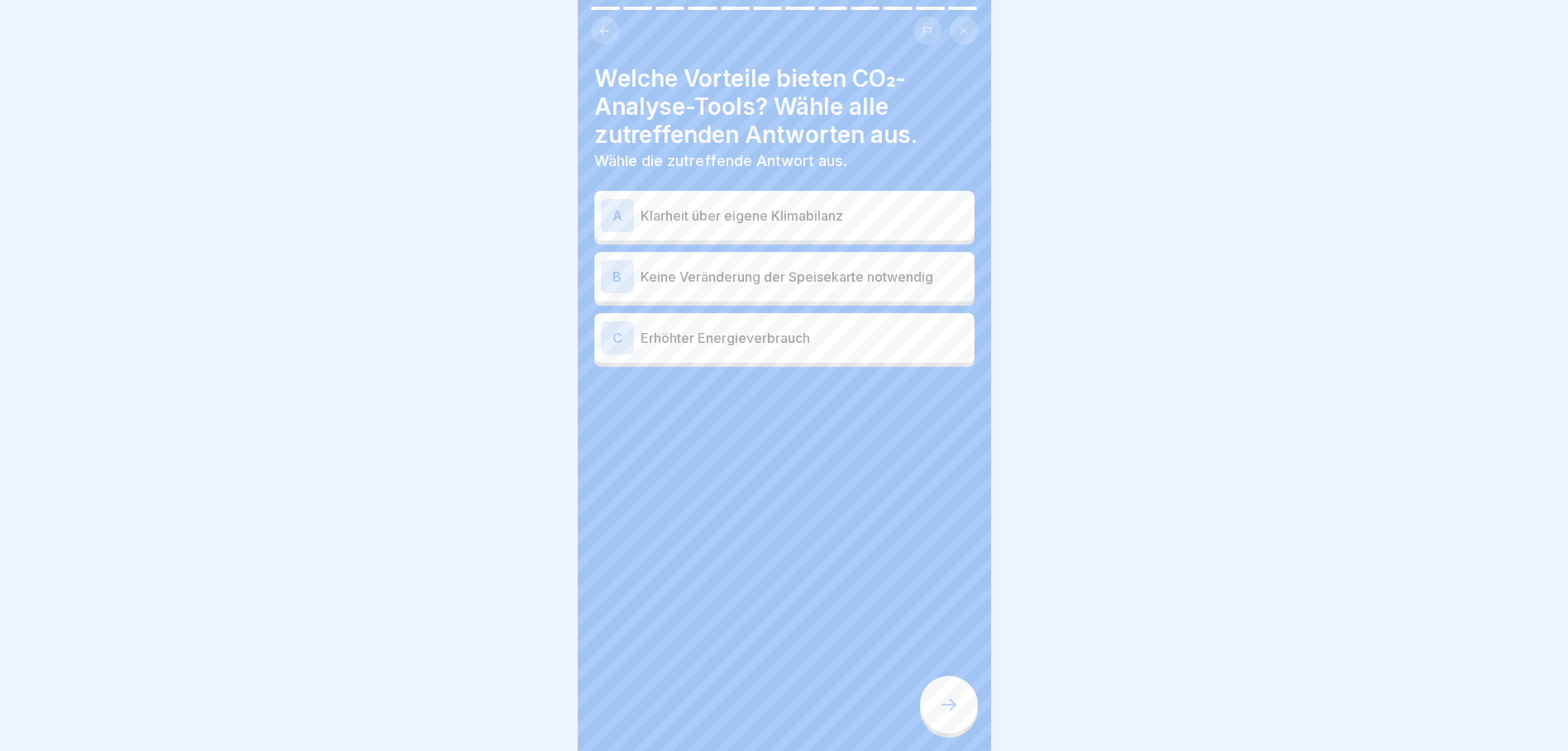
click at [719, 211] on p "Klarheit über eigene Klimabilanz" at bounding box center [803, 215] width 327 height 19
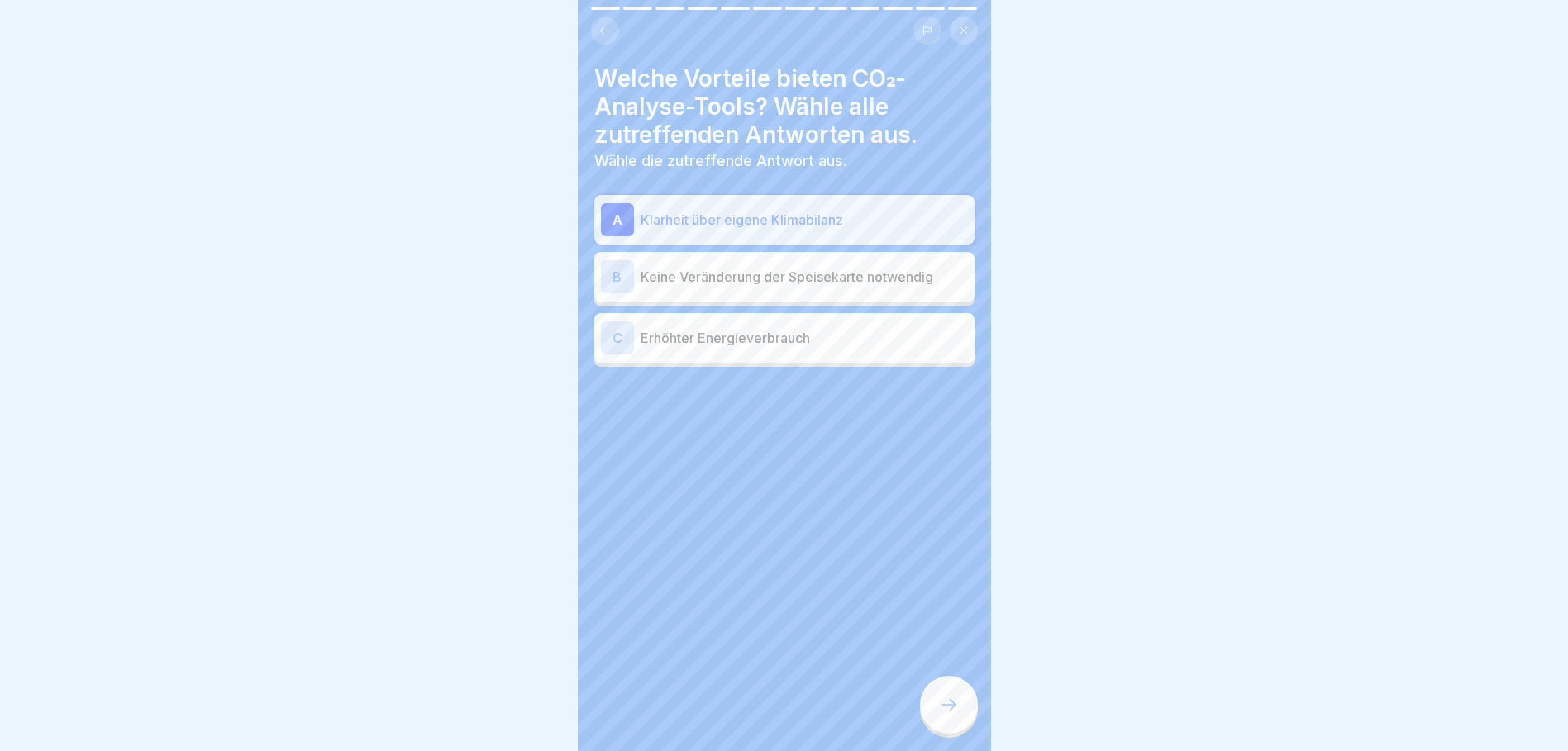
click at [952, 713] on icon at bounding box center [948, 704] width 19 height 19
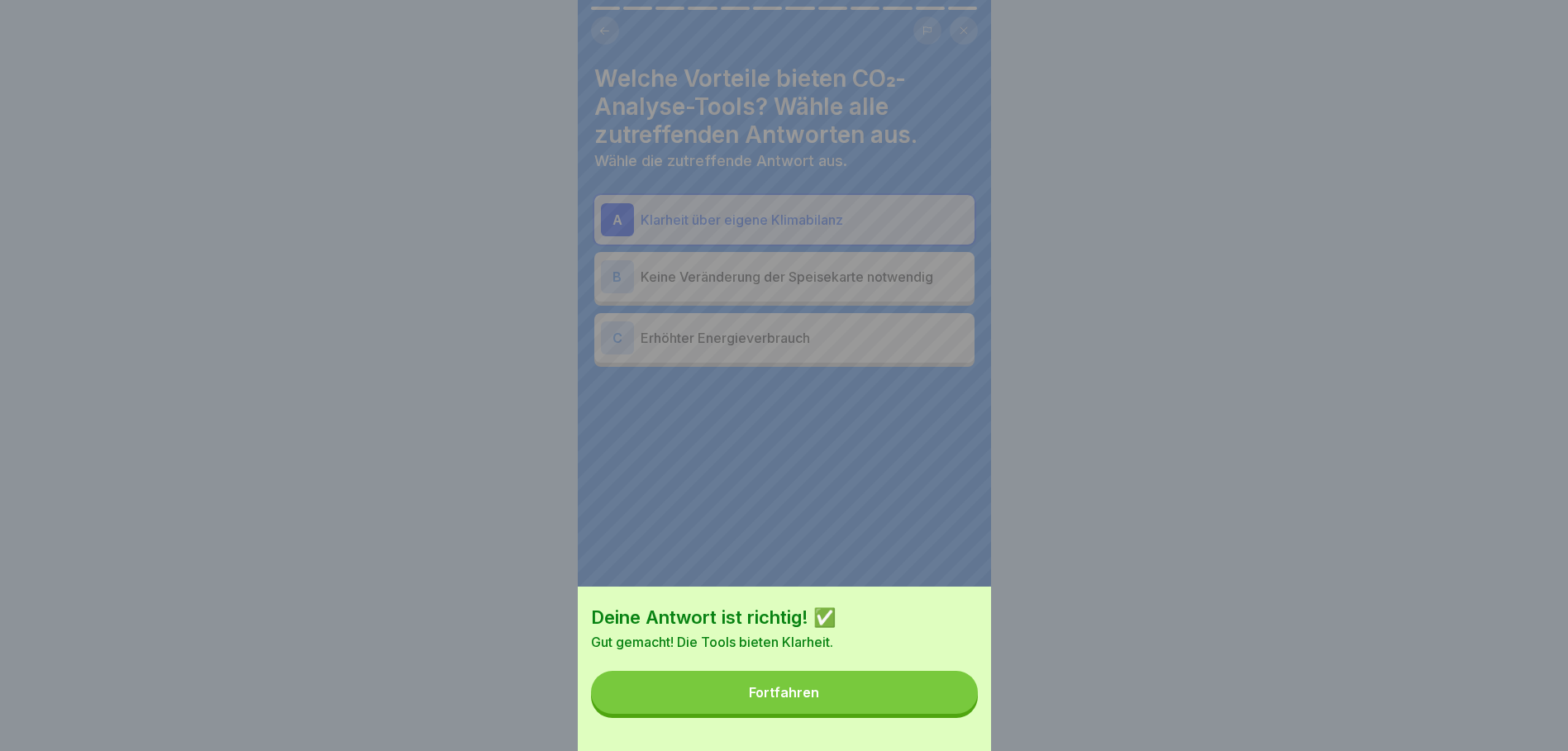
click at [930, 696] on button "Fortfahren" at bounding box center [784, 693] width 387 height 43
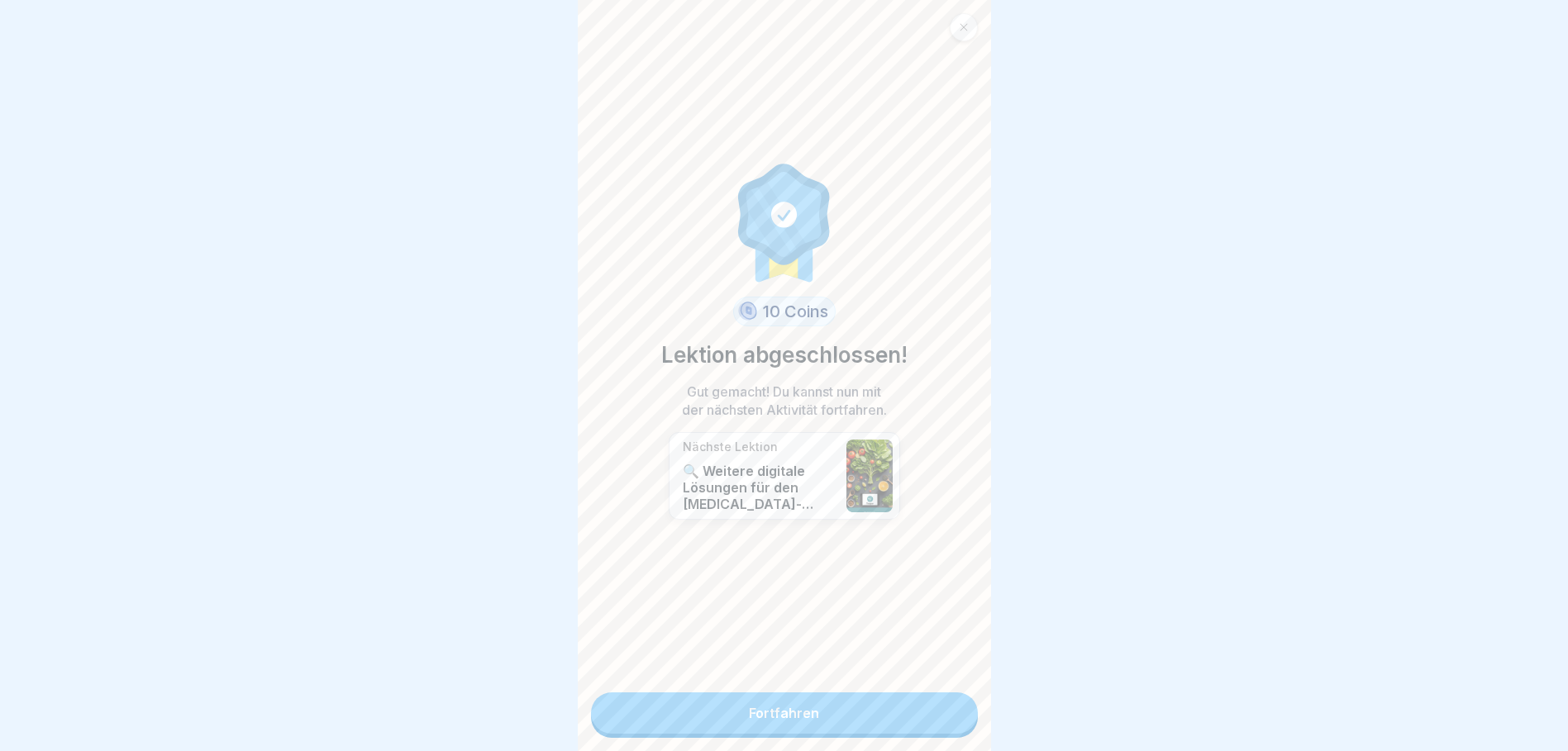
click at [885, 710] on link "Fortfahren" at bounding box center [784, 713] width 387 height 41
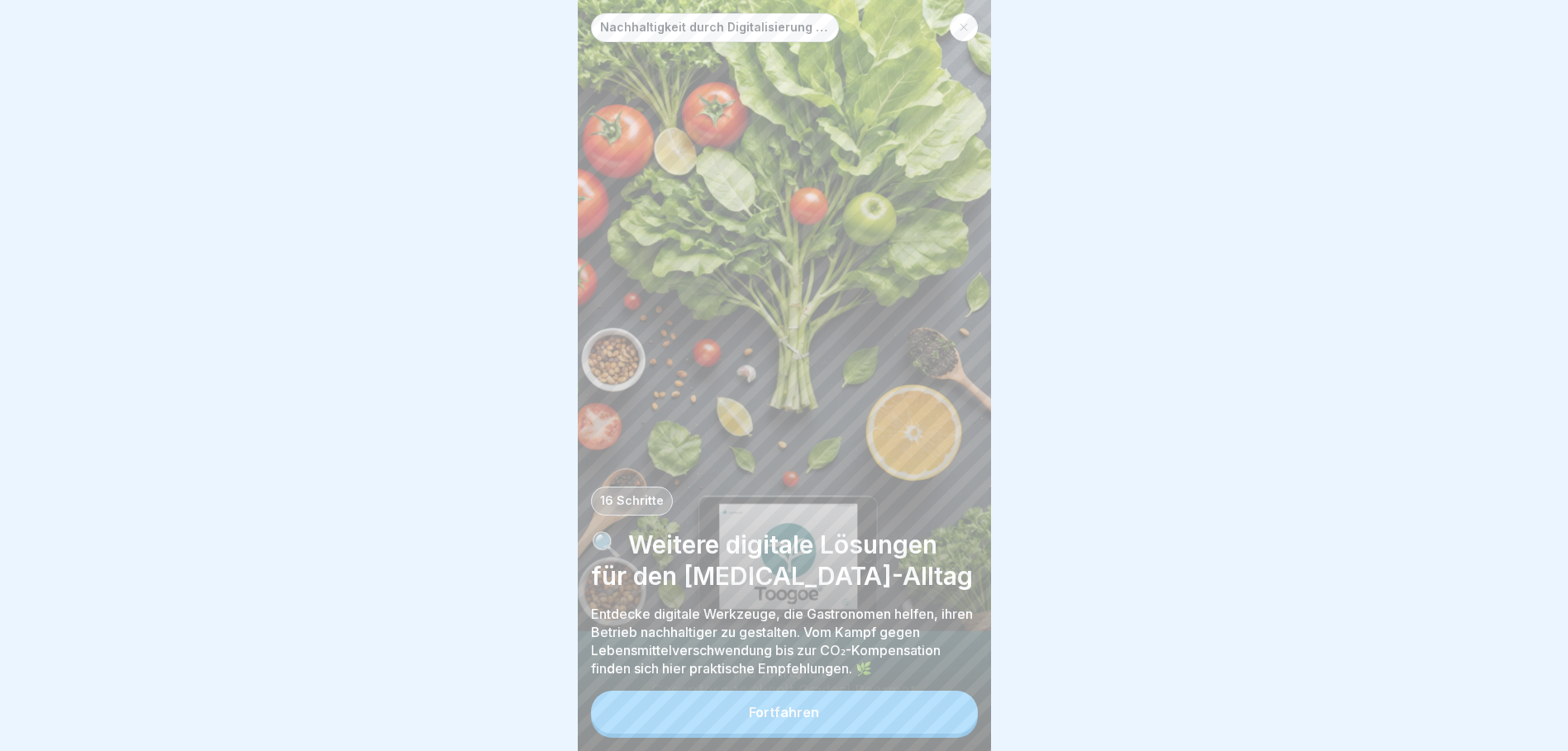
click at [850, 721] on button "Fortfahren" at bounding box center [784, 712] width 387 height 43
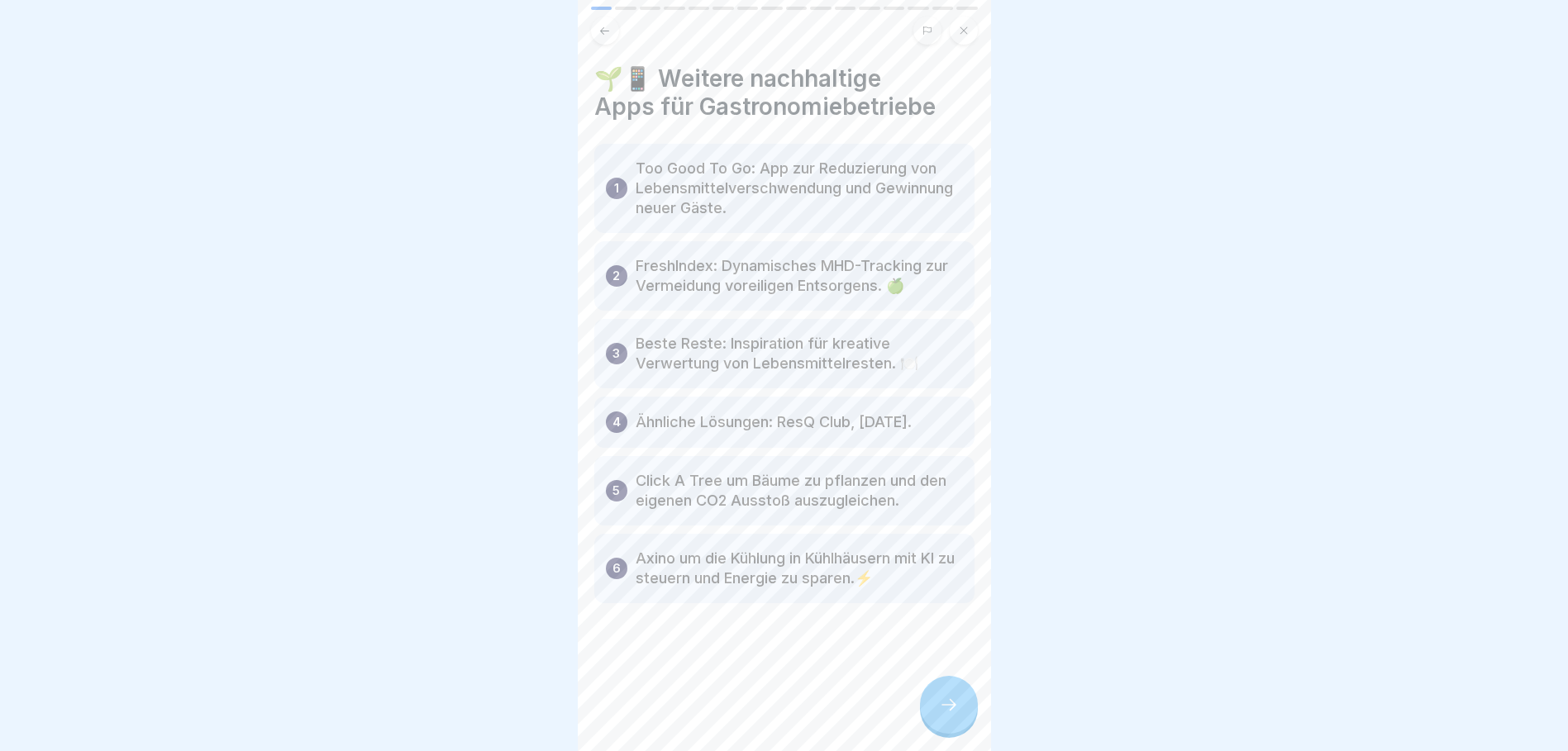
click at [944, 712] on icon at bounding box center [948, 704] width 19 height 19
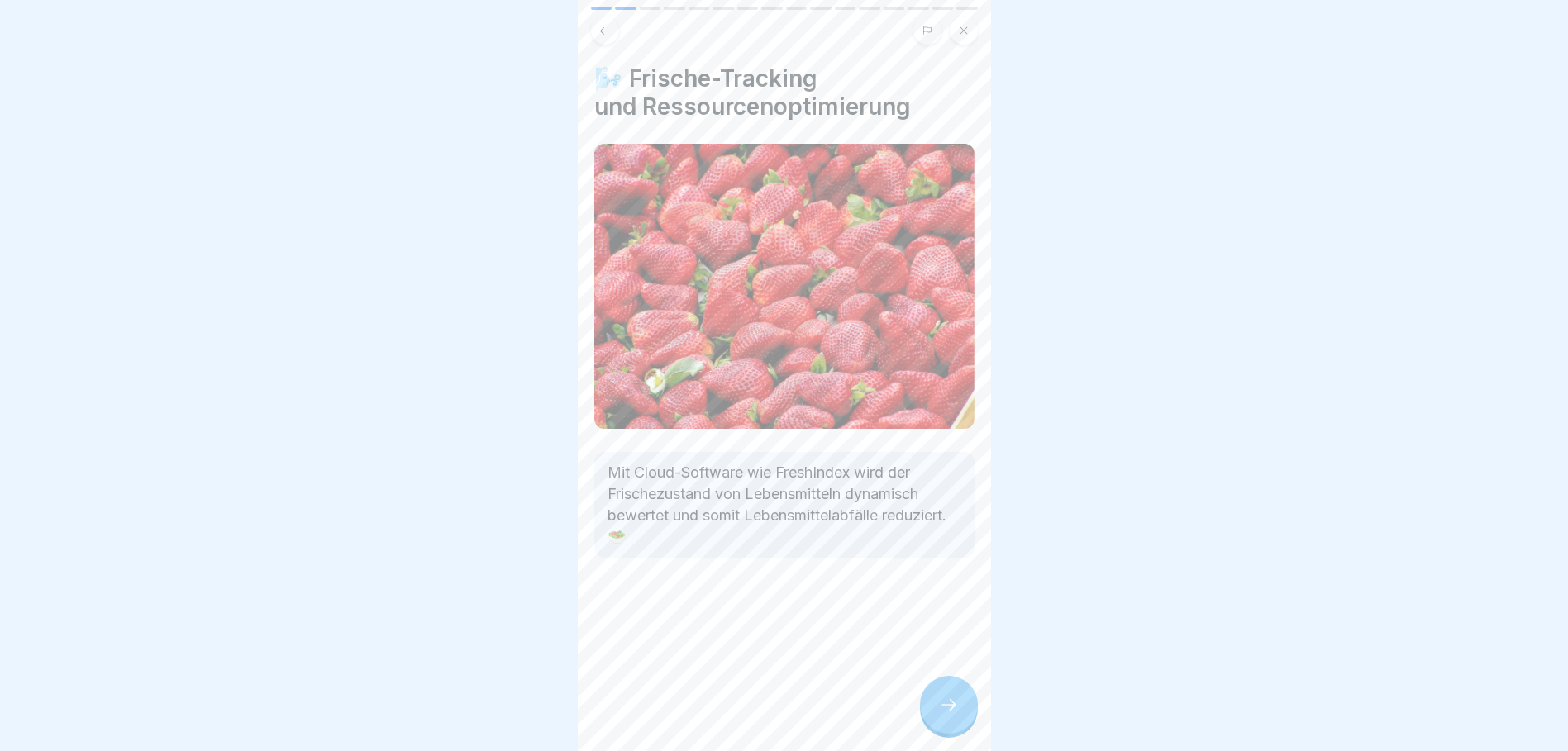
click at [944, 715] on icon at bounding box center [948, 704] width 19 height 19
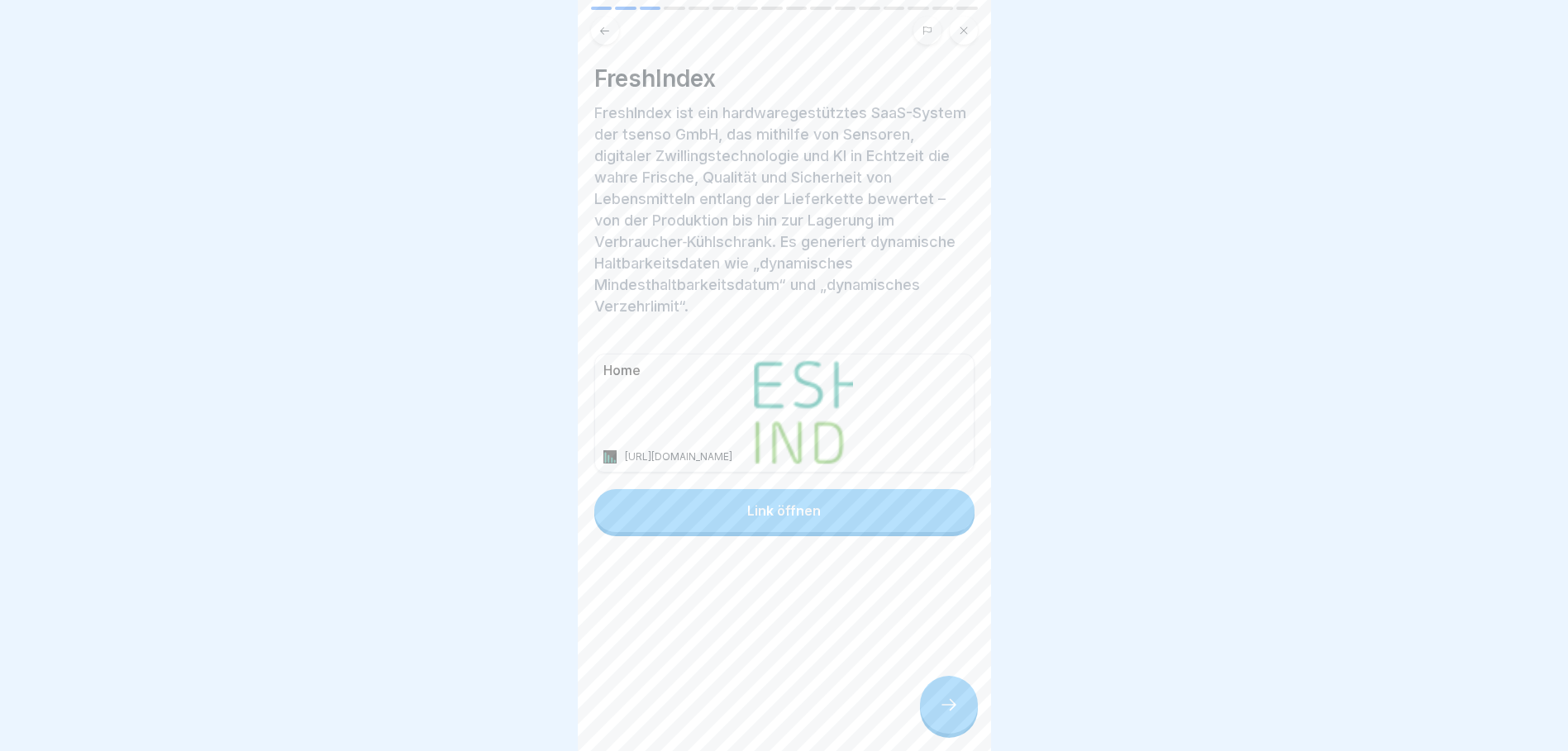
click at [800, 515] on div "Link öffnen" at bounding box center [784, 511] width 74 height 15
click at [935, 703] on div at bounding box center [949, 704] width 58 height 58
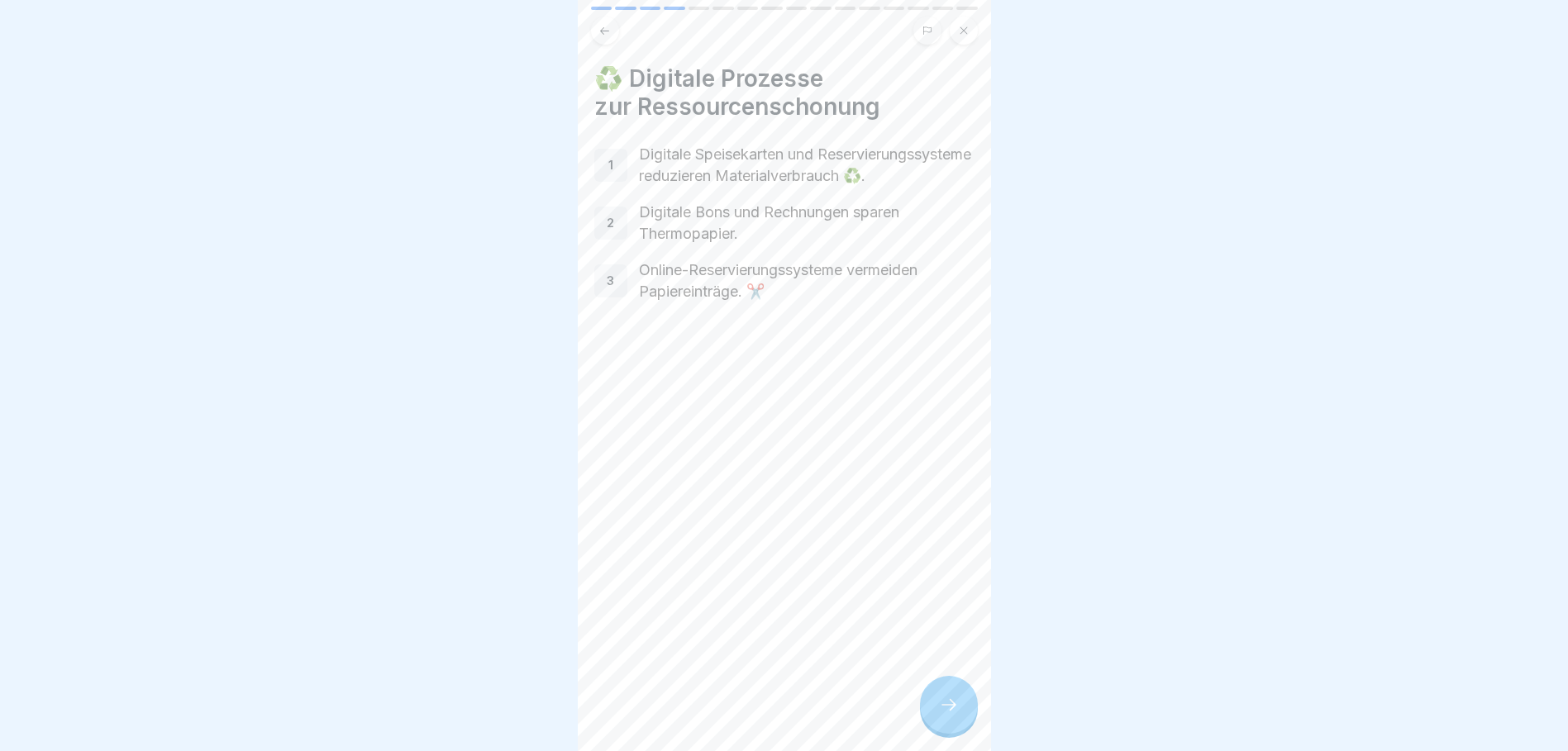
click at [972, 708] on div at bounding box center [949, 704] width 58 height 58
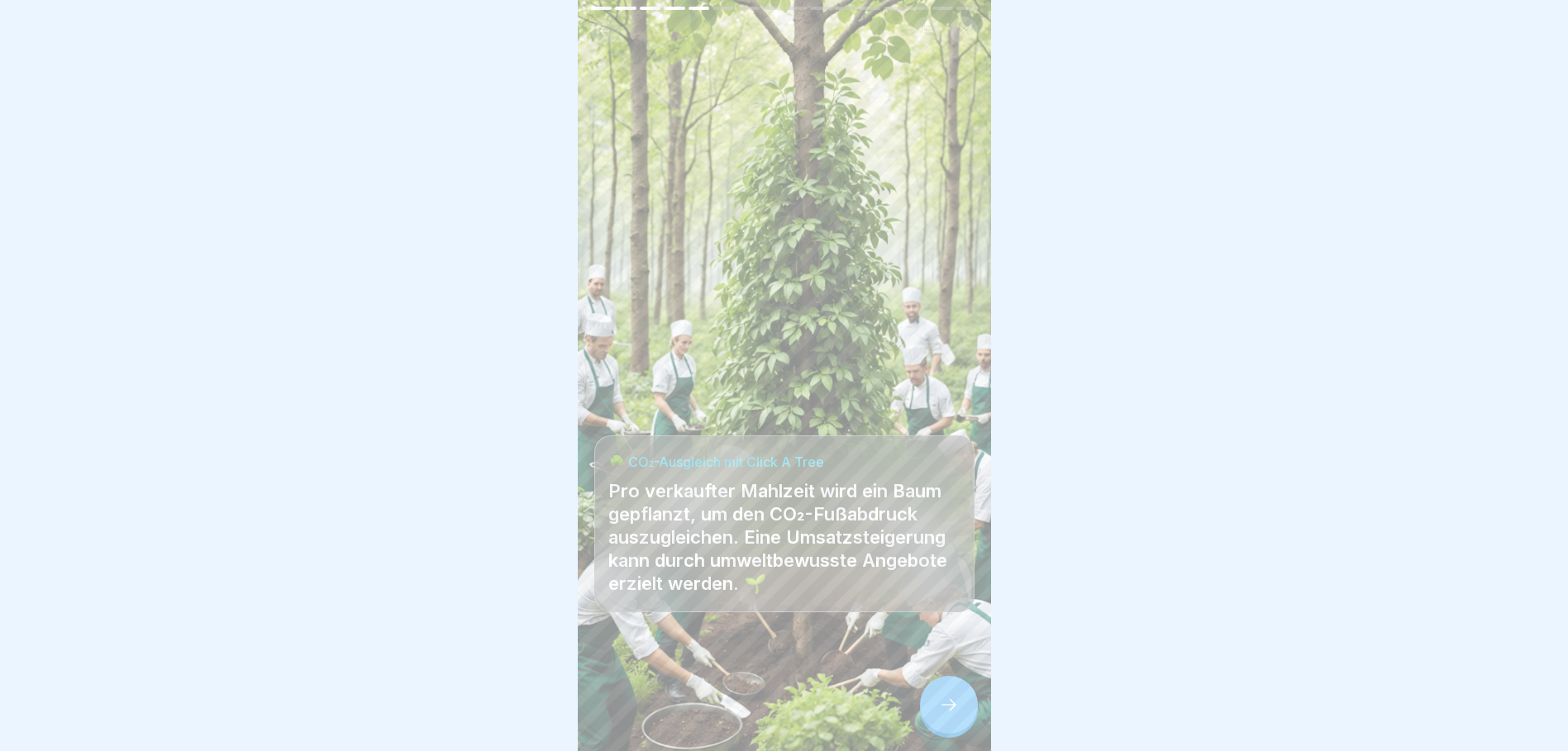
click at [792, 529] on p "Pro verkaufter Mahlzeit wird ein Baum gepflanzt, um den CO₂-Fußabdruck auszugle…" at bounding box center [784, 537] width 352 height 116
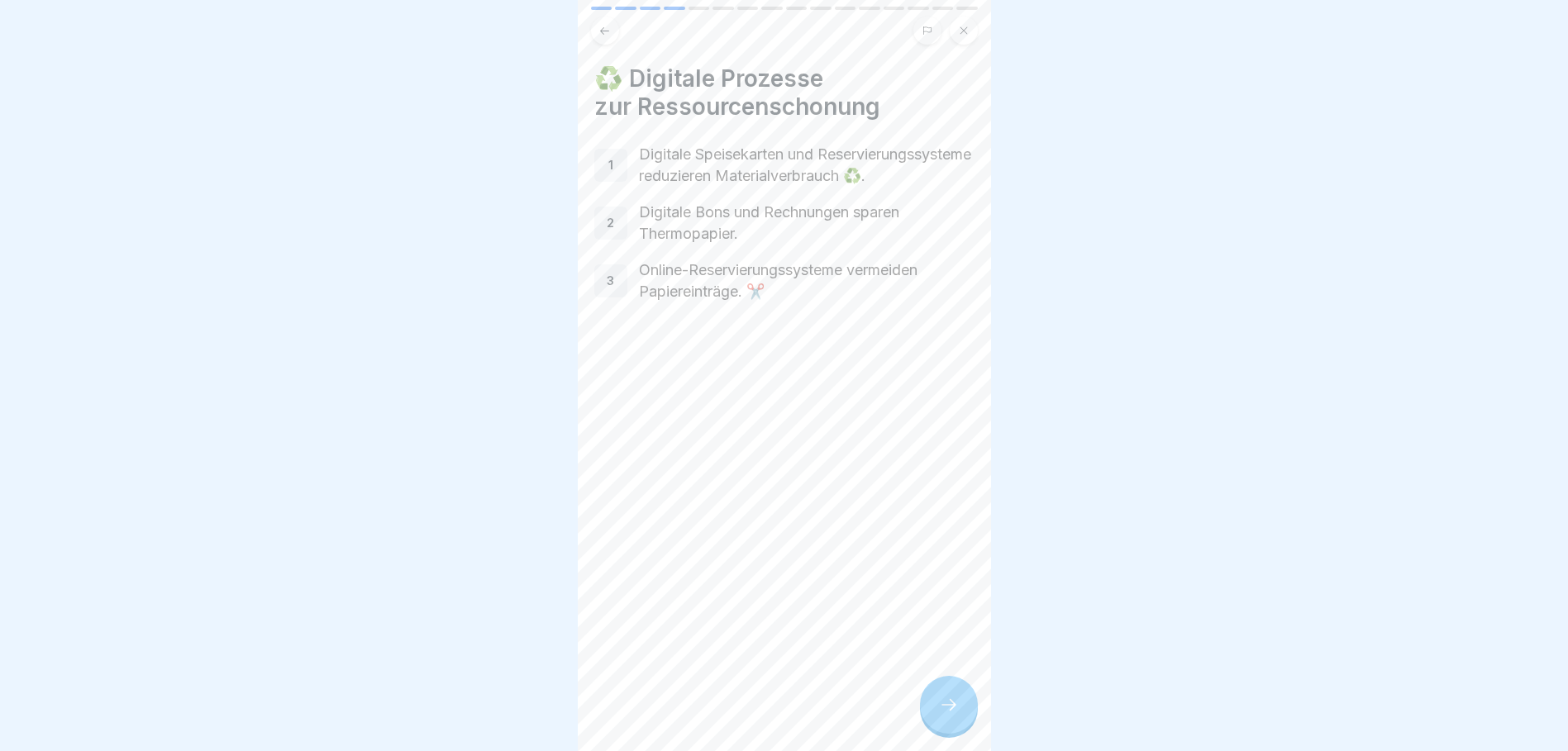
click at [968, 713] on div at bounding box center [949, 704] width 58 height 58
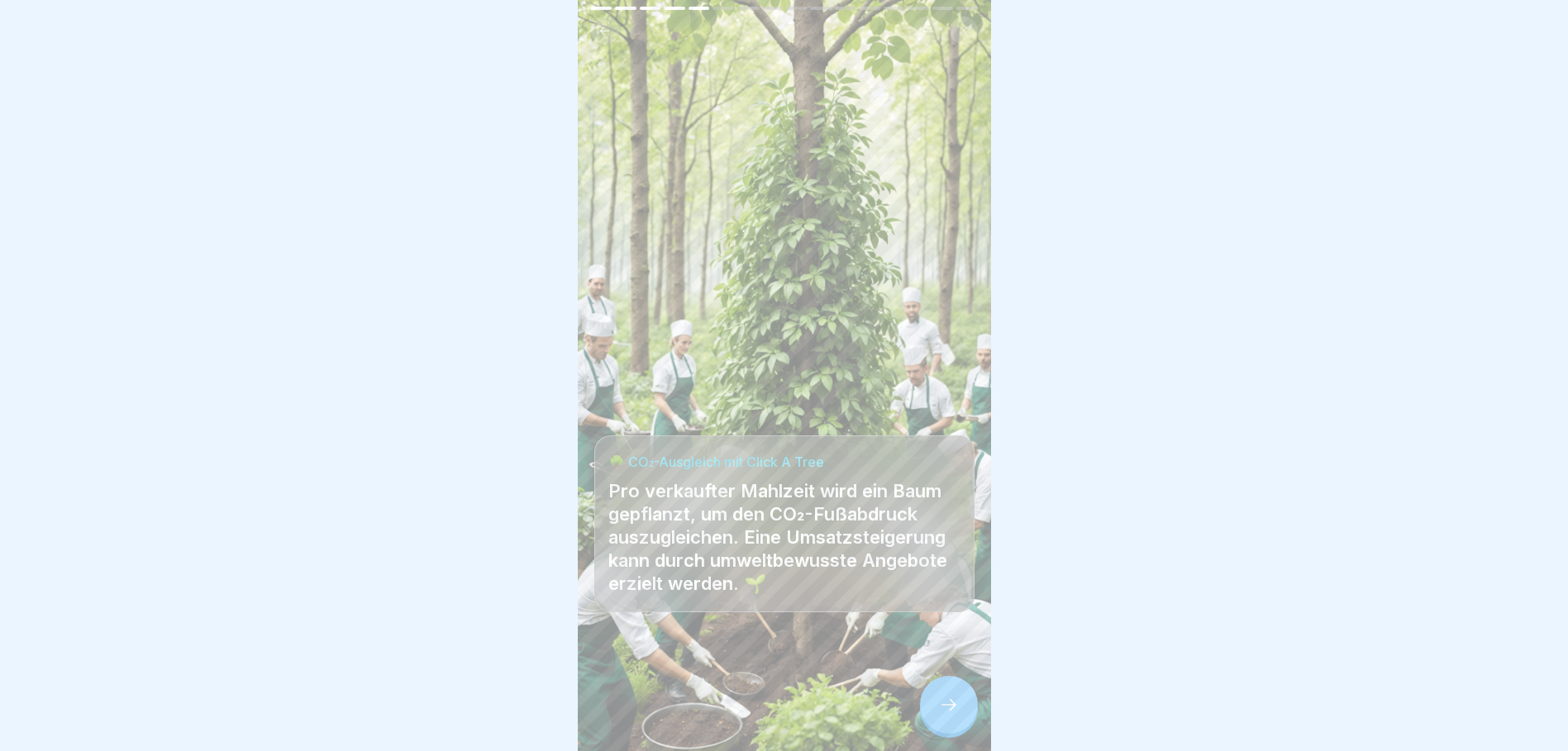
click at [940, 715] on icon at bounding box center [948, 704] width 19 height 19
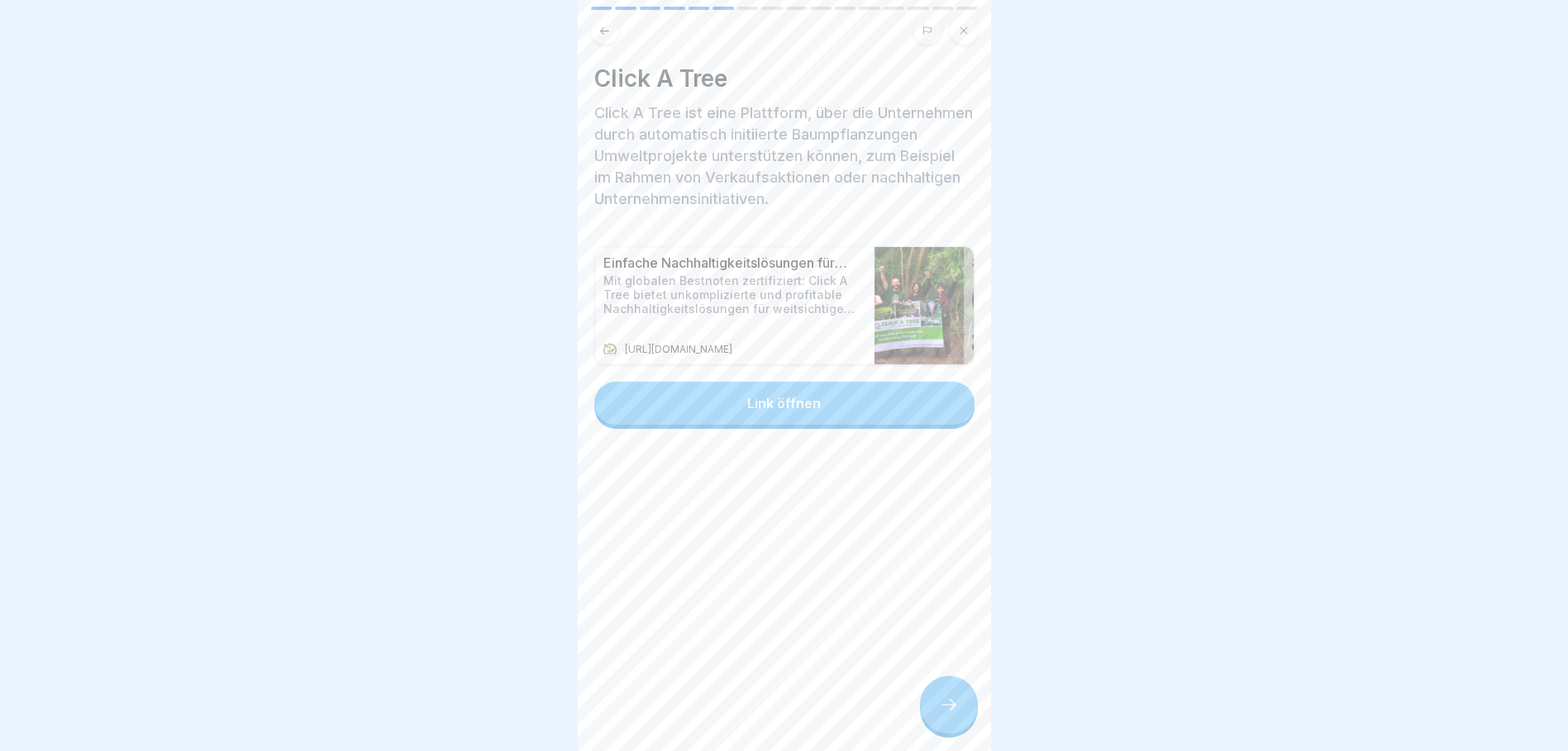
click at [818, 425] on button "Link öffnen" at bounding box center [785, 403] width 381 height 43
click at [957, 715] on icon at bounding box center [948, 704] width 19 height 19
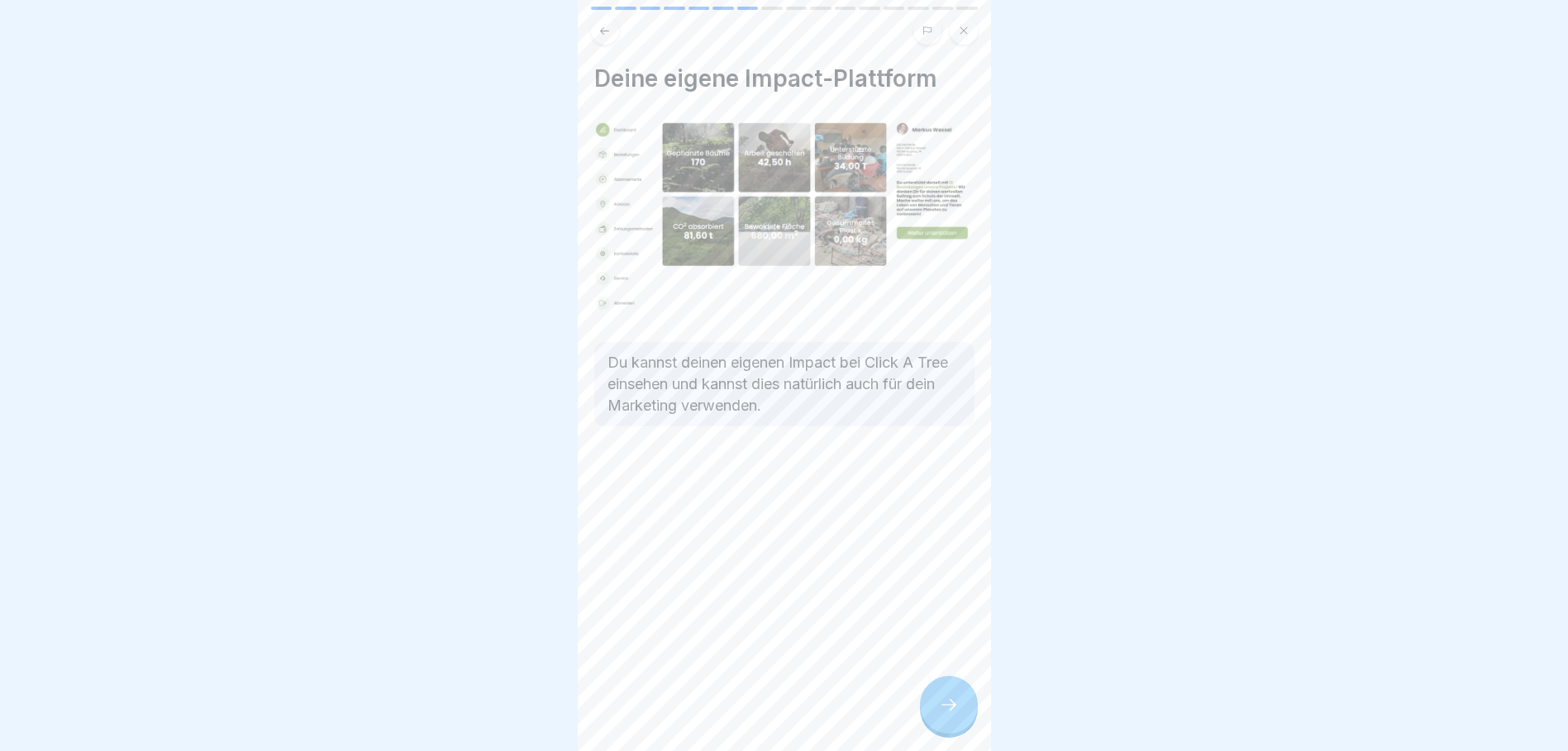
click at [952, 710] on icon at bounding box center [948, 704] width 19 height 19
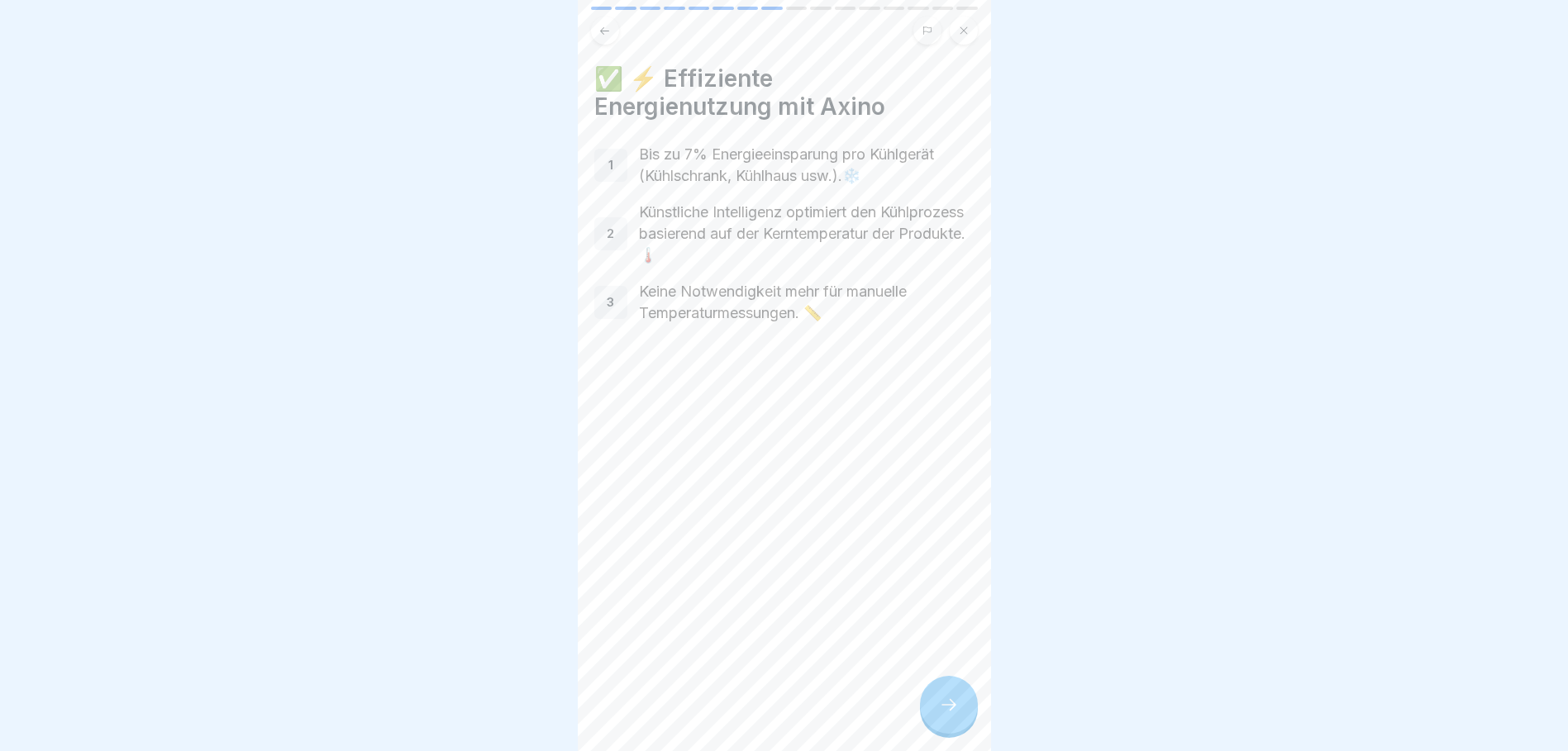
click at [963, 731] on div at bounding box center [949, 704] width 58 height 58
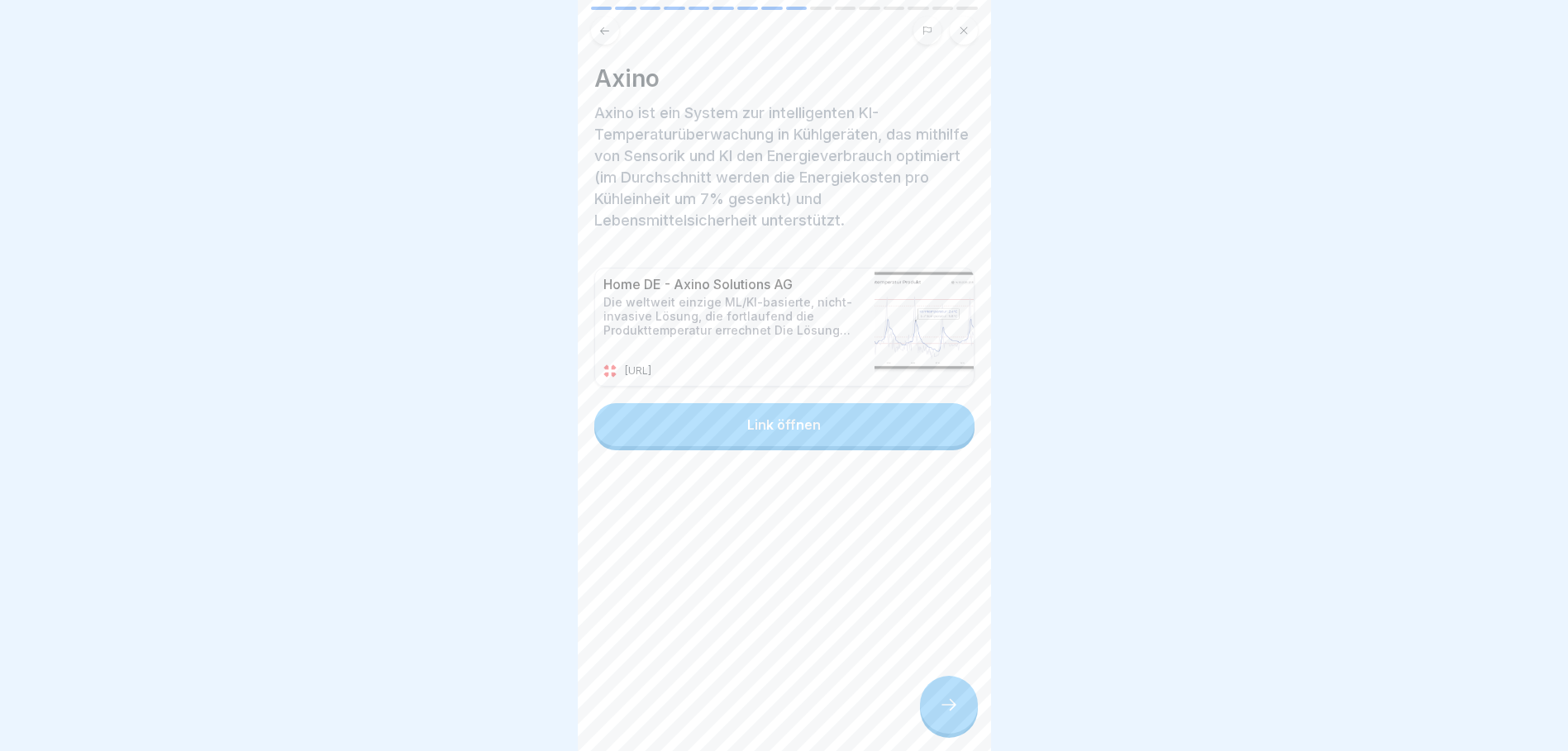
click at [726, 425] on button "Link öffnen" at bounding box center [785, 425] width 381 height 43
click at [934, 704] on div at bounding box center [949, 704] width 58 height 58
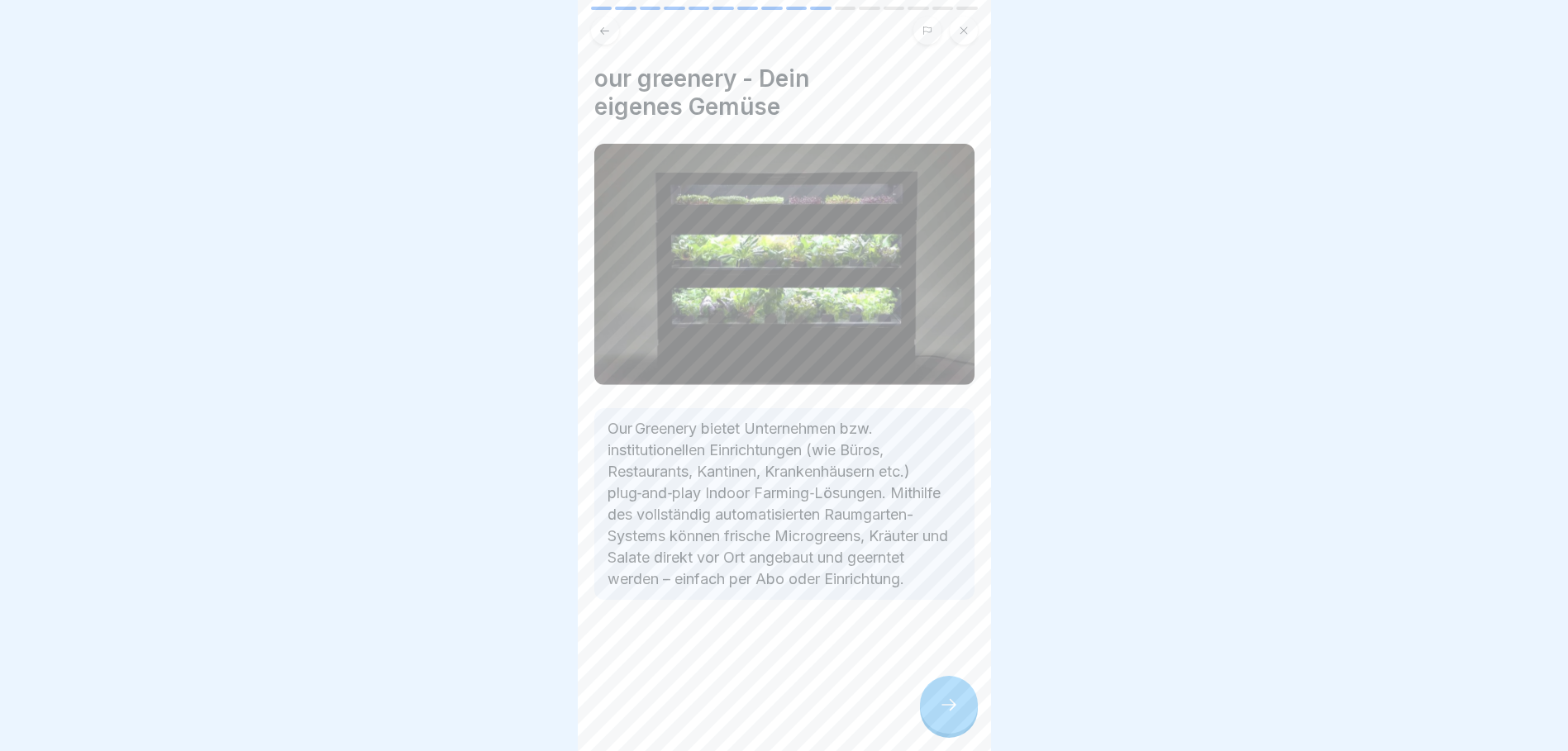
click at [940, 701] on div at bounding box center [949, 704] width 58 height 58
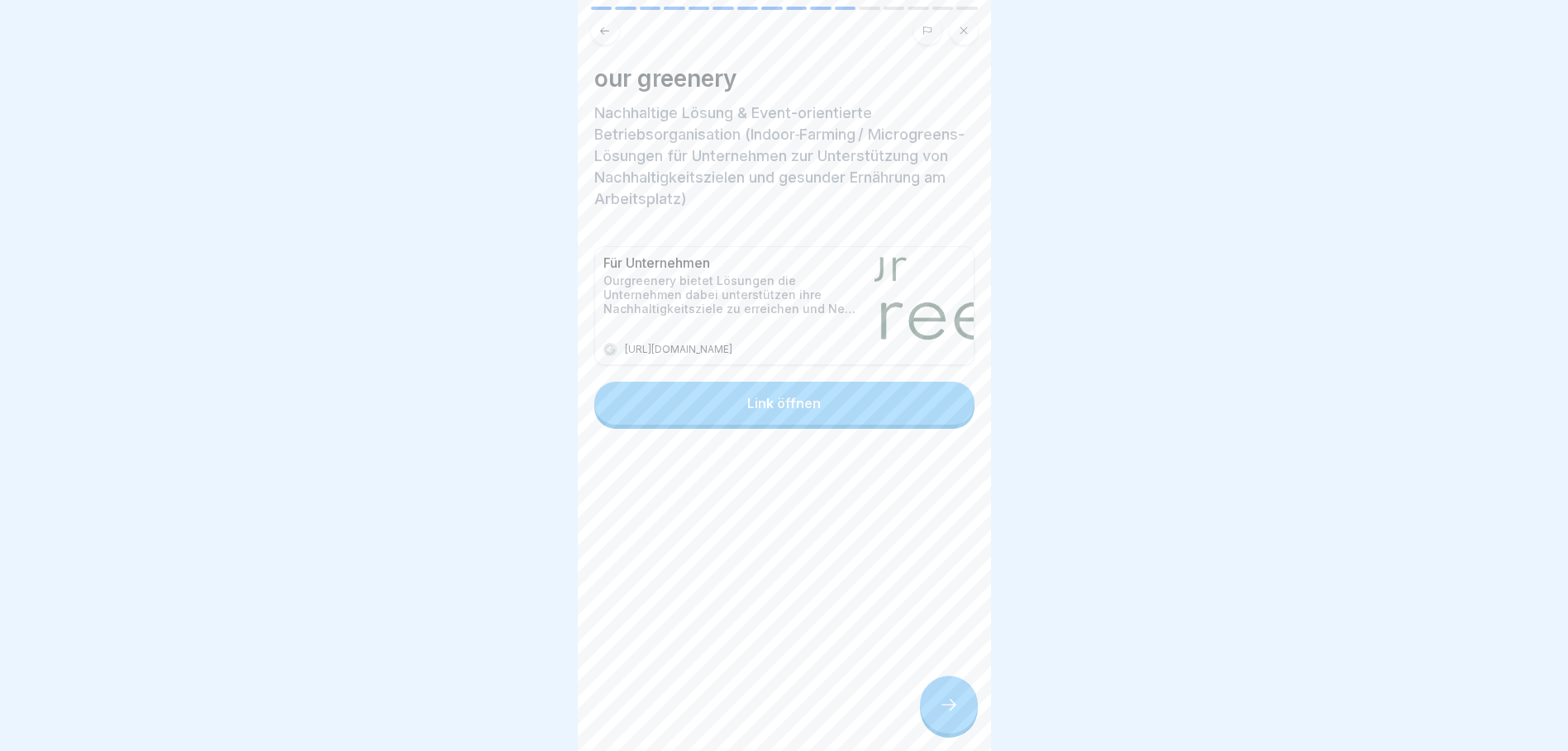
click at [794, 419] on button "Link öffnen" at bounding box center [785, 403] width 381 height 43
click at [935, 702] on div at bounding box center [949, 704] width 58 height 58
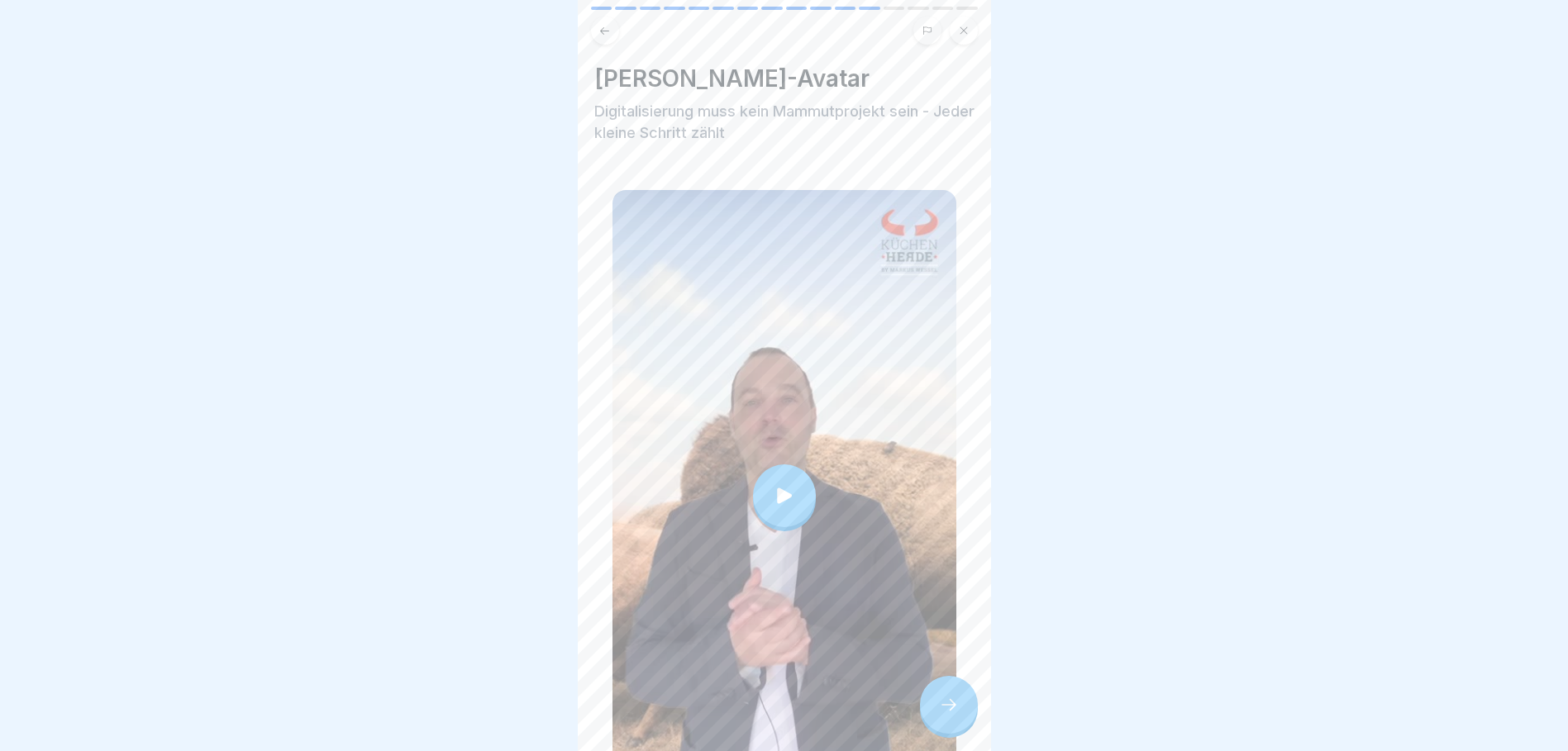
click at [781, 473] on div at bounding box center [784, 496] width 63 height 63
click at [927, 710] on div at bounding box center [949, 704] width 58 height 58
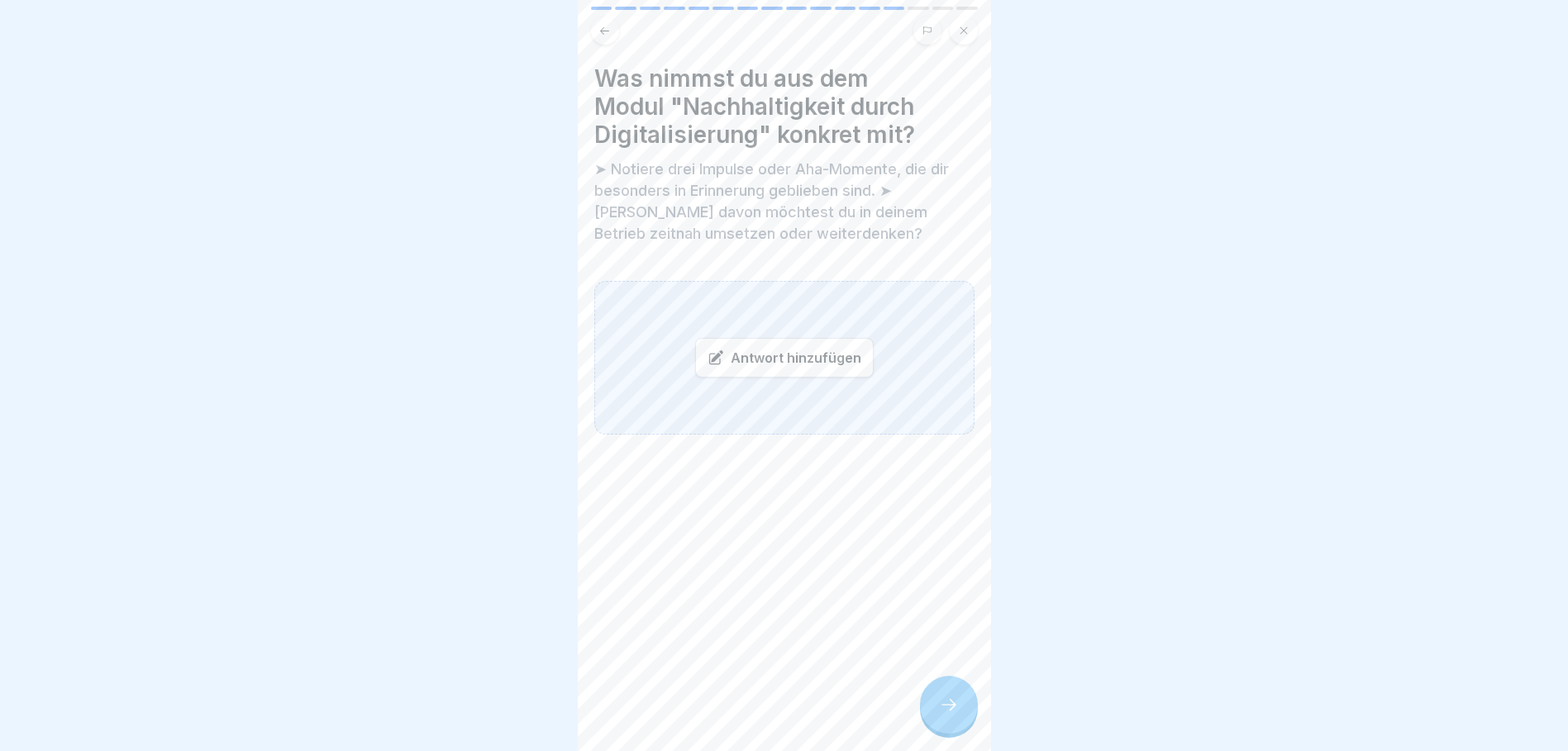
click at [659, 304] on div "Antwort hinzufügen" at bounding box center [785, 358] width 381 height 154
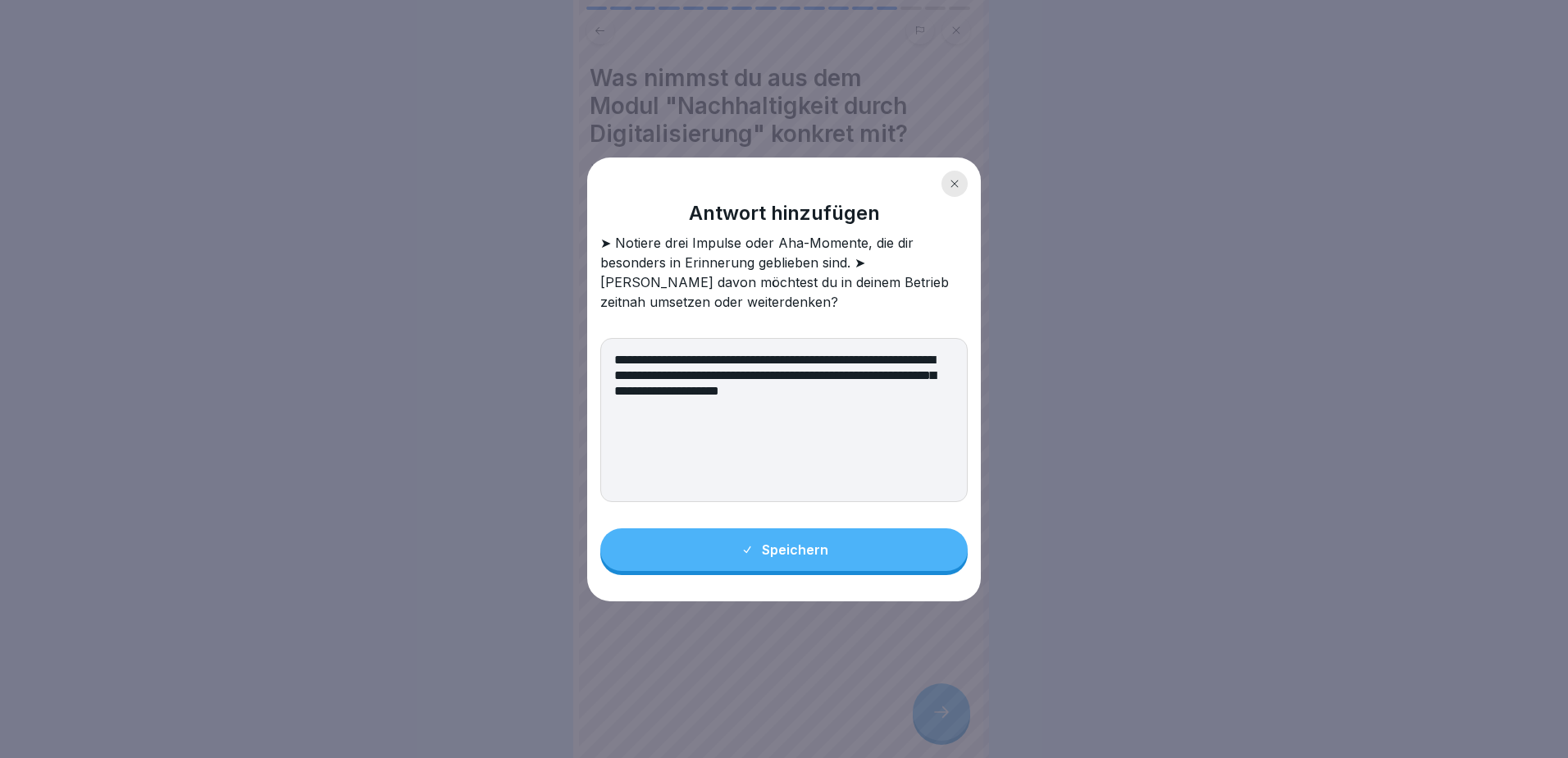
type textarea "**********"
click at [792, 541] on button "Speichern" at bounding box center [784, 549] width 367 height 43
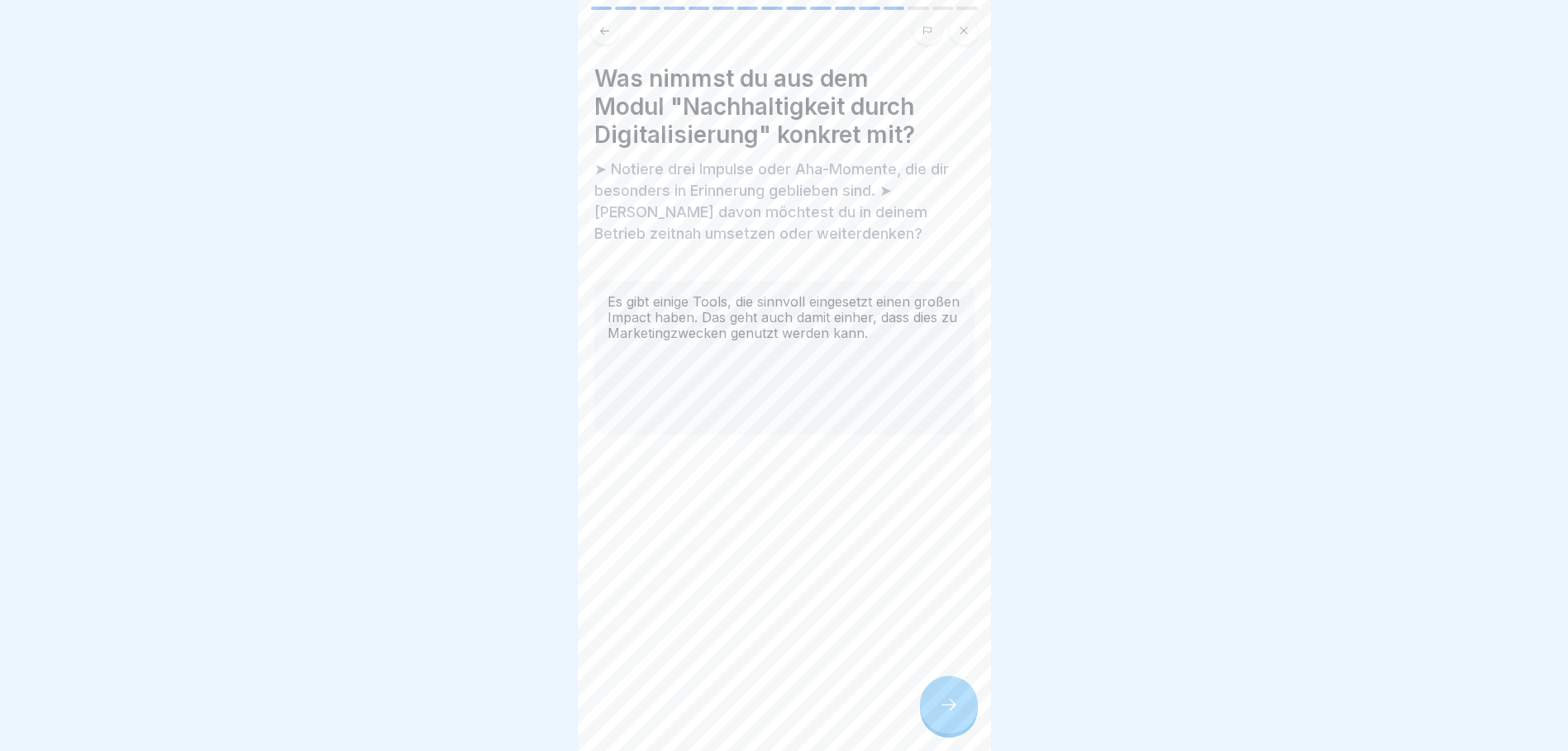
click at [962, 724] on div at bounding box center [949, 704] width 58 height 58
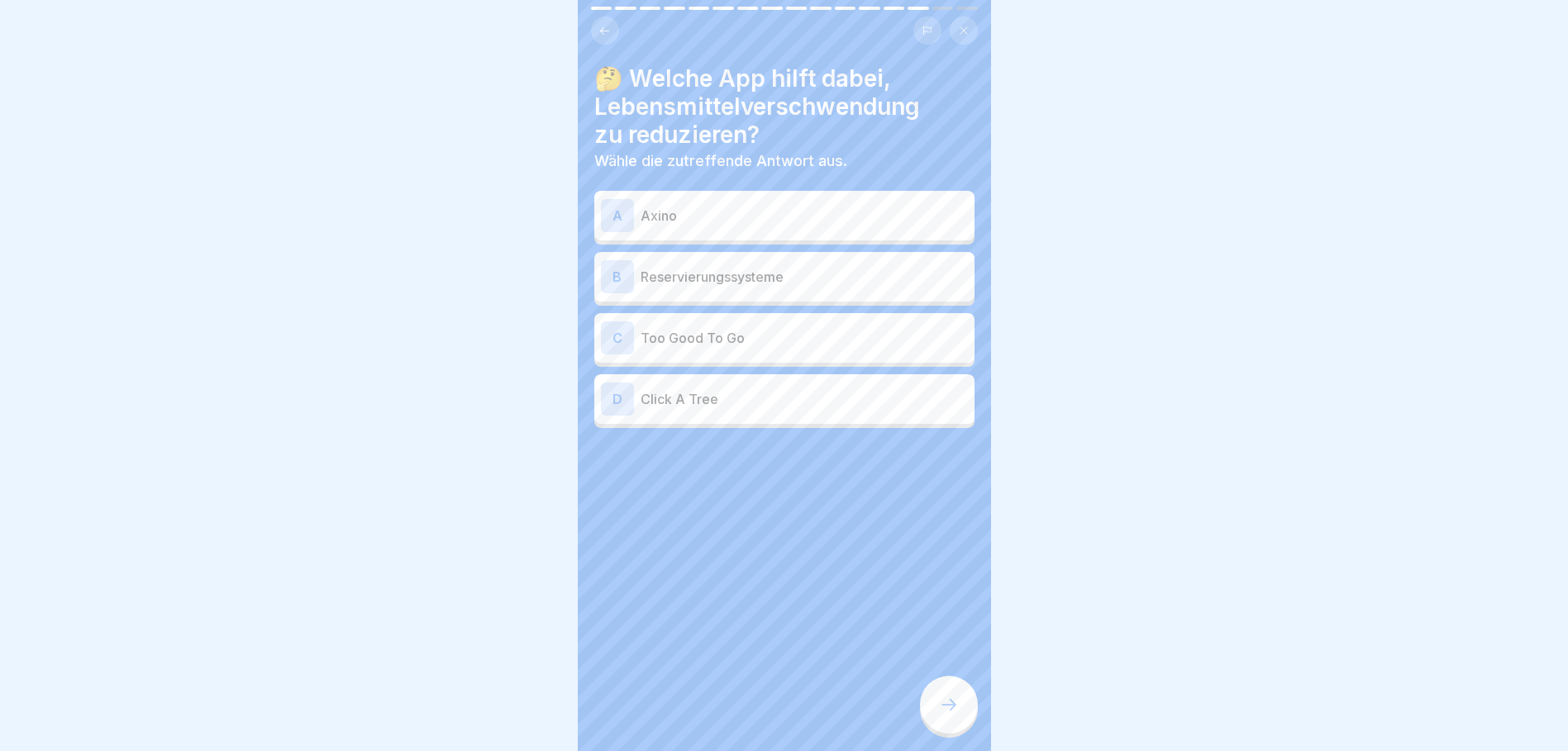
click at [714, 332] on p "Too Good To Go" at bounding box center [803, 337] width 327 height 19
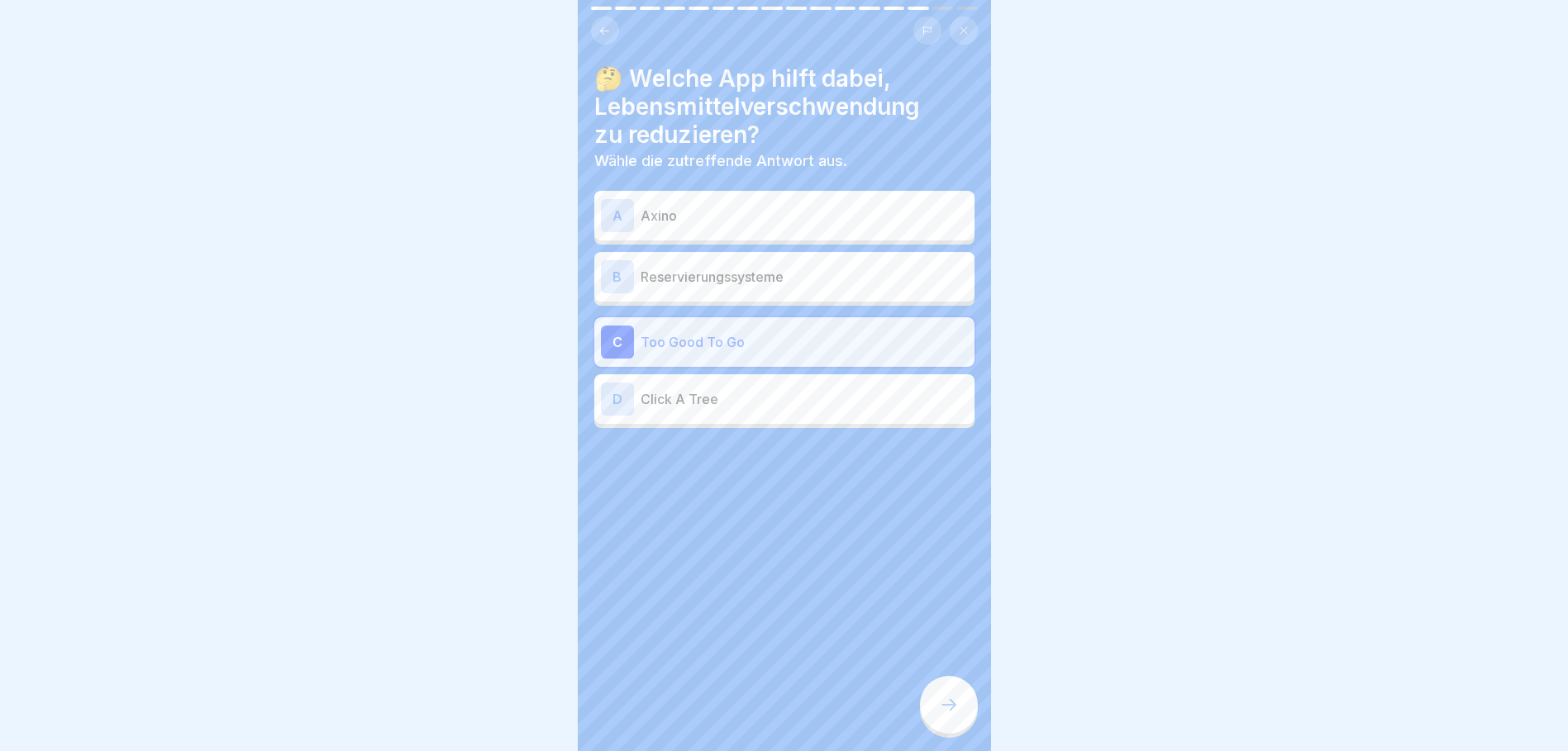
click at [736, 209] on p "Axino" at bounding box center [803, 215] width 327 height 19
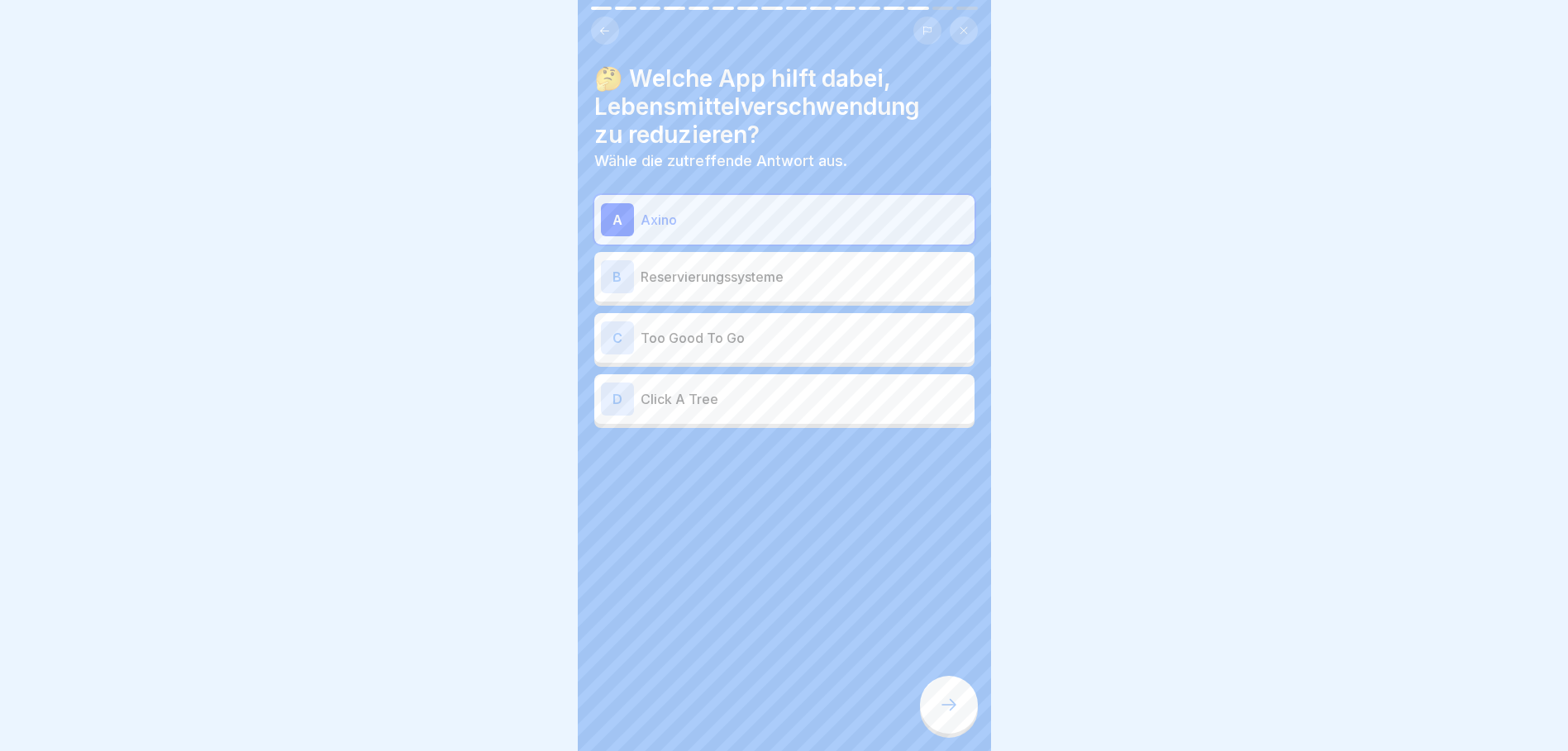
click at [942, 715] on icon at bounding box center [948, 704] width 19 height 19
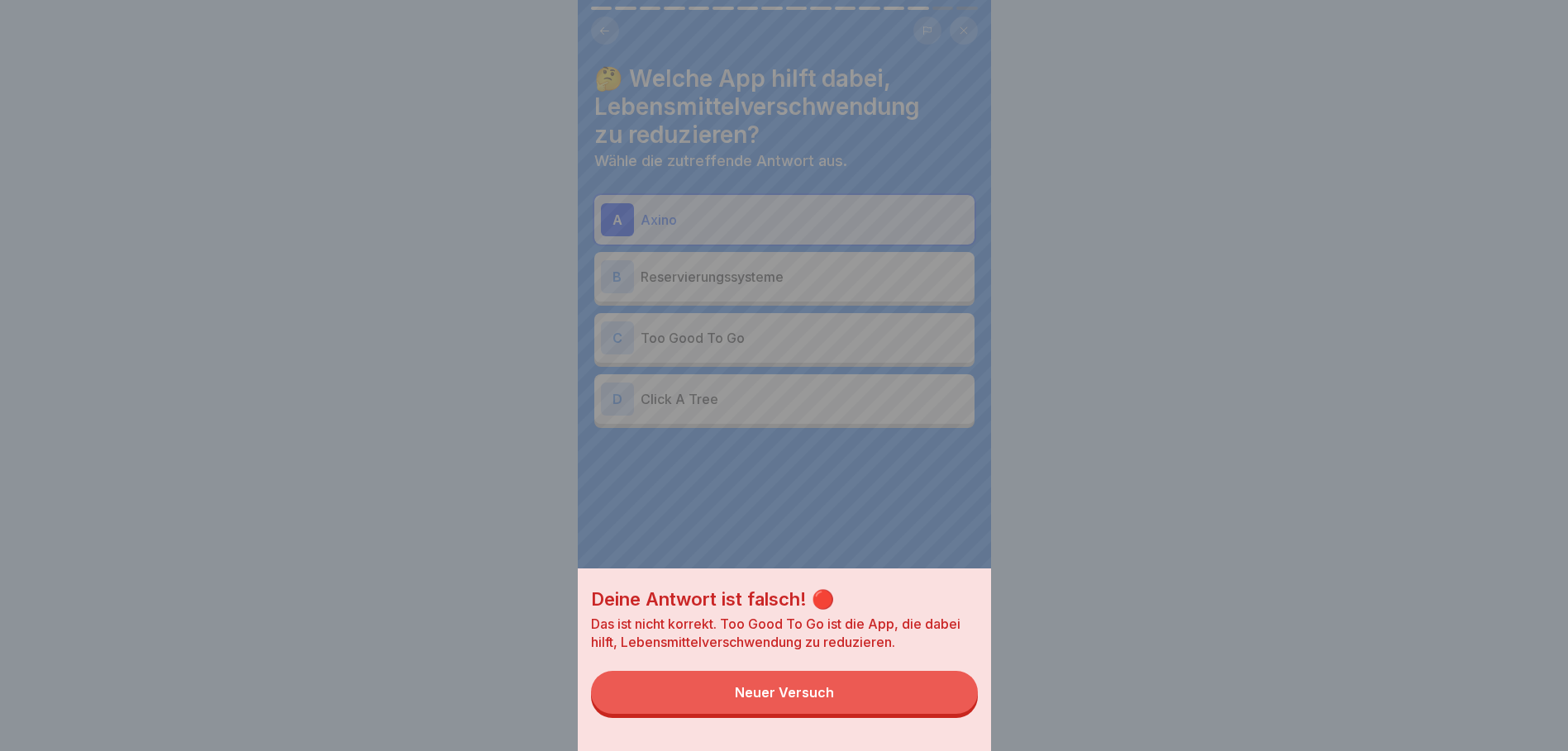
click at [902, 712] on button "Neuer Versuch" at bounding box center [784, 693] width 387 height 43
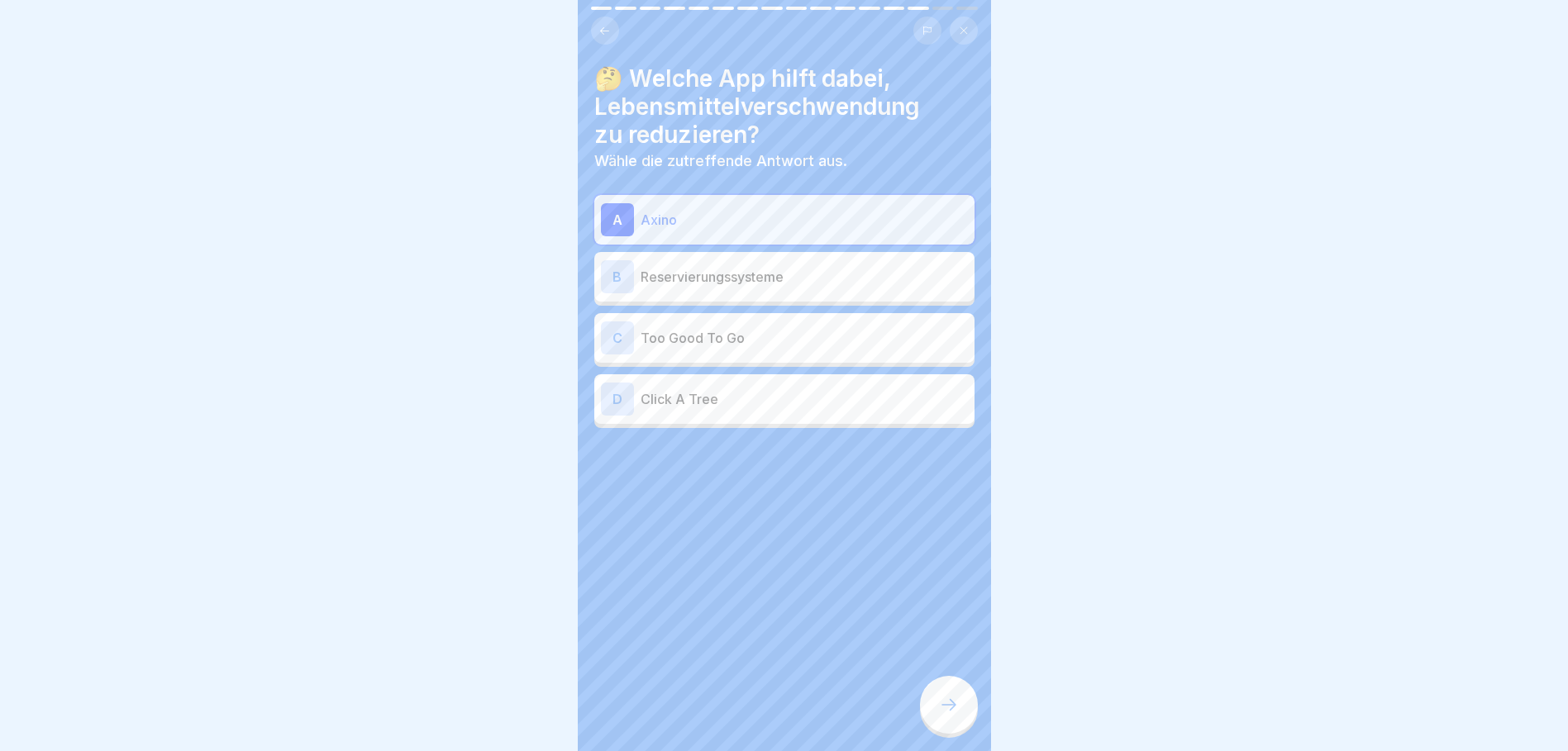
click at [756, 222] on p "Axino" at bounding box center [803, 219] width 327 height 19
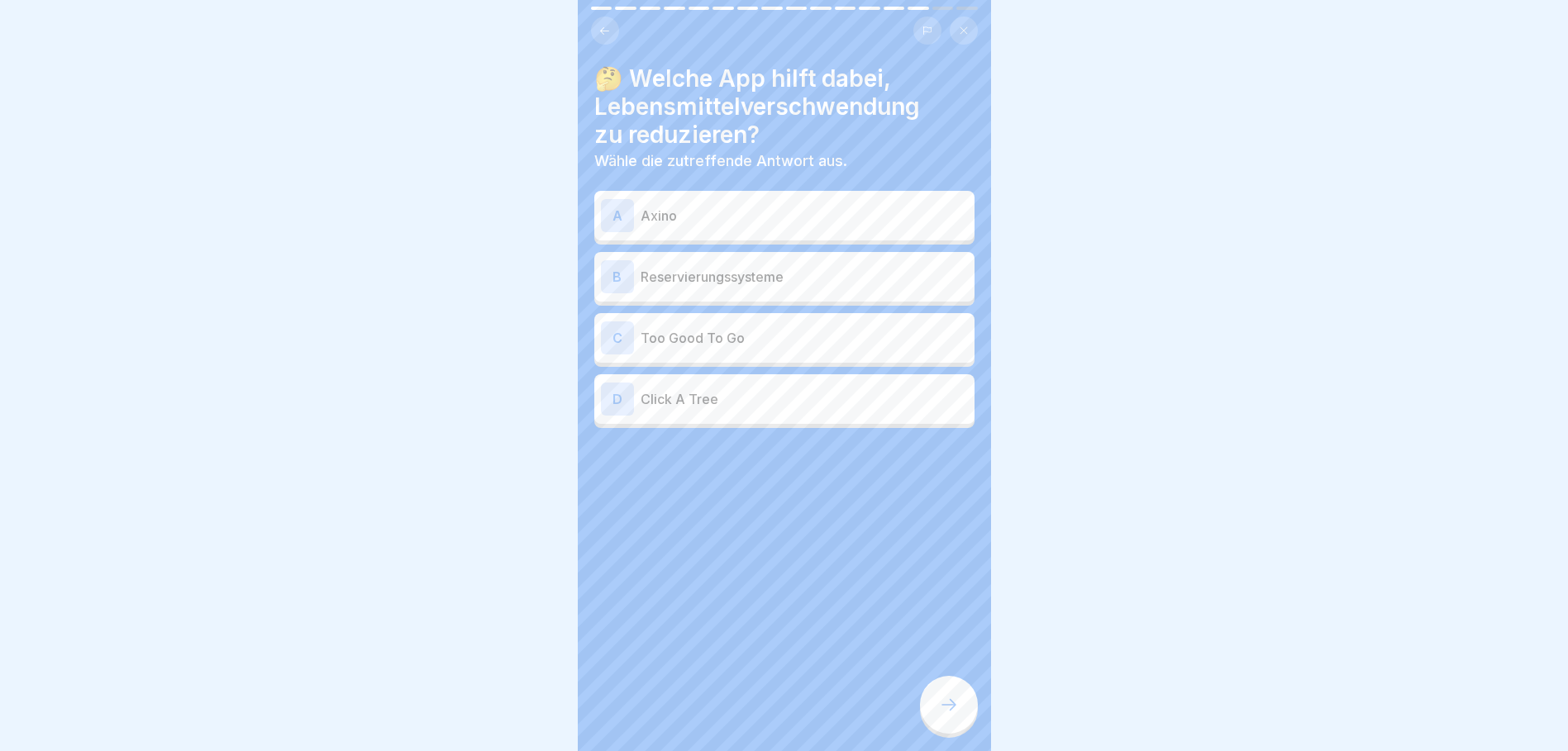
click at [763, 345] on p "Too Good To Go" at bounding box center [803, 337] width 327 height 19
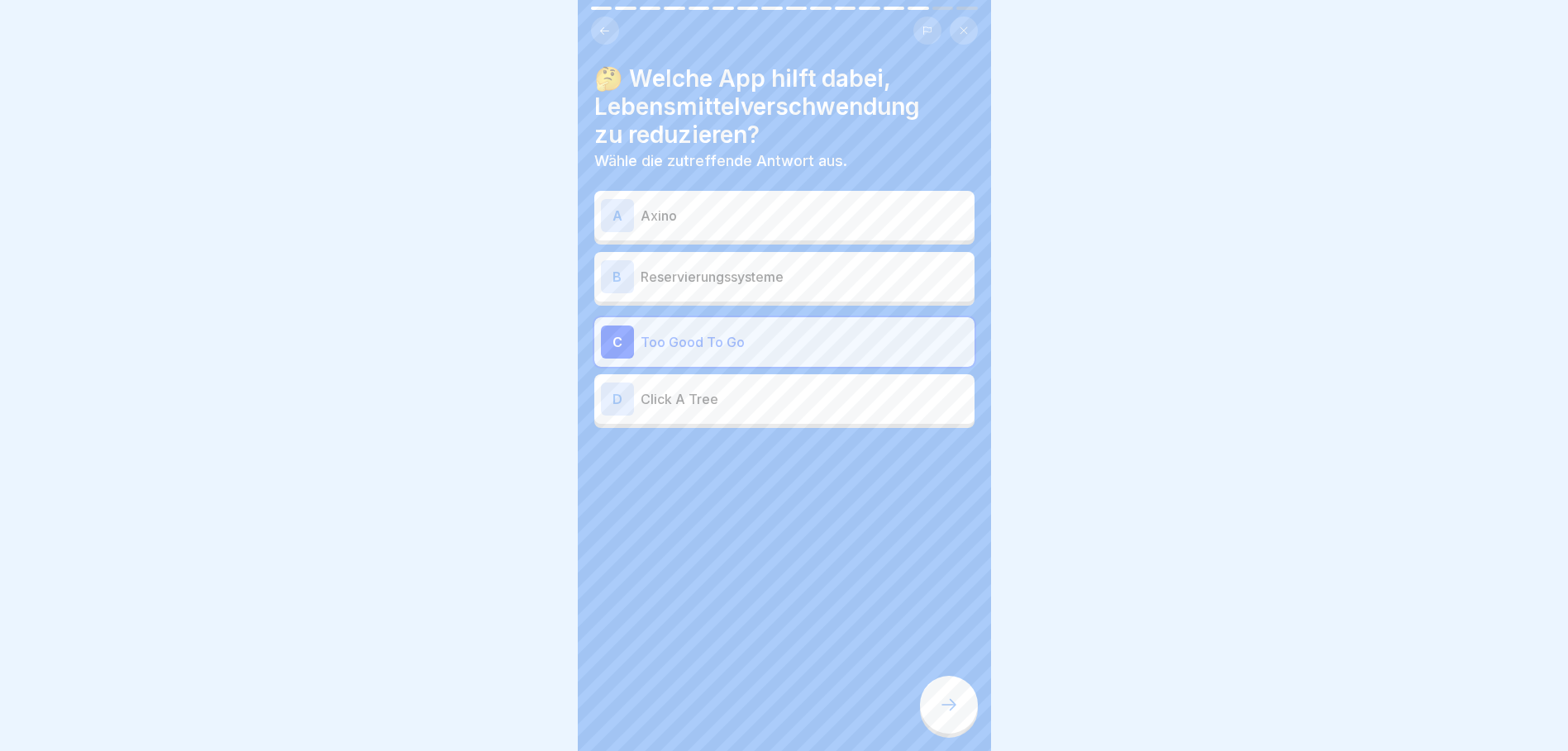
click at [940, 713] on icon at bounding box center [948, 704] width 19 height 19
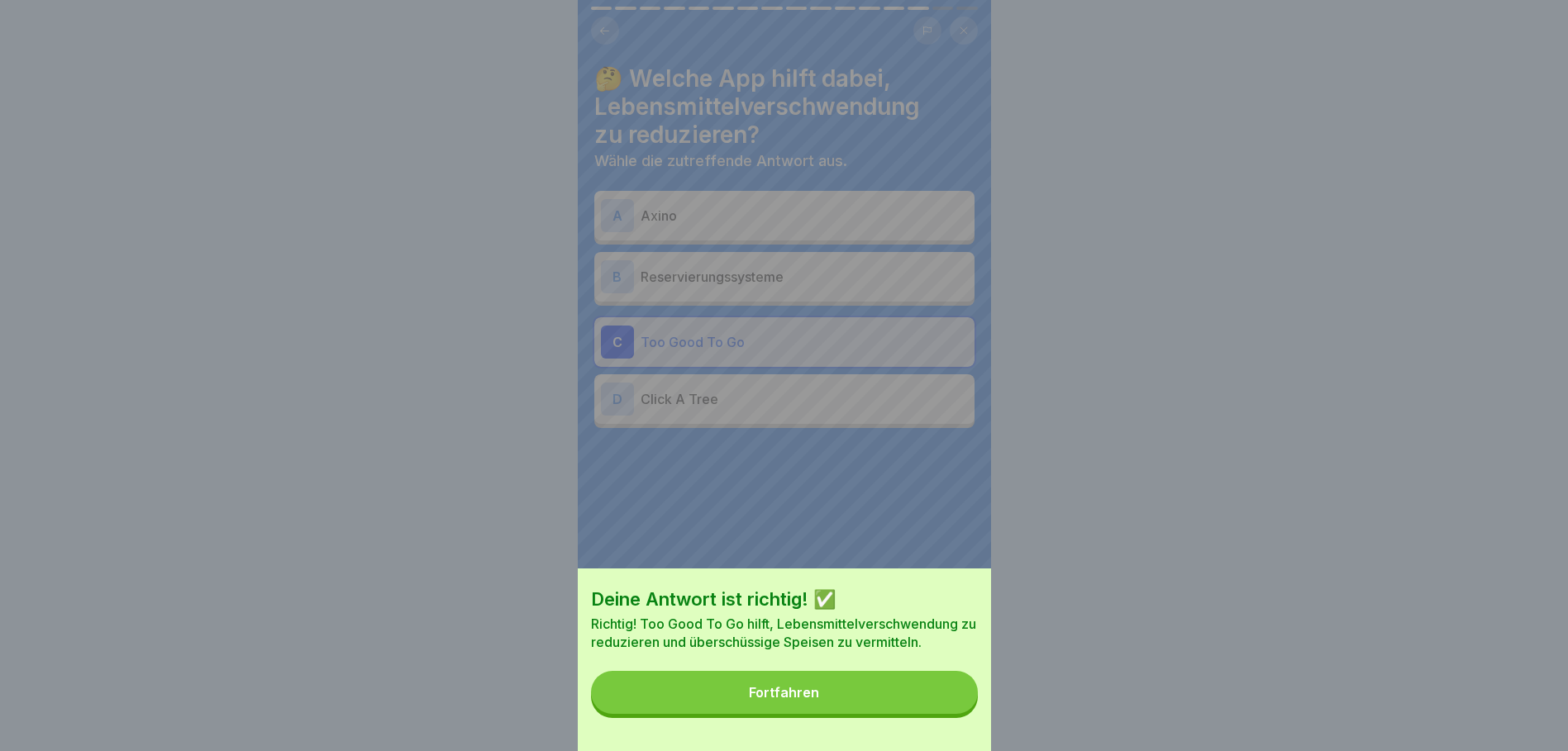
click at [869, 699] on button "Fortfahren" at bounding box center [784, 693] width 387 height 43
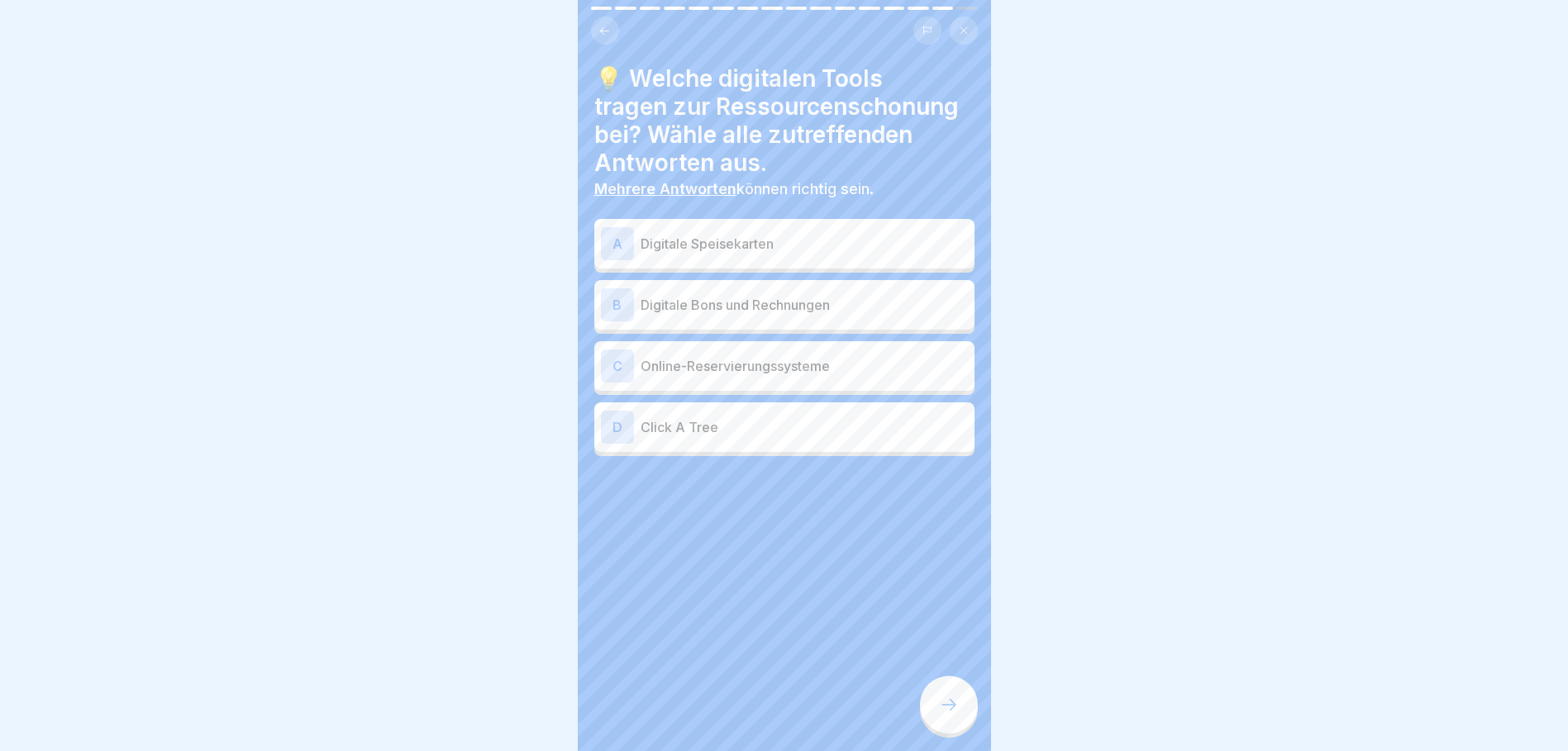
click at [737, 241] on p "Digitale Speisekarten" at bounding box center [803, 244] width 327 height 19
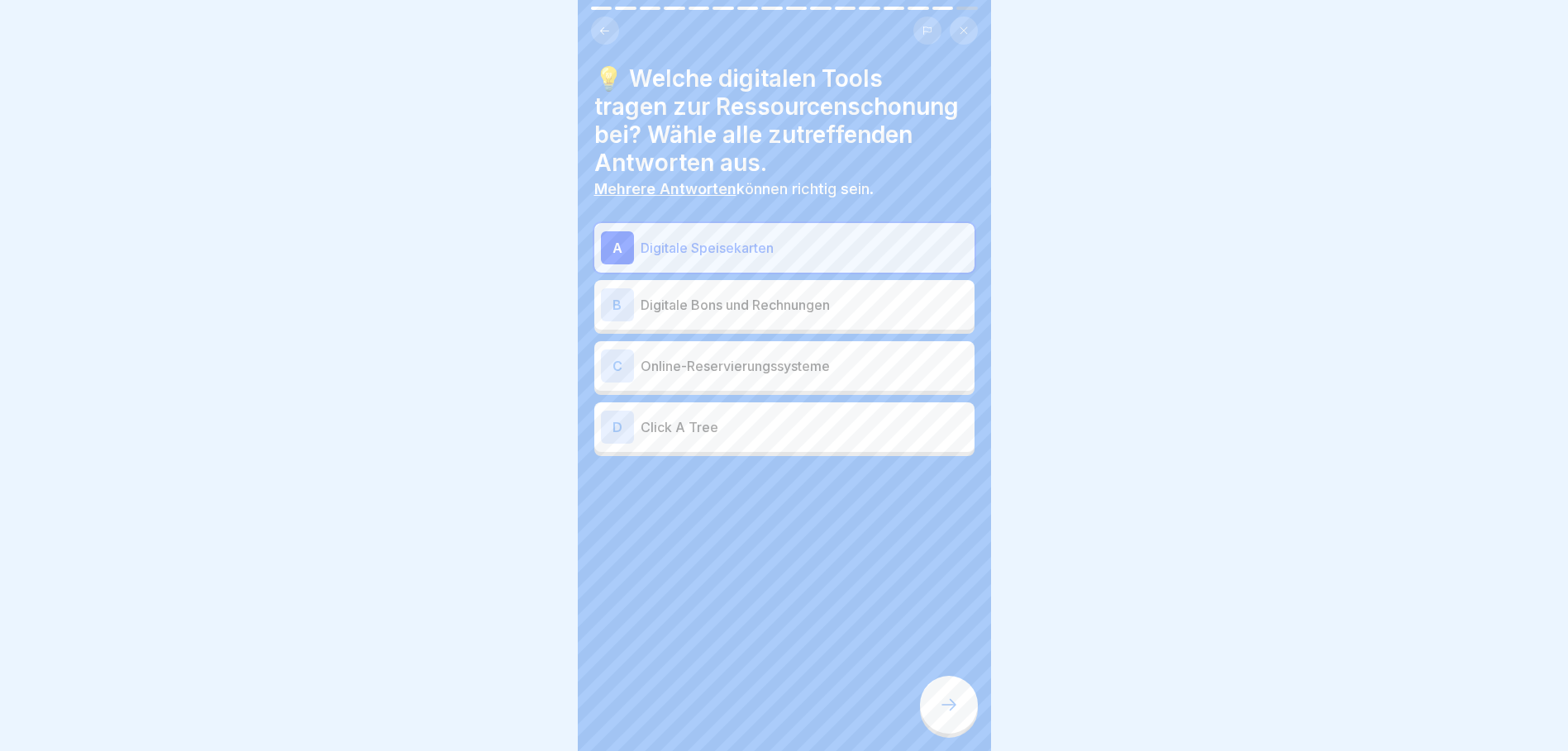
click at [798, 311] on p "Digitale Bons und Rechnungen" at bounding box center [803, 304] width 327 height 19
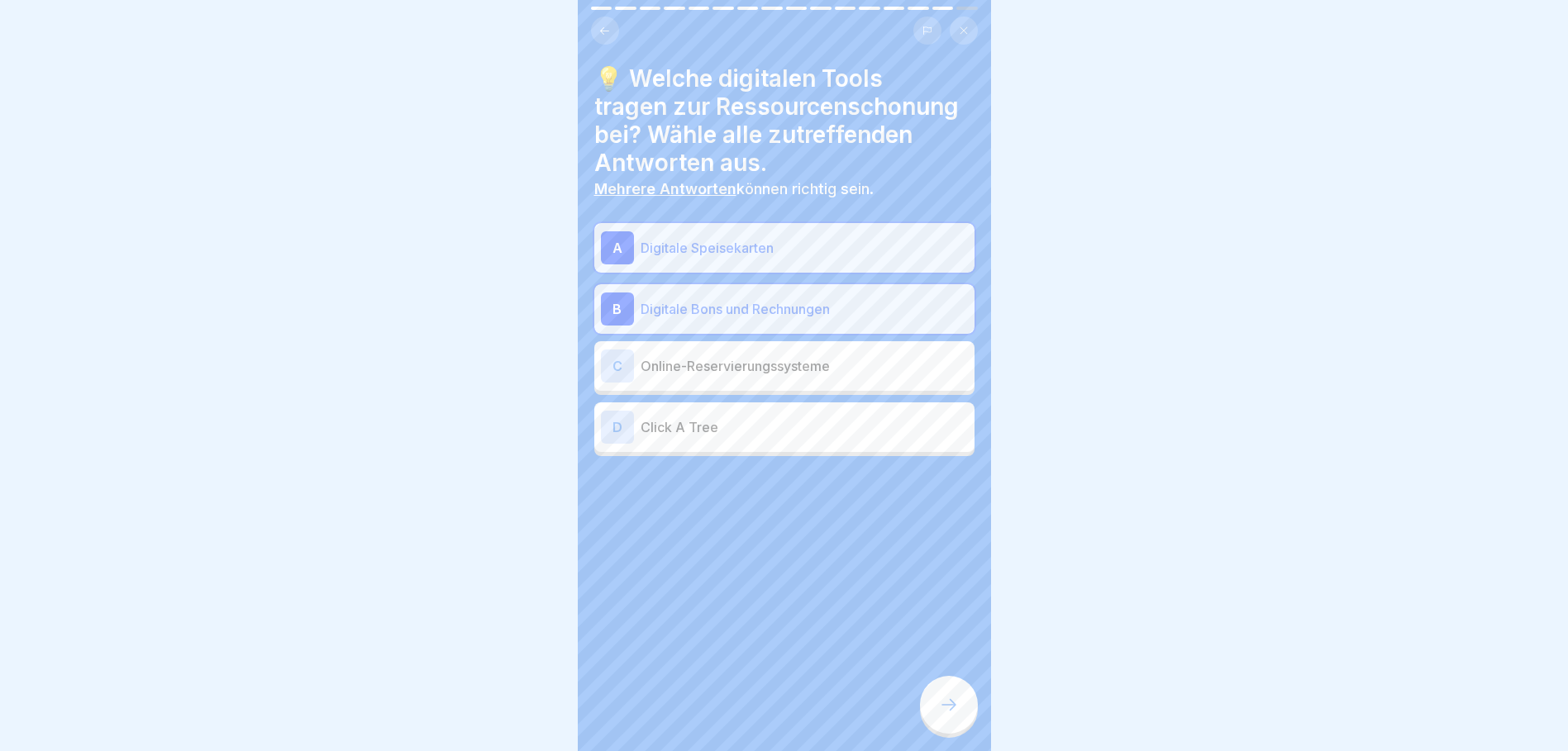
click at [706, 436] on p "Click A Tree" at bounding box center [803, 427] width 327 height 19
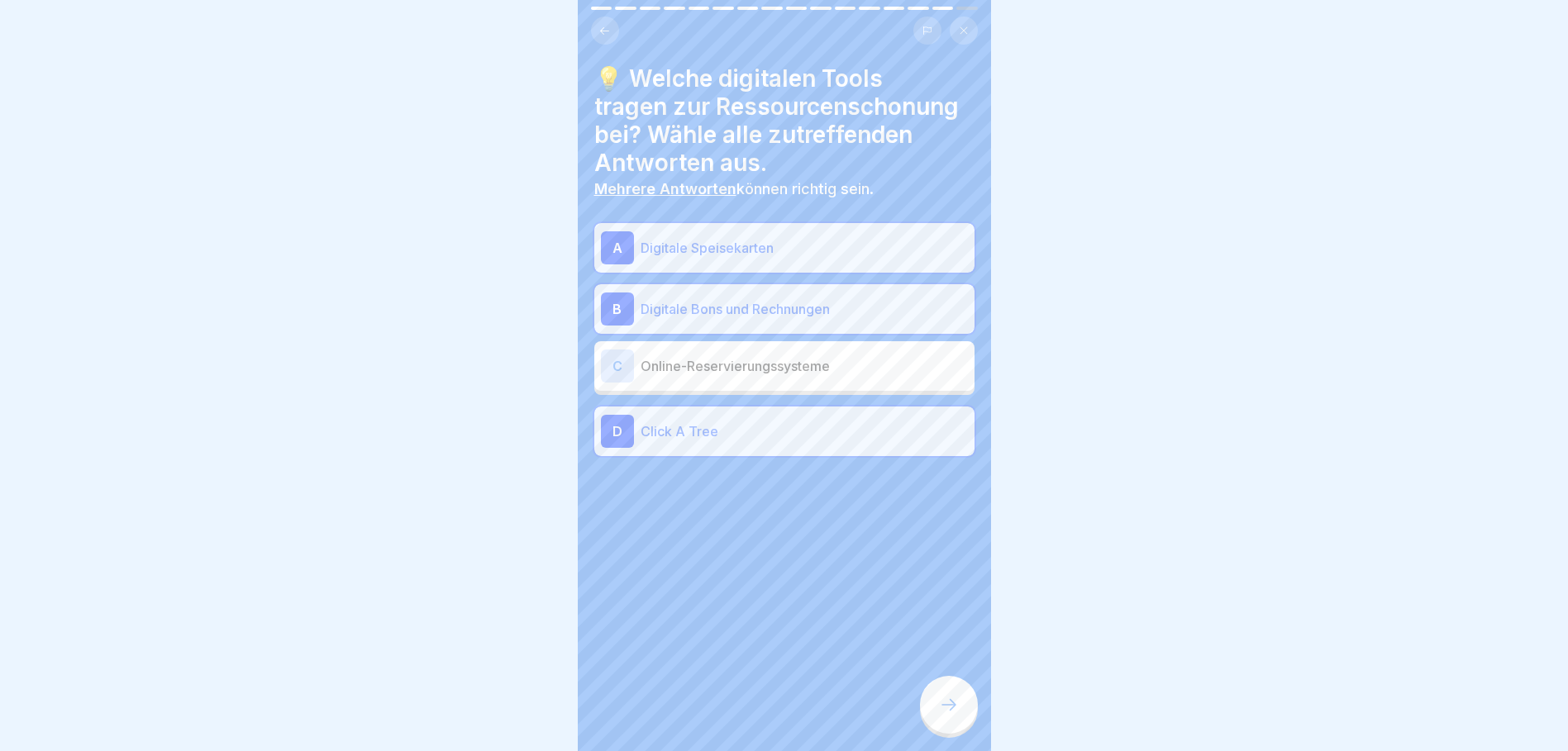
click at [951, 715] on icon at bounding box center [948, 704] width 19 height 19
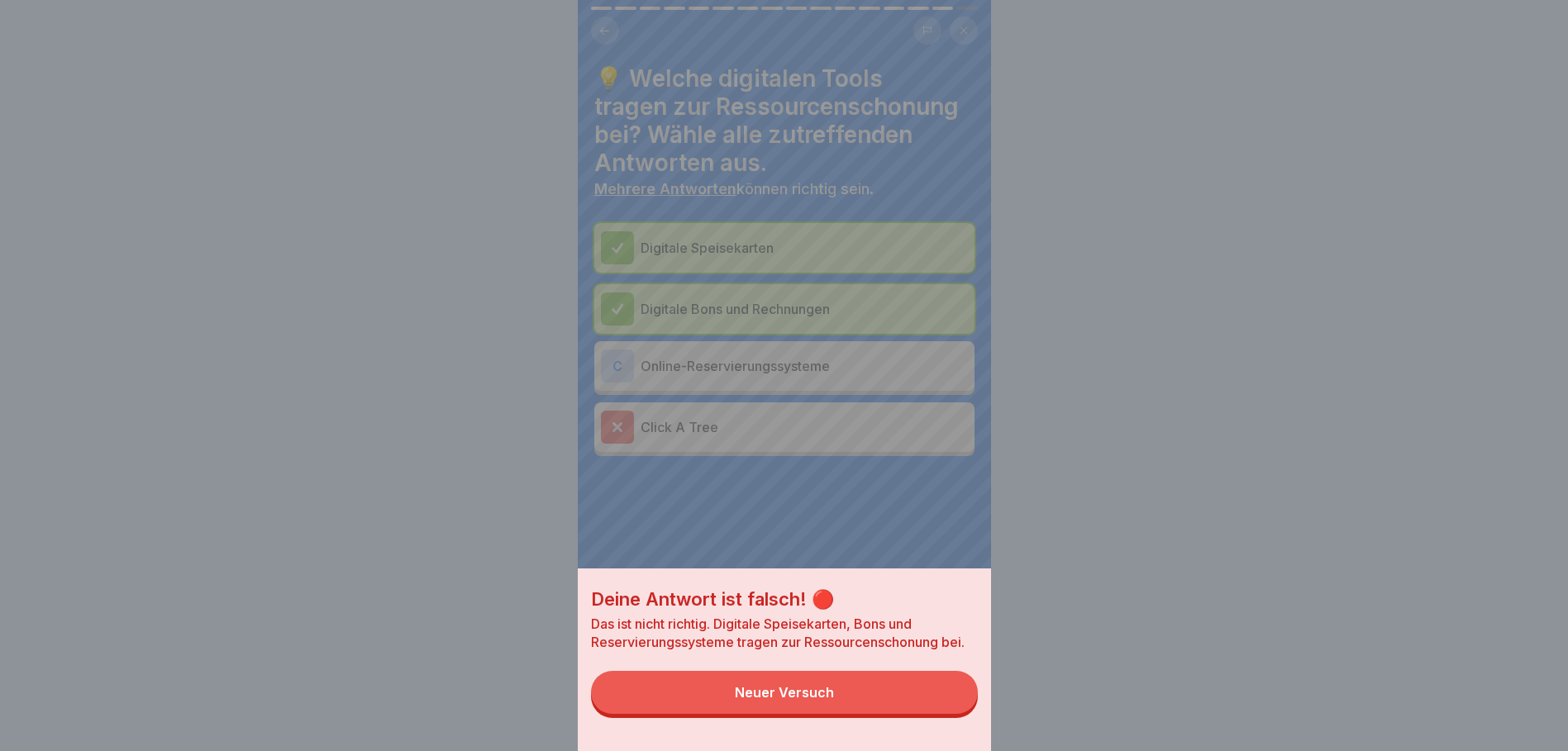
click at [896, 703] on button "Neuer Versuch" at bounding box center [784, 693] width 387 height 43
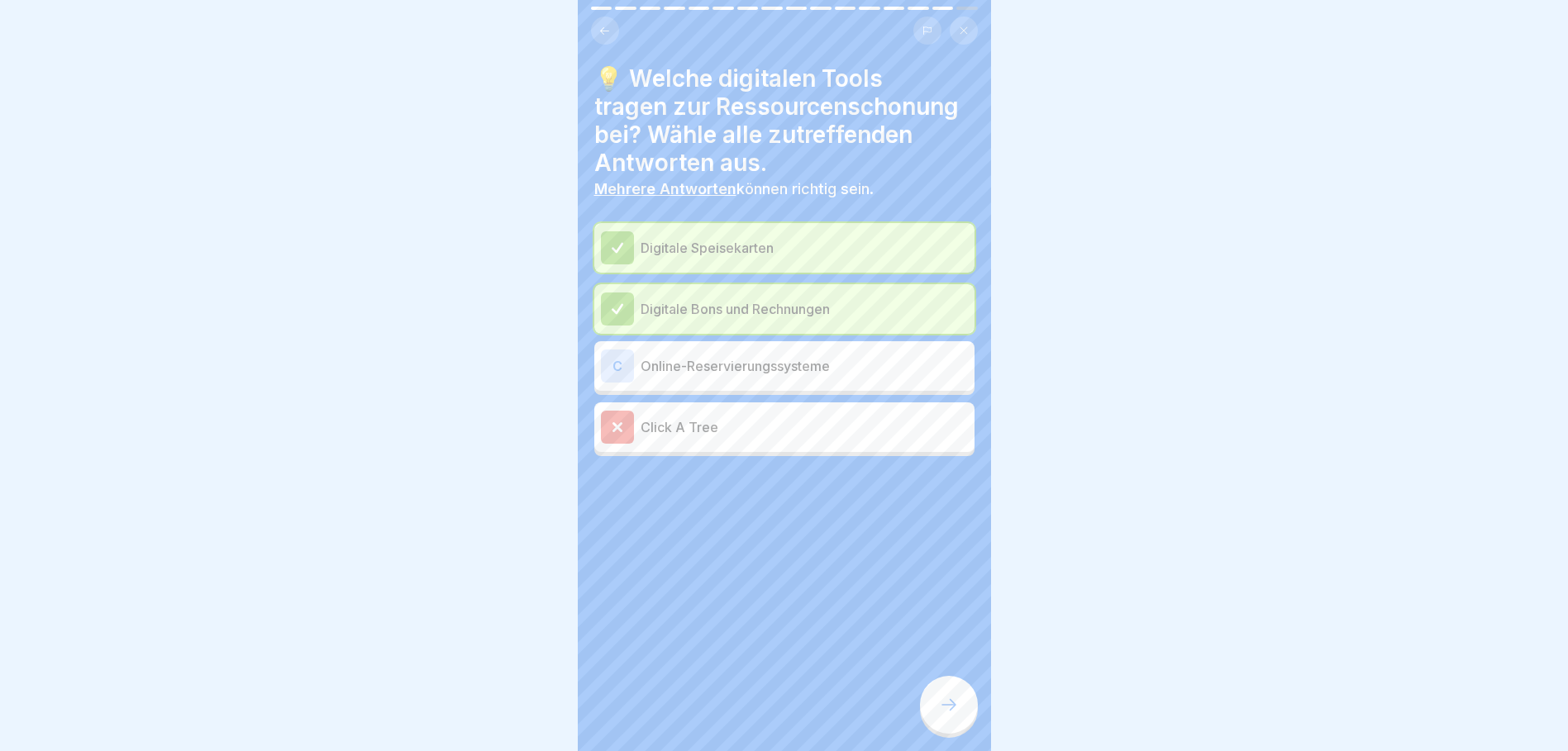
click at [767, 419] on p "Click A Tree" at bounding box center [803, 427] width 327 height 19
click at [774, 310] on p "Digitale Bons und Rechnungen" at bounding box center [803, 309] width 327 height 19
click at [775, 247] on p "Digitale Speisekarten" at bounding box center [803, 247] width 327 height 19
click at [623, 434] on icon at bounding box center [617, 427] width 15 height 15
click at [726, 359] on p "Online-Reservierungssysteme" at bounding box center [803, 365] width 327 height 19
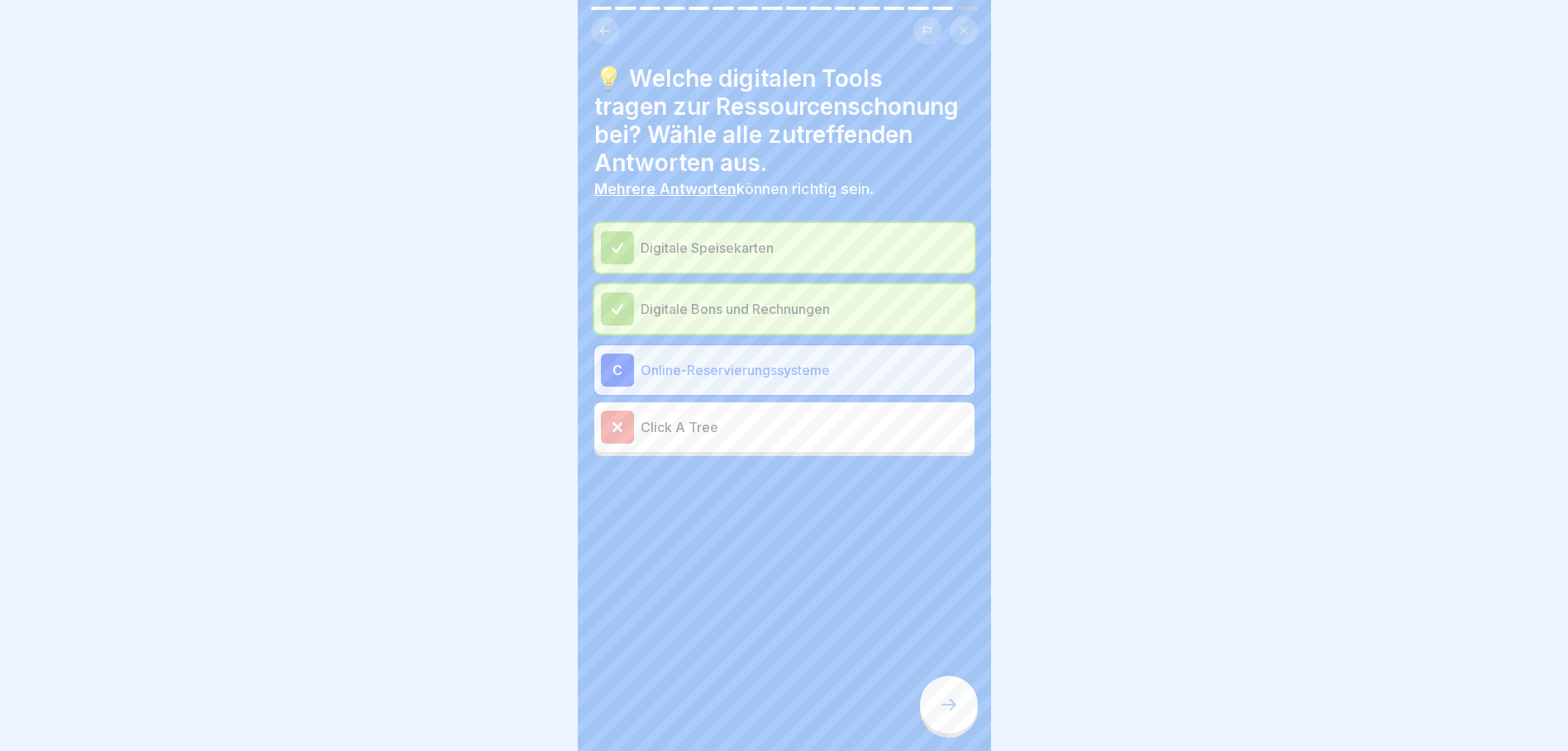
click at [729, 314] on p "Digitale Bons und Rechnungen" at bounding box center [803, 309] width 327 height 19
click at [710, 354] on div "C Online-Reservierungssysteme" at bounding box center [785, 370] width 367 height 33
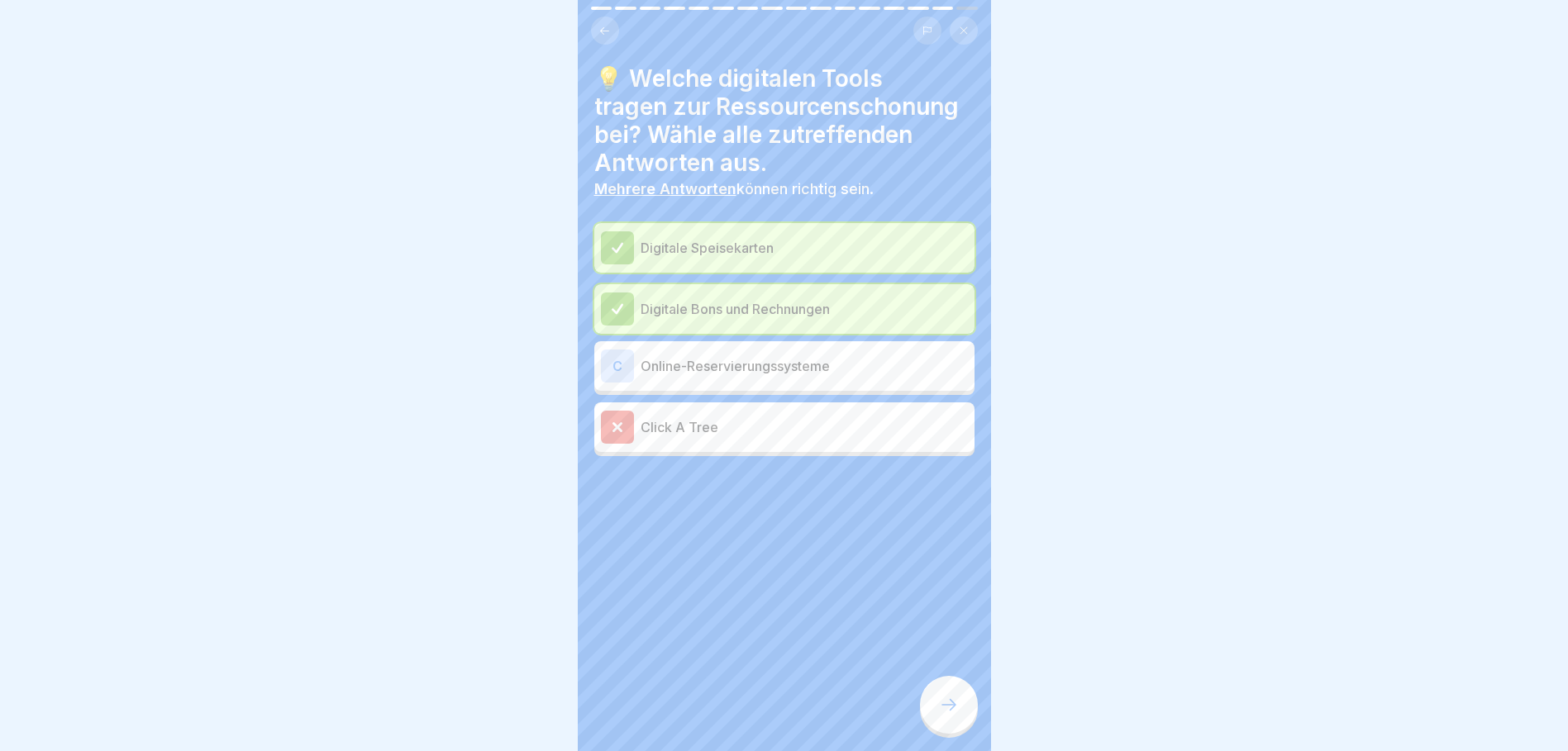
click at [708, 295] on div "Digitale Bons und Rechnungen" at bounding box center [785, 309] width 367 height 33
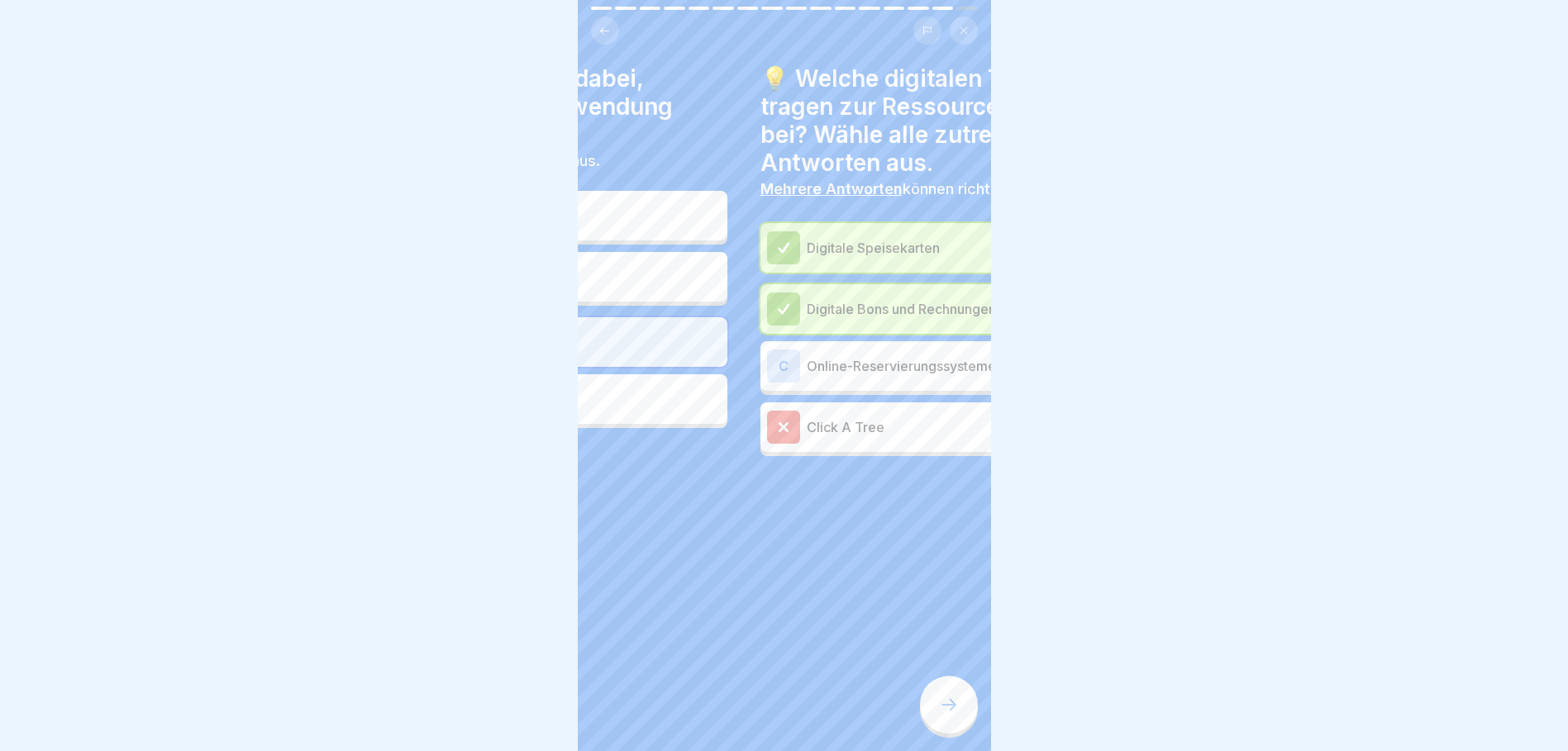
click at [1077, 507] on body "Nachhaltigkeit durch Digitalisierung in der Gastronomie 16 Schritte 🔍 Weitere d…" at bounding box center [784, 376] width 1568 height 751
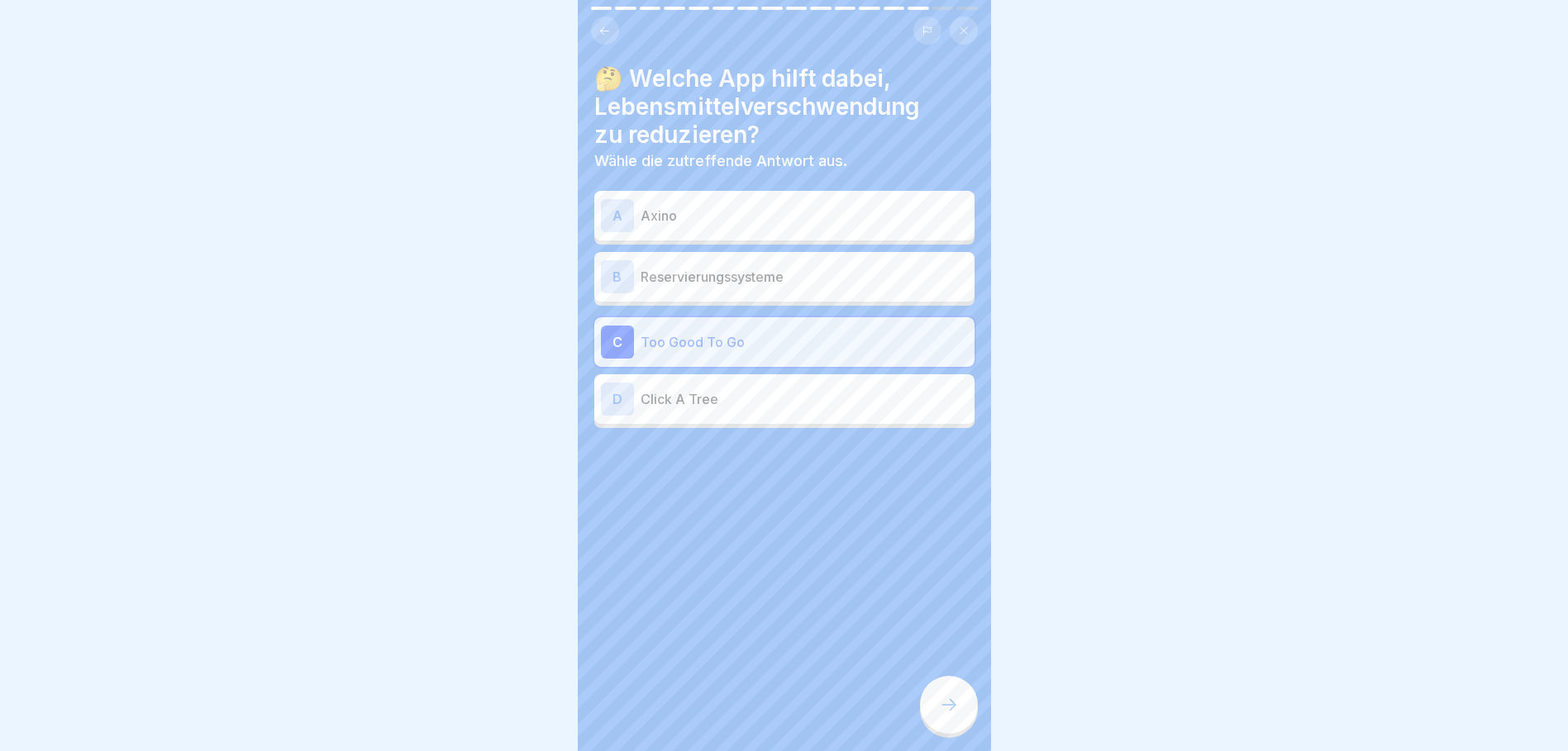
click at [735, 513] on div at bounding box center [785, 477] width 381 height 99
click at [606, 484] on div at bounding box center [785, 477] width 381 height 99
click at [936, 712] on div at bounding box center [949, 704] width 58 height 58
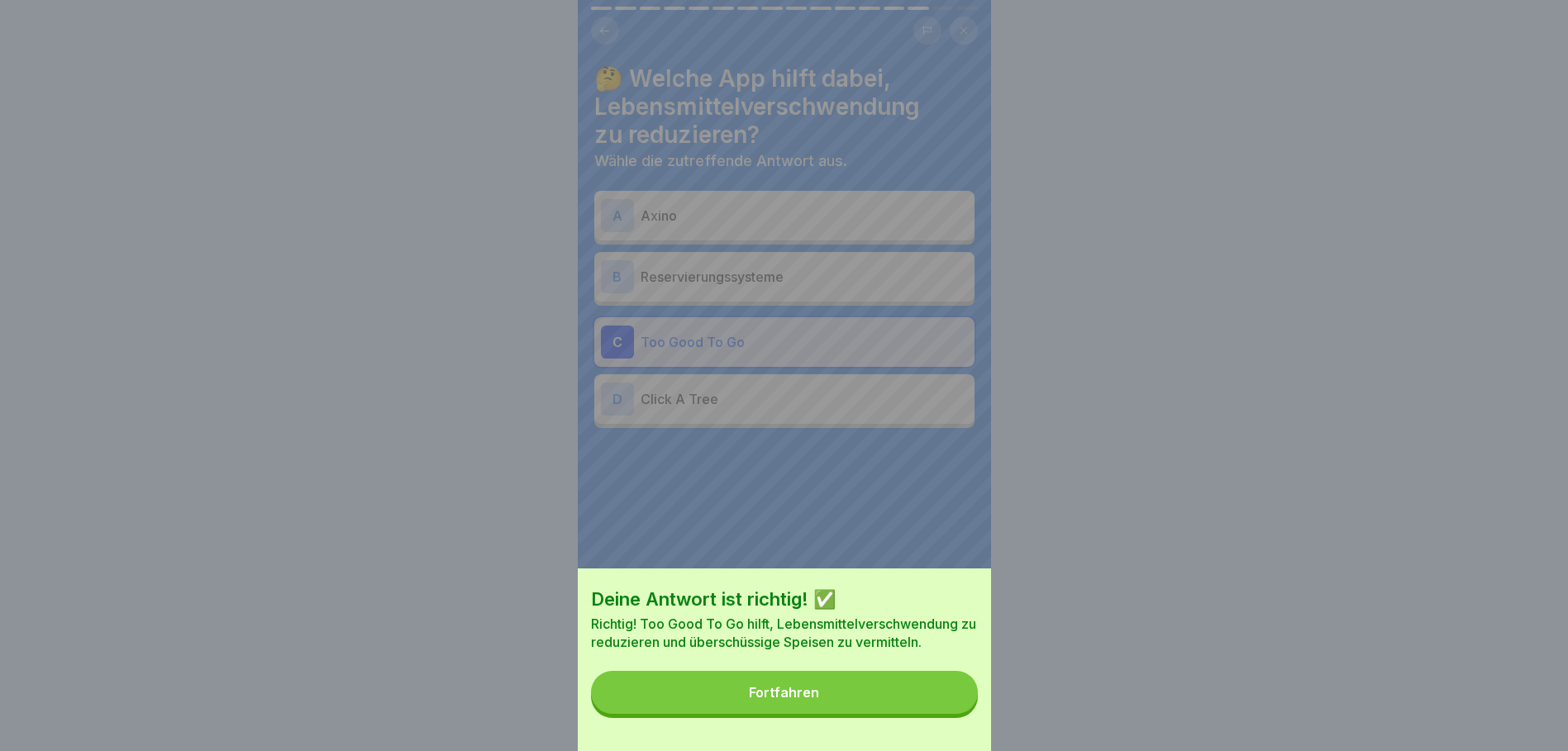
click at [869, 710] on button "Fortfahren" at bounding box center [784, 693] width 387 height 43
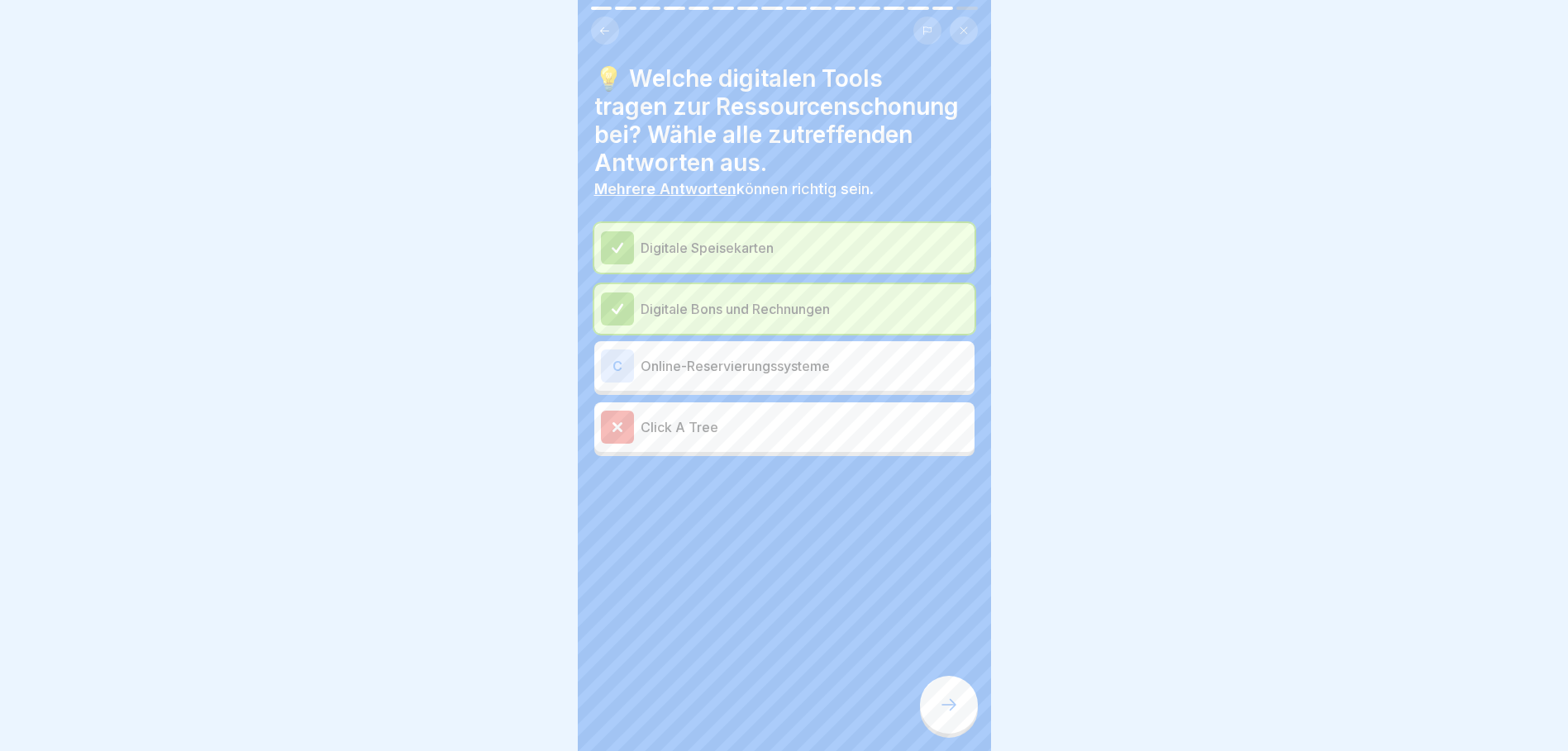
click at [731, 237] on div "Digitale Speisekarten" at bounding box center [785, 248] width 367 height 33
click at [695, 436] on p "Click A Tree" at bounding box center [803, 427] width 327 height 19
click at [767, 233] on div "Digitale Speisekarten" at bounding box center [785, 248] width 367 height 33
click at [956, 715] on icon at bounding box center [948, 704] width 19 height 19
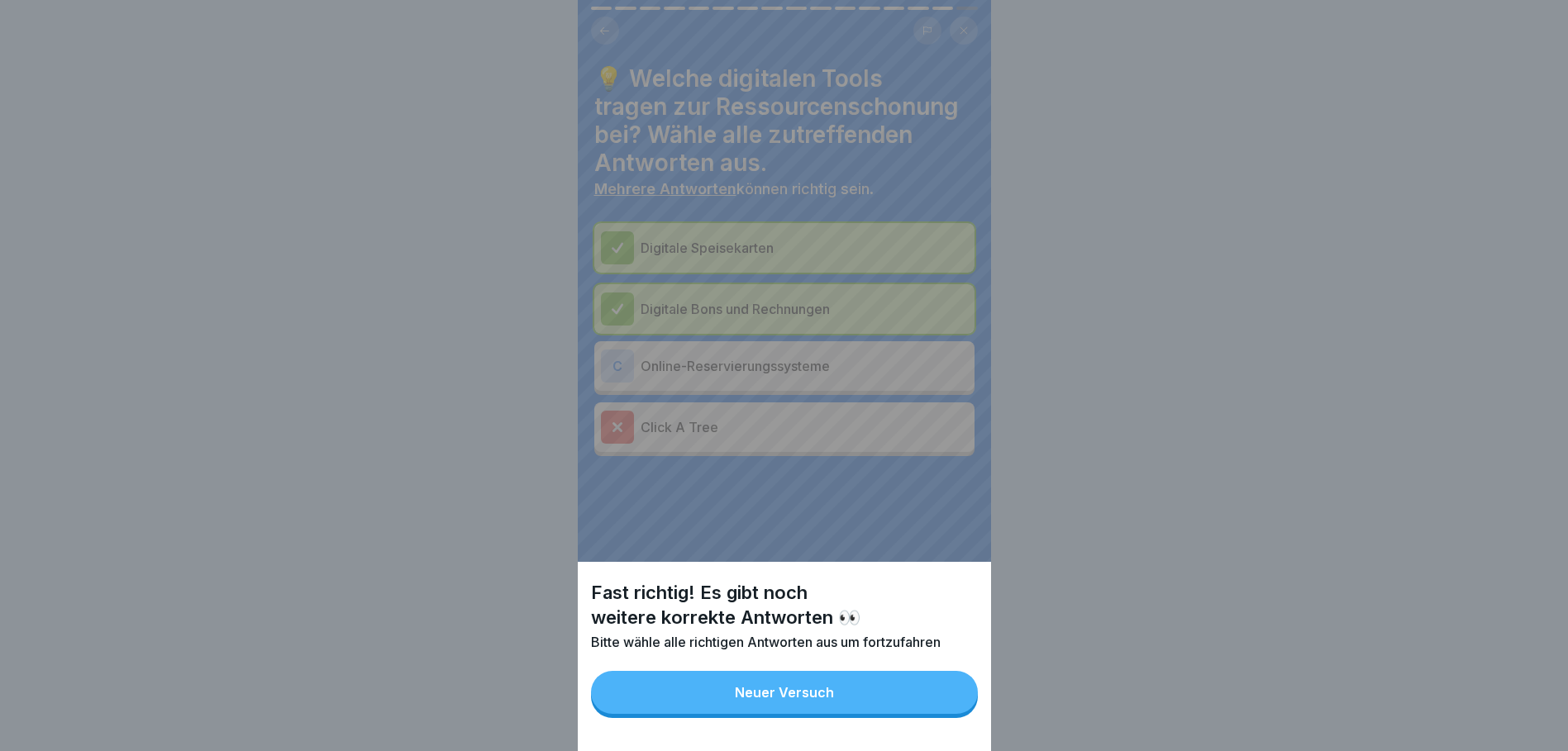
click at [862, 705] on button "Neuer Versuch" at bounding box center [784, 693] width 387 height 43
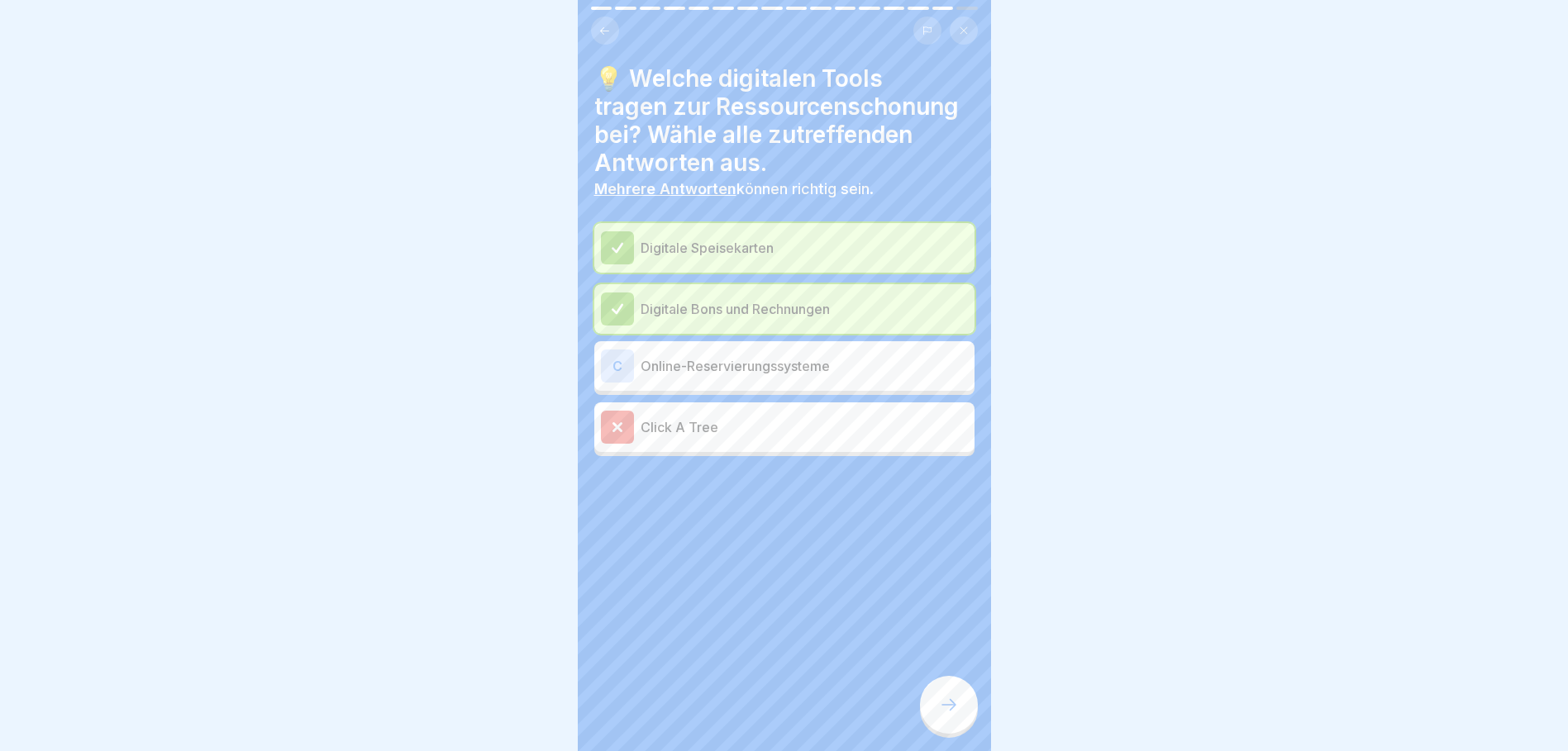
click at [718, 362] on p "Online-Reservierungssysteme" at bounding box center [803, 365] width 327 height 19
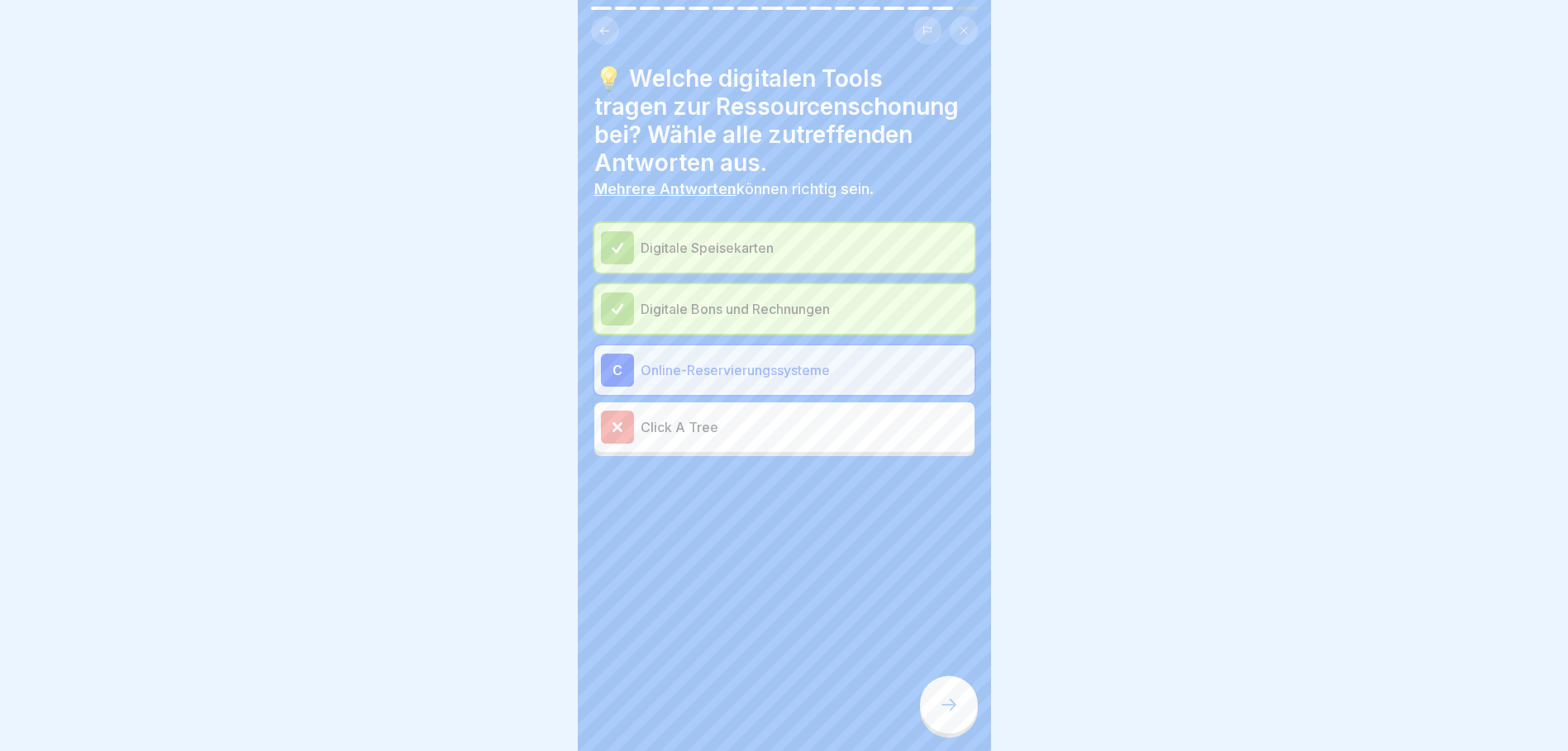
click at [933, 693] on div "Nachhaltigkeit durch Digitalisierung in der Gastronomie 16 Schritte 🔍 Weitere d…" at bounding box center [784, 376] width 414 height 751
click at [944, 705] on div at bounding box center [949, 704] width 58 height 58
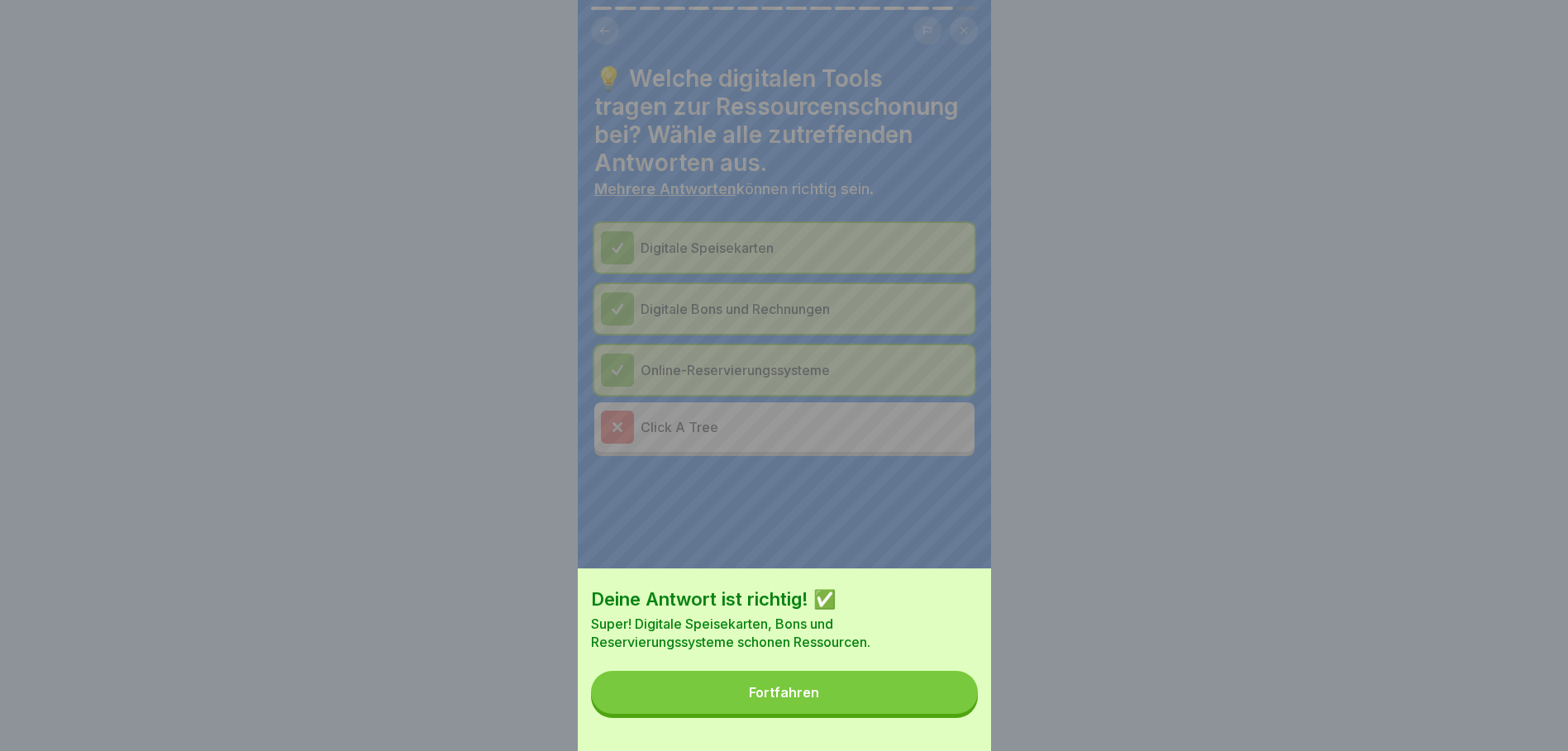
click at [924, 696] on button "Fortfahren" at bounding box center [784, 693] width 387 height 43
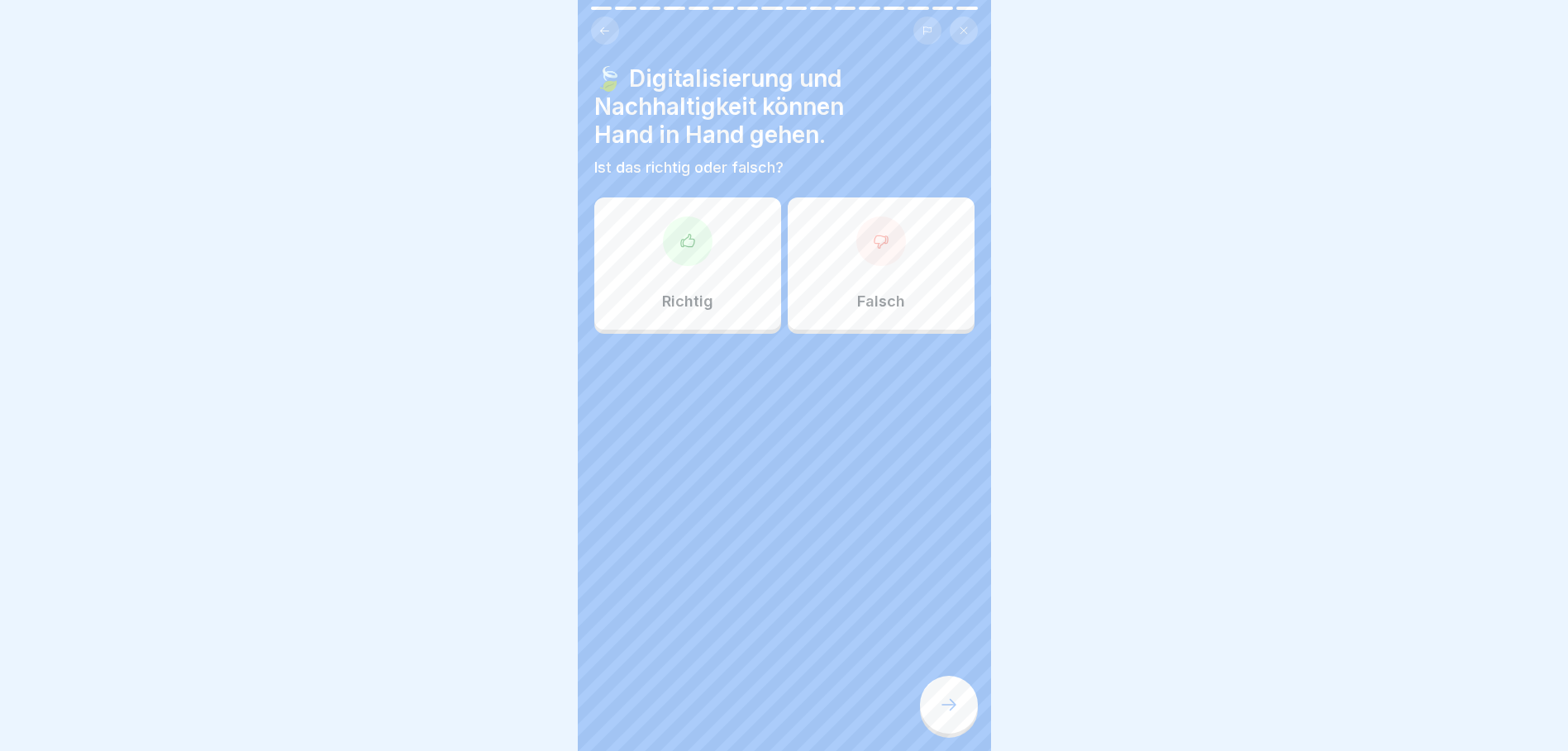
click at [714, 271] on div "Richtig" at bounding box center [688, 264] width 187 height 132
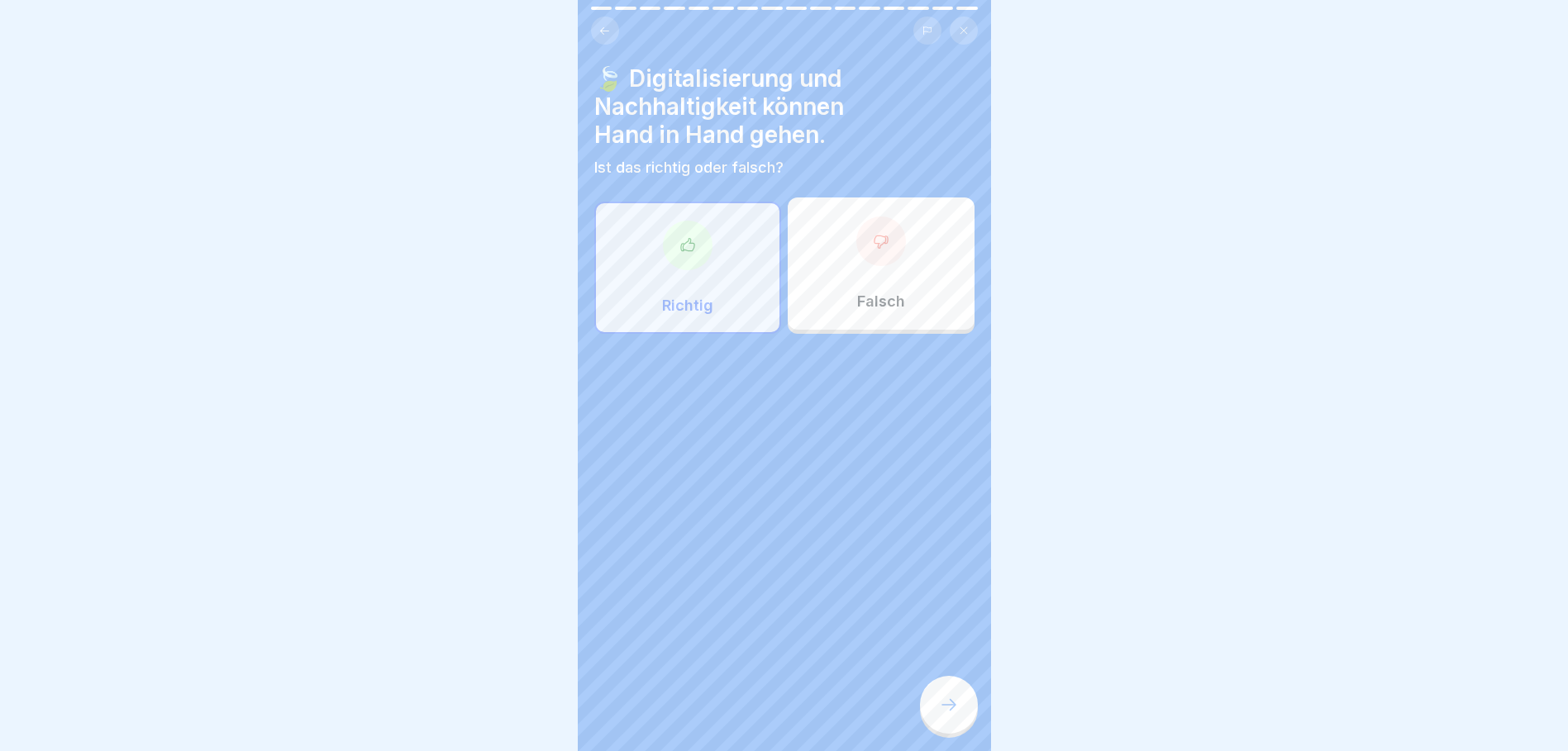
click at [957, 704] on div at bounding box center [949, 704] width 58 height 58
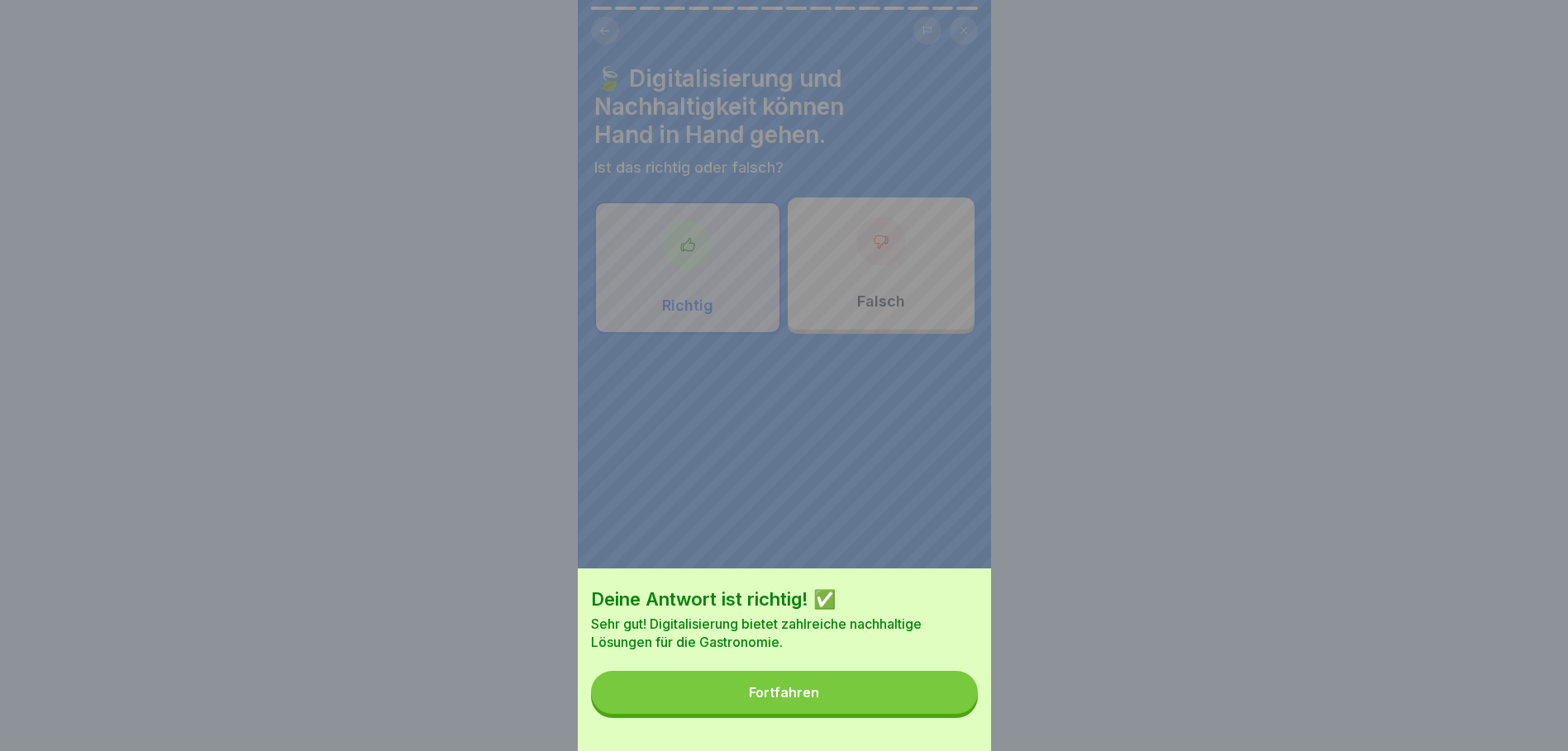
click at [916, 705] on button "Fortfahren" at bounding box center [784, 693] width 387 height 43
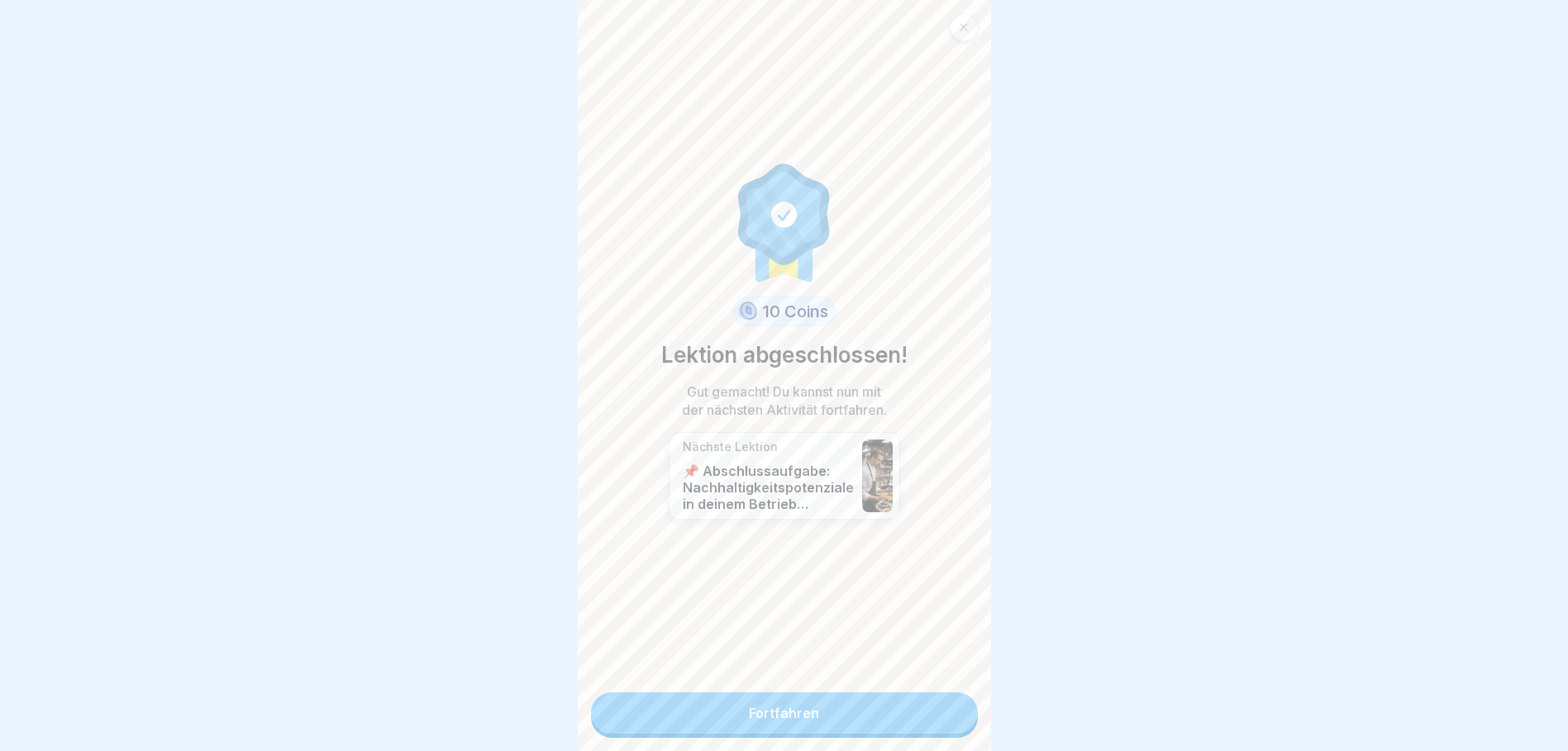
click at [863, 703] on link "Fortfahren" at bounding box center [784, 713] width 387 height 41
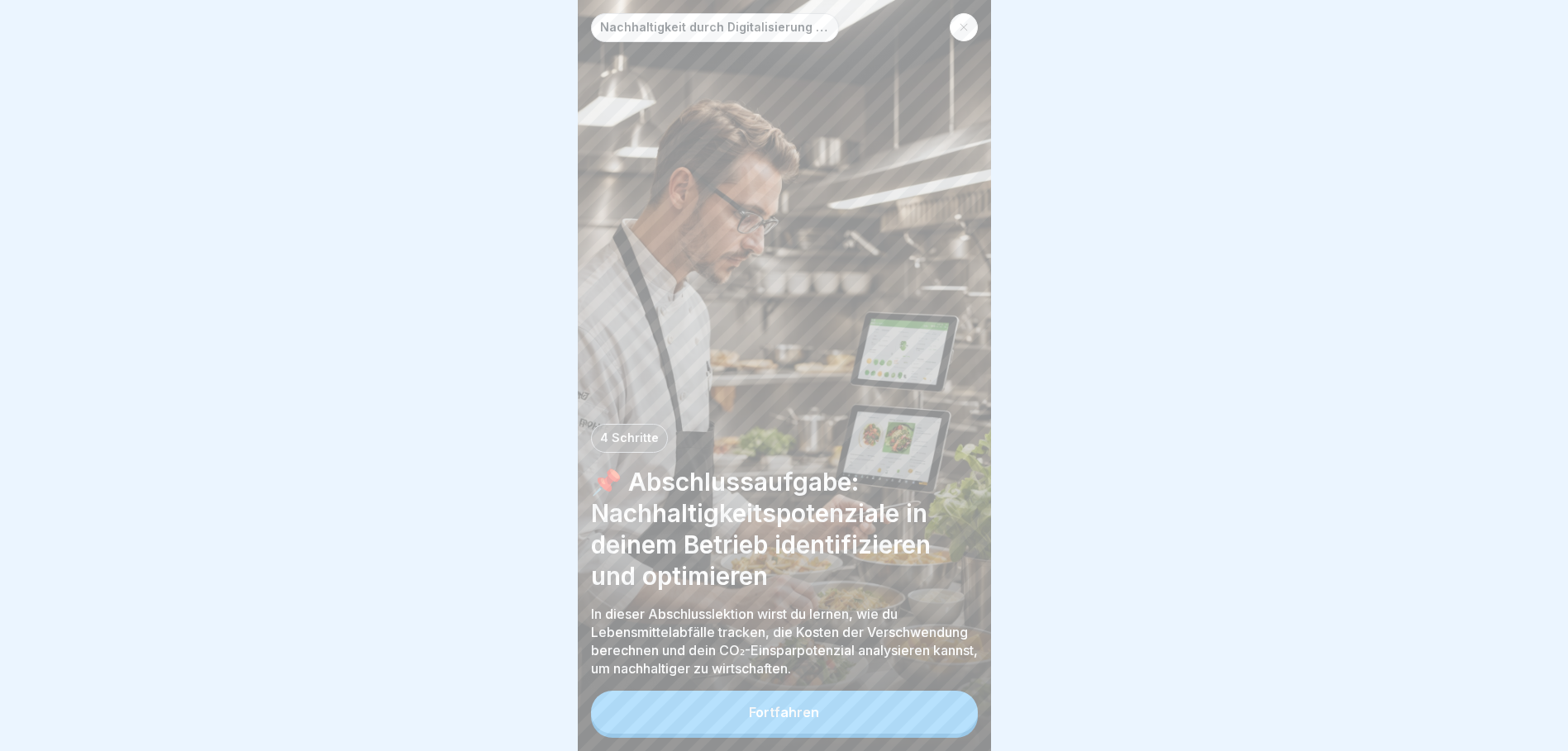
click at [830, 732] on button "Fortfahren" at bounding box center [784, 712] width 387 height 43
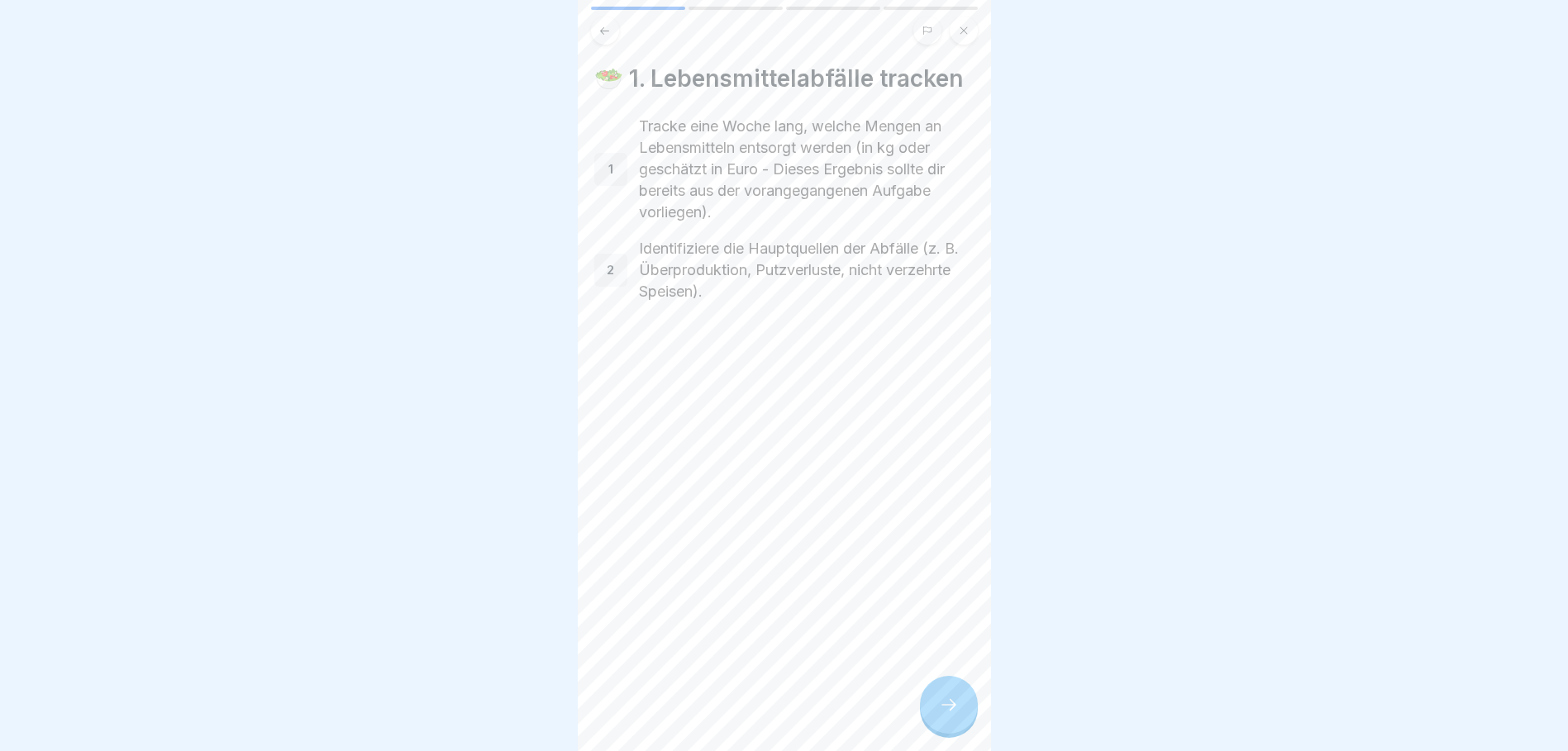
click at [946, 710] on icon at bounding box center [948, 704] width 19 height 19
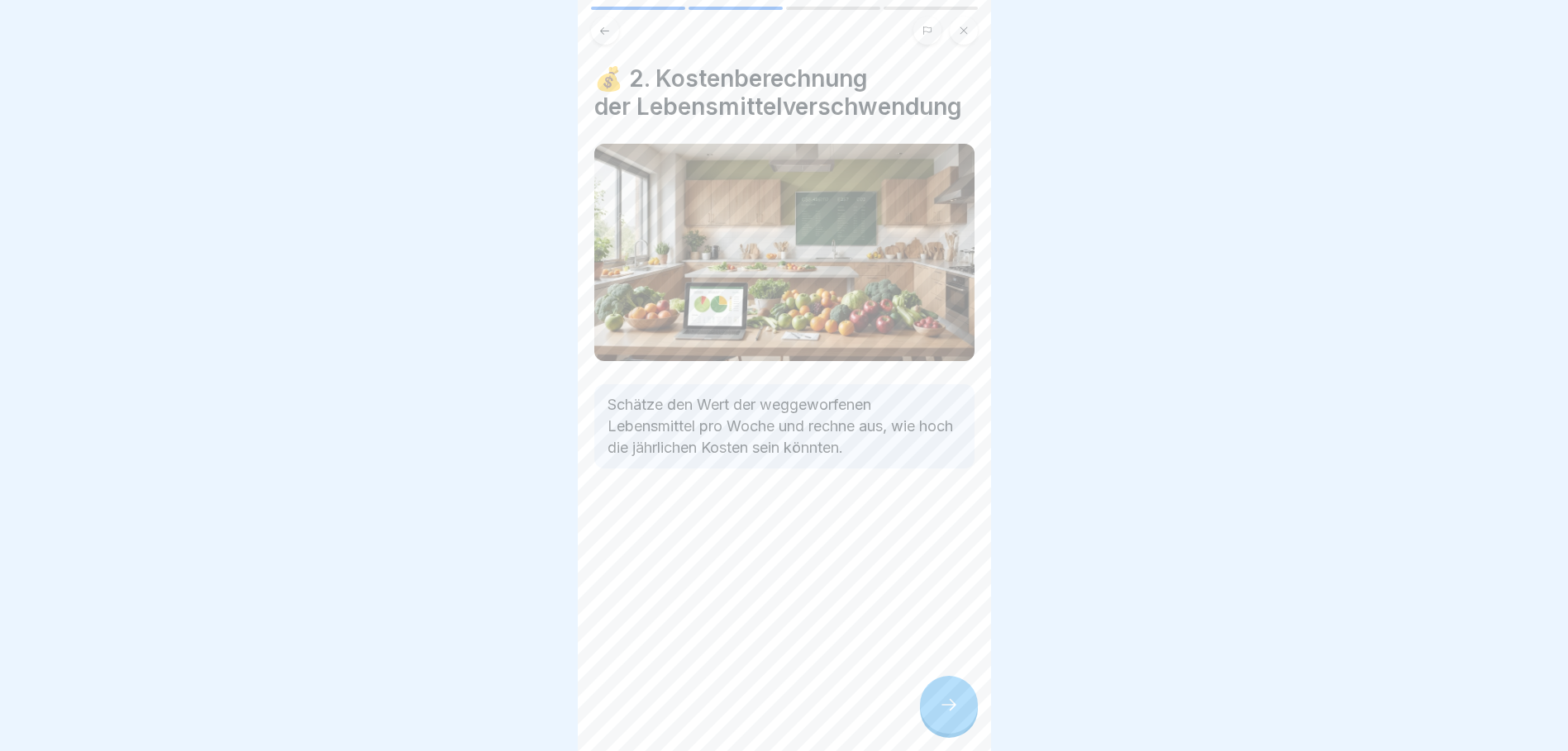
click at [951, 710] on icon at bounding box center [948, 704] width 19 height 19
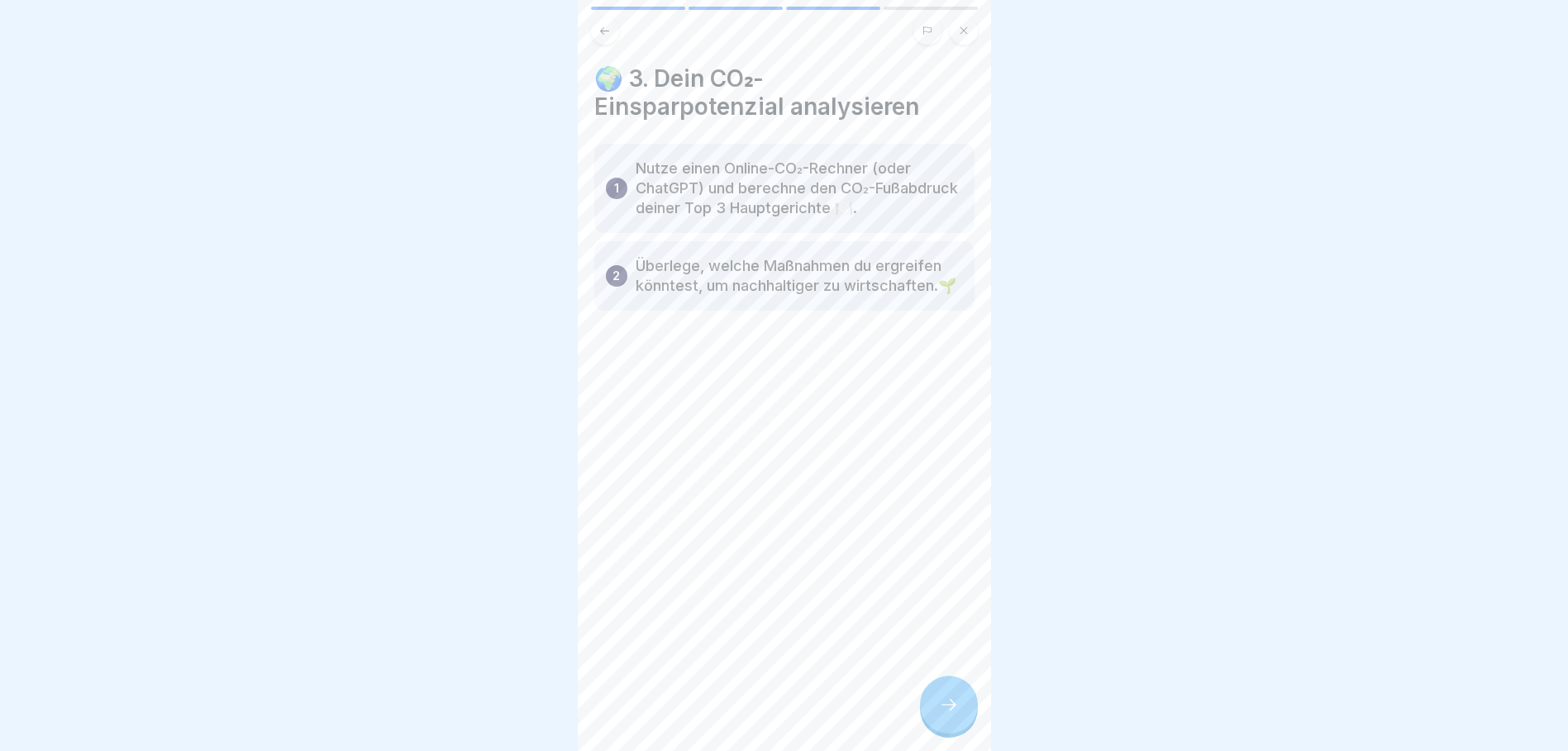
click at [950, 710] on icon at bounding box center [948, 704] width 19 height 19
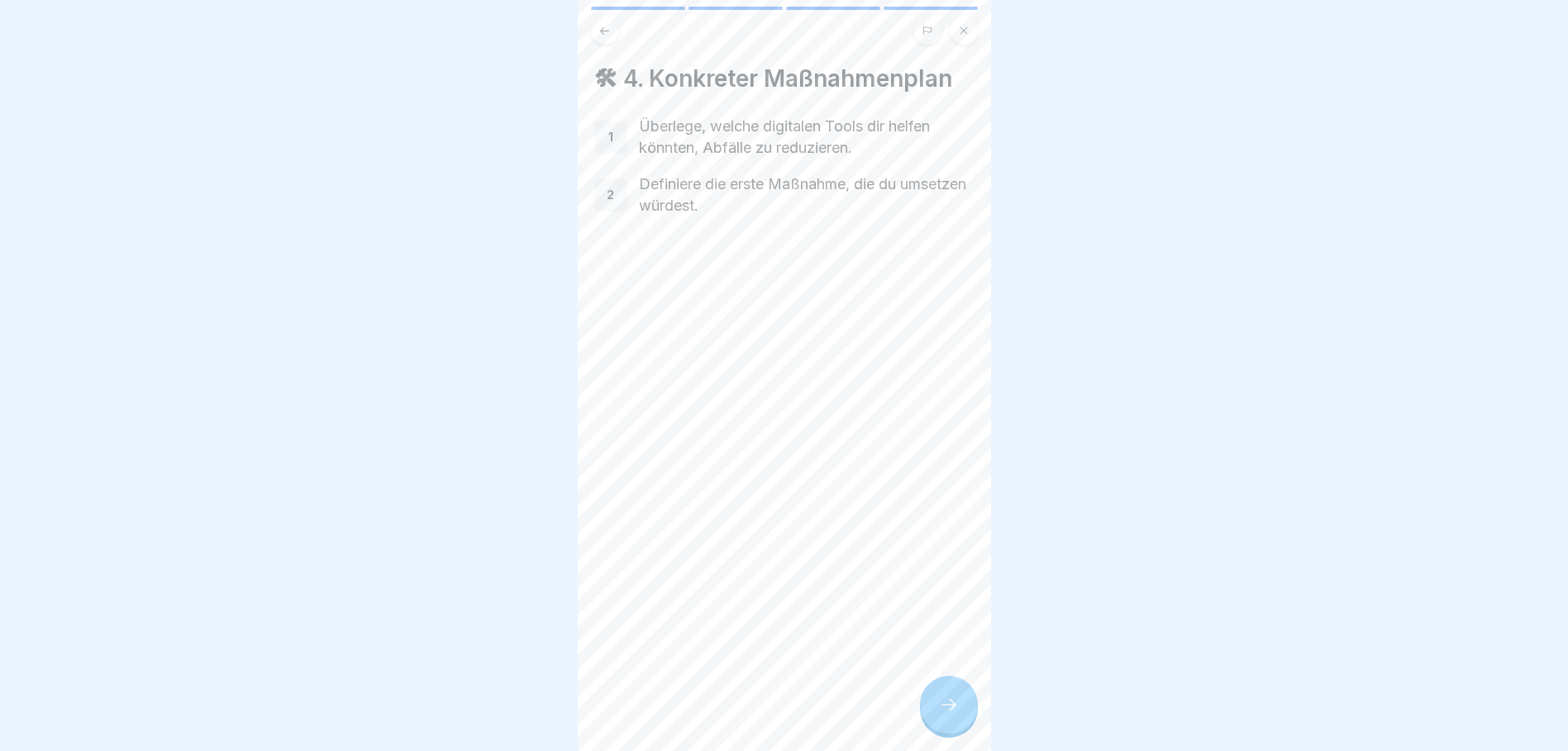
click at [950, 710] on icon at bounding box center [948, 704] width 19 height 19
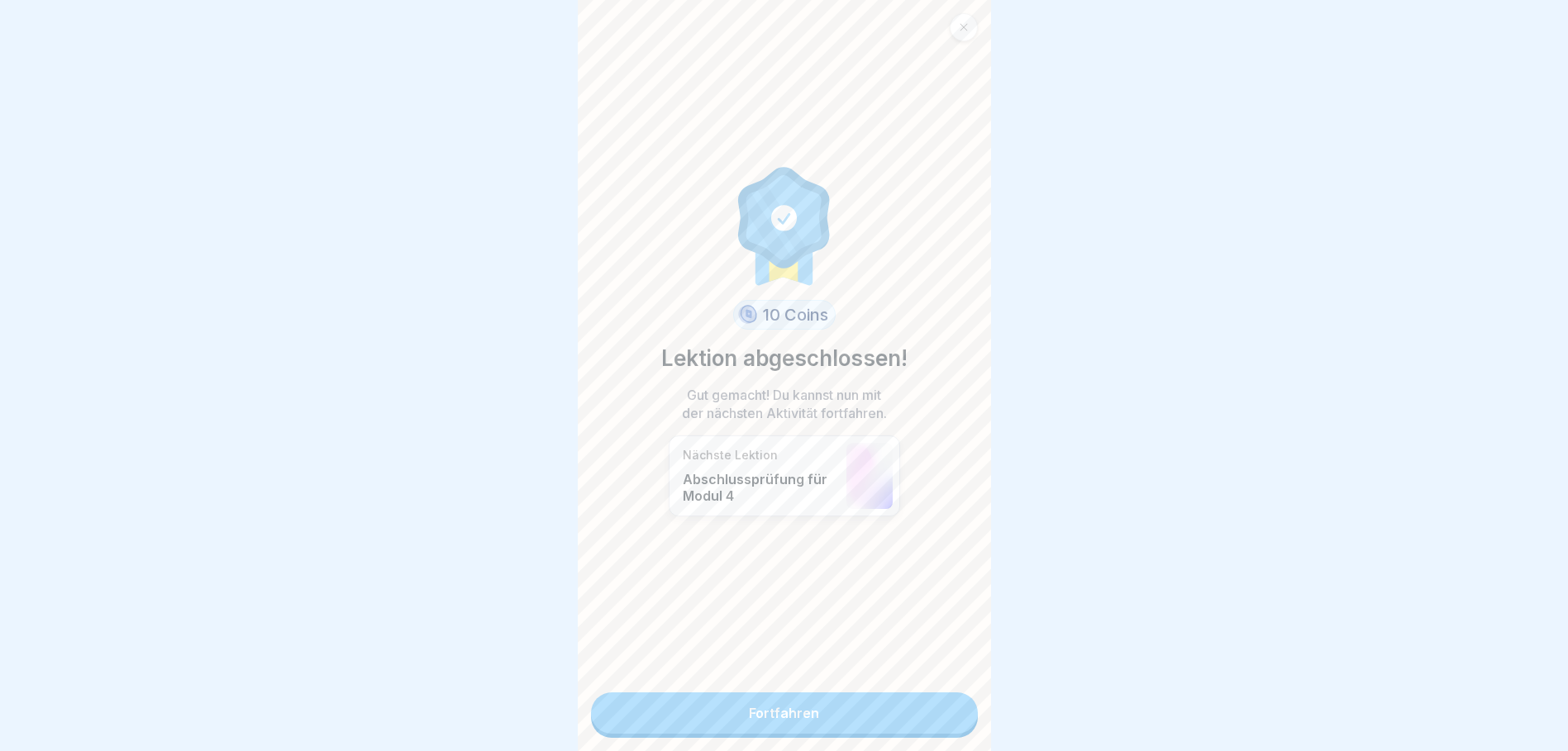
click at [909, 718] on link "Fortfahren" at bounding box center [784, 713] width 387 height 41
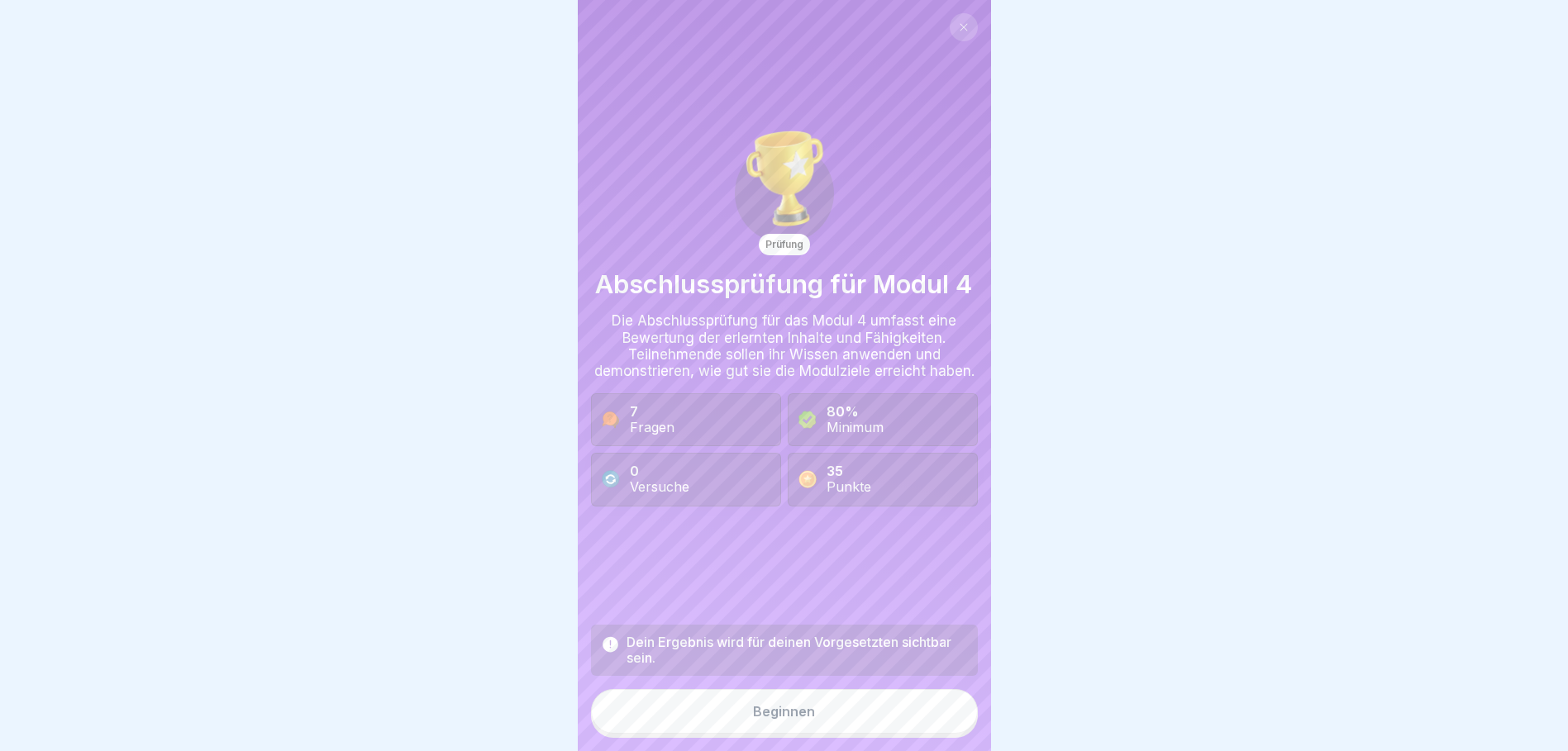
click at [836, 724] on button "Beginnen" at bounding box center [784, 711] width 387 height 45
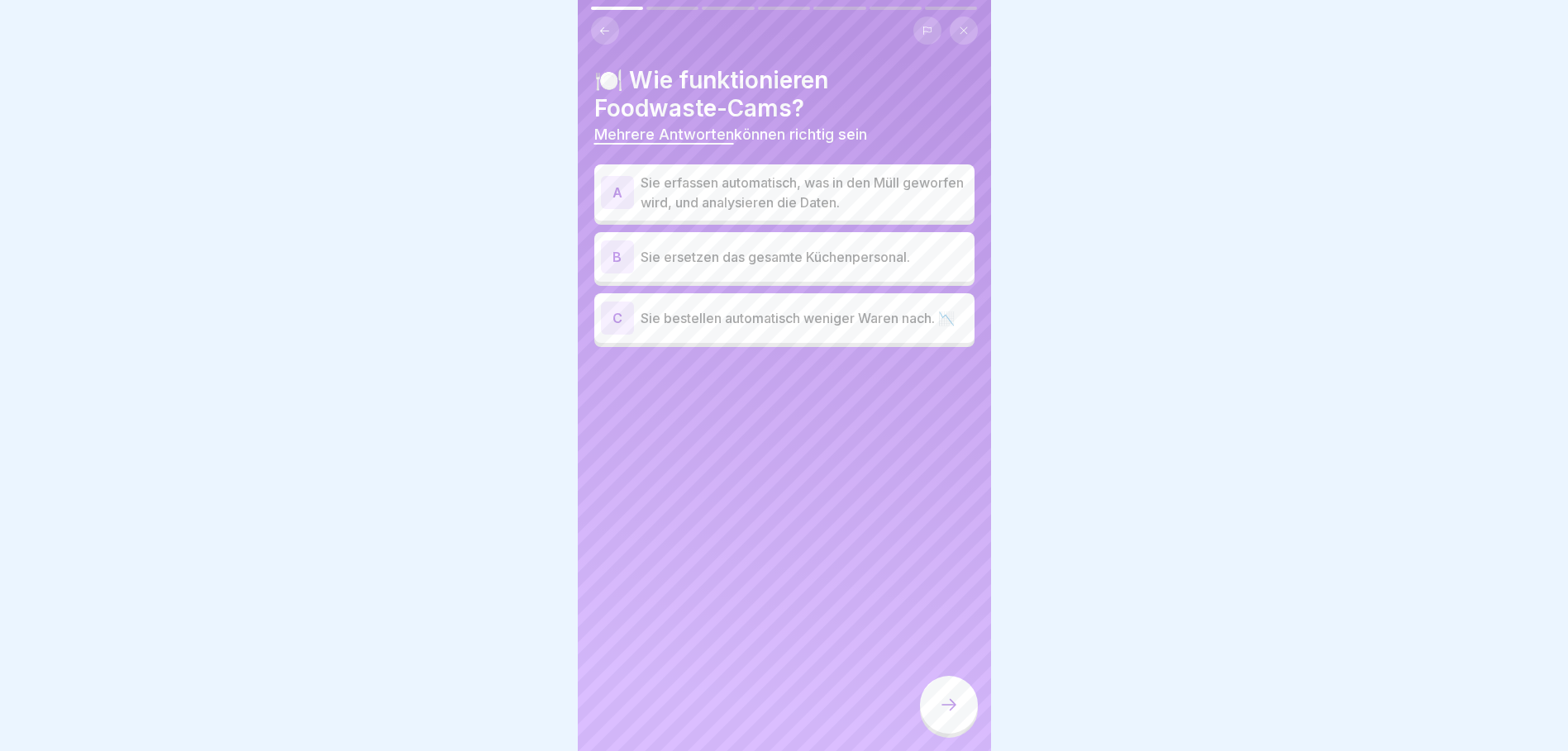
click at [859, 193] on p "Sie erfassen automatisch, was in den Müll geworfen wird, und analysieren die Da…" at bounding box center [803, 192] width 327 height 40
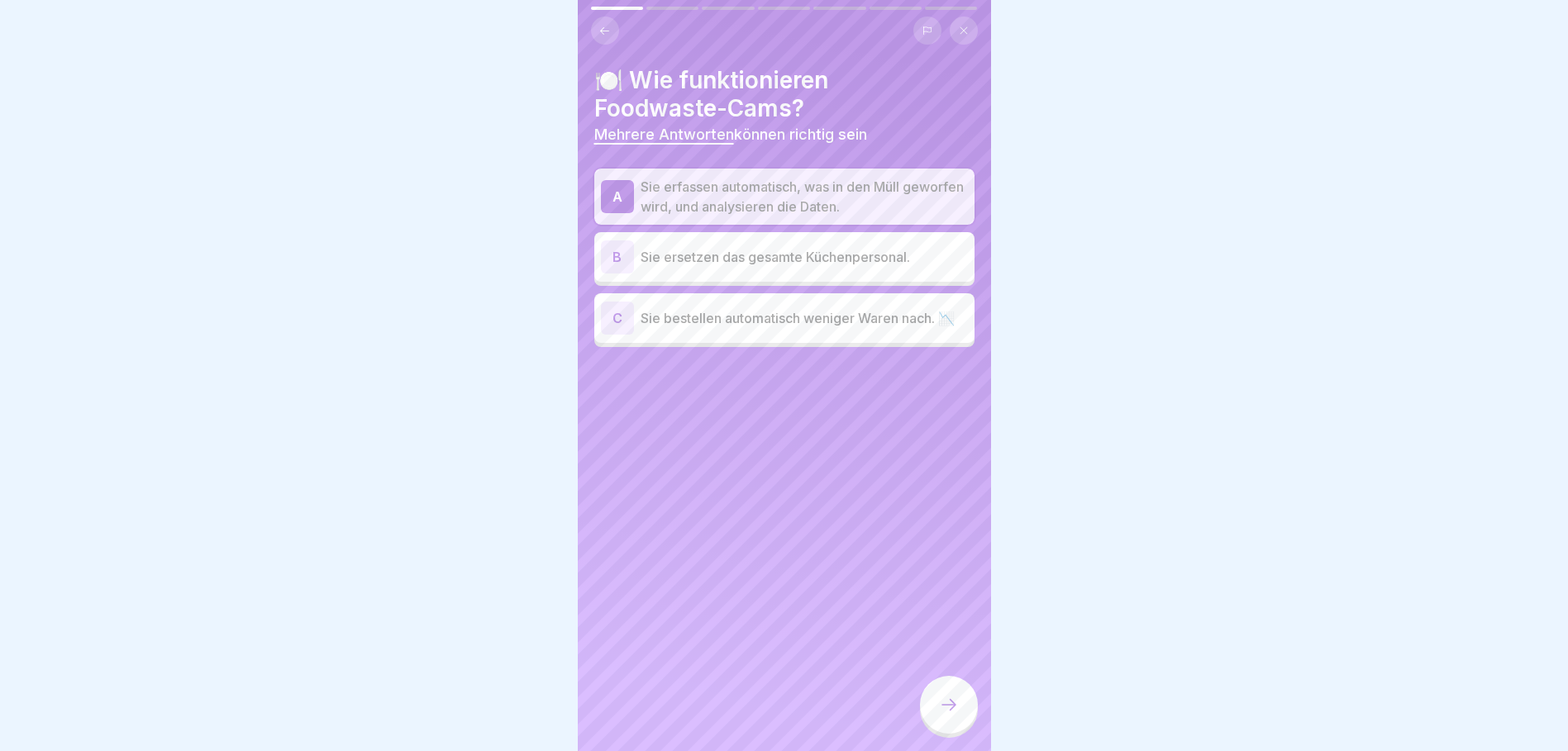
click at [951, 700] on div at bounding box center [949, 704] width 58 height 58
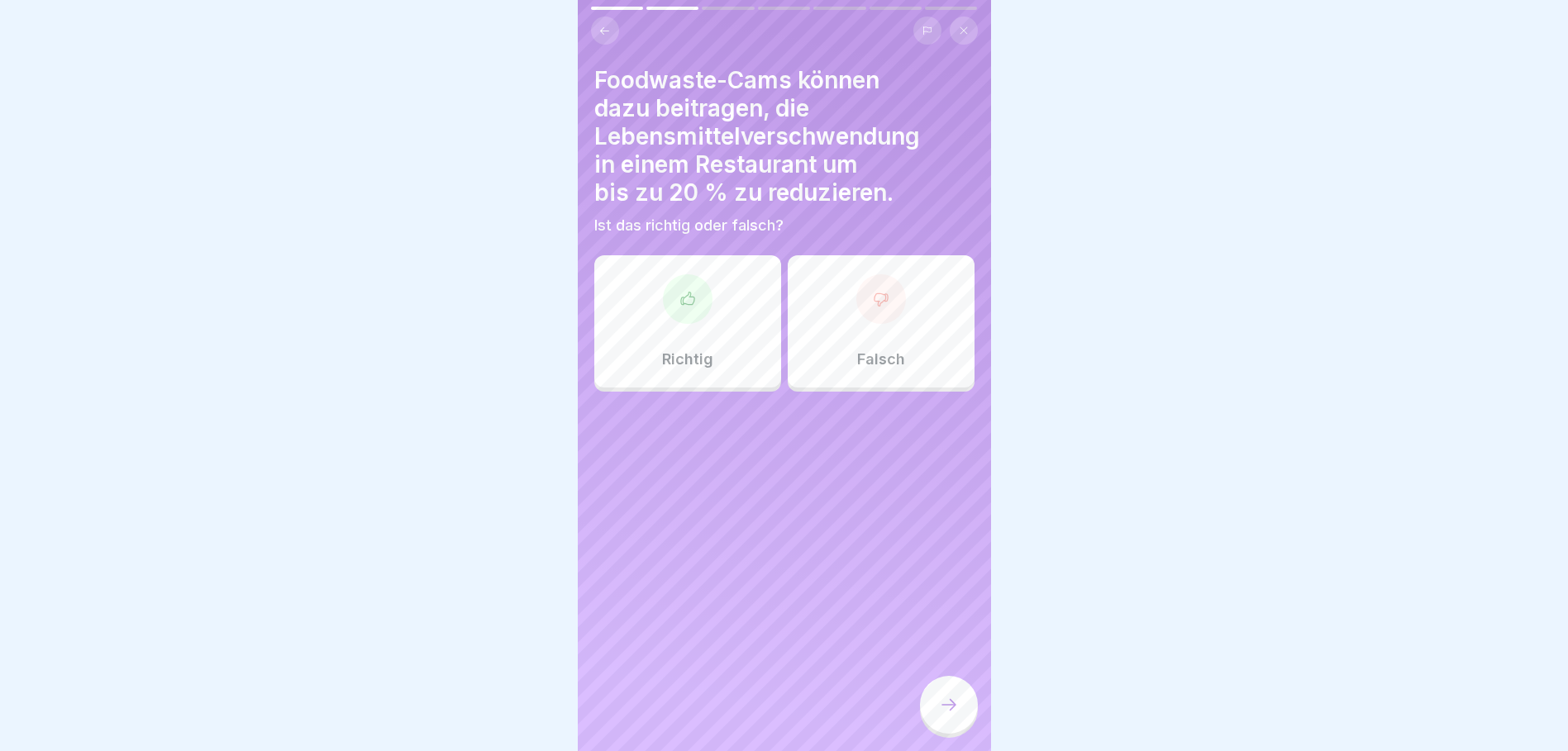
click at [725, 324] on div "Richtig" at bounding box center [688, 321] width 187 height 132
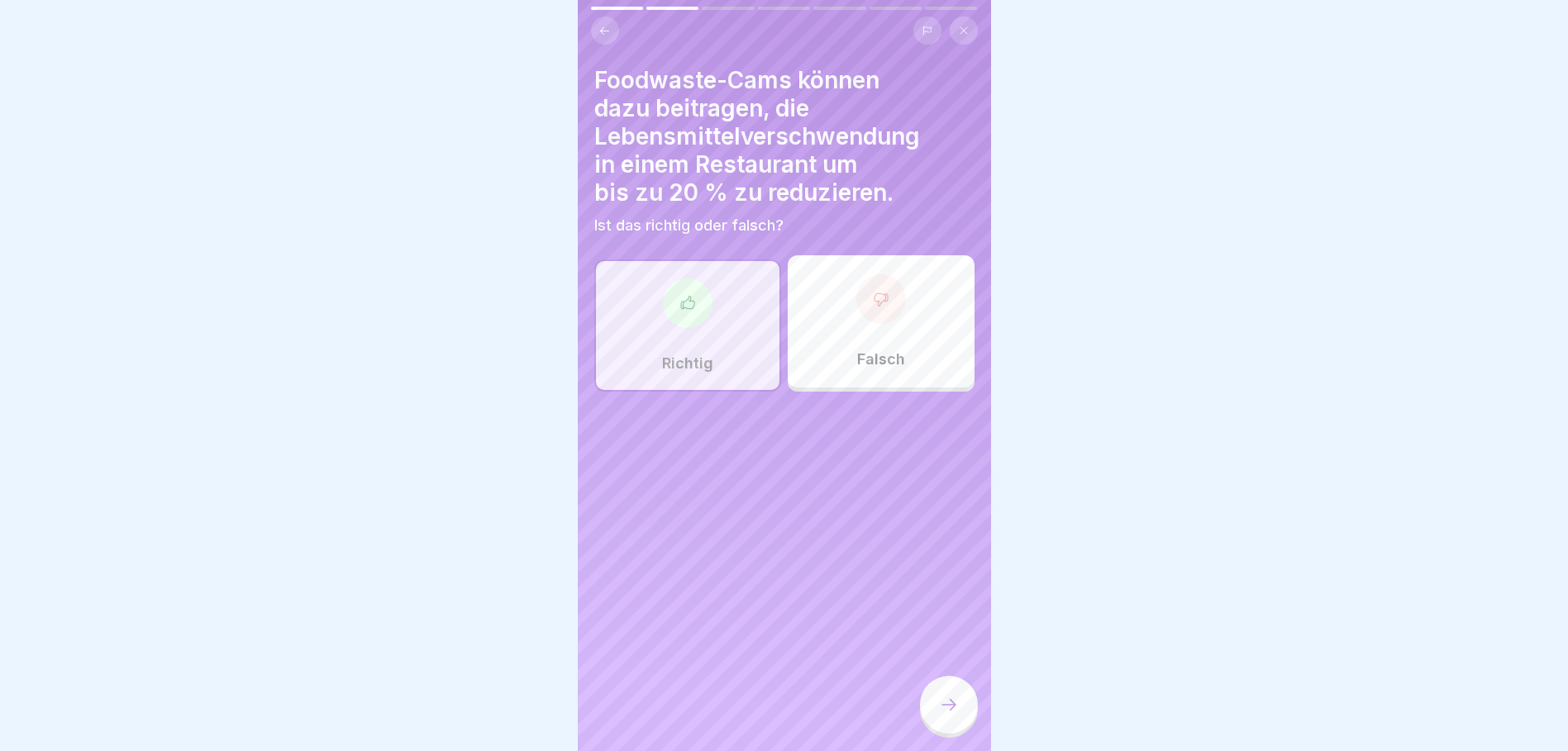
click at [961, 720] on div at bounding box center [949, 704] width 58 height 58
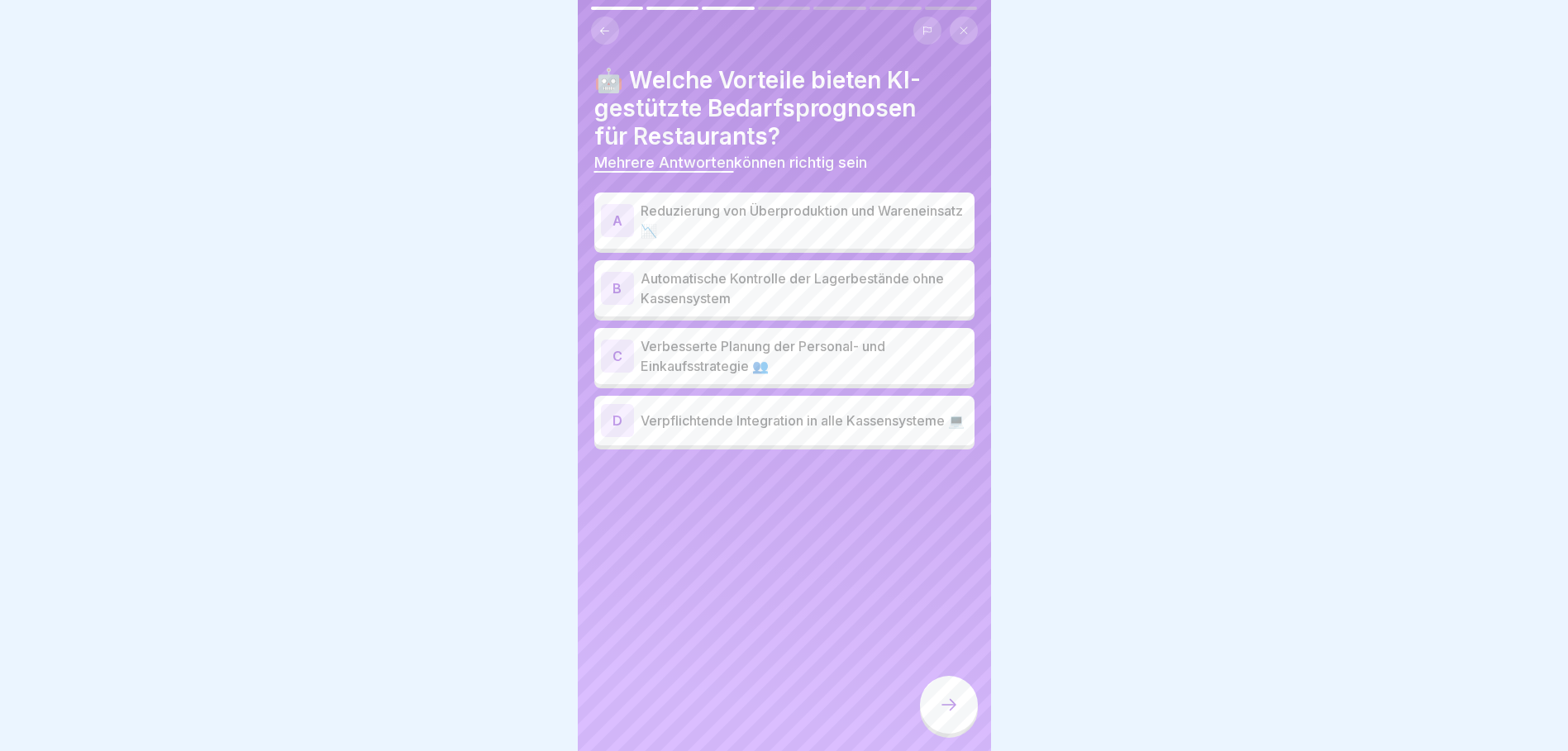
click at [844, 219] on p "Reduzierung von Überproduktion und Wareneinsatz 📉" at bounding box center [803, 220] width 327 height 40
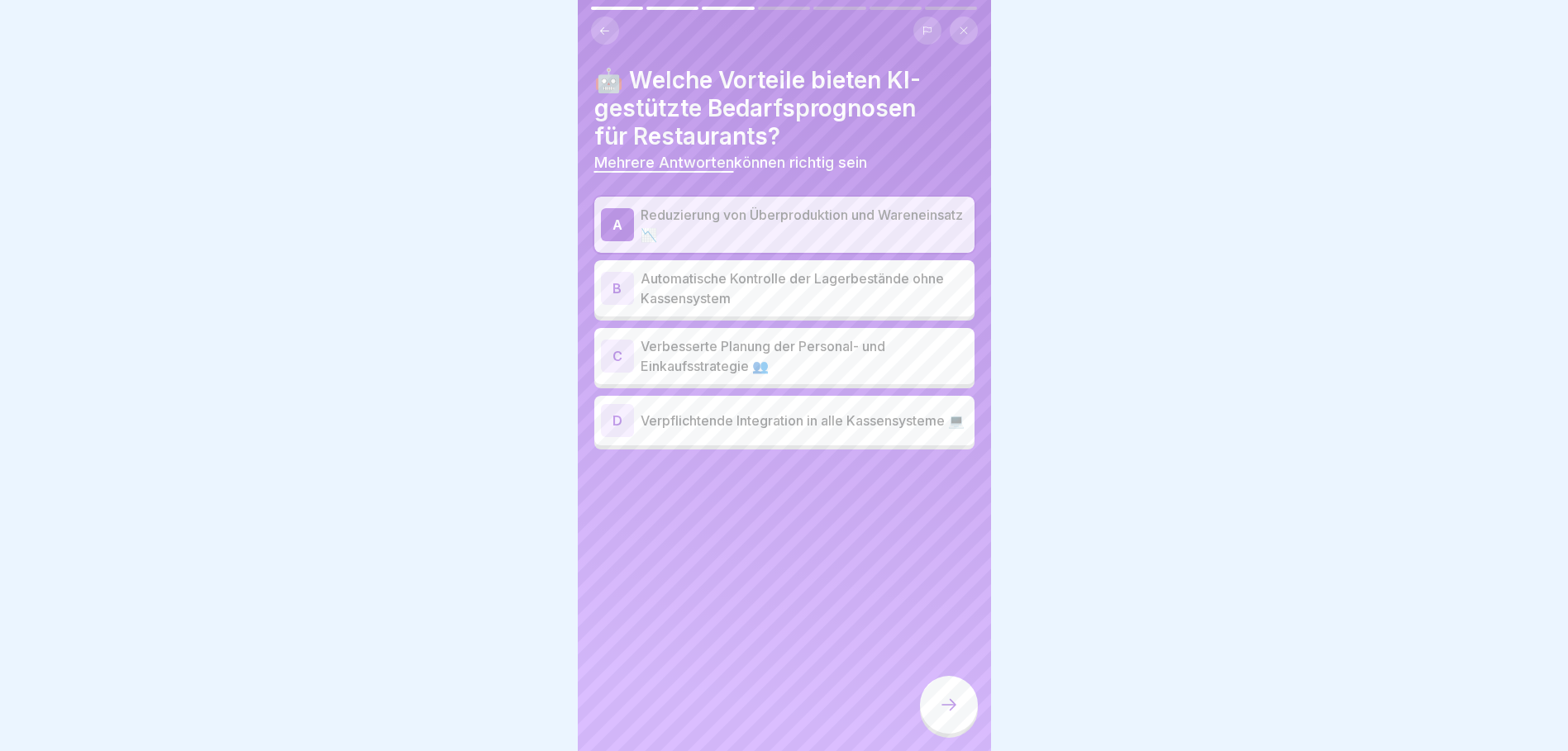
click at [901, 360] on p "Verbesserte Planung der Personal- und Einkaufsstrategie 👥" at bounding box center [803, 356] width 327 height 40
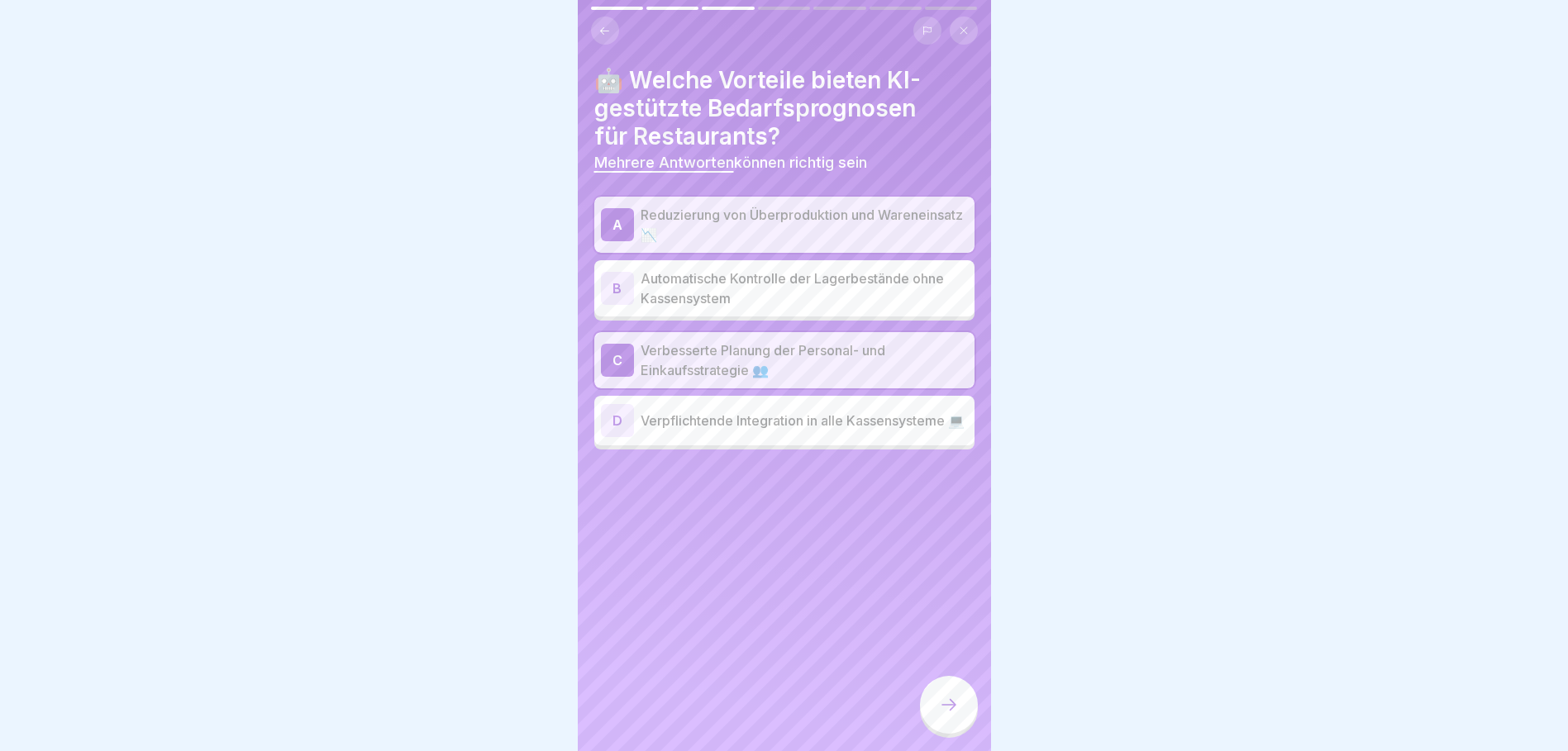
click at [946, 715] on icon at bounding box center [948, 704] width 19 height 19
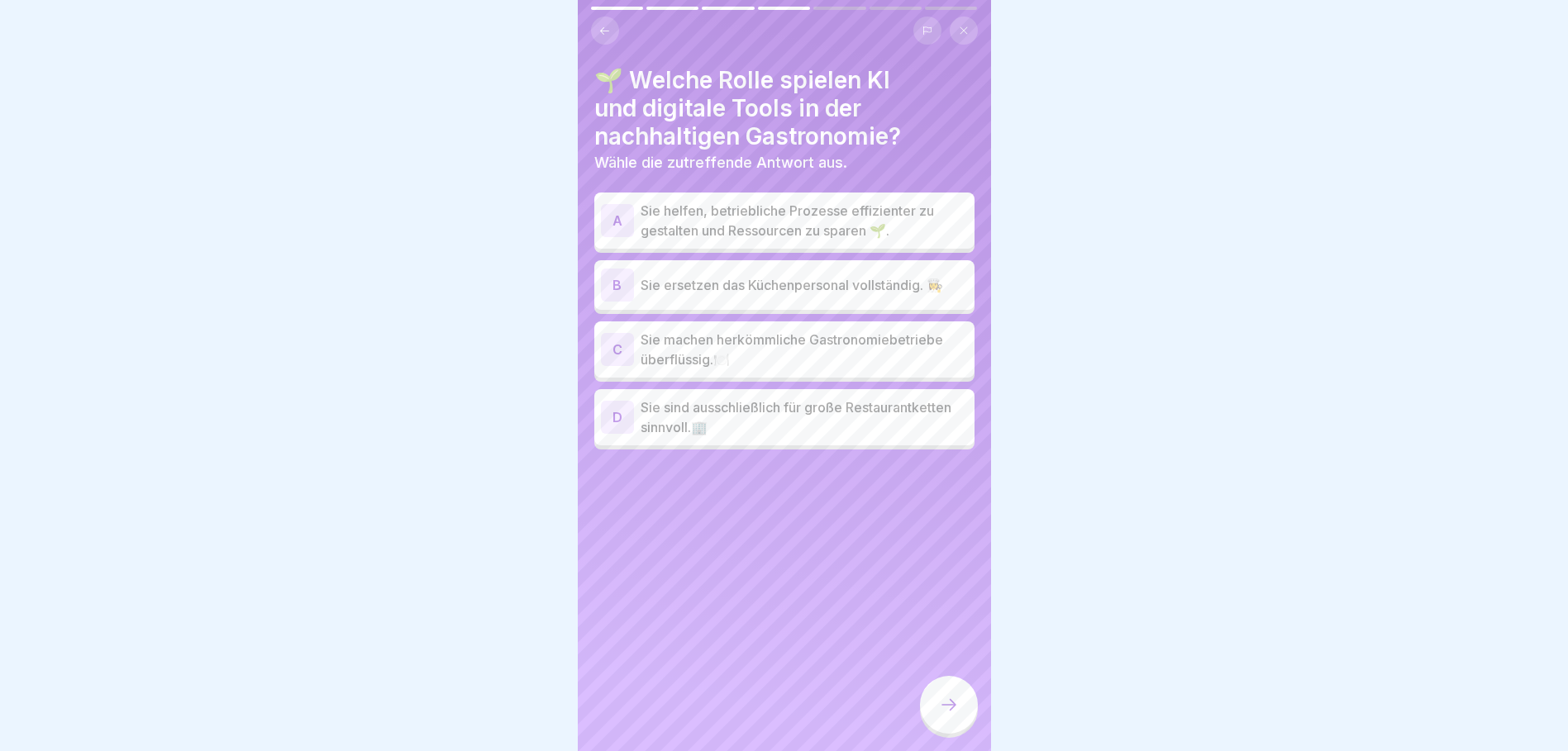
click at [814, 228] on p "Sie helfen, betriebliche Prozesse effizienter zu gestalten und Ressourcen zu sp…" at bounding box center [803, 220] width 327 height 40
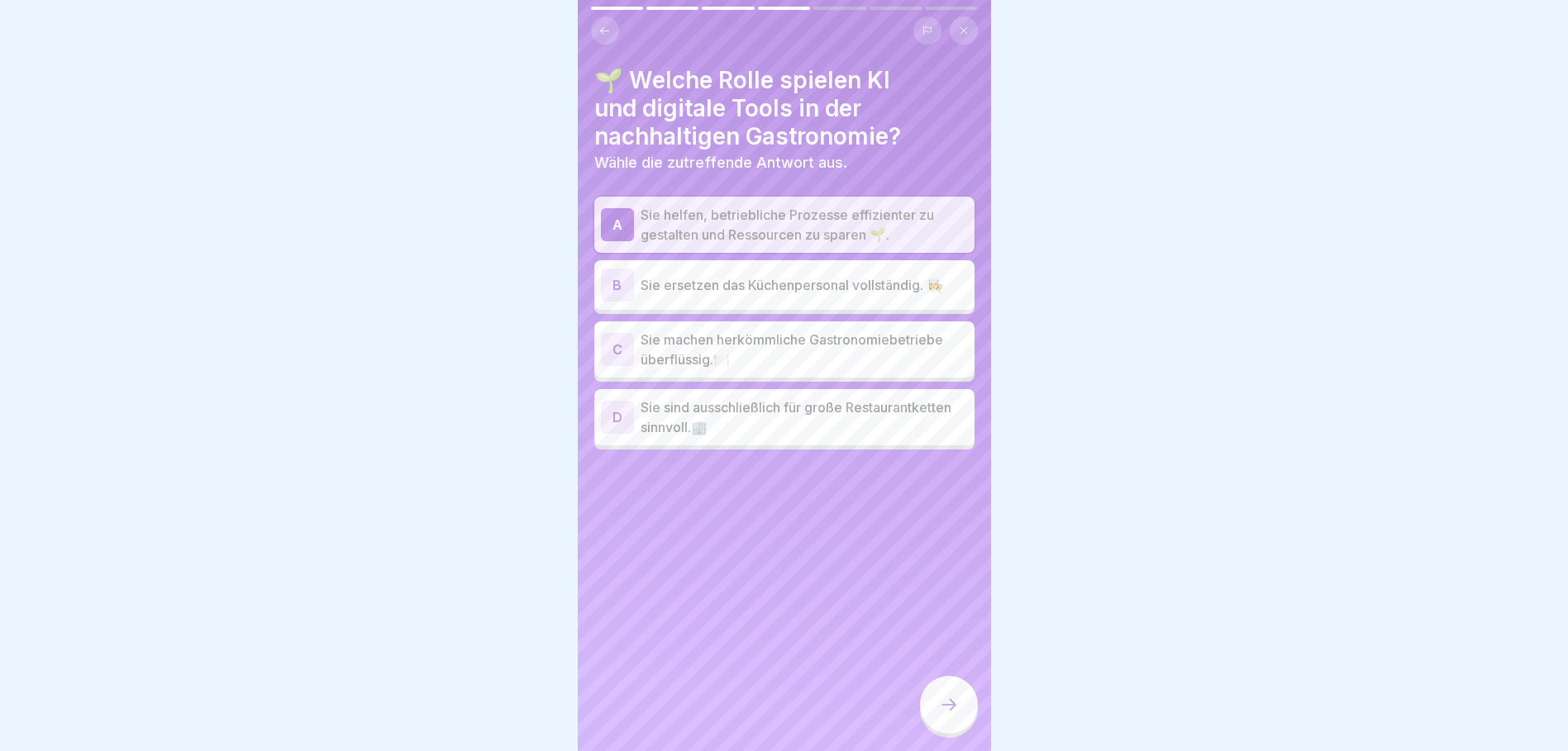
click at [941, 715] on icon at bounding box center [948, 704] width 19 height 19
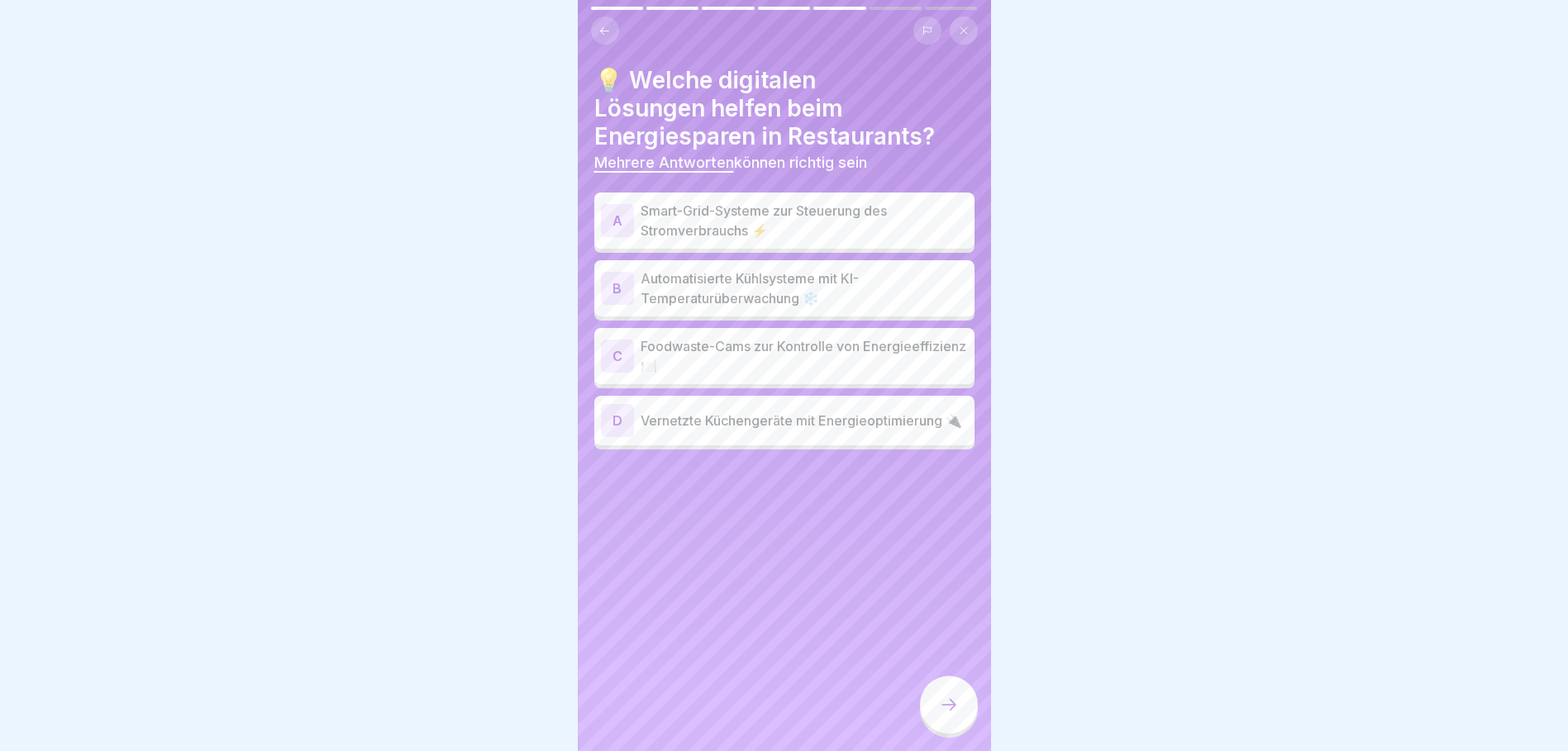
click at [816, 281] on p "Automatisierte Kühlsysteme mit KI-Temperaturüberwachung ❄️" at bounding box center [803, 288] width 327 height 40
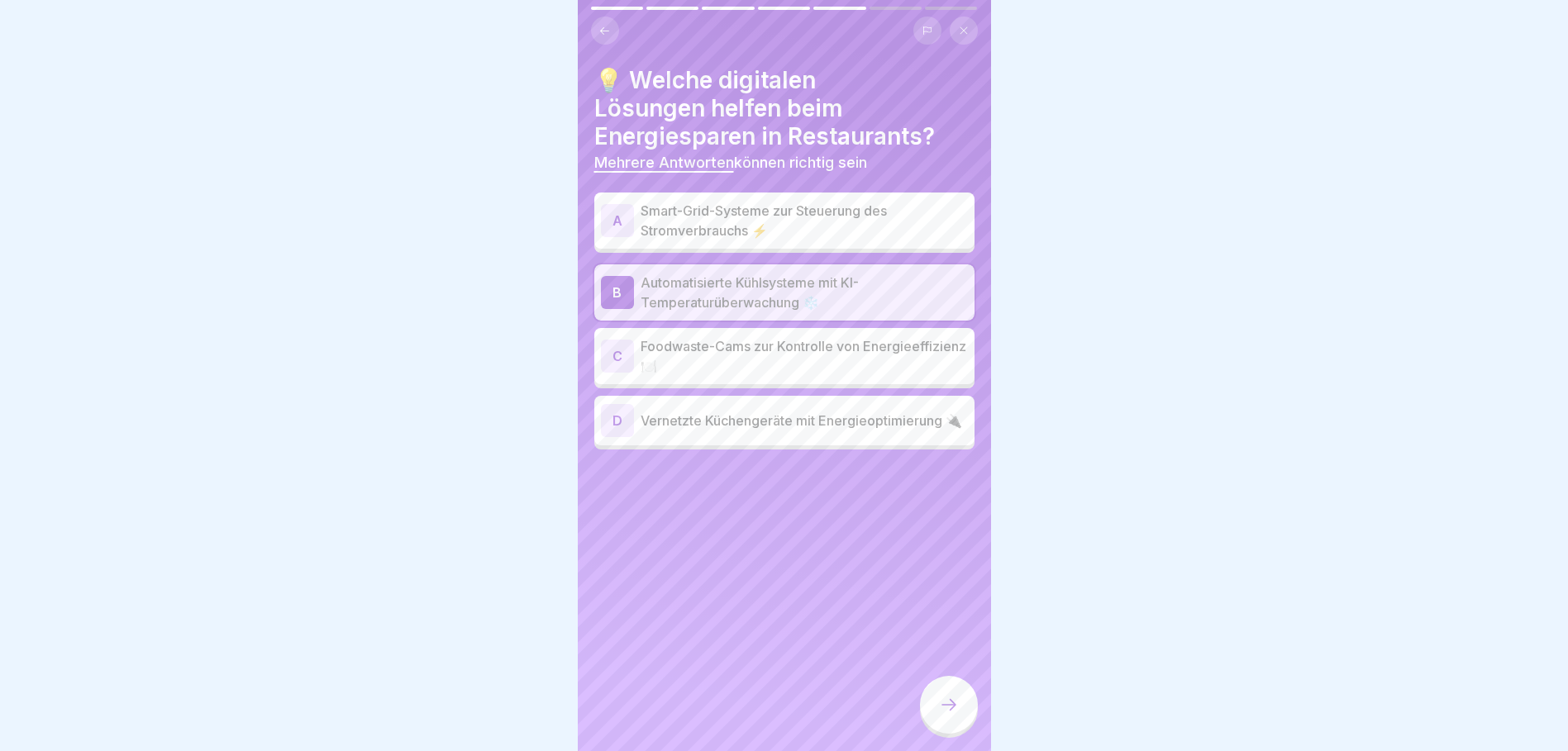
click at [804, 232] on p "Smart-Grid-Systeme zur Steuerung des Stromverbrauchs ⚡" at bounding box center [803, 220] width 327 height 40
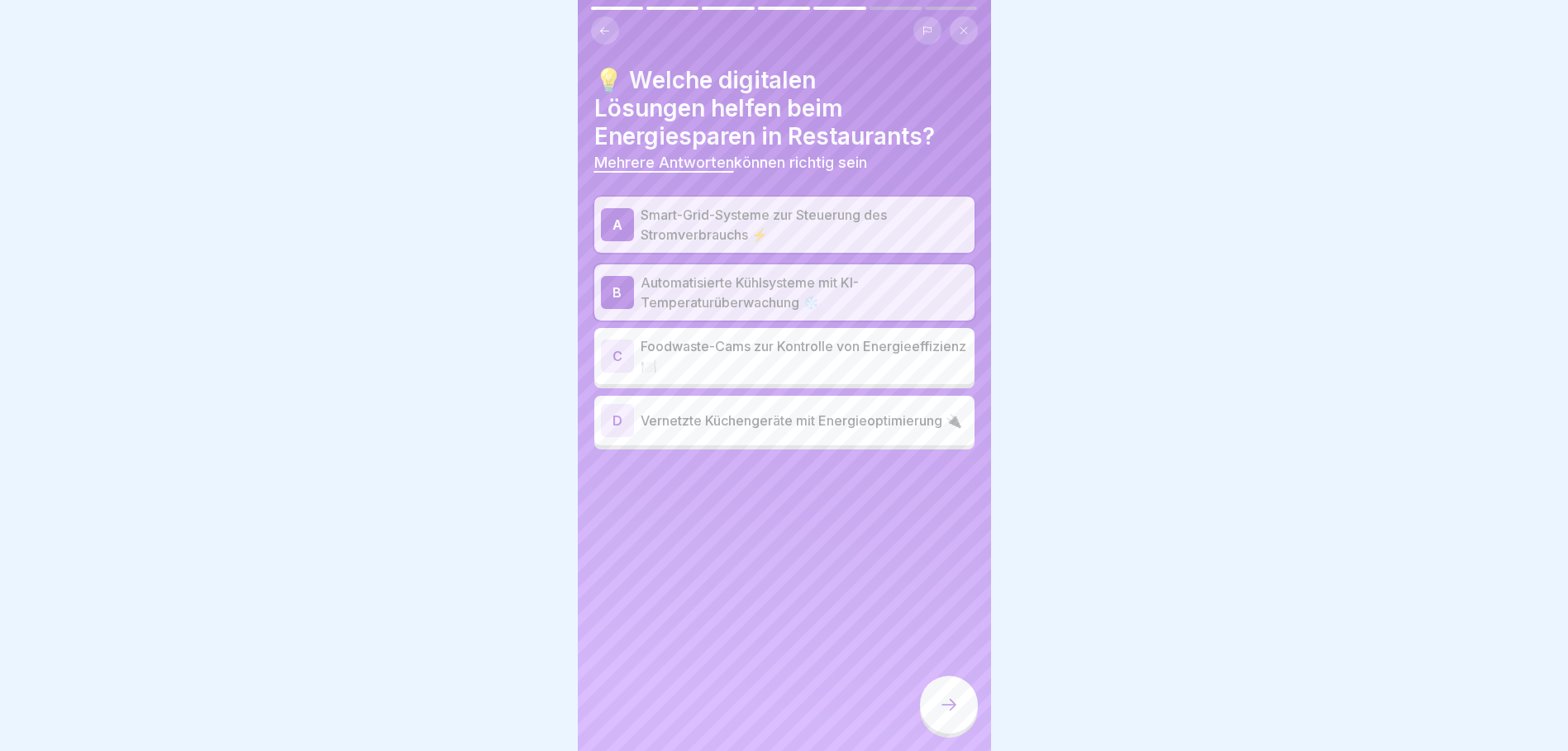
click at [842, 426] on p "Vernetzte Küchengeräte mit Energieoptimierung 🔌" at bounding box center [803, 420] width 327 height 19
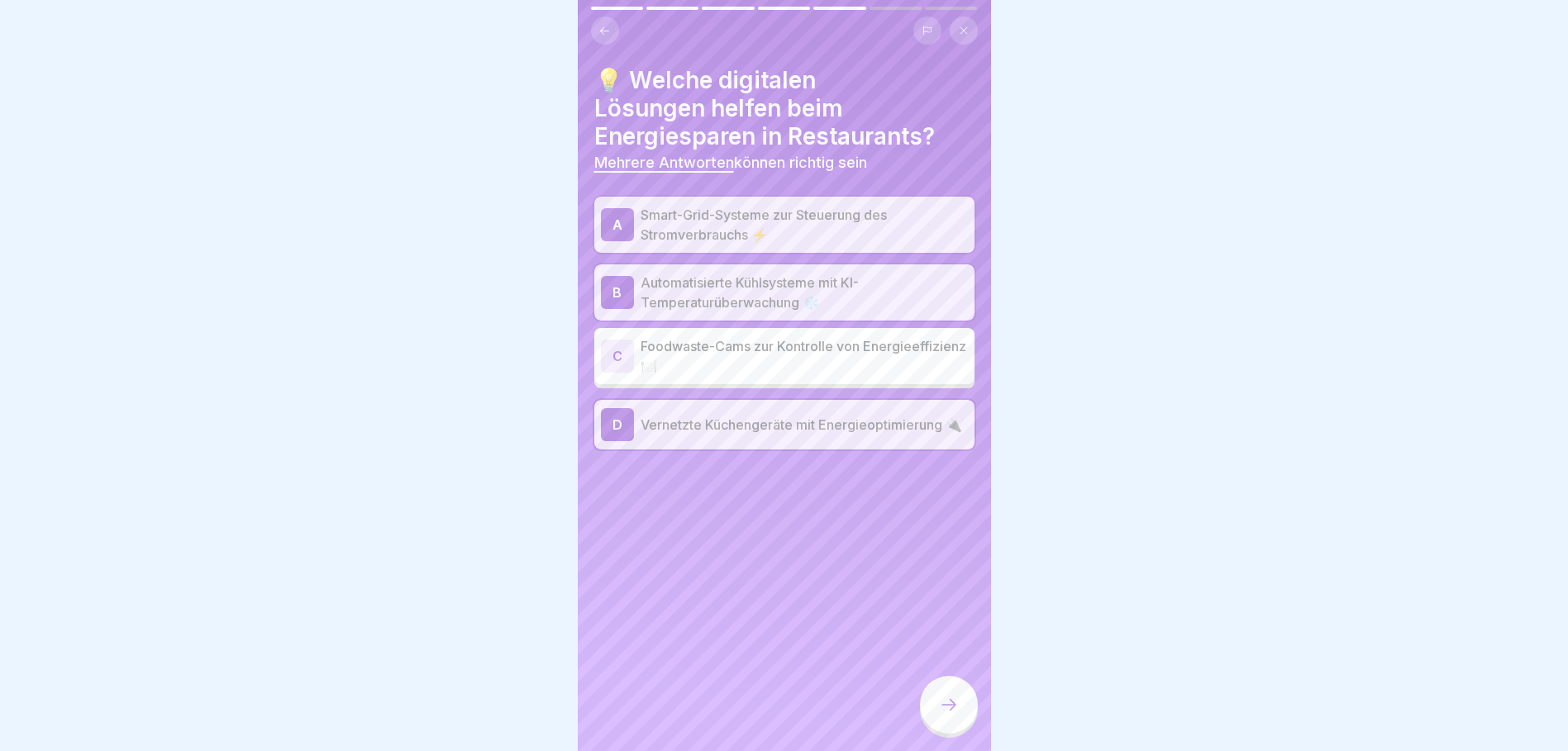
click at [959, 723] on div at bounding box center [949, 704] width 58 height 58
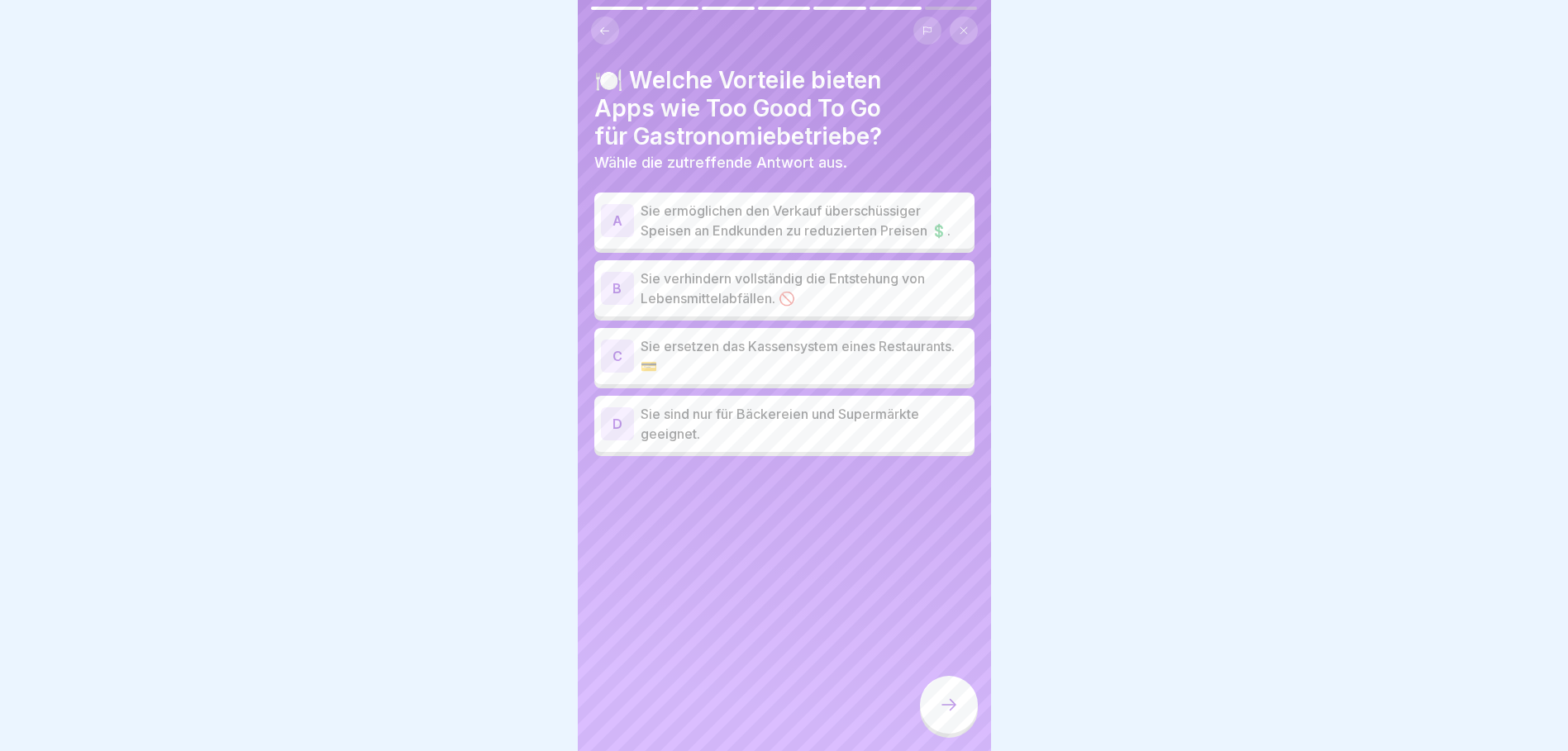
click at [775, 206] on p "Sie ermöglichen den Verkauf überschüssiger Speisen an Endkunden zu reduzierten …" at bounding box center [803, 220] width 327 height 40
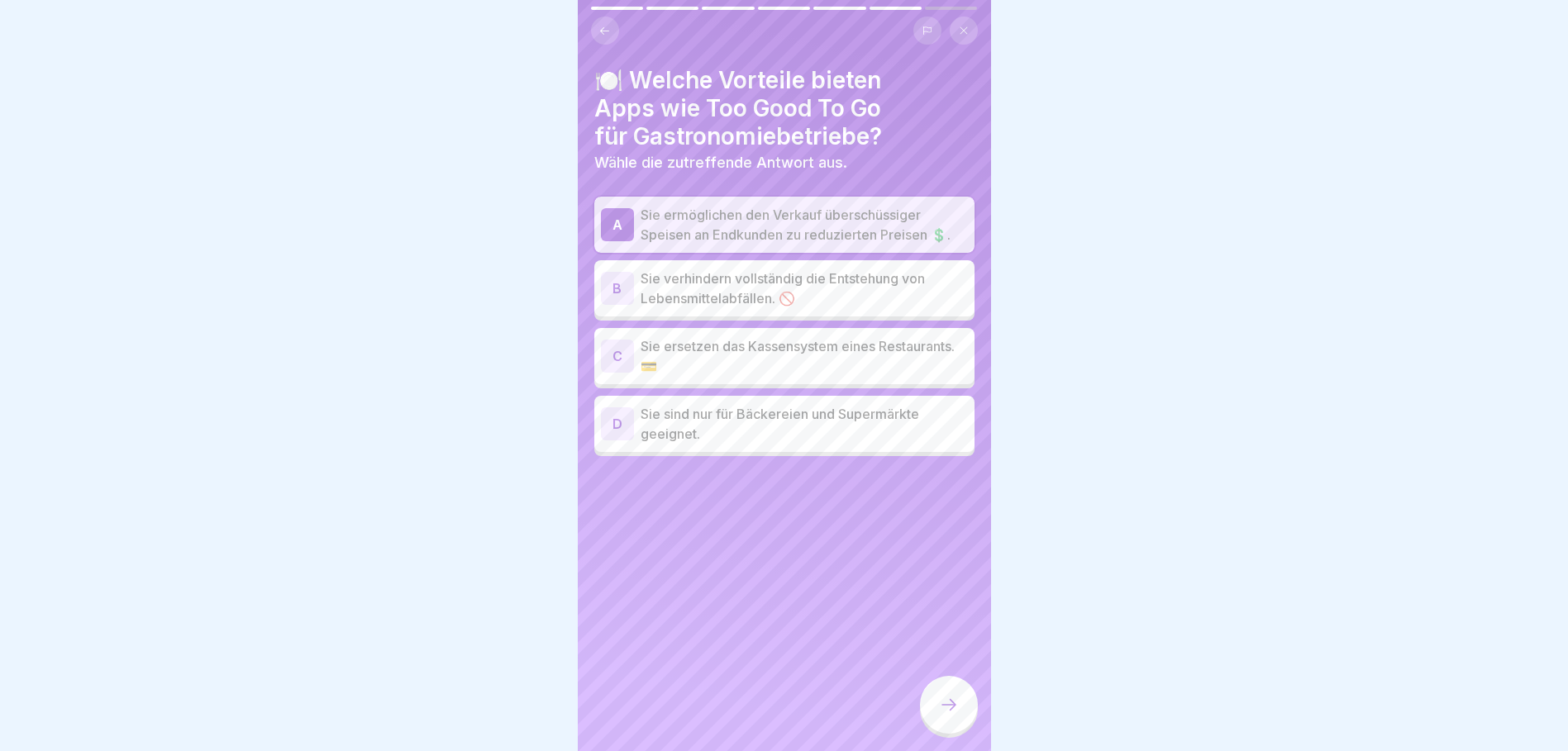
click at [948, 714] on icon at bounding box center [948, 704] width 19 height 19
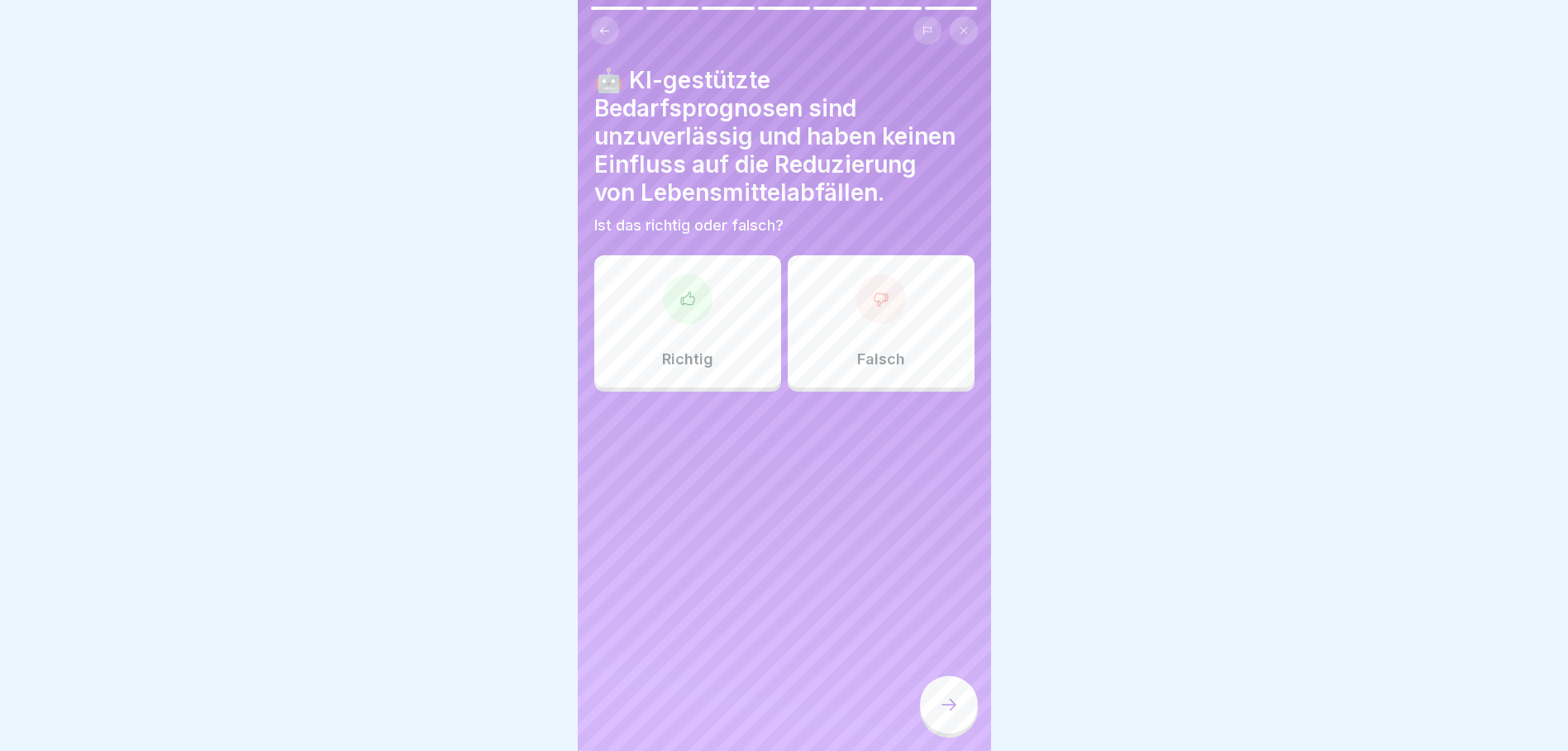
click at [860, 333] on div "Falsch" at bounding box center [880, 321] width 187 height 132
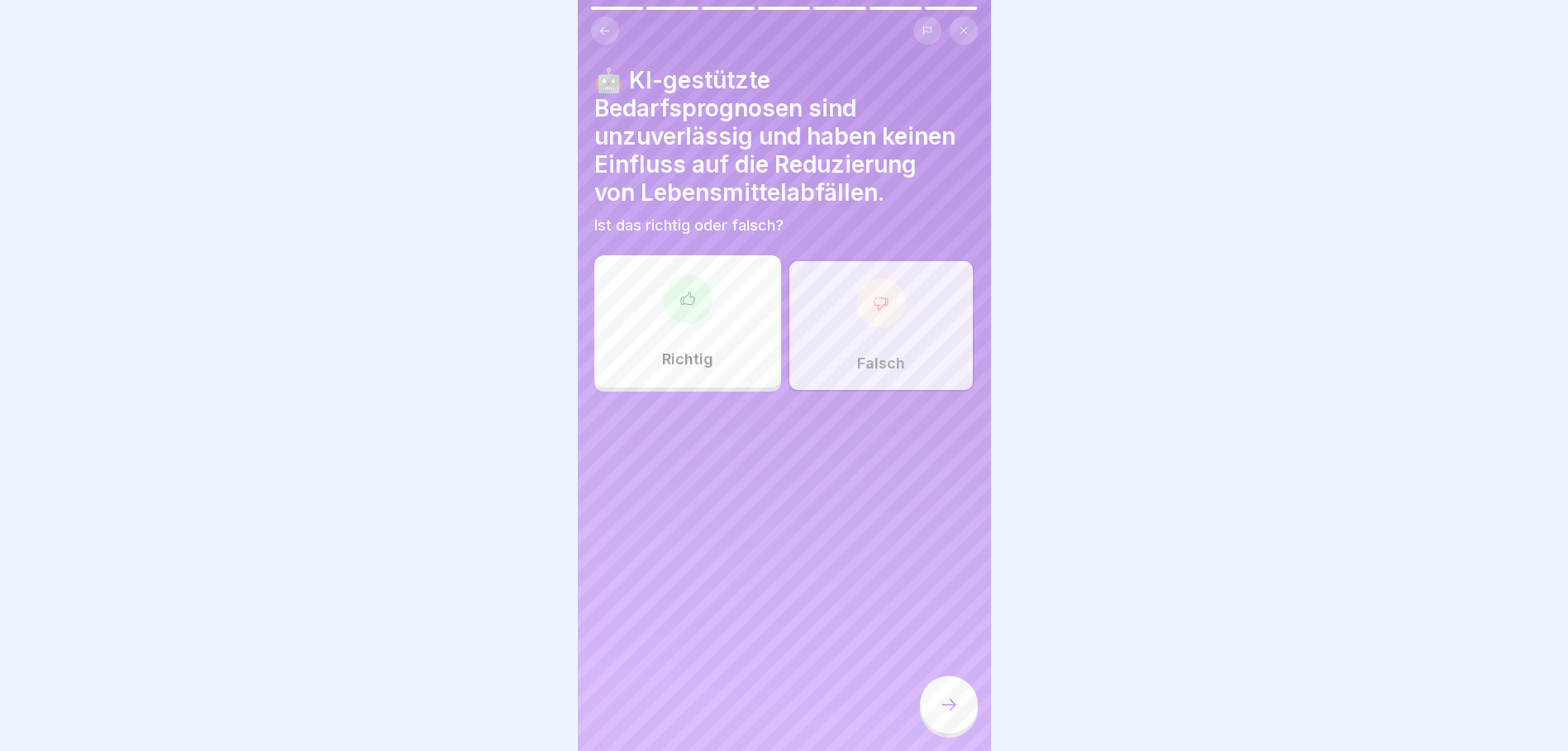
click at [951, 707] on div at bounding box center [949, 704] width 58 height 58
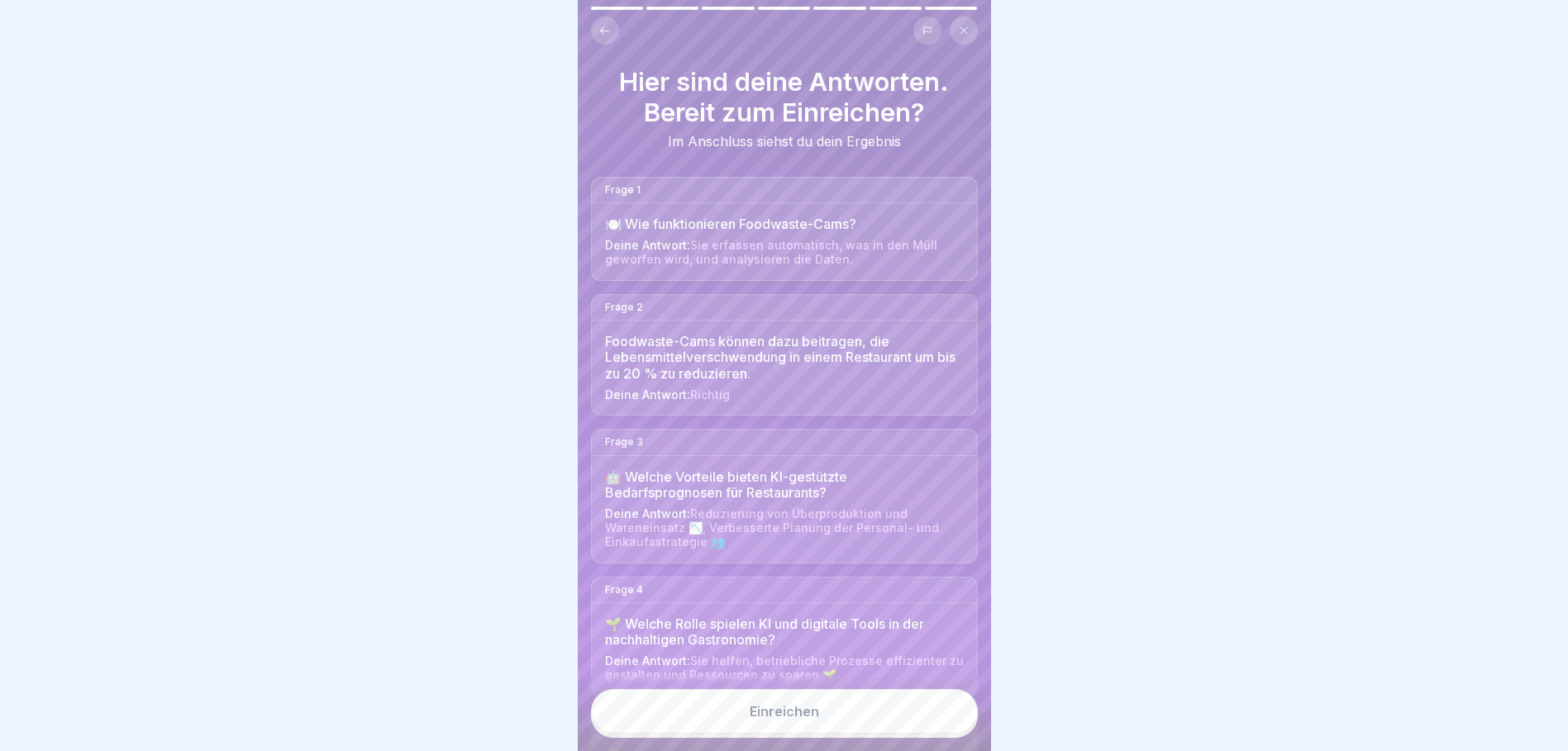
click at [826, 721] on button "Einreichen" at bounding box center [784, 711] width 387 height 45
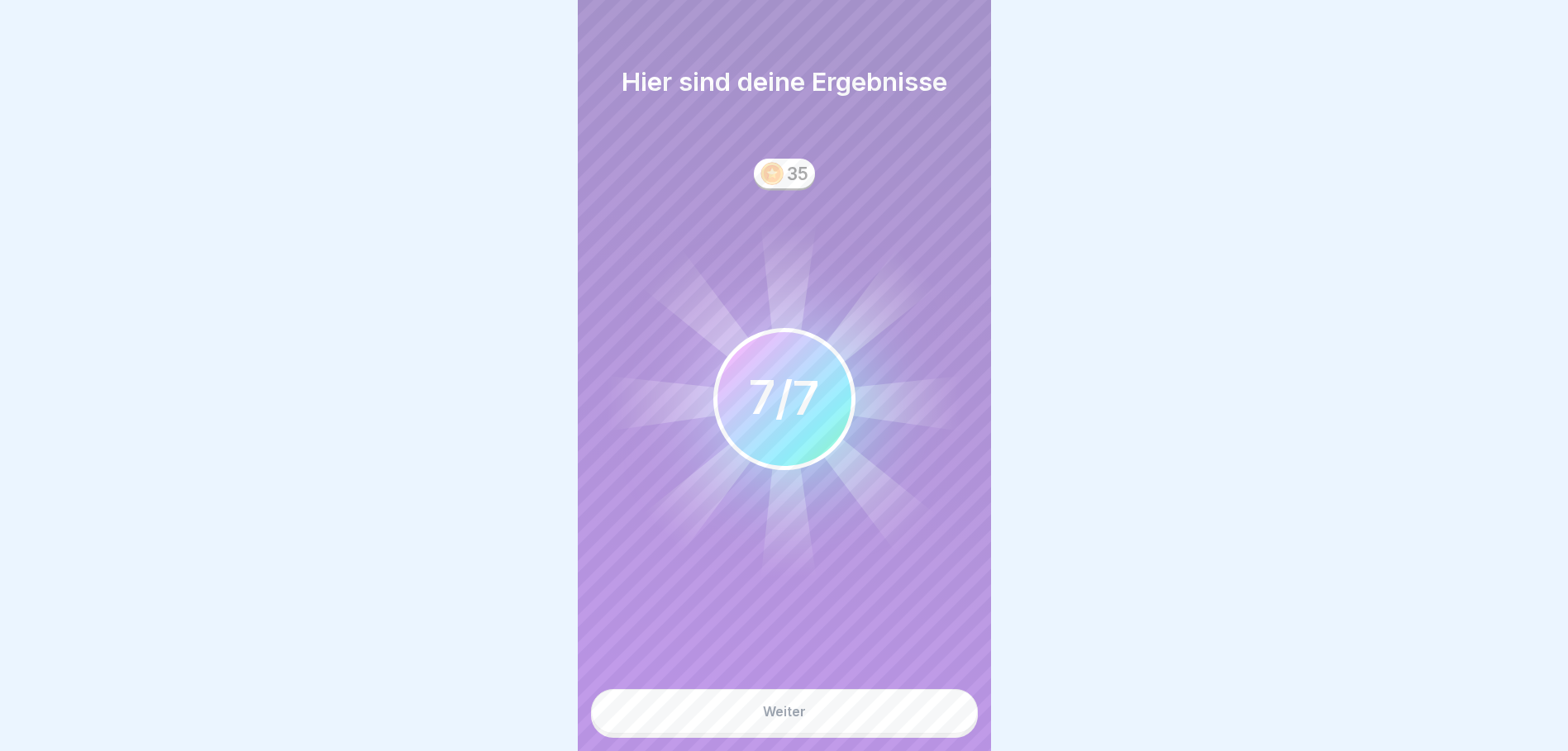
click at [847, 729] on button "Weiter" at bounding box center [784, 711] width 387 height 45
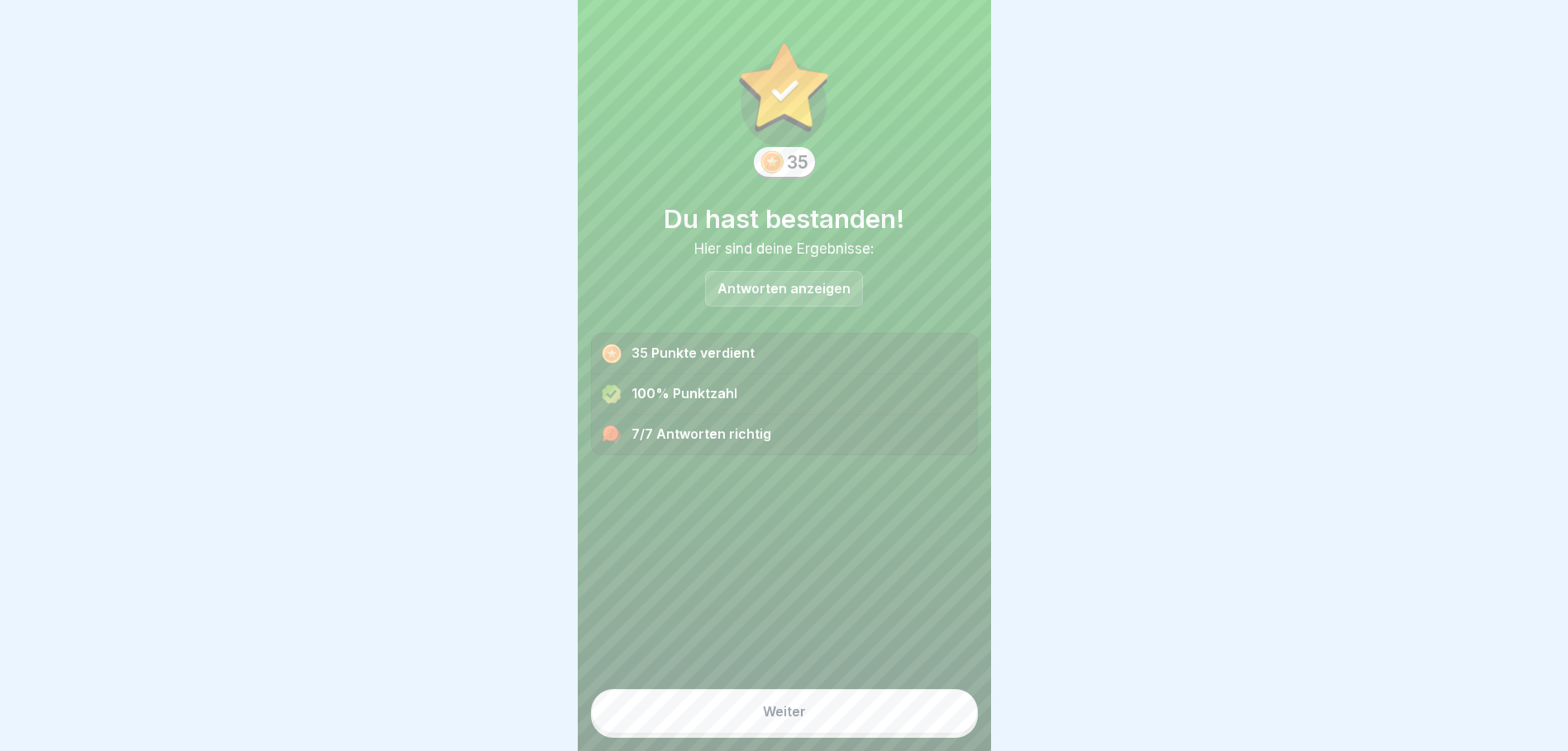
click at [799, 717] on button "Weiter" at bounding box center [784, 711] width 387 height 45
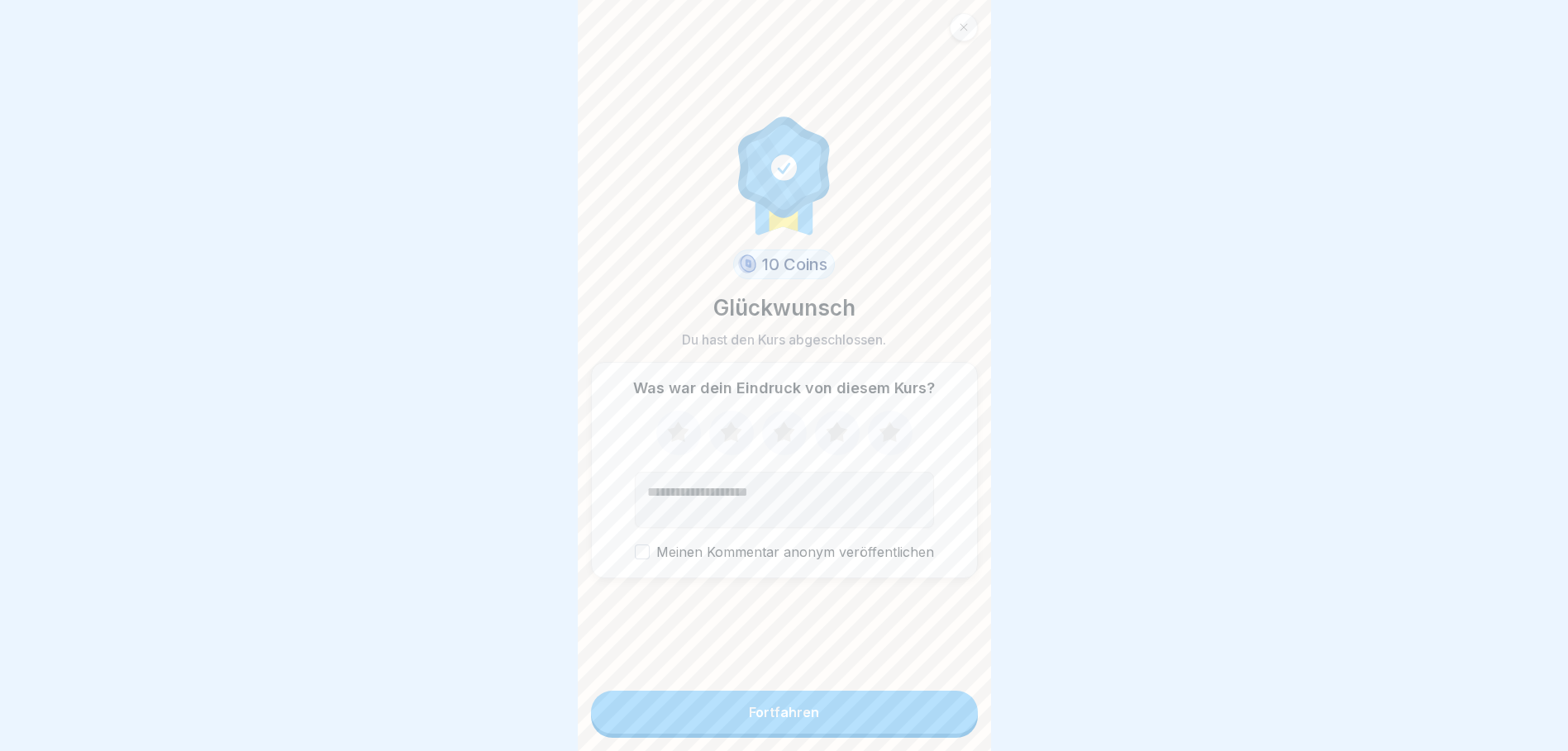
click at [886, 436] on icon at bounding box center [889, 431] width 21 height 20
click at [792, 501] on textarea "Kommentar (optional)" at bounding box center [785, 500] width 299 height 56
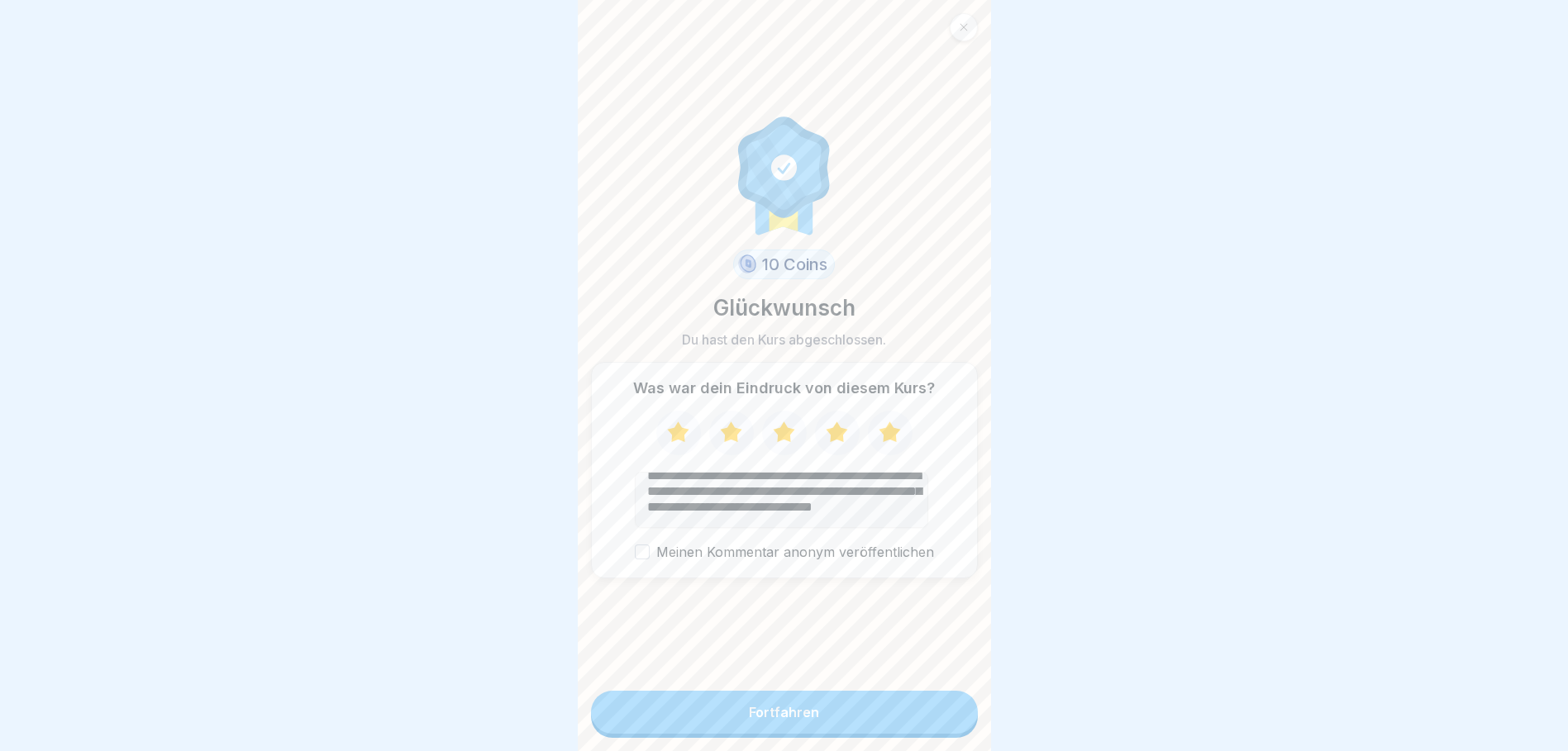
scroll to position [36, 0]
type textarea "**********"
click at [759, 720] on div "Fortfahren" at bounding box center [783, 713] width 70 height 15
